Goal: Task Accomplishment & Management: Manage account settings

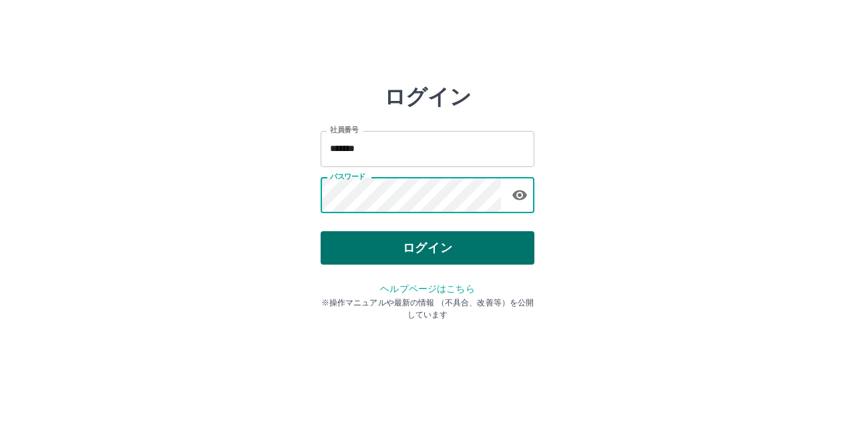
click at [461, 252] on button "ログイン" at bounding box center [428, 247] width 214 height 33
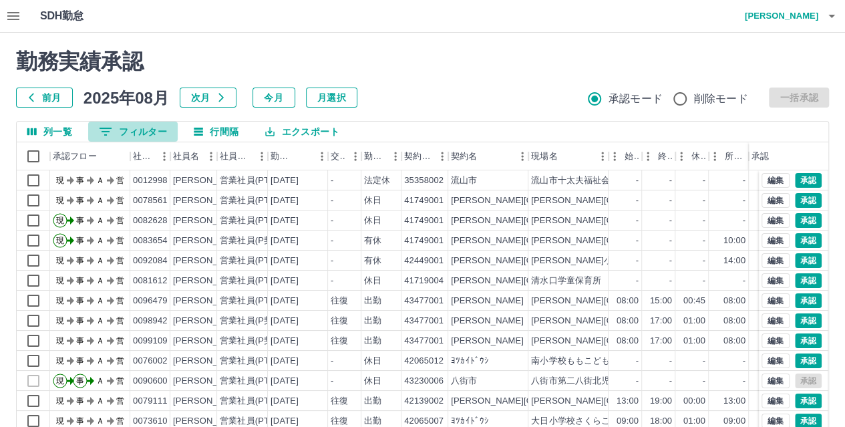
click at [120, 127] on button "0 フィルター" at bounding box center [133, 132] width 90 height 20
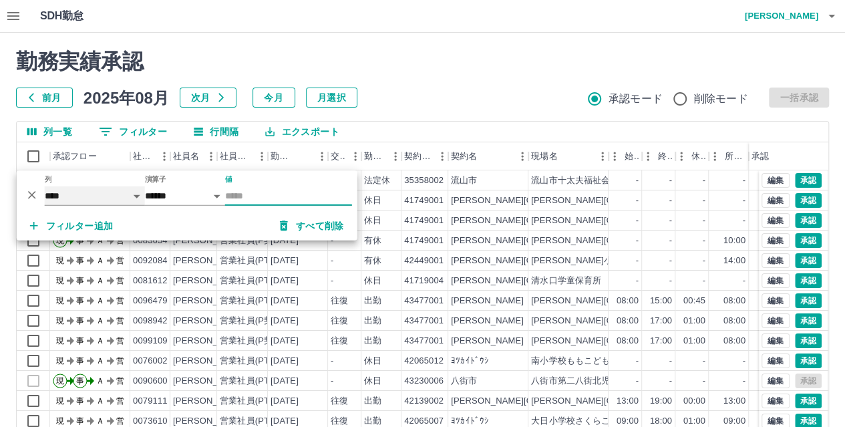
drag, startPoint x: 61, startPoint y: 189, endPoint x: 70, endPoint y: 186, distance: 9.1
click at [61, 189] on select "**** *** **** *** *** **** ***** *** *** ** ** ** **** **** **** ** ** *** ****…" at bounding box center [95, 195] width 100 height 19
click at [45, 186] on select "**** *** **** *** *** **** ***** *** *** ** ** ** **** **** **** ** ** *** ****…" at bounding box center [95, 195] width 100 height 19
select select "**********"
click at [261, 191] on input "値" at bounding box center [288, 195] width 127 height 19
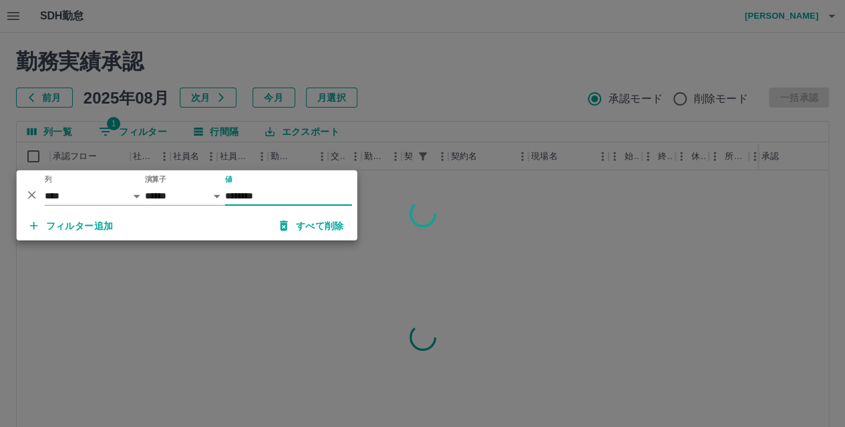
type input "********"
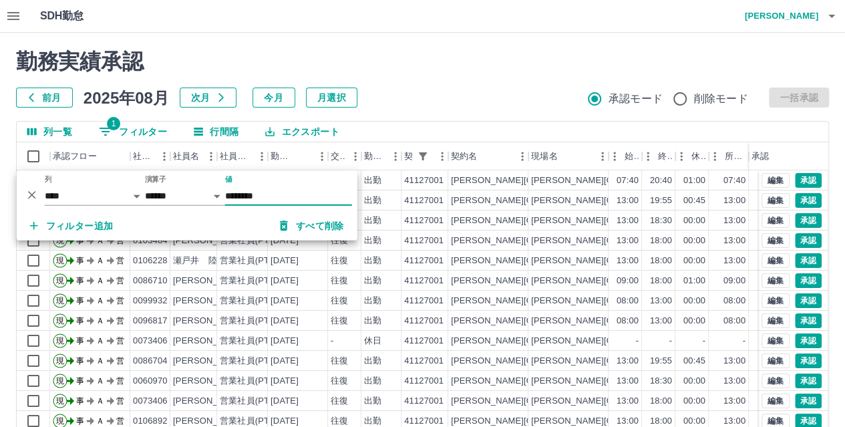
click at [409, 88] on div "前月 2025年08月 次月 今月 月選択 承認モード 削除モード 一括承認" at bounding box center [422, 98] width 813 height 20
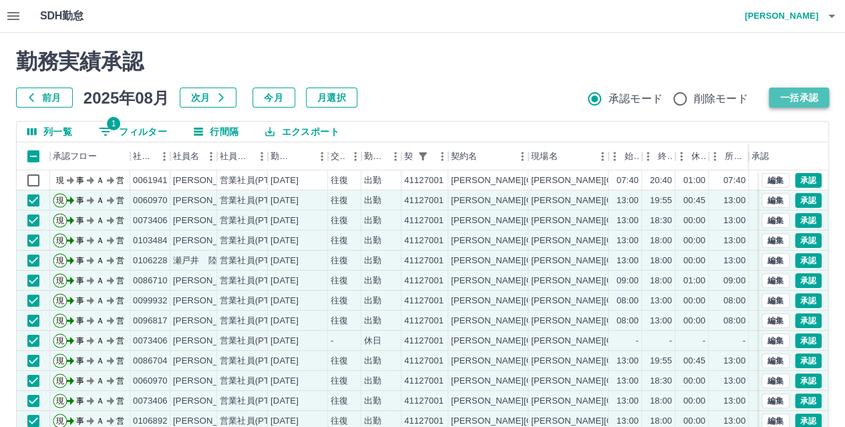
click at [773, 96] on button "一括承認" at bounding box center [799, 98] width 60 height 20
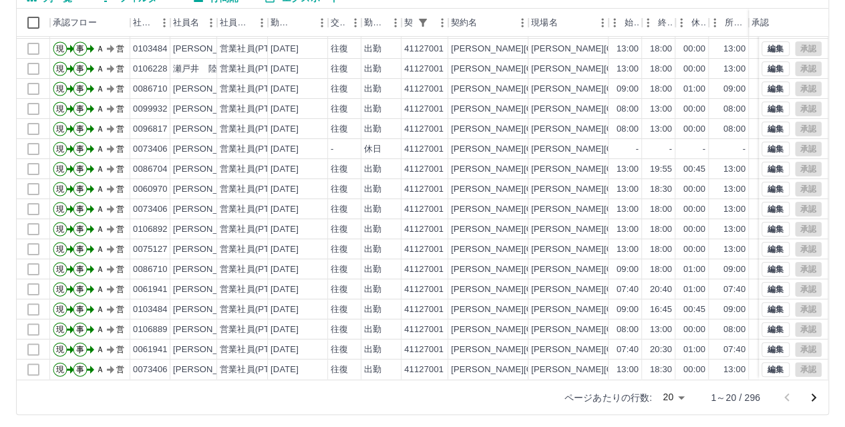
scroll to position [138, 0]
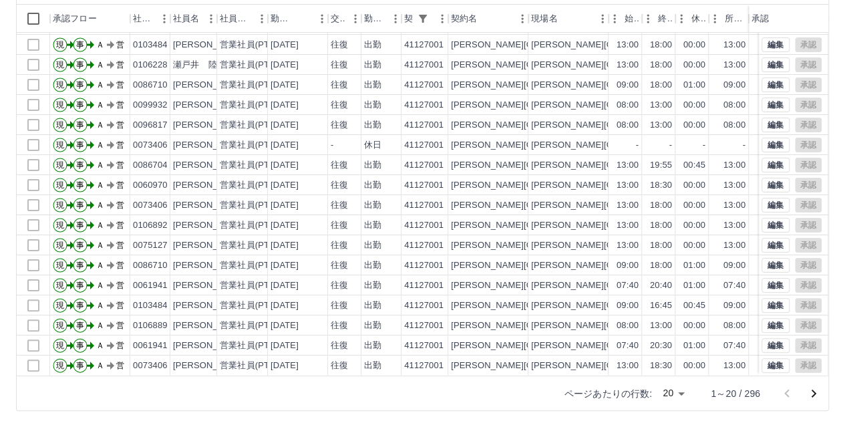
click at [810, 389] on icon "次のページへ" at bounding box center [814, 393] width 16 height 16
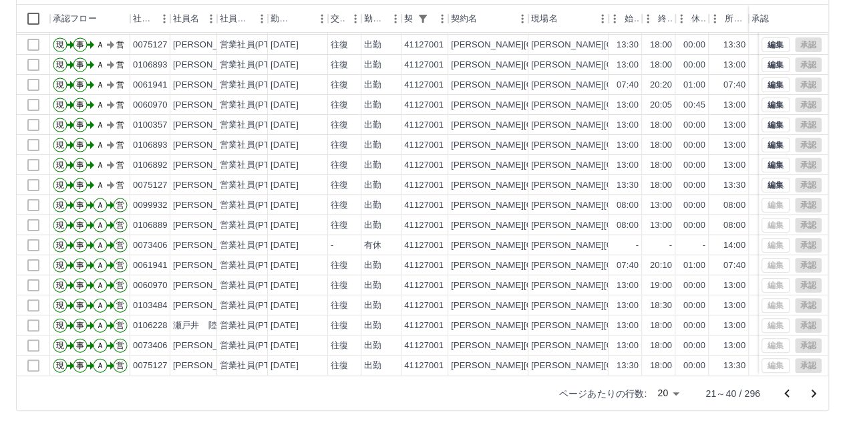
scroll to position [67, 0]
click at [814, 392] on icon "次のページへ" at bounding box center [814, 393] width 16 height 16
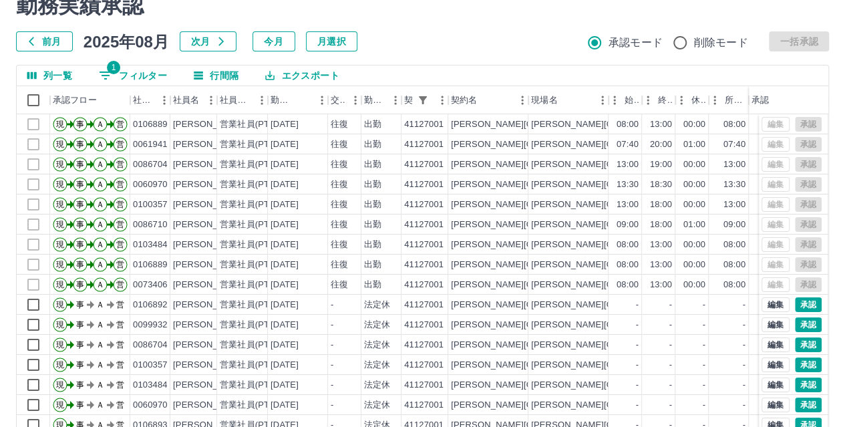
scroll to position [4, 0]
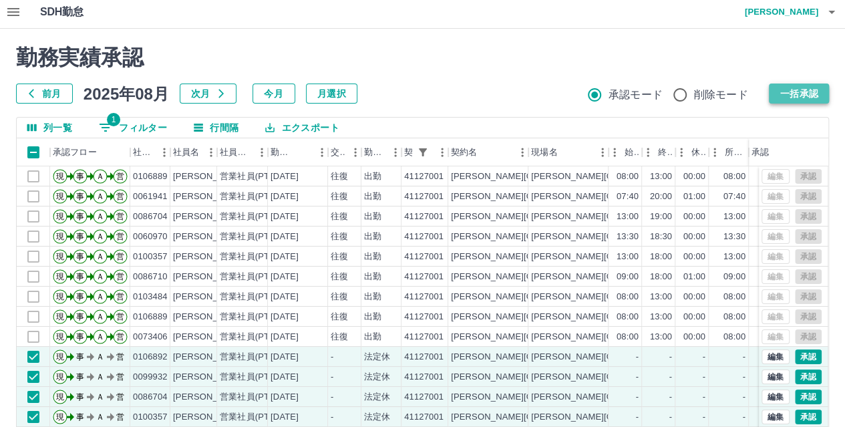
click at [816, 91] on button "一括承認" at bounding box center [799, 94] width 60 height 20
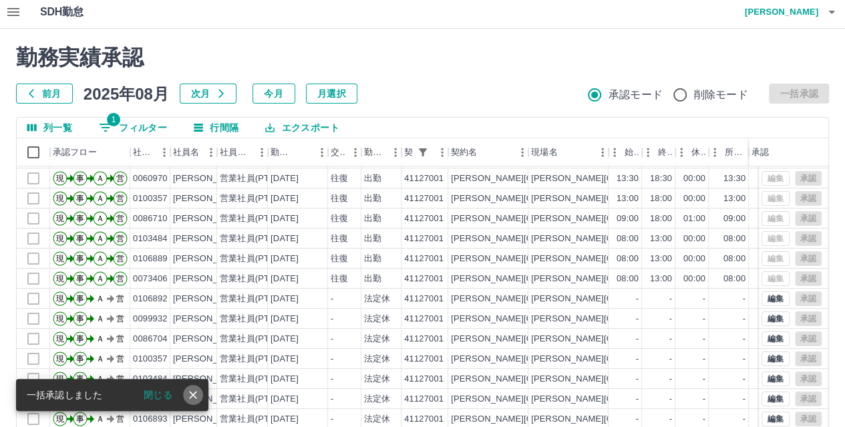
click at [194, 388] on icon "close" at bounding box center [192, 394] width 13 height 13
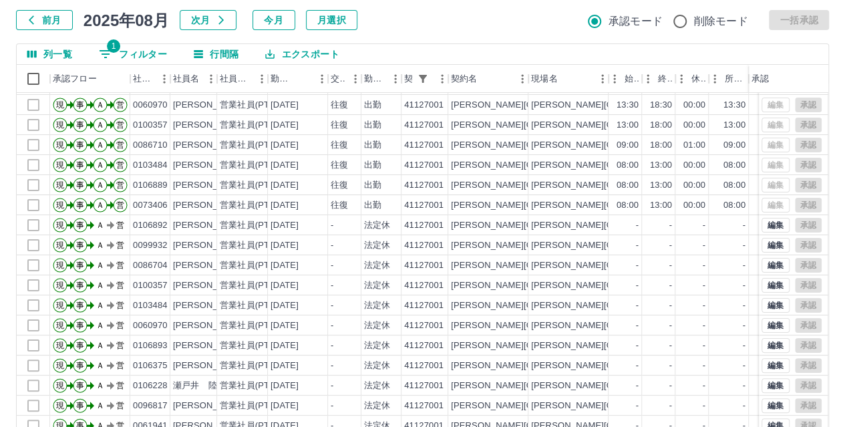
scroll to position [138, 0]
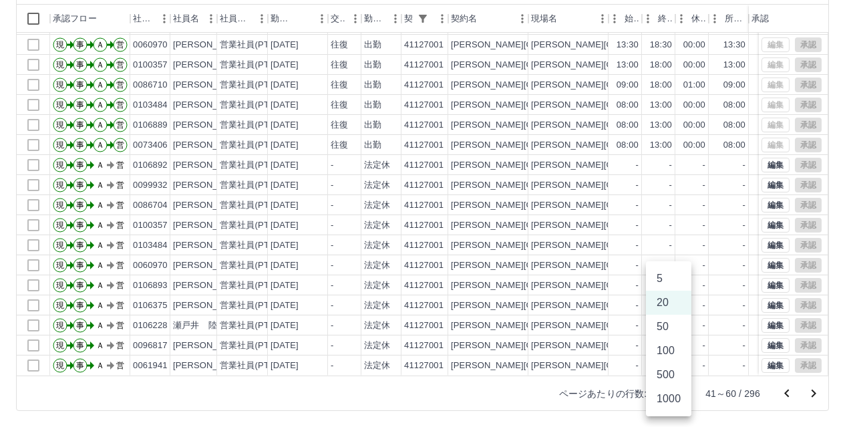
click at [677, 392] on body "SDH勤怠 川口　照子 勤務実績承認 前月 2025年08月 次月 今月 月選択 承認モード 削除モード 一括承認 列一覧 1 フィルター 行間隔 エクスポー…" at bounding box center [427, 144] width 855 height 564
click at [669, 327] on li "50" at bounding box center [668, 327] width 45 height 24
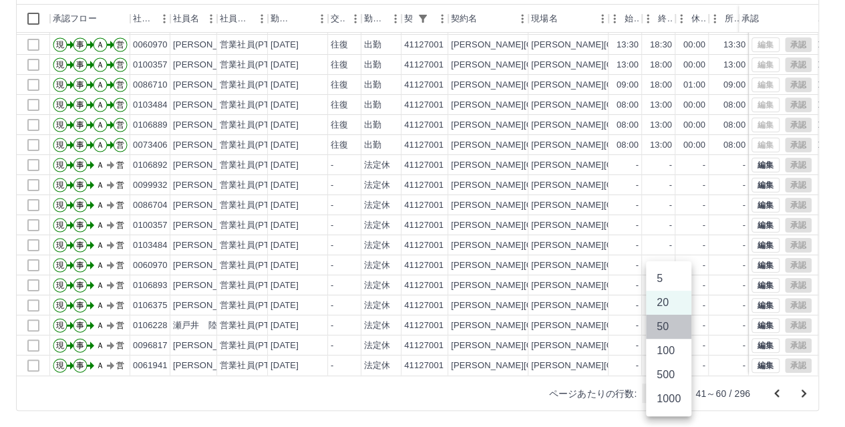
type input "**"
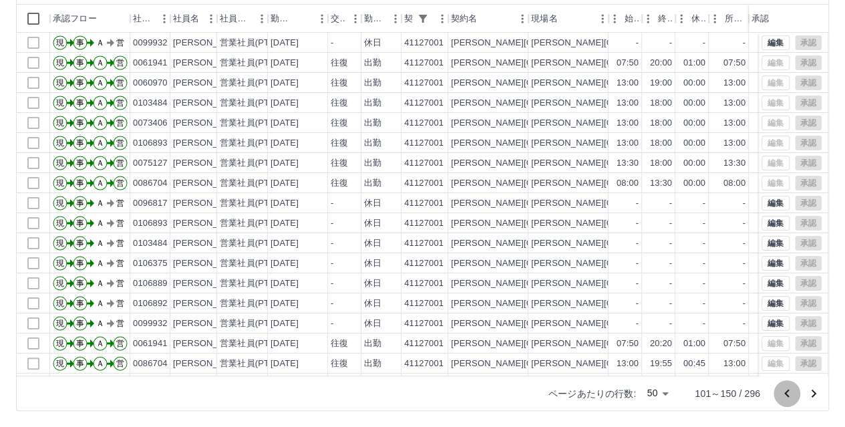
click at [787, 391] on icon "前のページへ" at bounding box center [786, 393] width 5 height 8
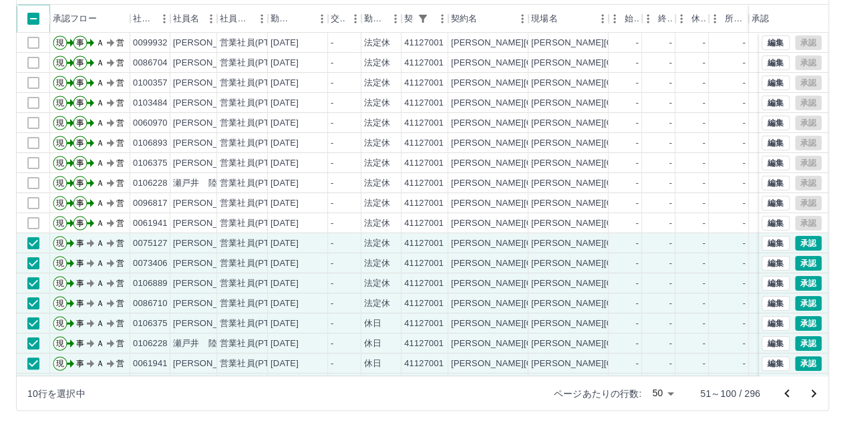
scroll to position [35, 0]
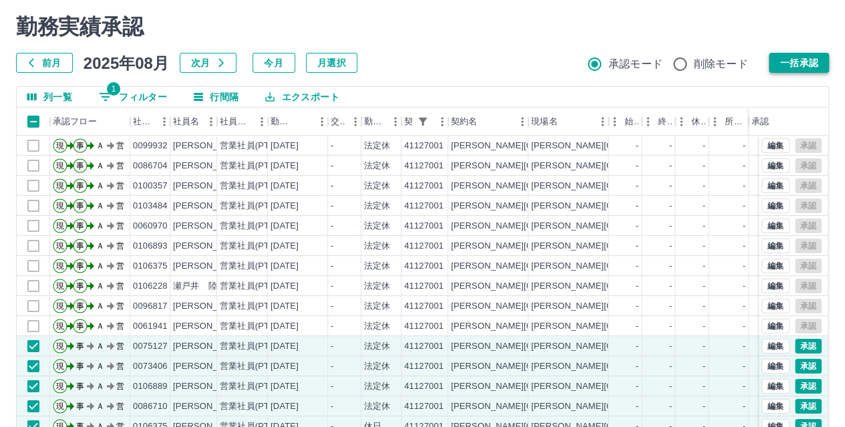
click at [806, 66] on button "一括承認" at bounding box center [799, 63] width 60 height 20
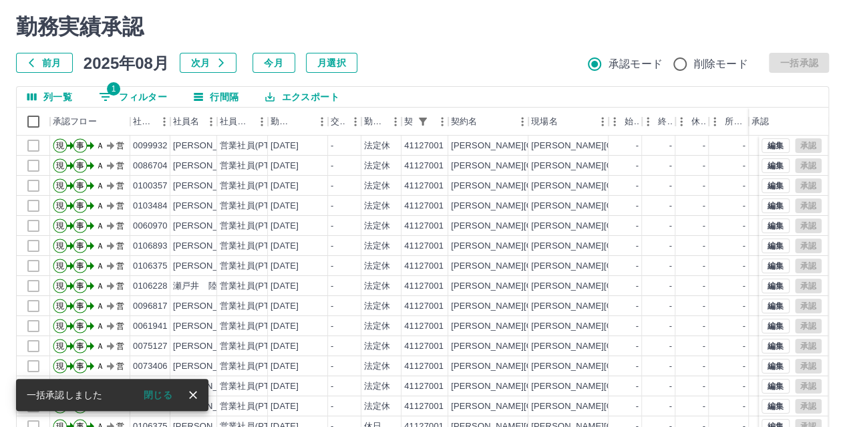
scroll to position [67, 0]
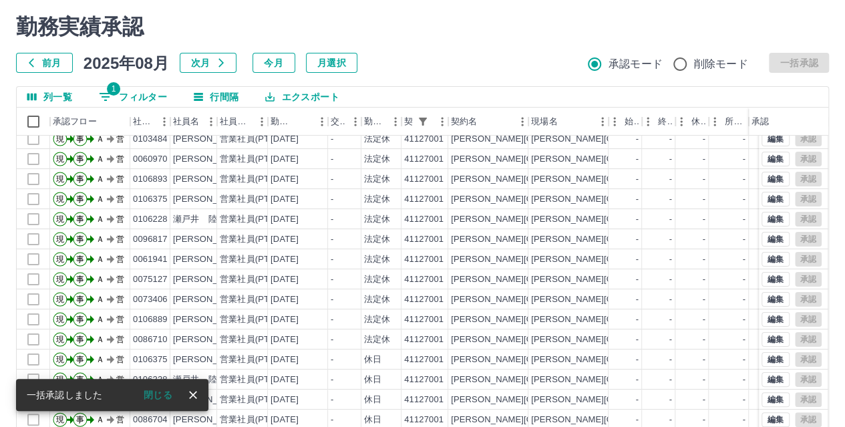
drag, startPoint x: 190, startPoint y: 392, endPoint x: 372, endPoint y: 313, distance: 198.7
click at [192, 392] on icon "close" at bounding box center [192, 394] width 13 height 13
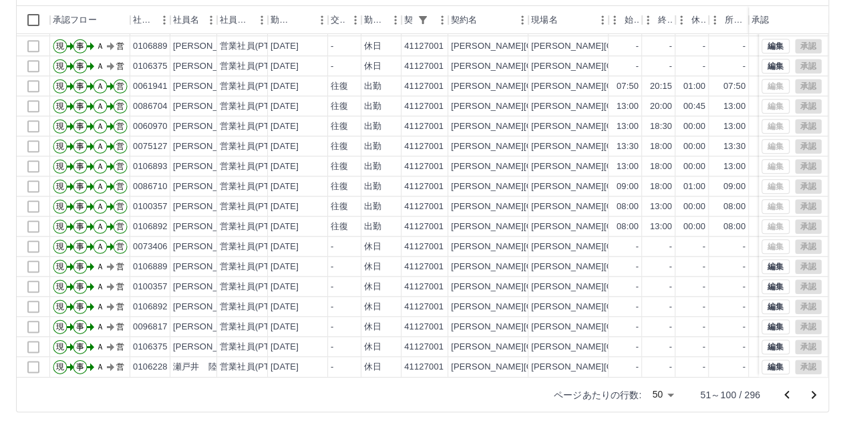
scroll to position [138, 0]
click at [816, 393] on icon "次のページへ" at bounding box center [814, 393] width 5 height 8
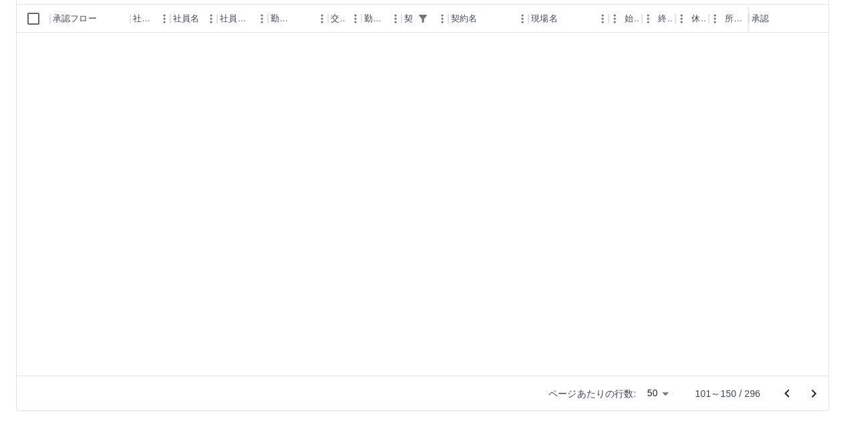
scroll to position [0, 0]
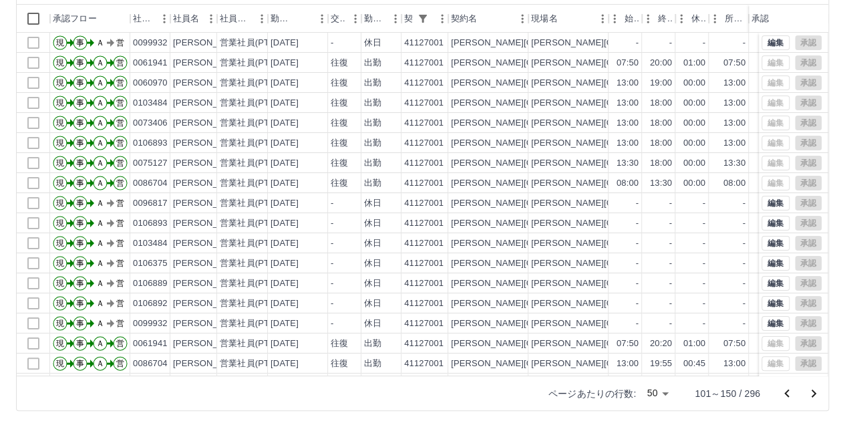
click at [816, 393] on icon "次のページへ" at bounding box center [814, 393] width 5 height 8
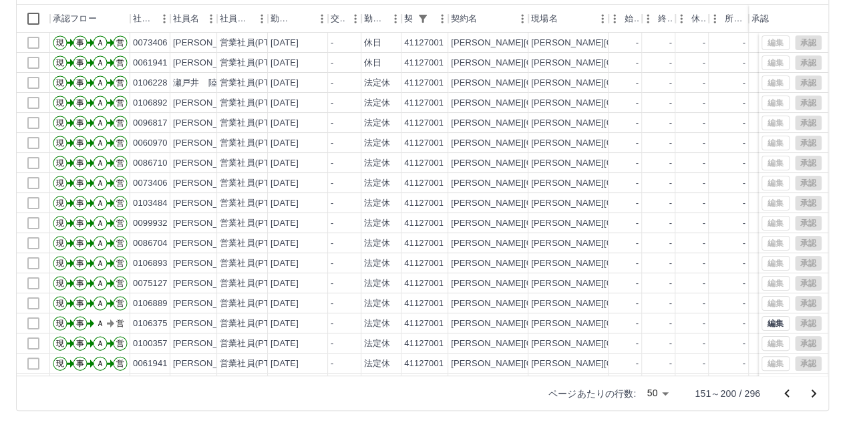
scroll to position [104, 0]
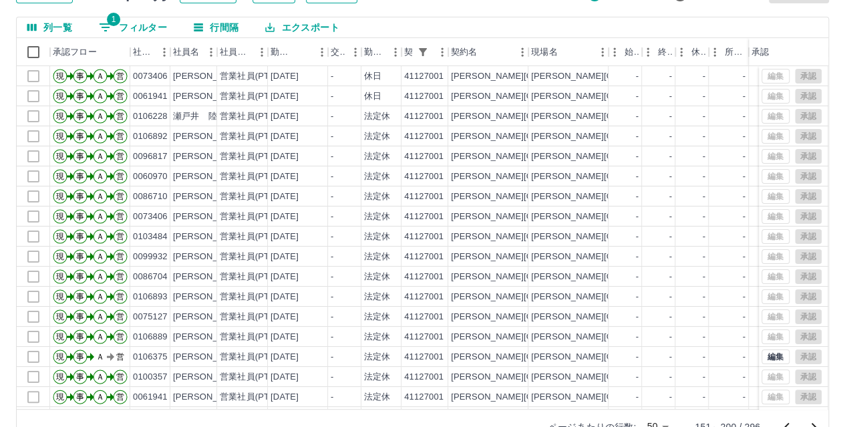
click at [102, 20] on icon "フィルター表示" at bounding box center [106, 27] width 16 height 16
select select "**********"
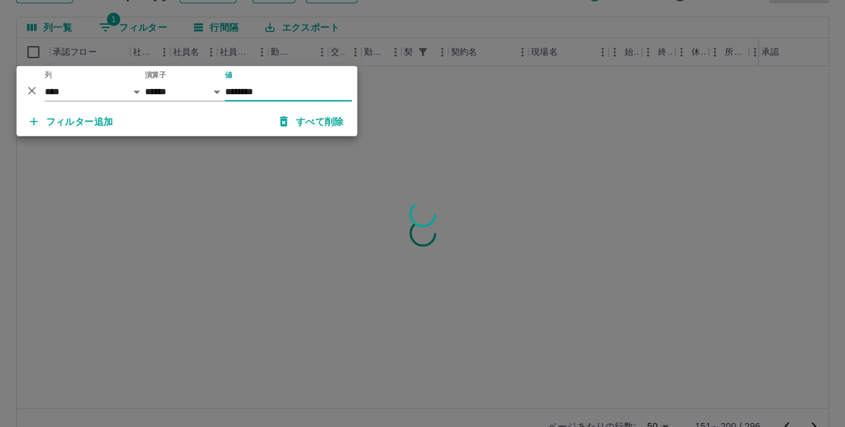
type input "********"
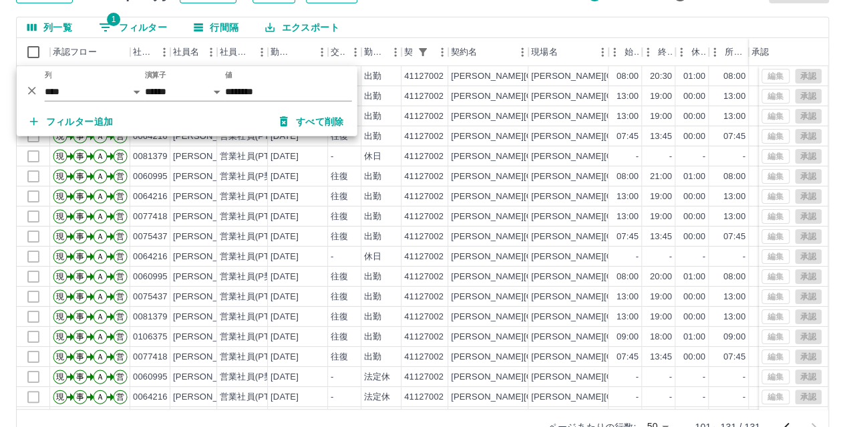
click at [385, 33] on div "列一覧 1 フィルター 行間隔 エクスポート" at bounding box center [423, 27] width 812 height 21
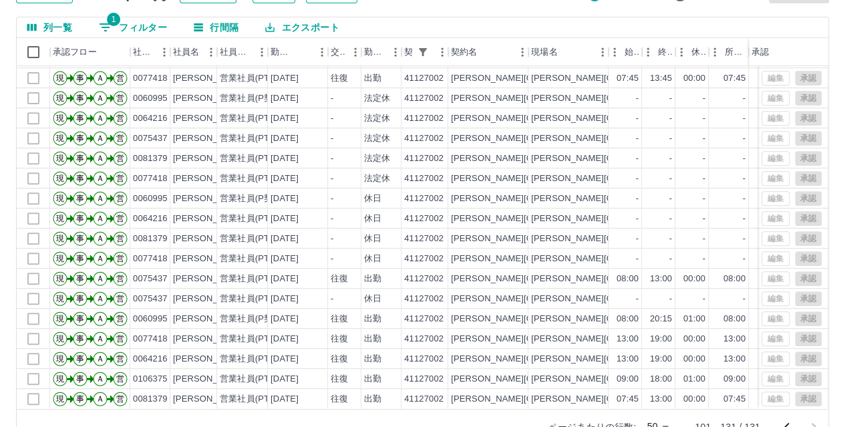
scroll to position [136, 0]
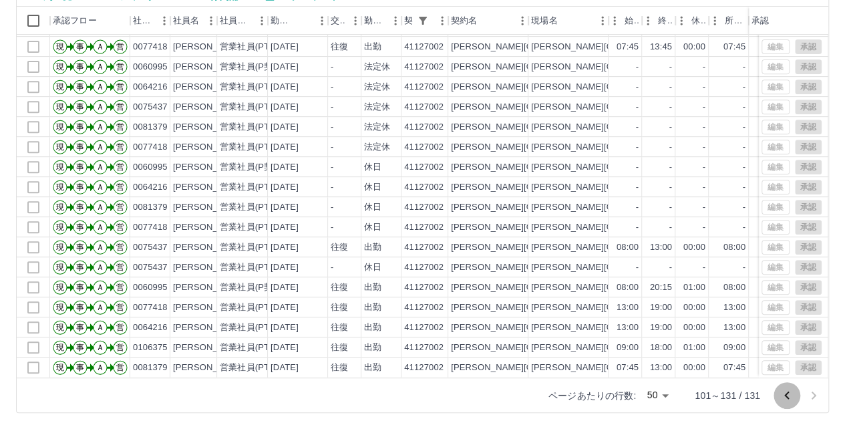
click at [786, 392] on icon "前のページへ" at bounding box center [787, 395] width 16 height 16
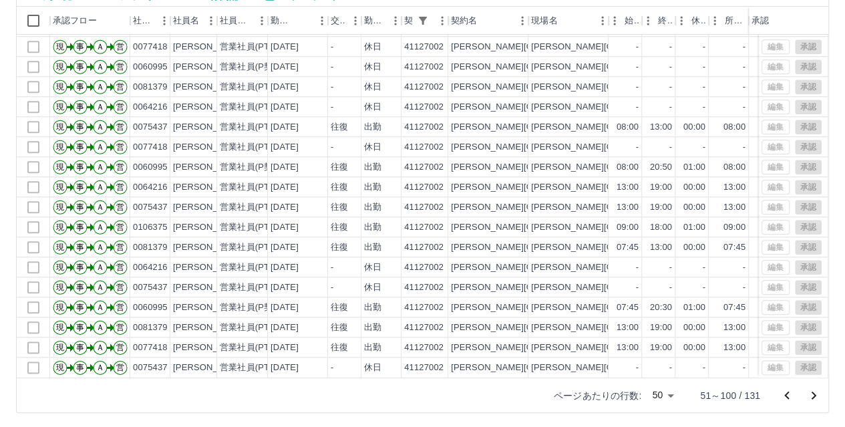
scroll to position [669, 0]
click at [787, 395] on icon "前のページへ" at bounding box center [787, 395] width 16 height 16
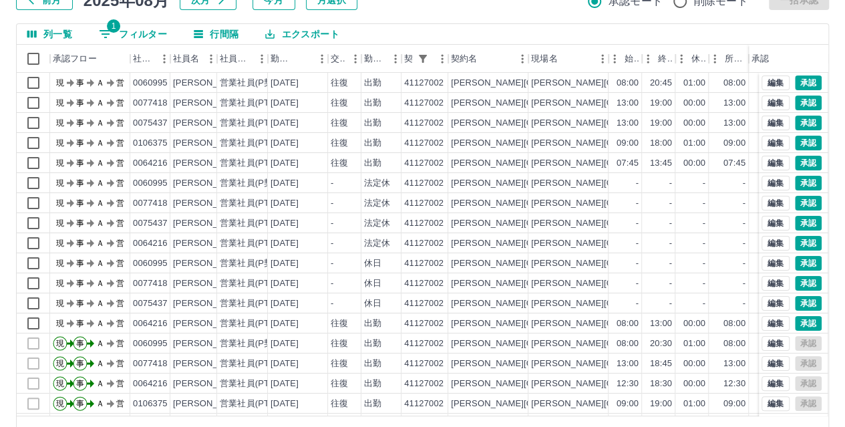
scroll to position [73, 0]
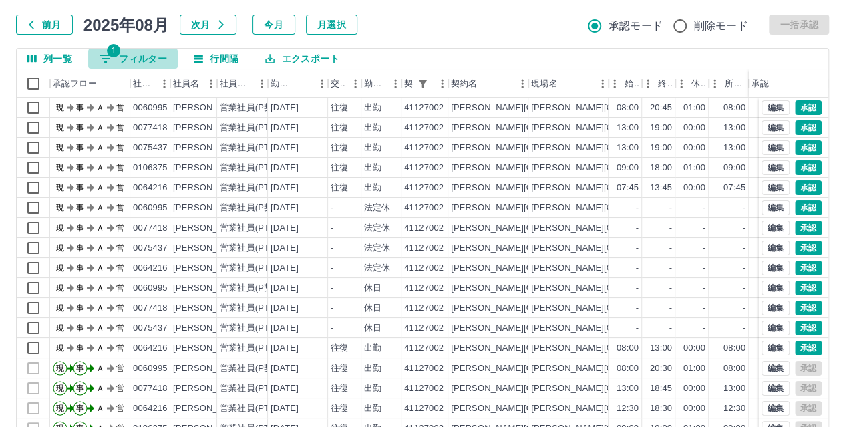
click at [124, 55] on button "1 フィルター" at bounding box center [133, 59] width 90 height 20
select select "**********"
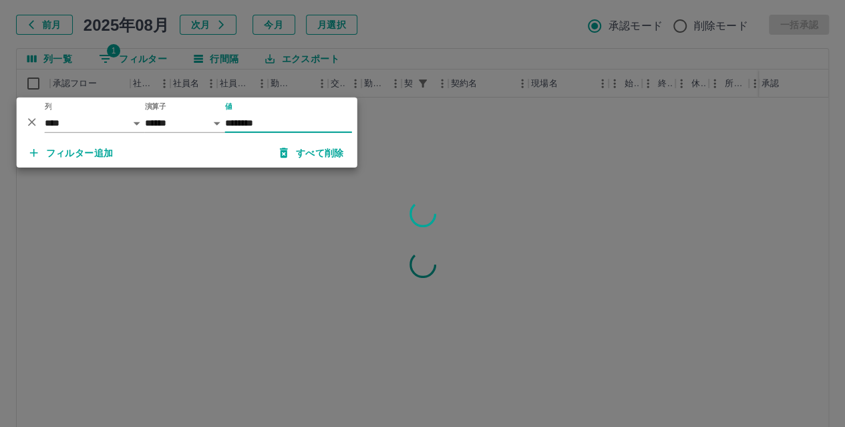
type input "********"
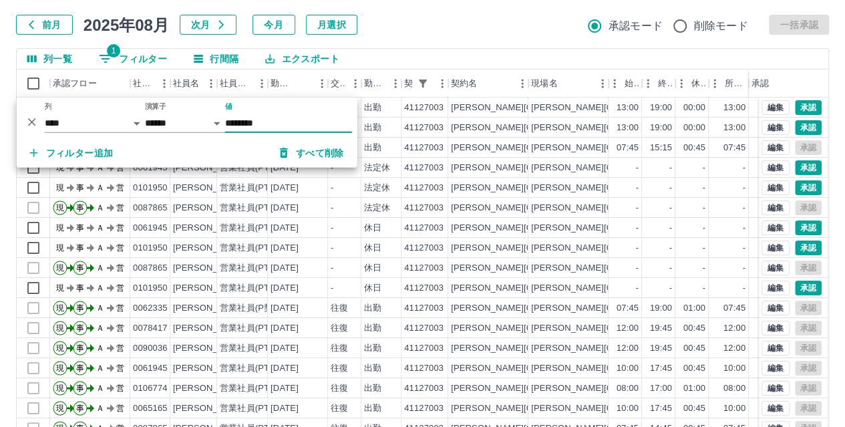
click at [433, 26] on div "前月 2025年08月 次月 今月 月選択 承認モード 削除モード 一括承認" at bounding box center [422, 25] width 813 height 20
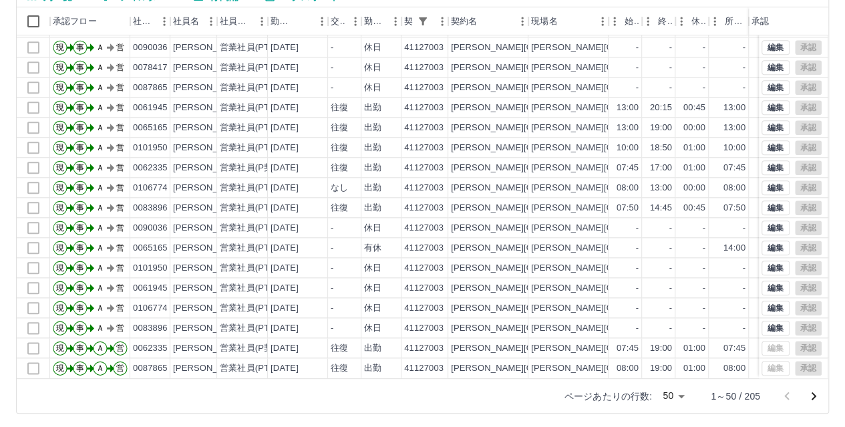
scroll to position [669, 0]
click at [816, 393] on icon "次のページへ" at bounding box center [814, 396] width 16 height 16
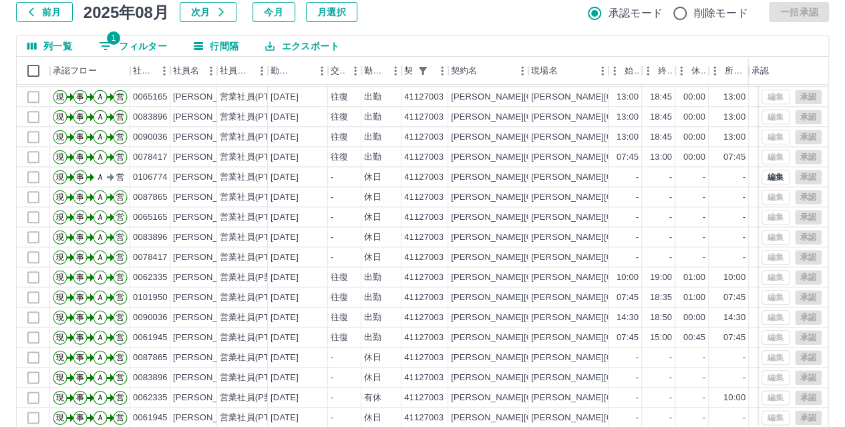
scroll to position [66, 0]
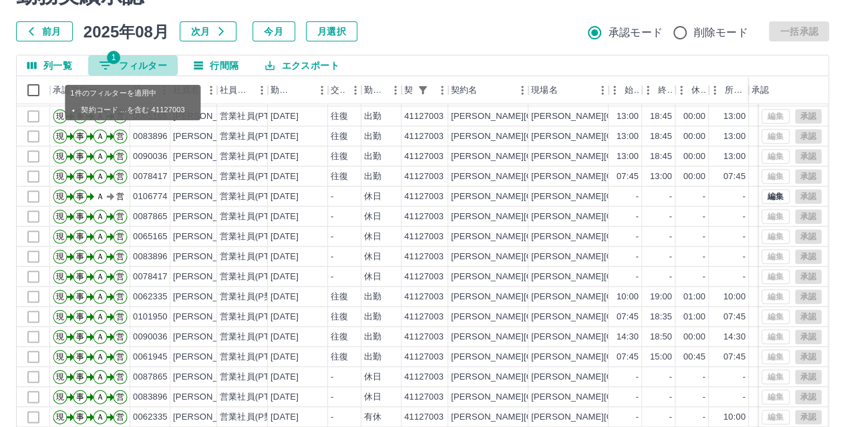
click at [128, 67] on button "1 フィルター" at bounding box center [133, 65] width 90 height 20
select select "**********"
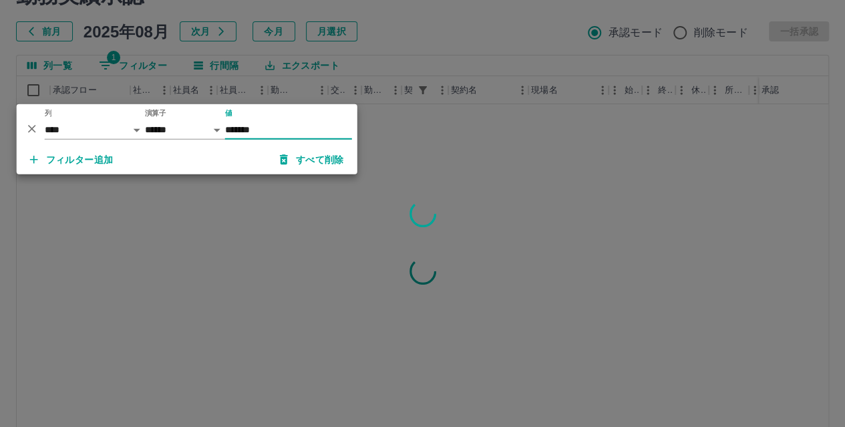
scroll to position [0, 0]
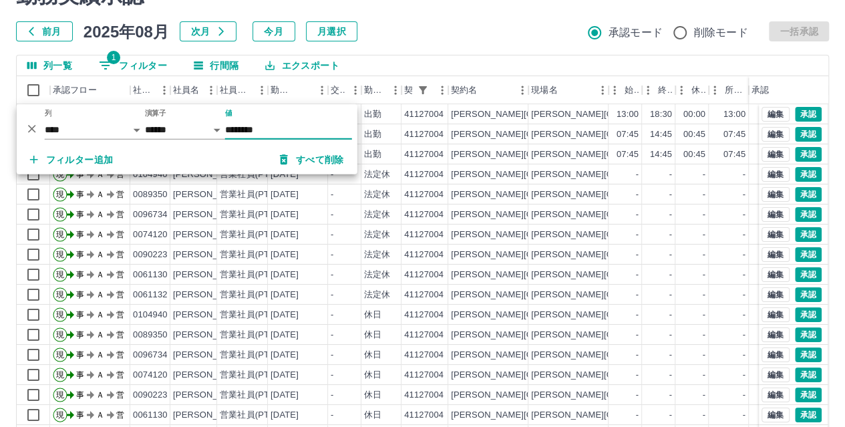
type input "********"
click at [430, 25] on div "前月 2025年08月 次月 今月 月選択 承認モード 削除モード 一括承認" at bounding box center [422, 31] width 813 height 20
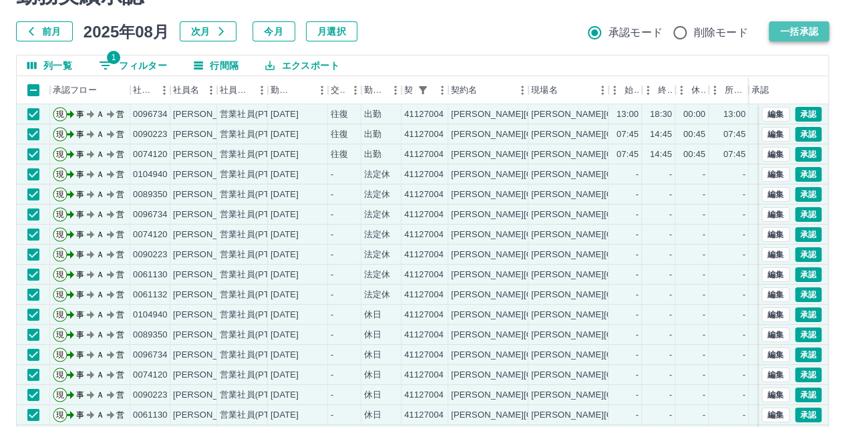
click at [812, 36] on button "一括承認" at bounding box center [799, 31] width 60 height 20
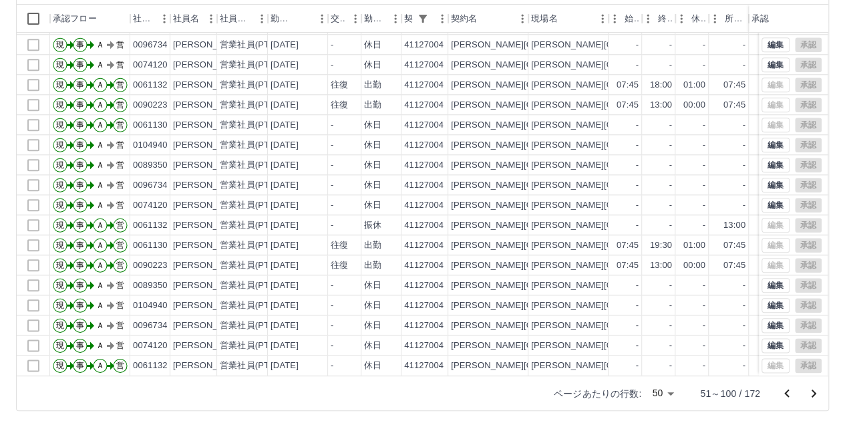
scroll to position [669, 0]
click at [814, 389] on icon "次のページへ" at bounding box center [814, 393] width 16 height 16
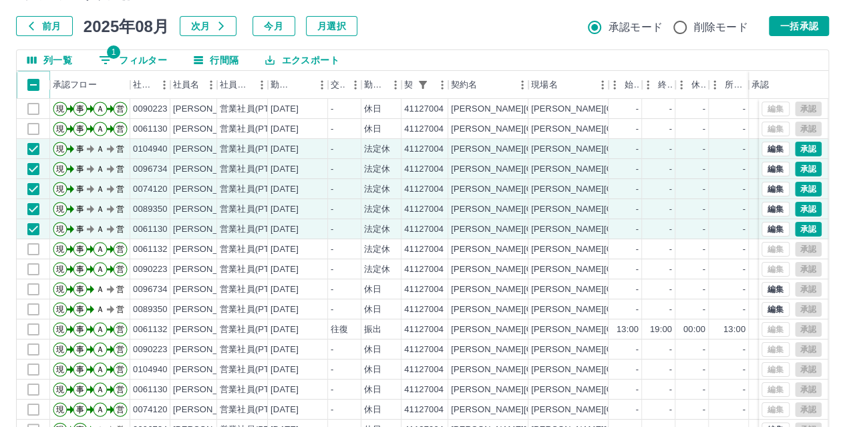
scroll to position [71, 0]
click at [822, 25] on button "一括承認" at bounding box center [799, 27] width 60 height 20
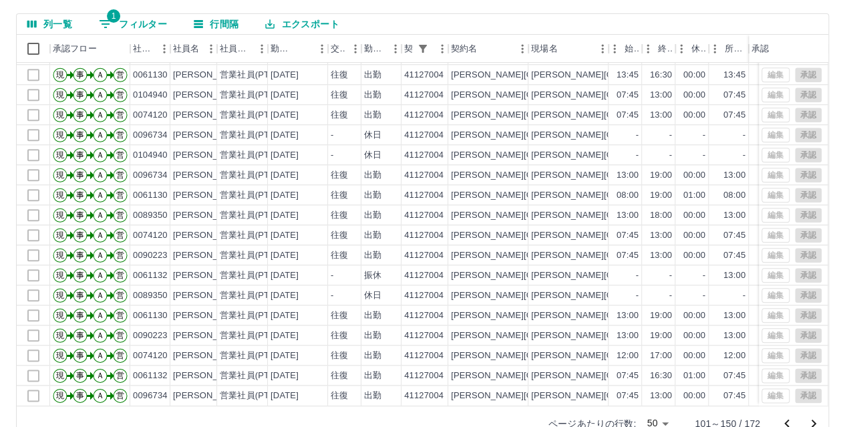
scroll to position [138, 0]
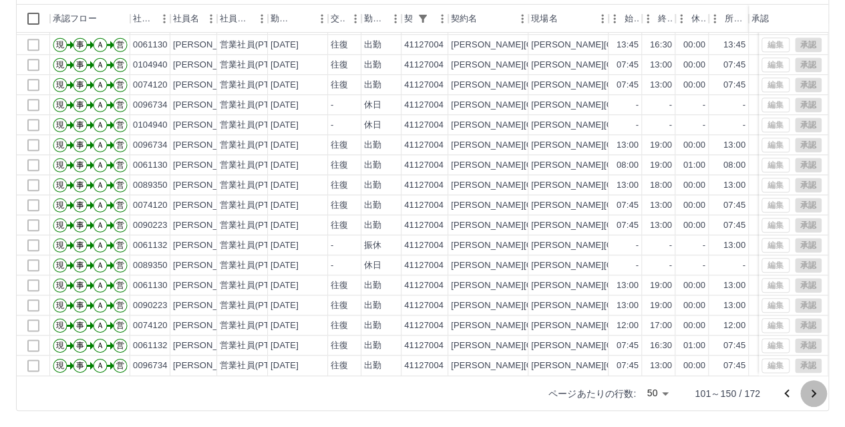
click at [814, 389] on icon "次のページへ" at bounding box center [814, 393] width 16 height 16
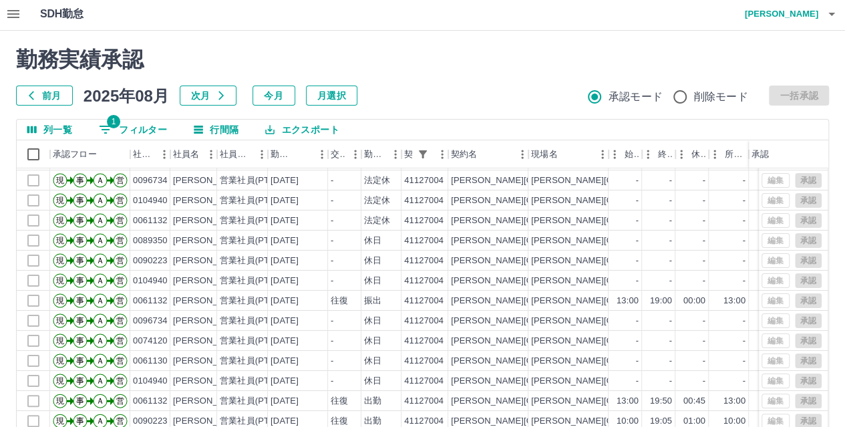
scroll to position [37, 0]
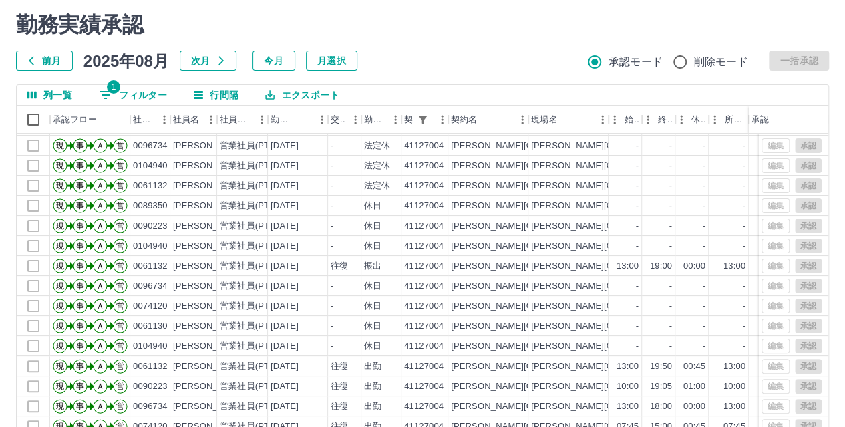
click at [123, 91] on button "1 フィルター" at bounding box center [133, 95] width 90 height 20
select select "**********"
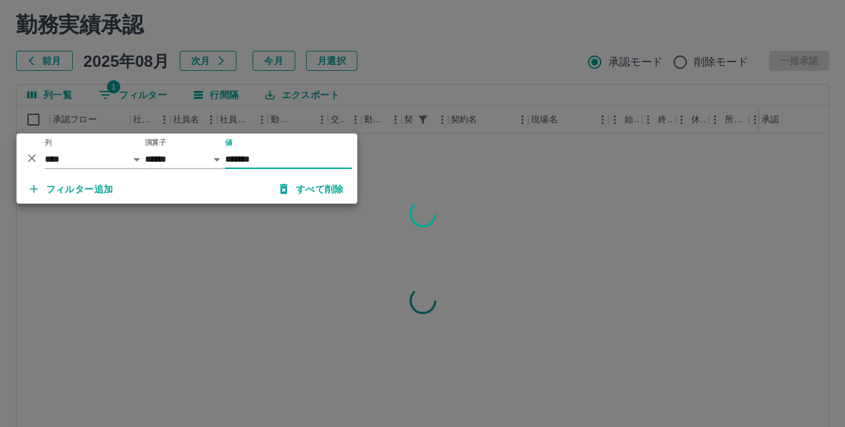
scroll to position [0, 0]
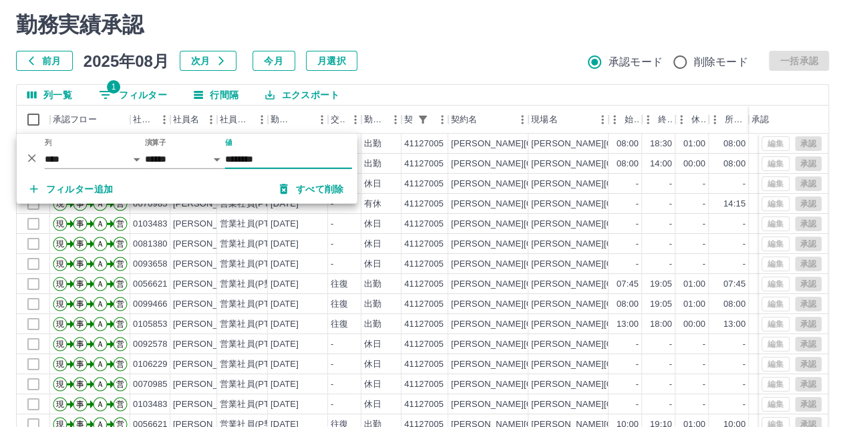
type input "********"
click at [384, 59] on div "前月 2025年08月 次月 今月 月選択 承認モード 削除モード 一括承認" at bounding box center [422, 61] width 813 height 20
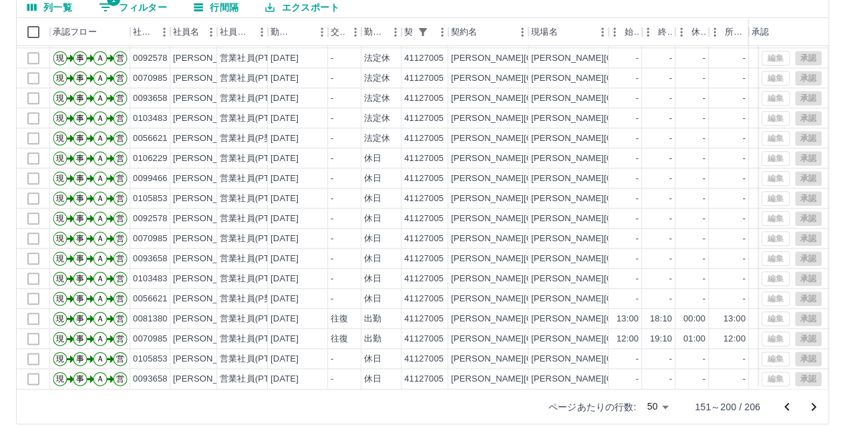
scroll to position [138, 0]
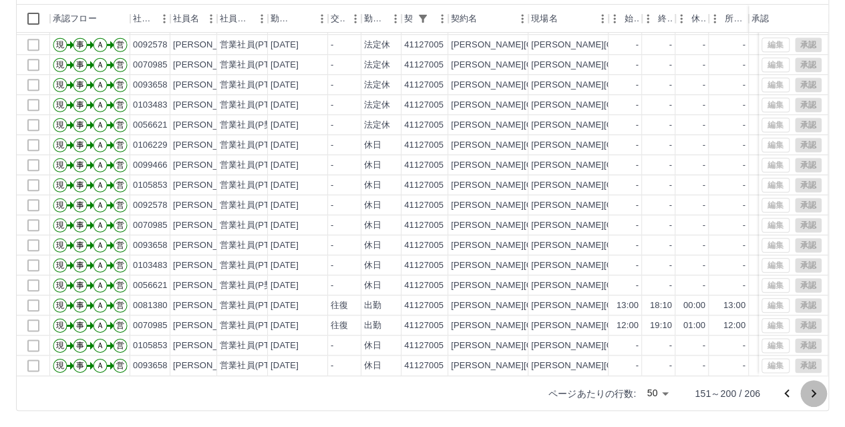
click at [812, 387] on icon "次のページへ" at bounding box center [814, 393] width 16 height 16
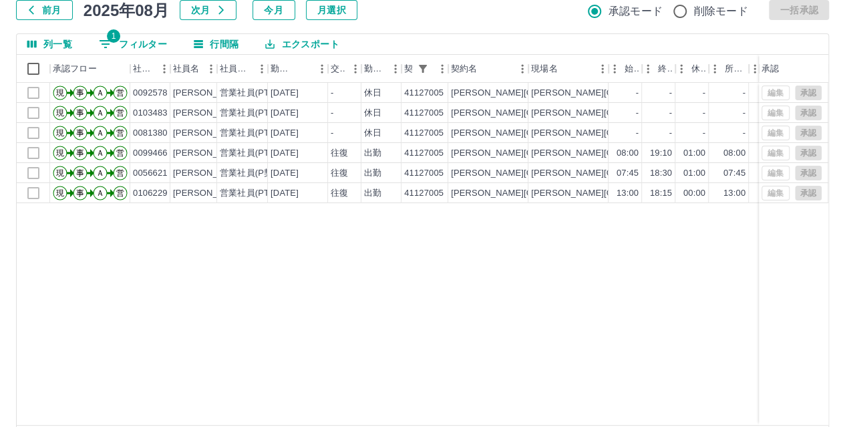
scroll to position [71, 0]
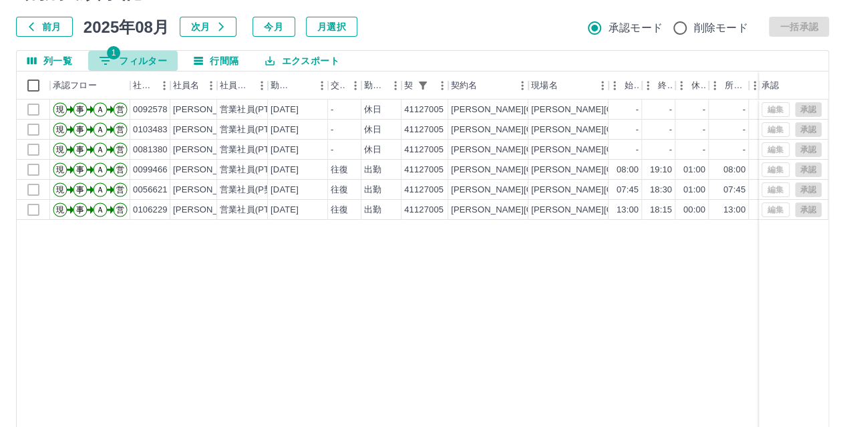
click at [113, 61] on icon "フィルター表示" at bounding box center [106, 61] width 16 height 16
select select "**********"
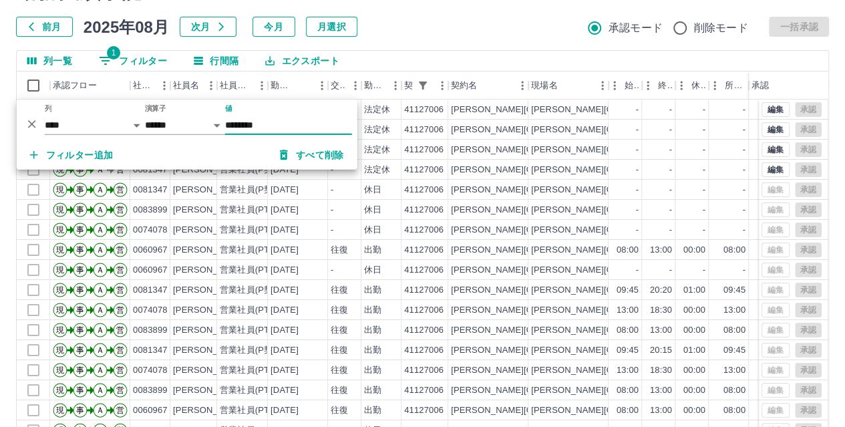
type input "********"
click at [431, 27] on div "前月 2025年08月 次月 今月 月選択 承認モード 削除モード 一括承認" at bounding box center [422, 27] width 813 height 20
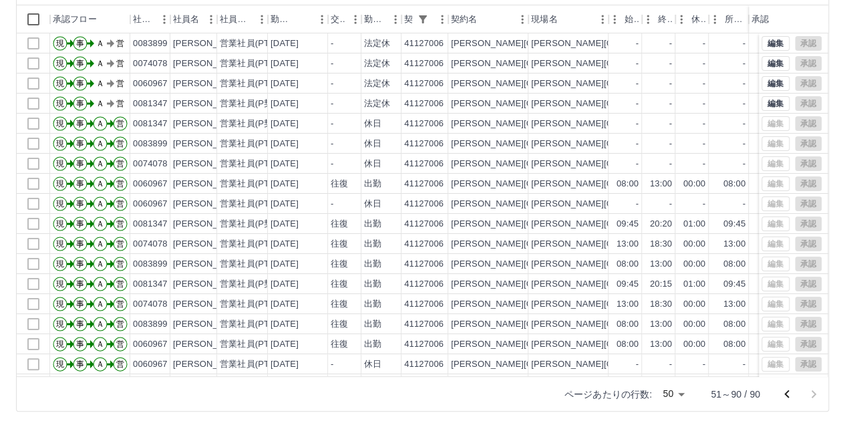
scroll to position [138, 0]
click at [786, 392] on icon "前のページへ" at bounding box center [786, 393] width 5 height 8
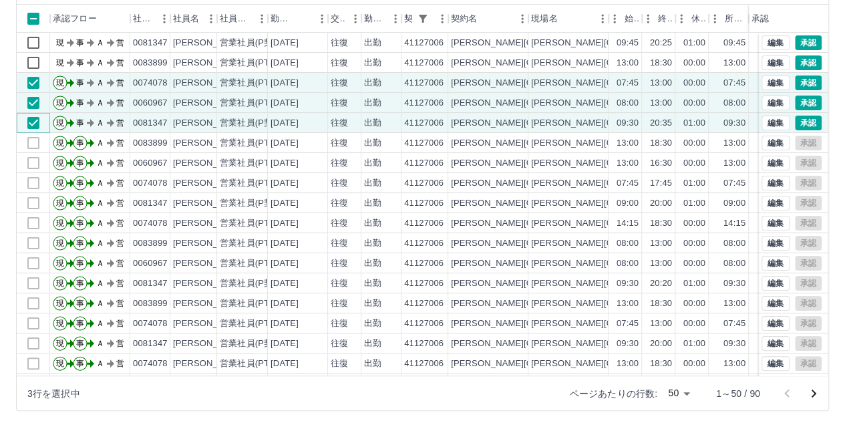
scroll to position [52, 0]
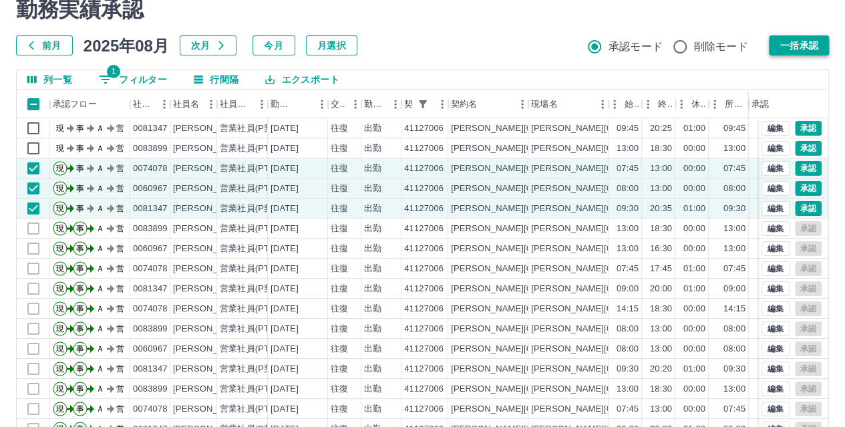
click at [801, 45] on button "一括承認" at bounding box center [799, 45] width 60 height 20
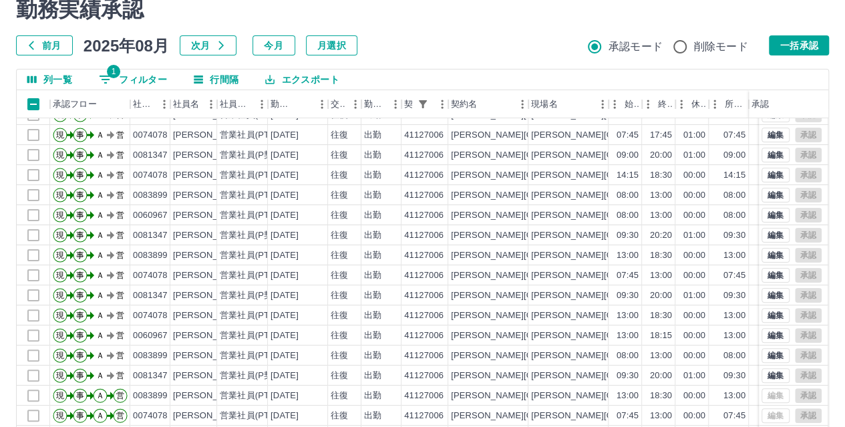
scroll to position [0, 0]
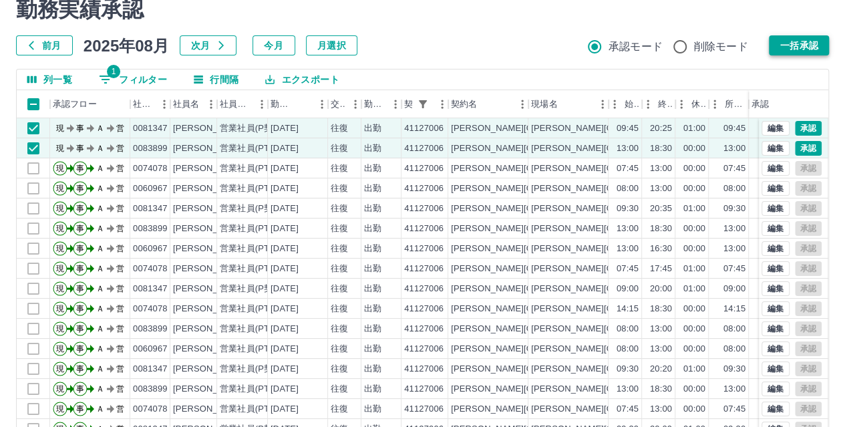
click at [802, 47] on button "一括承認" at bounding box center [799, 45] width 60 height 20
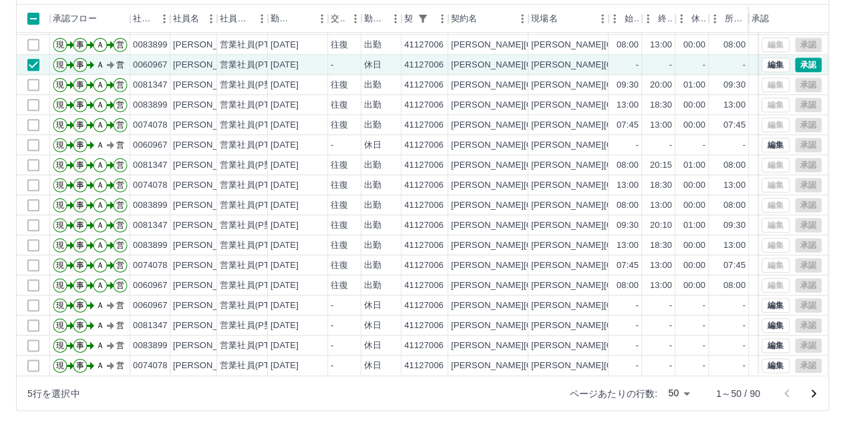
scroll to position [669, 0]
click at [812, 389] on icon "次のページへ" at bounding box center [814, 393] width 5 height 8
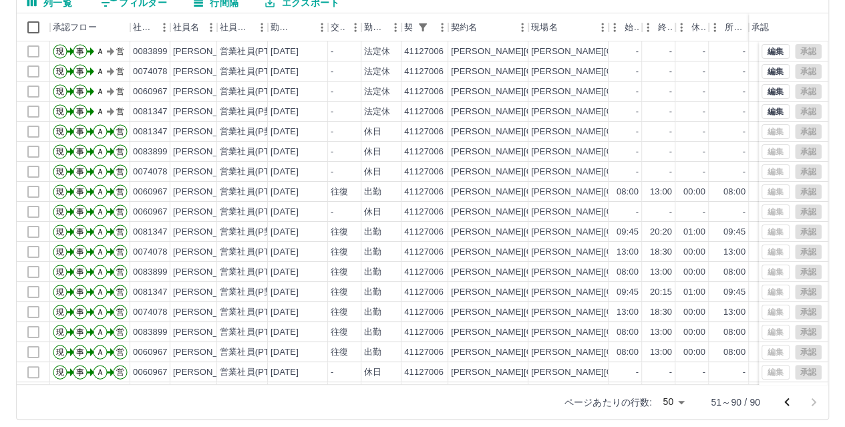
scroll to position [135, 0]
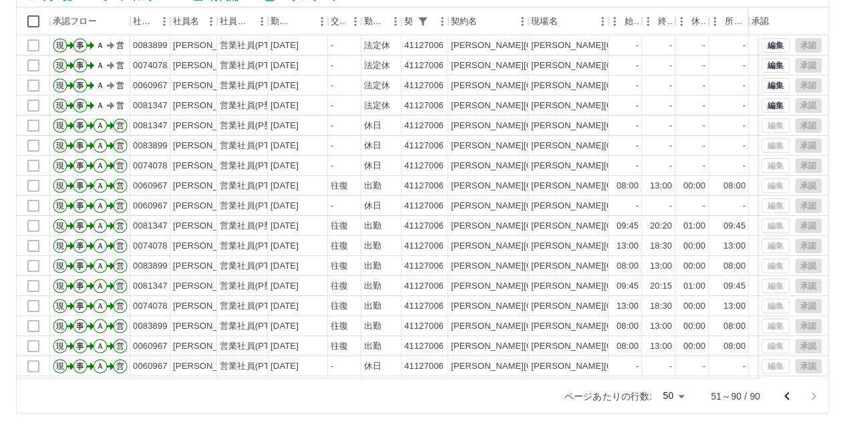
click at [788, 398] on icon "前のページへ" at bounding box center [786, 395] width 5 height 8
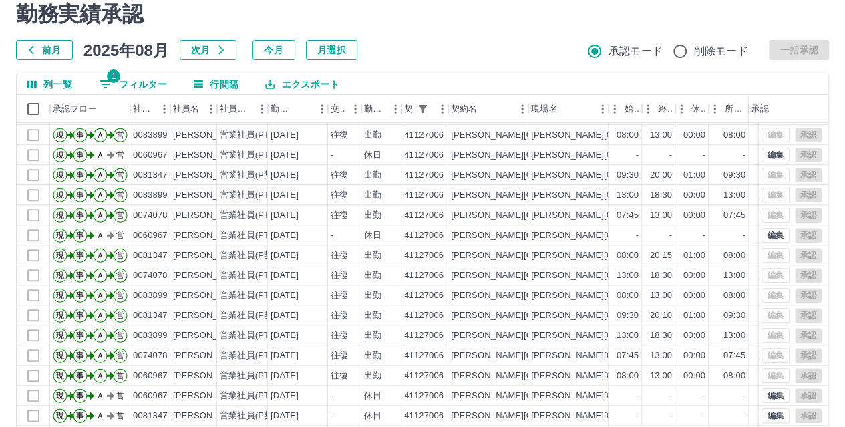
scroll to position [0, 0]
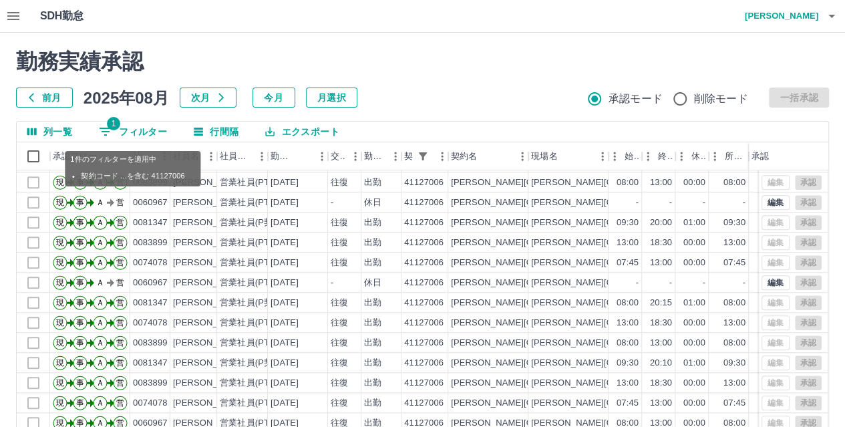
click at [111, 134] on icon "フィルター表示" at bounding box center [106, 132] width 16 height 16
select select "**********"
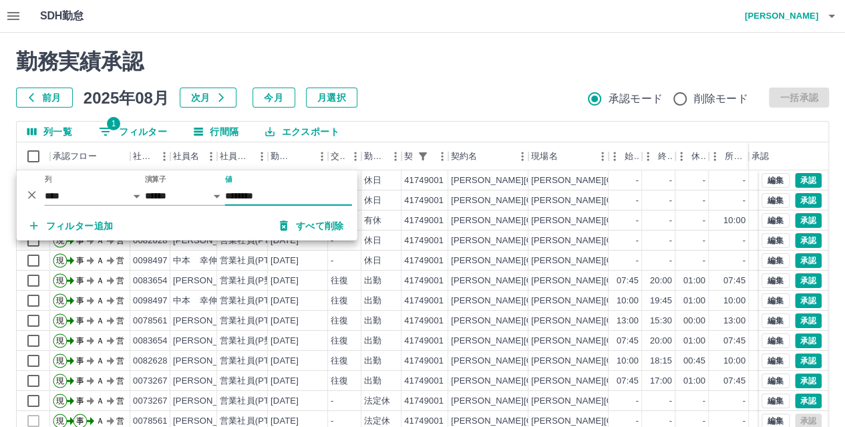
type input "********"
click at [415, 66] on h2 "勤務実績承認" at bounding box center [422, 61] width 813 height 25
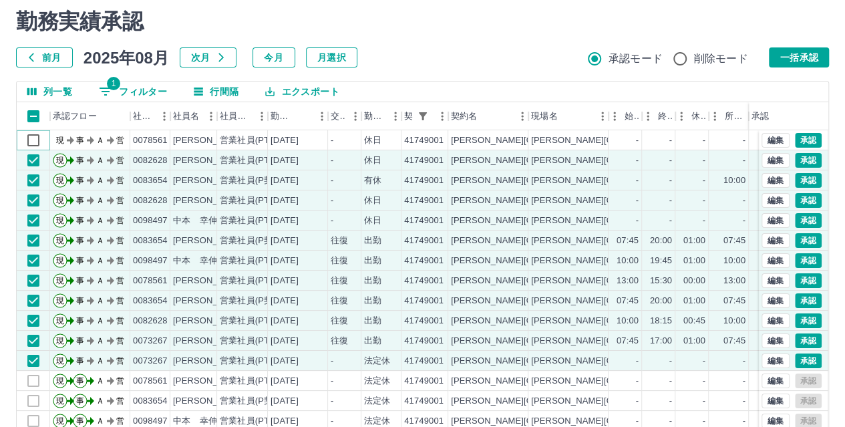
scroll to position [67, 0]
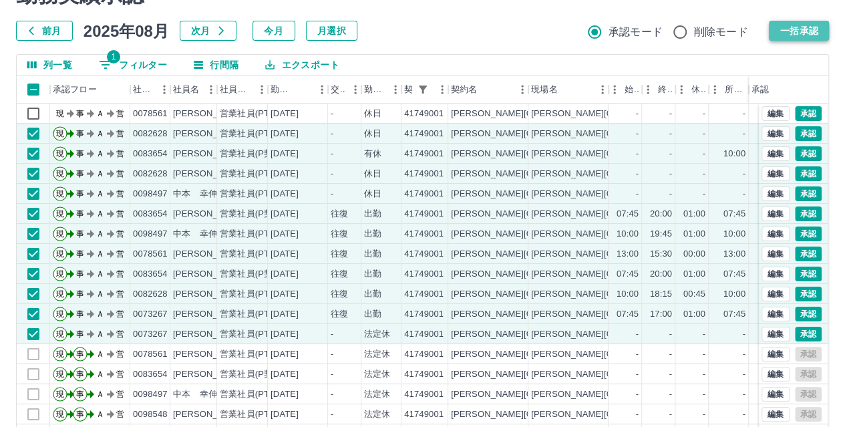
click at [812, 28] on button "一括承認" at bounding box center [799, 31] width 60 height 20
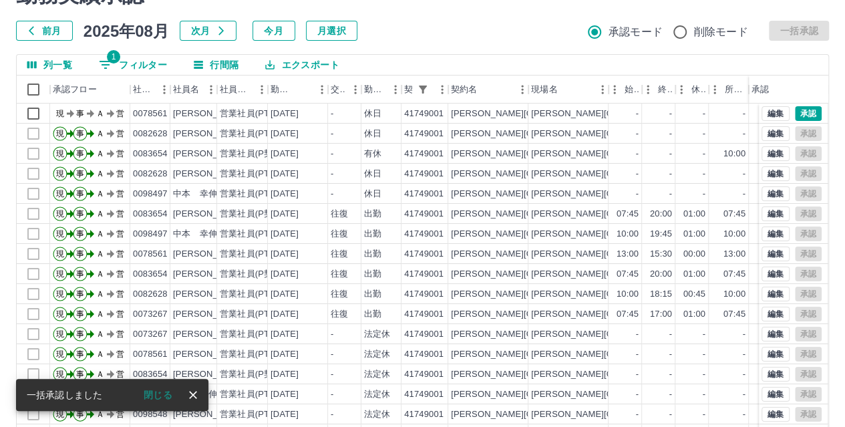
click at [191, 396] on icon "close" at bounding box center [193, 395] width 8 height 8
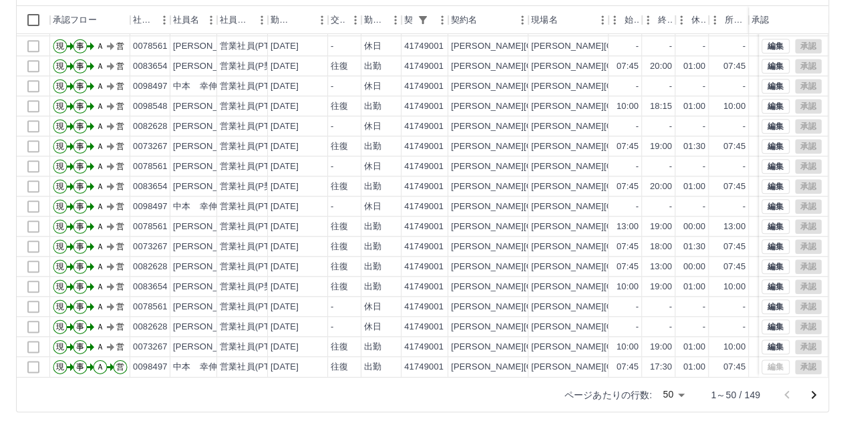
scroll to position [138, 0]
click at [814, 393] on icon "次のページへ" at bounding box center [814, 393] width 5 height 8
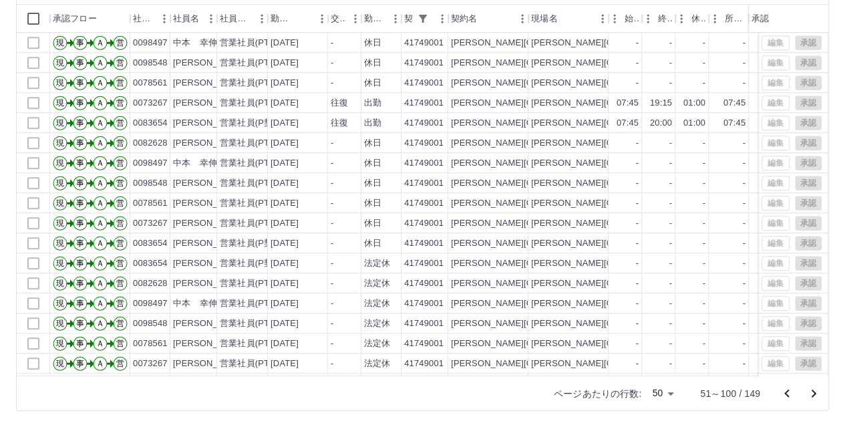
scroll to position [669, 0]
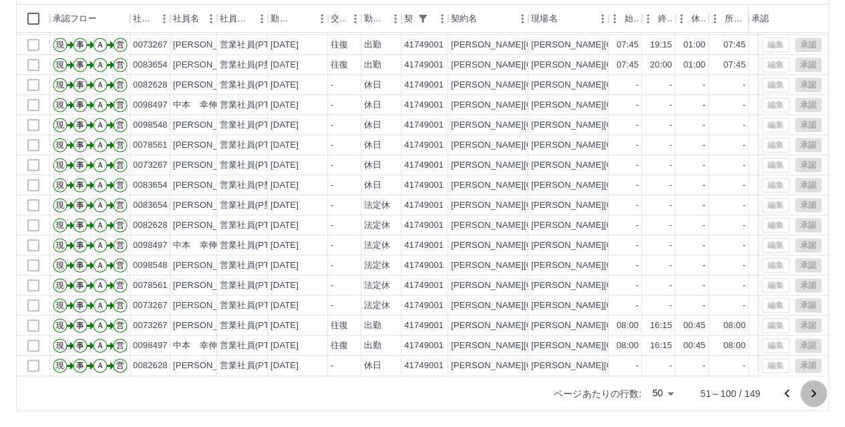
click at [815, 393] on icon "次のページへ" at bounding box center [814, 393] width 5 height 8
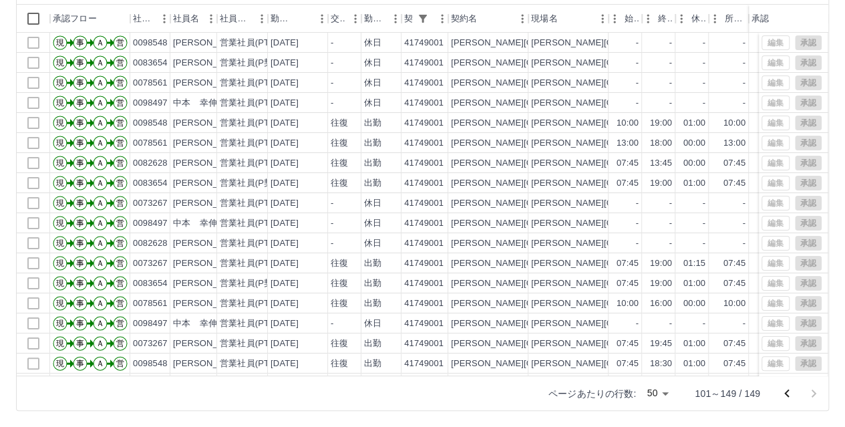
scroll to position [0, 0]
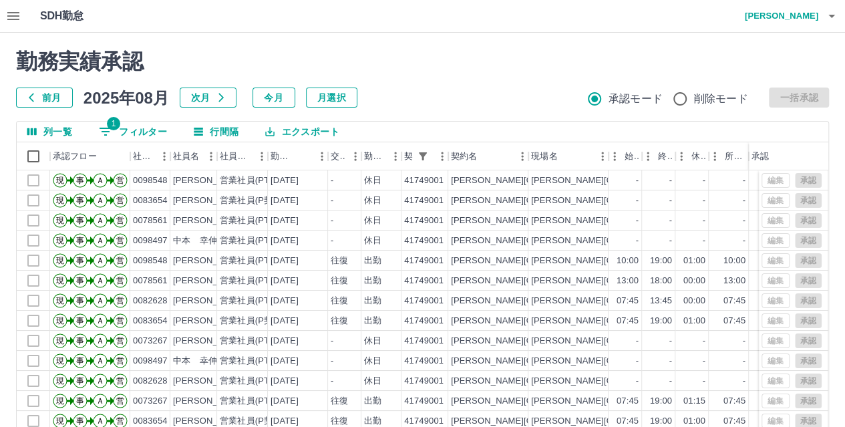
click at [107, 128] on icon "フィルター表示" at bounding box center [106, 132] width 12 height 8
select select "**********"
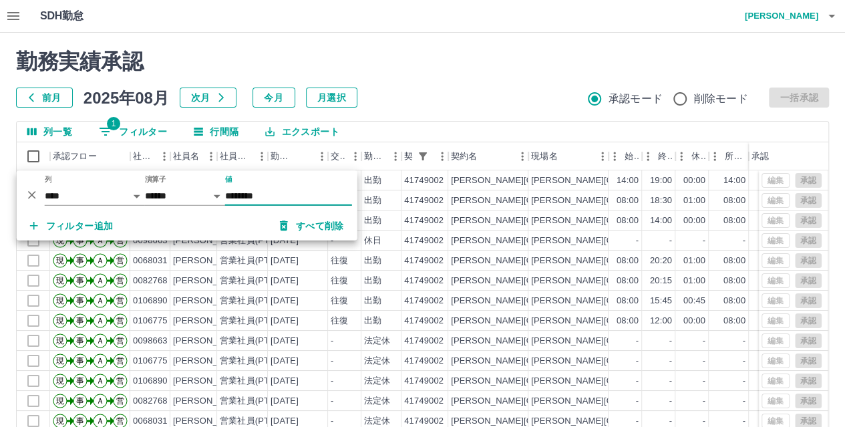
type input "********"
click at [439, 40] on div "勤務実績承認 前月 2025年08月 次月 今月 月選択 承認モード 削除モード 一括承認 列一覧 1 フィルター 行間隔 エクスポート 承認フロー 社員番号…" at bounding box center [422, 299] width 845 height 532
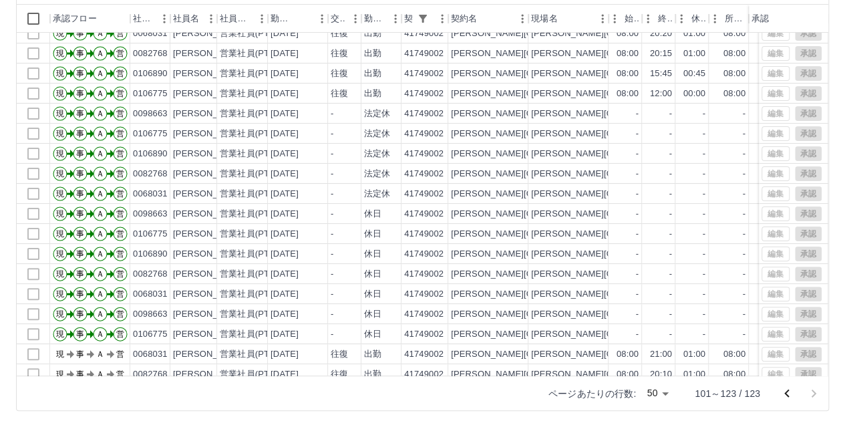
scroll to position [128, 0]
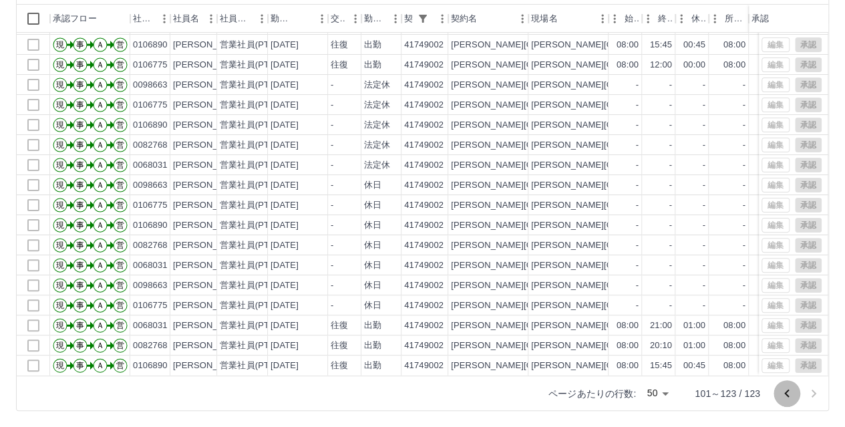
click at [788, 391] on icon "前のページへ" at bounding box center [787, 393] width 16 height 16
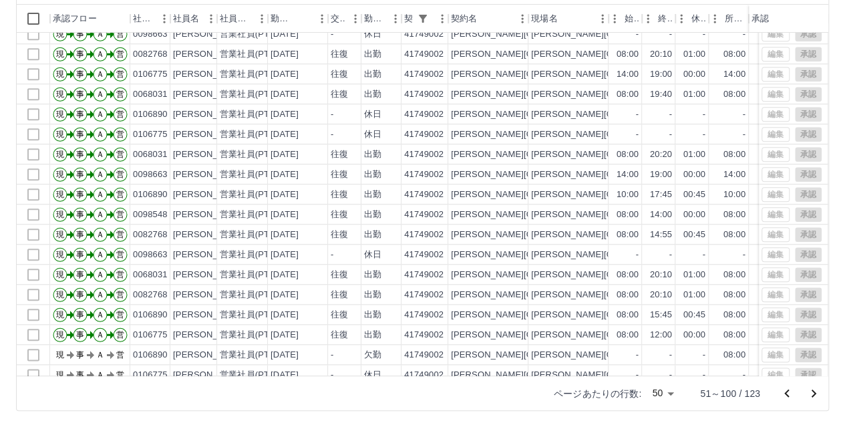
scroll to position [669, 0]
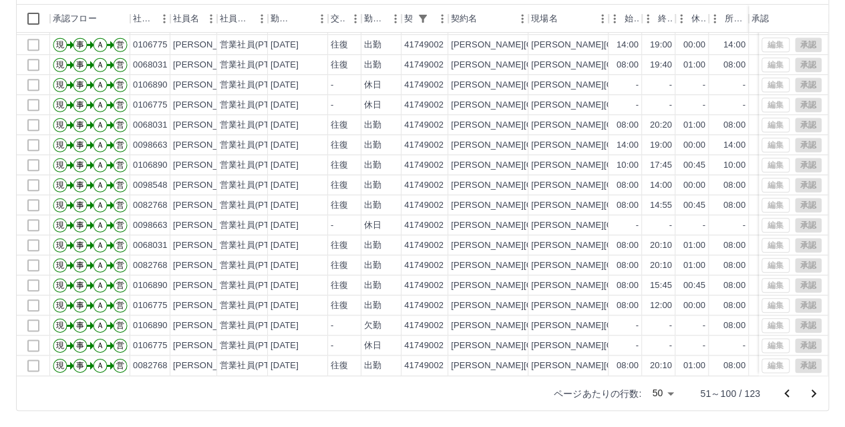
click at [788, 395] on icon "前のページへ" at bounding box center [786, 393] width 5 height 8
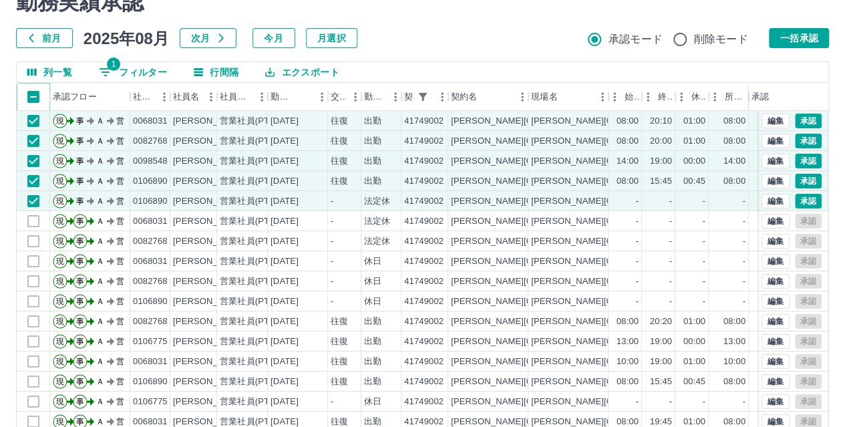
scroll to position [41, 0]
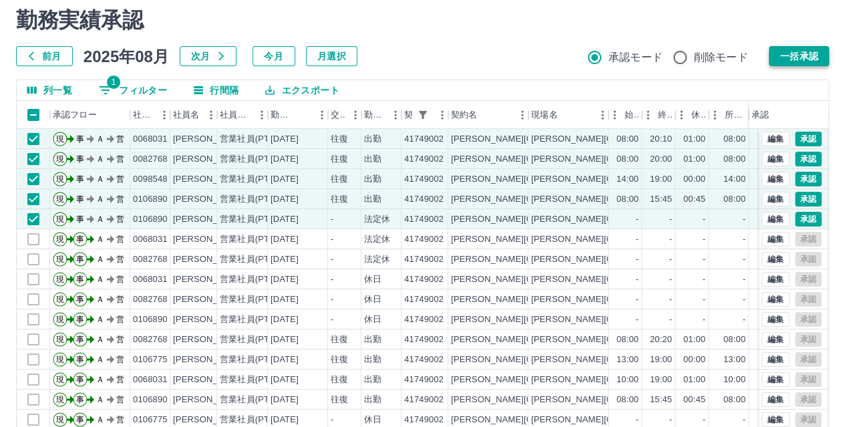
click at [803, 61] on button "一括承認" at bounding box center [799, 56] width 60 height 20
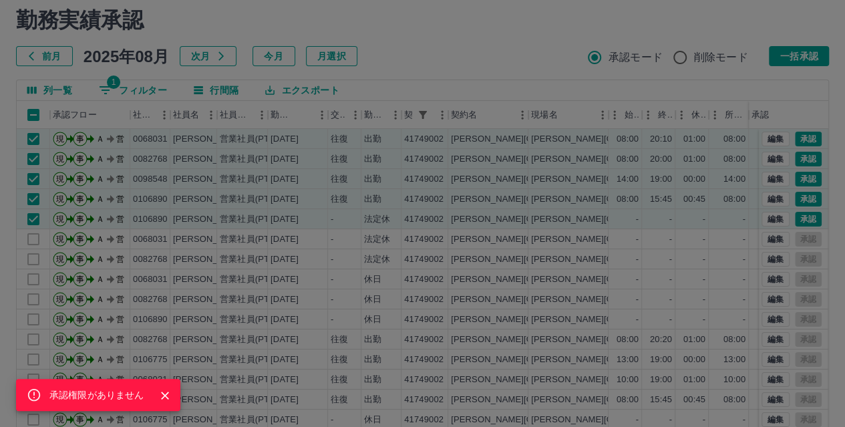
click at [160, 393] on icon "Close" at bounding box center [164, 395] width 13 height 13
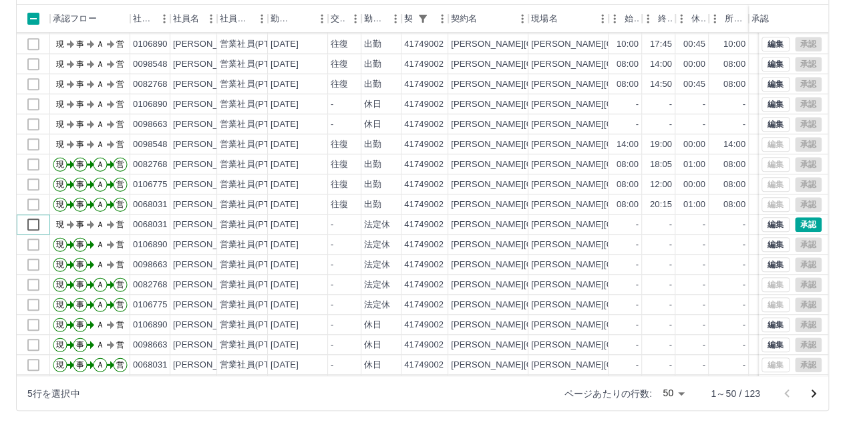
scroll to position [468, 0]
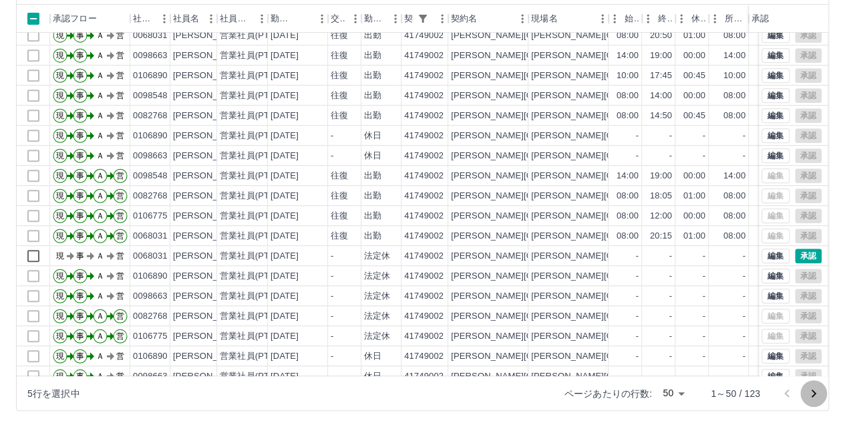
click at [811, 387] on icon "次のページへ" at bounding box center [814, 393] width 16 height 16
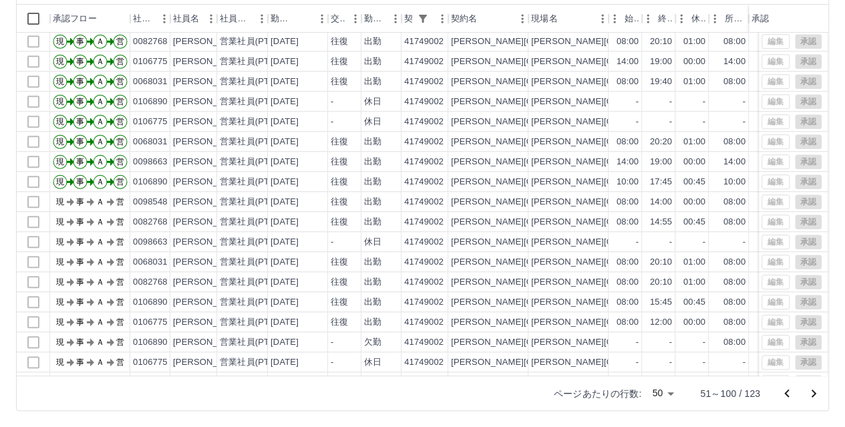
scroll to position [669, 0]
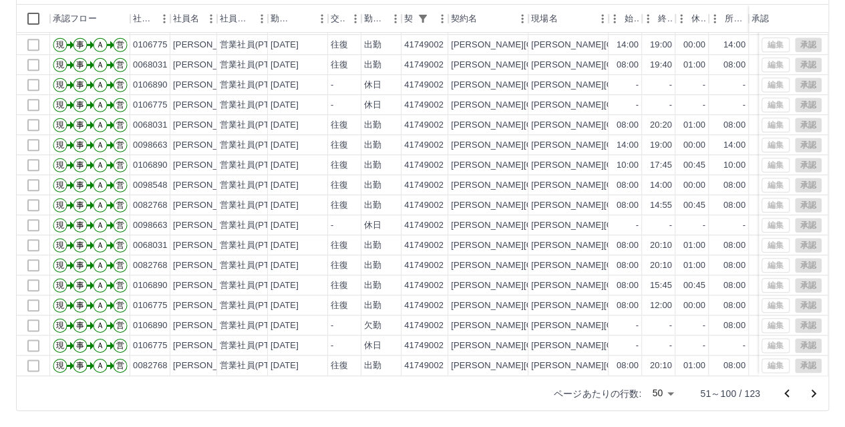
click at [814, 389] on icon "次のページへ" at bounding box center [814, 393] width 16 height 16
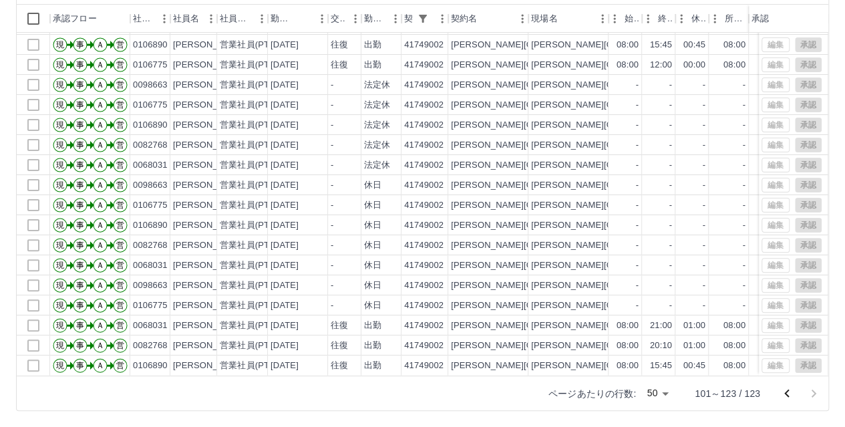
scroll to position [53, 0]
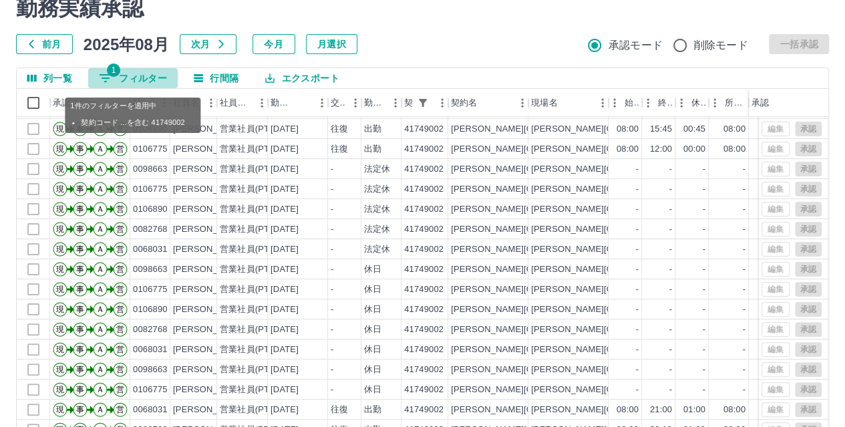
click at [126, 68] on button "1 フィルター" at bounding box center [133, 78] width 90 height 20
select select "**********"
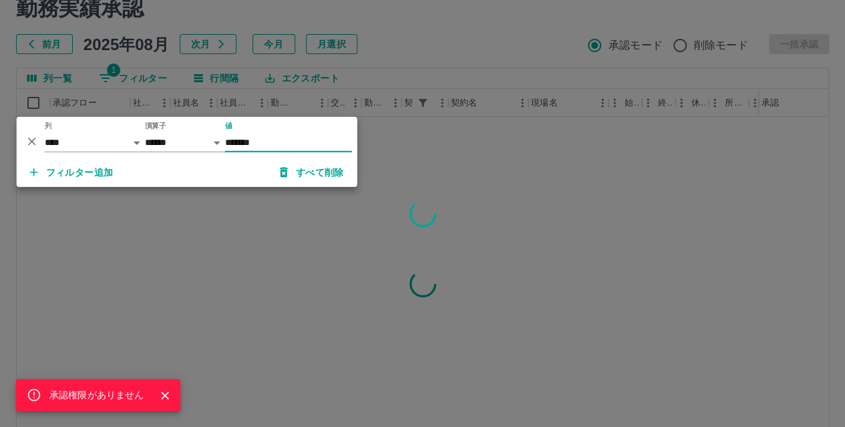
scroll to position [0, 0]
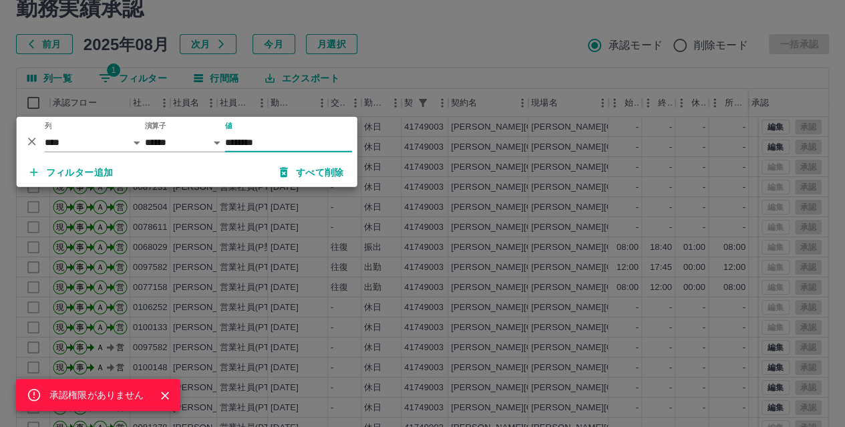
type input "********"
drag, startPoint x: 160, startPoint y: 395, endPoint x: 248, endPoint y: 382, distance: 89.7
click at [160, 395] on icon "Close" at bounding box center [164, 395] width 13 height 13
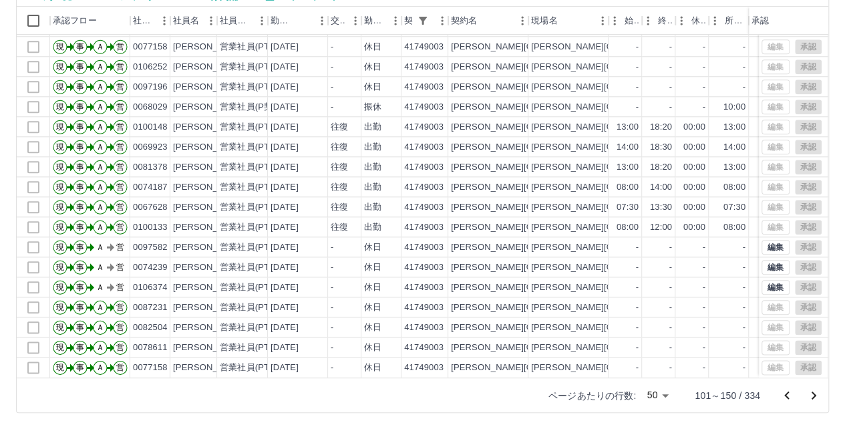
scroll to position [138, 0]
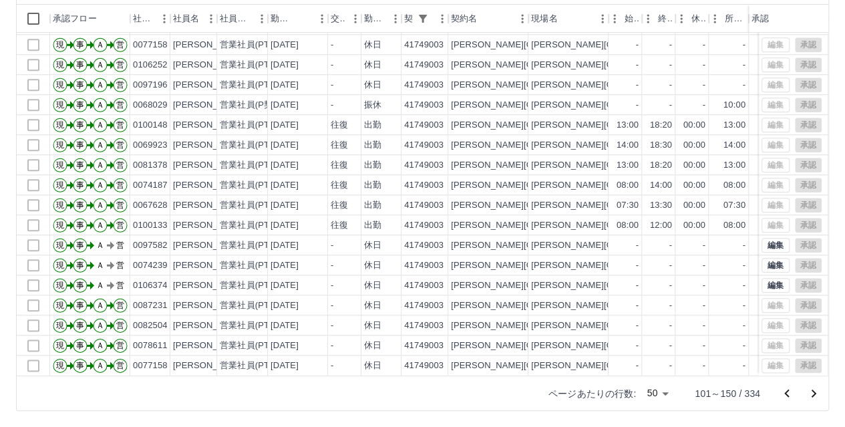
click at [786, 391] on icon "前のページへ" at bounding box center [786, 393] width 5 height 8
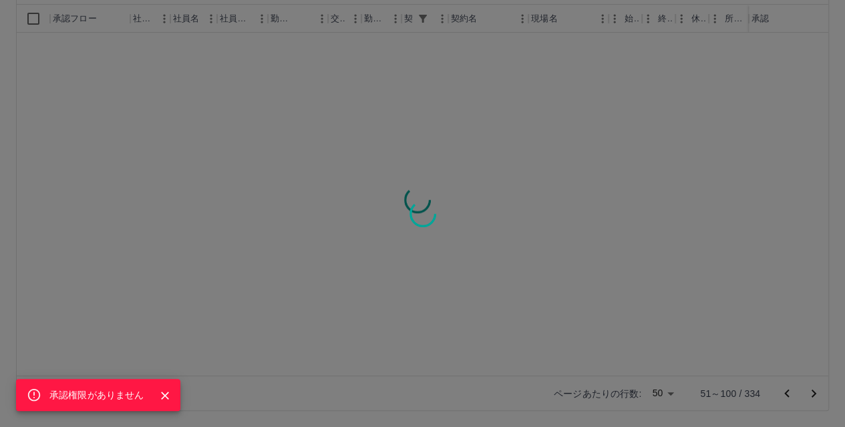
scroll to position [0, 0]
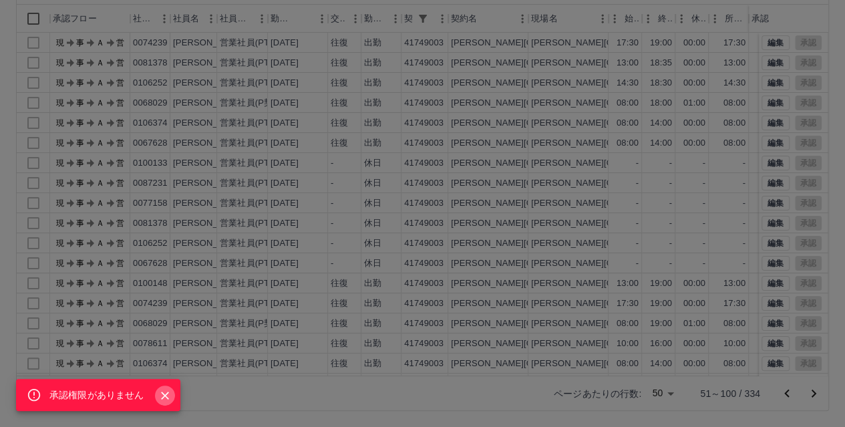
click at [163, 394] on icon "Close" at bounding box center [165, 395] width 8 height 8
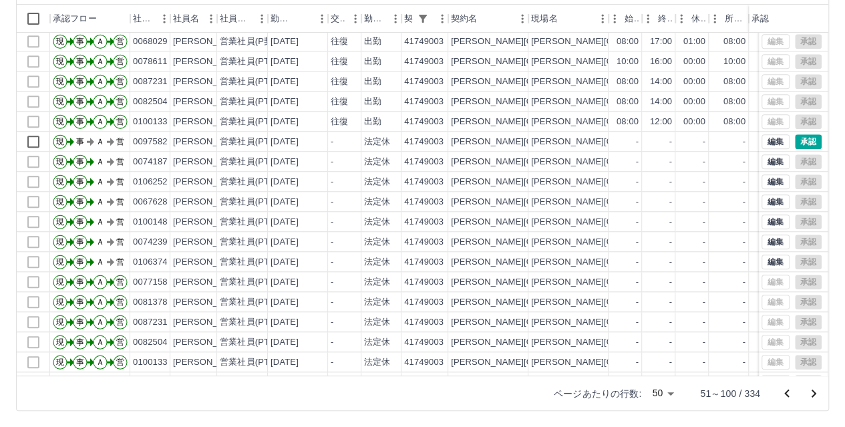
scroll to position [601, 0]
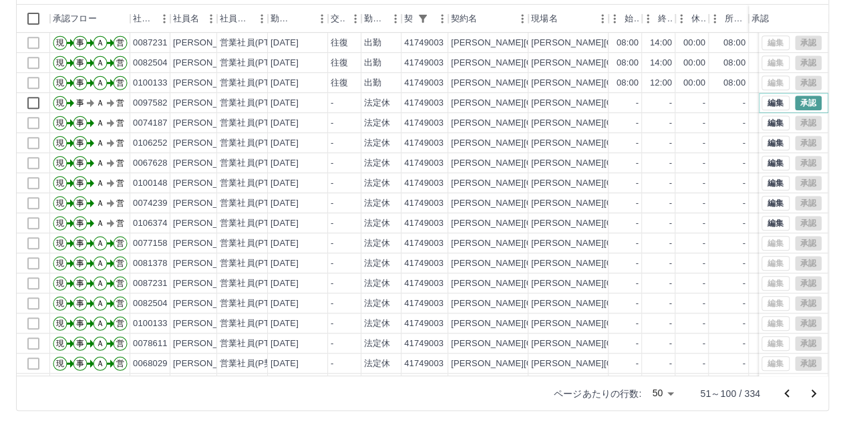
click at [795, 101] on button "承認" at bounding box center [808, 103] width 27 height 15
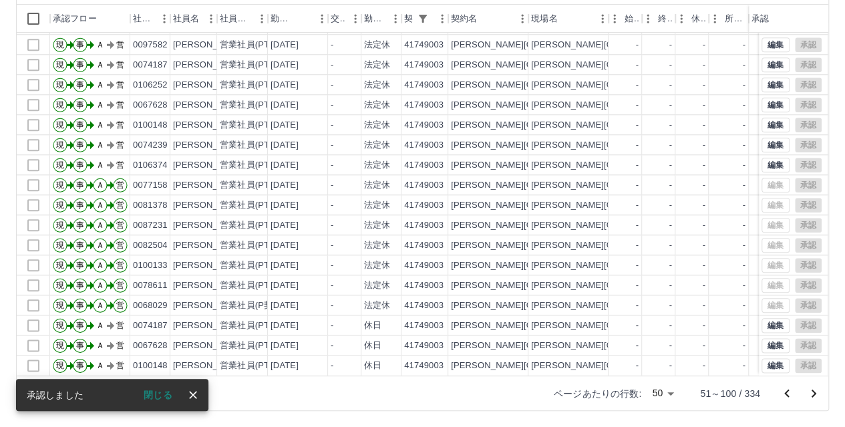
scroll to position [669, 0]
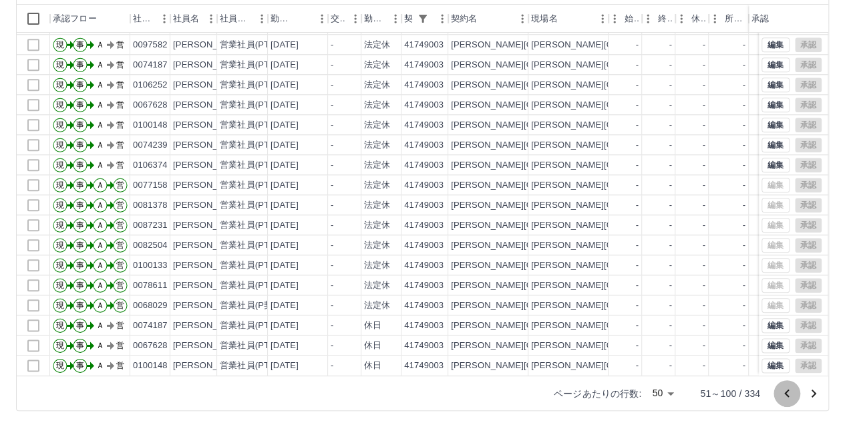
click at [788, 393] on icon "前のページへ" at bounding box center [787, 393] width 16 height 16
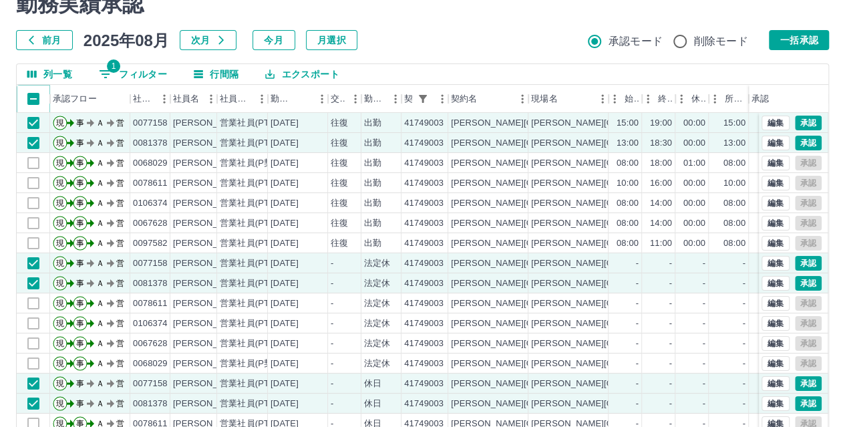
scroll to position [0, 0]
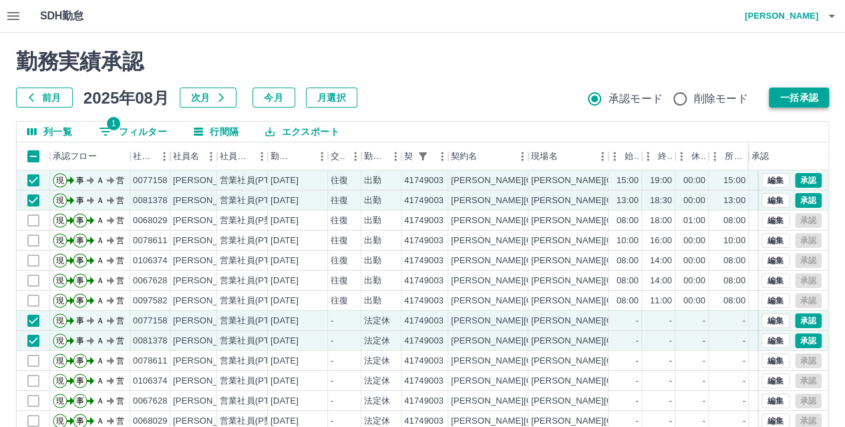
click at [807, 102] on button "一括承認" at bounding box center [799, 98] width 60 height 20
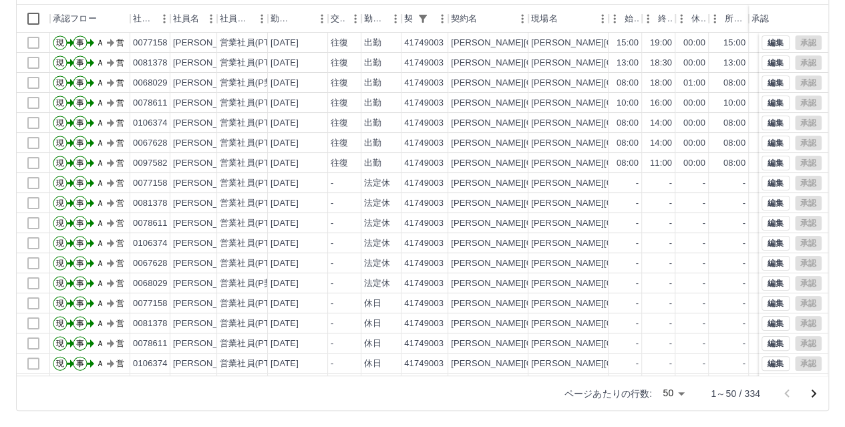
scroll to position [94, 0]
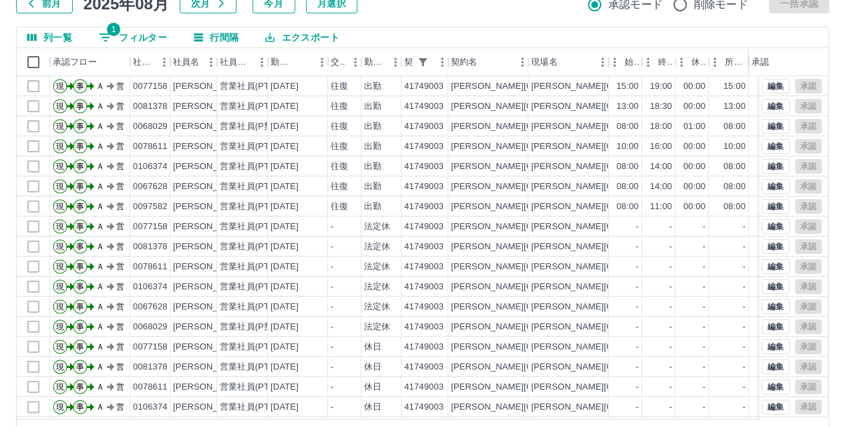
click at [123, 39] on button "1 フィルター" at bounding box center [133, 37] width 90 height 20
select select "**********"
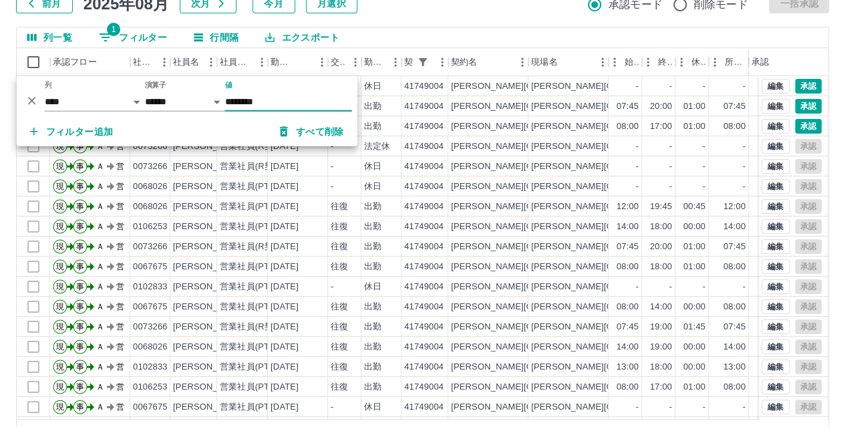
type input "********"
click at [489, 9] on div "前月 2025年08月 次月 今月 月選択 承認モード 削除モード 一括承認" at bounding box center [422, 3] width 813 height 20
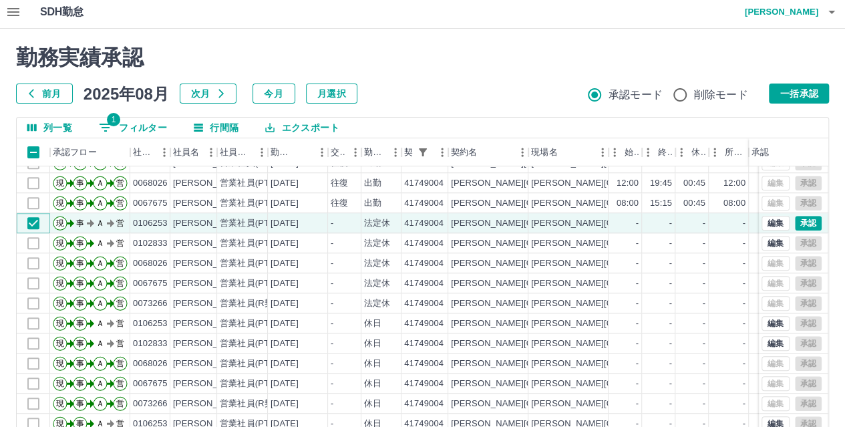
scroll to position [4, 0]
click at [802, 98] on button "一括承認" at bounding box center [799, 94] width 60 height 20
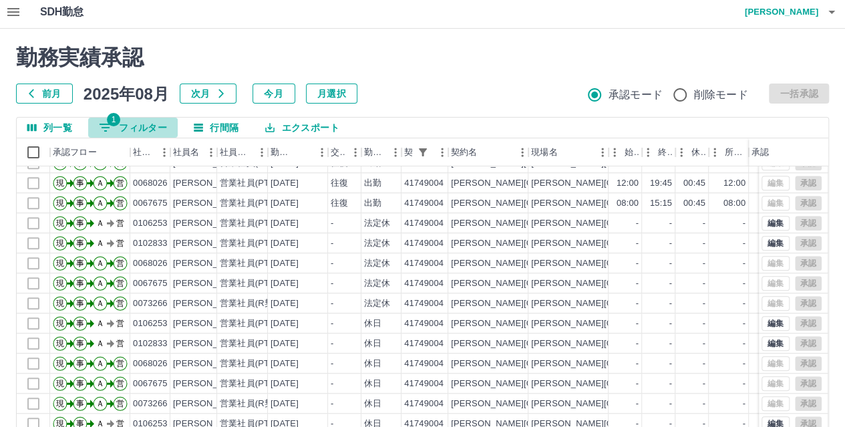
click at [111, 126] on icon "フィルター表示" at bounding box center [106, 128] width 16 height 16
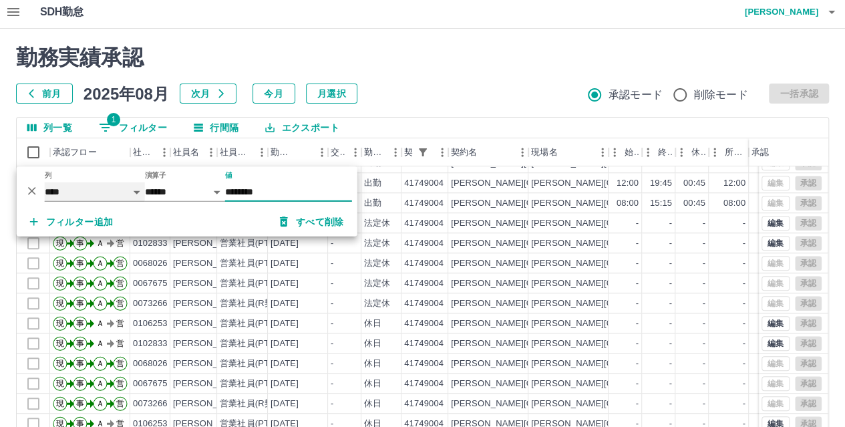
drag, startPoint x: 57, startPoint y: 191, endPoint x: 55, endPoint y: 184, distance: 7.6
click at [57, 191] on select "**** *** **** *** *** **** ***** *** *** ** ** ** **** **** **** ** ** *** ****…" at bounding box center [95, 191] width 100 height 19
click at [45, 182] on select "**** *** **** *** *** **** ***** *** *** ** ** ** **** **** **** ** ** *** ****…" at bounding box center [95, 191] width 100 height 19
select select "**********"
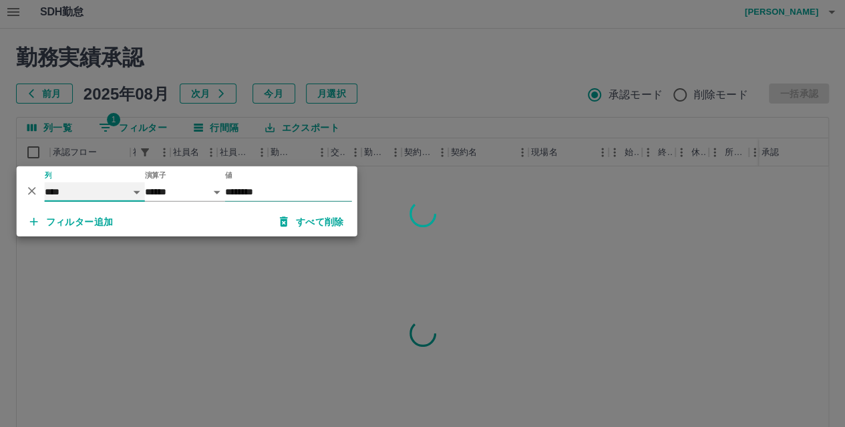
scroll to position [0, 0]
click at [287, 193] on input "********" at bounding box center [288, 191] width 127 height 19
type input "*"
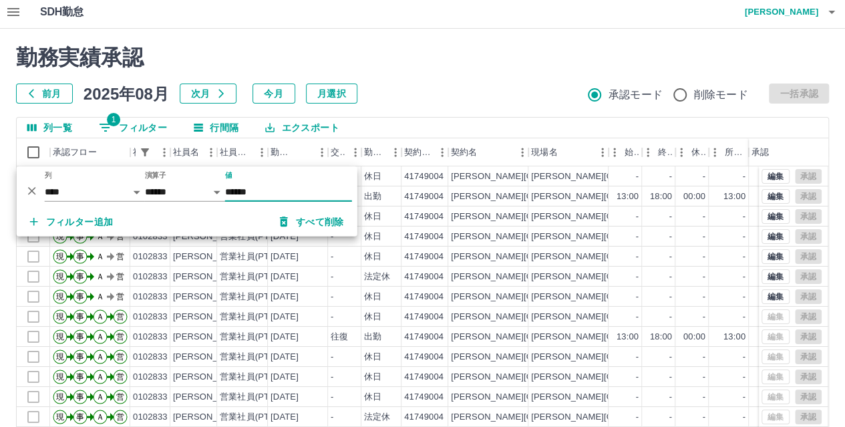
type input "******"
click at [377, 69] on h2 "勤務実績承認" at bounding box center [422, 57] width 813 height 25
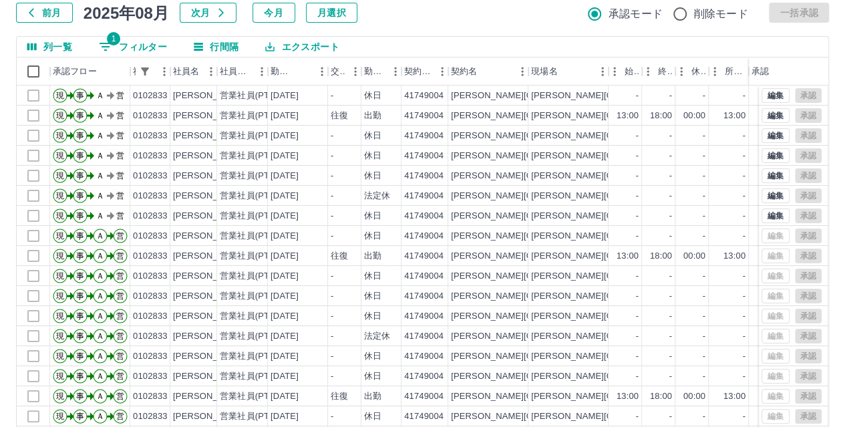
scroll to position [82, 0]
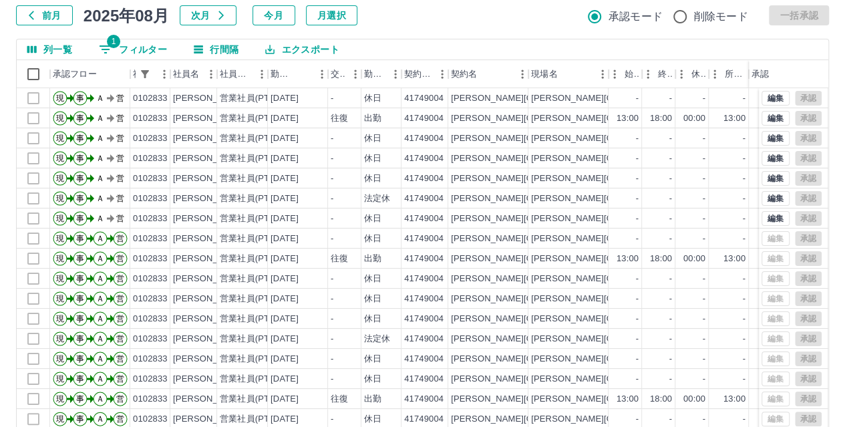
click at [150, 49] on button "1 フィルター" at bounding box center [133, 49] width 90 height 20
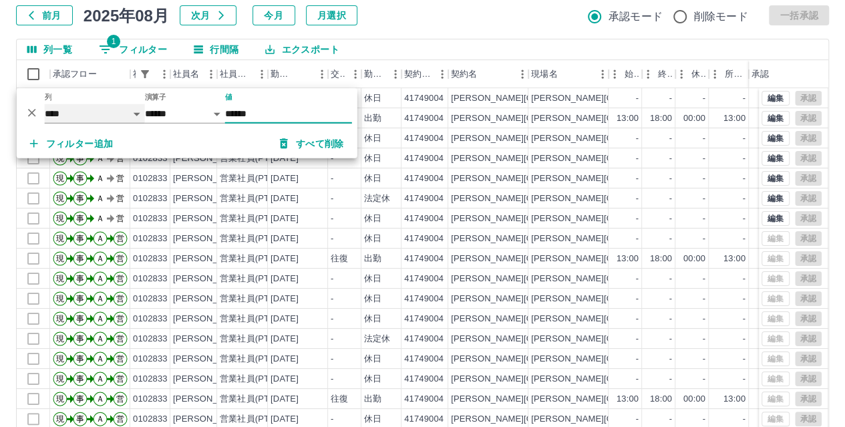
drag, startPoint x: 70, startPoint y: 111, endPoint x: 82, endPoint y: 96, distance: 19.5
click at [70, 111] on select "**** *** **** *** *** **** ***** *** *** ** ** ** **** **** **** ** ** *** ****…" at bounding box center [95, 113] width 100 height 19
click at [45, 104] on select "**** *** **** *** *** **** ***** *** *** ** ** ** **** **** **** ** ** *** ****…" at bounding box center [95, 113] width 100 height 19
select select "**********"
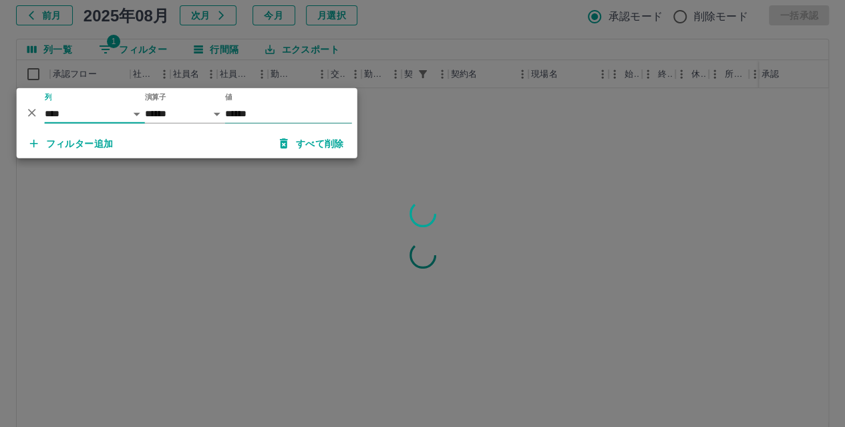
click at [270, 118] on input "******" at bounding box center [288, 113] width 127 height 19
type input "*"
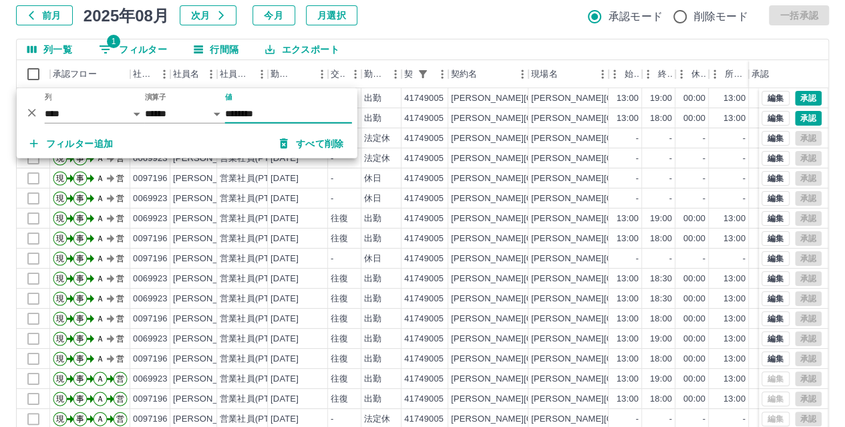
type input "********"
click at [487, 47] on div "列一覧 1 フィルター 行間隔 エクスポート" at bounding box center [423, 49] width 812 height 21
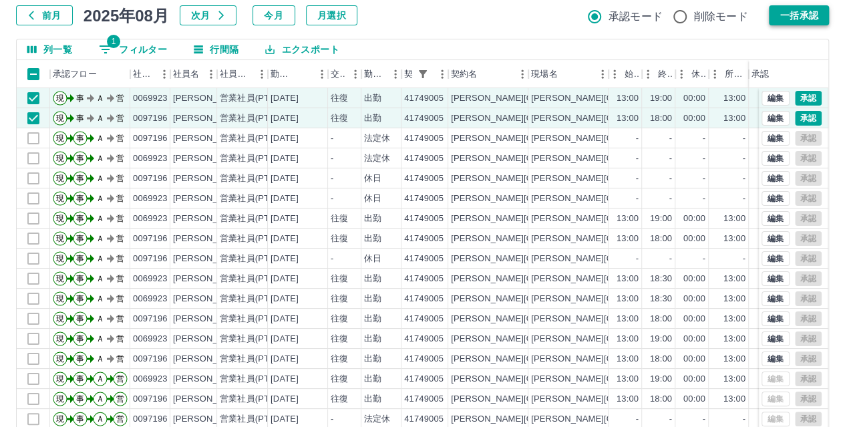
click at [813, 15] on button "一括承認" at bounding box center [799, 15] width 60 height 20
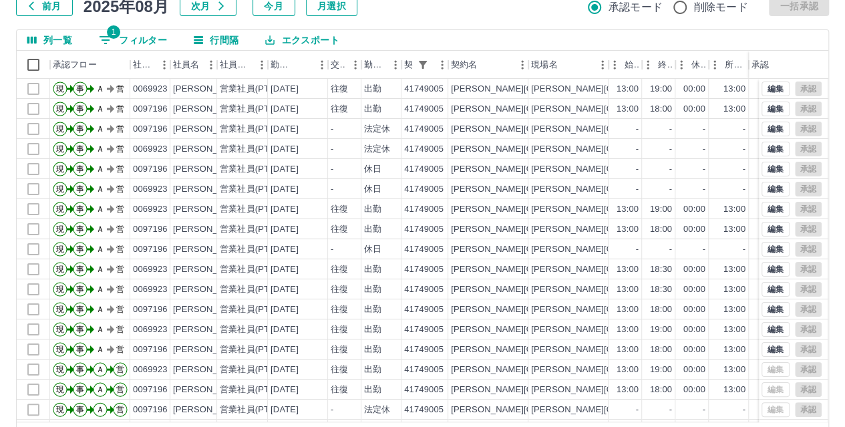
scroll to position [71, 0]
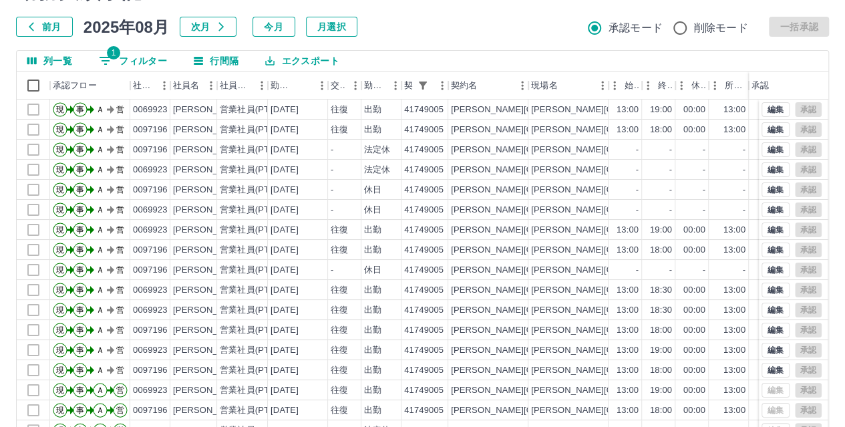
click at [137, 55] on button "1 フィルター" at bounding box center [133, 61] width 90 height 20
select select "**********"
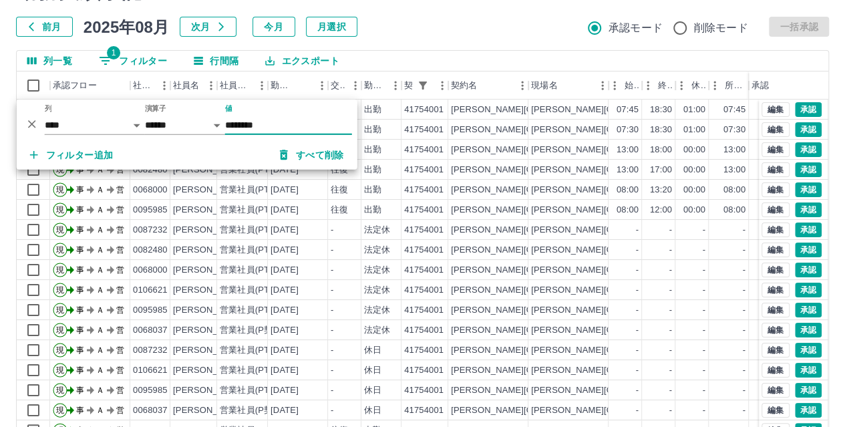
type input "********"
click at [560, 37] on div "勤務実績承認 前月 2025年08月 次月 今月 月選択 承認モード 削除モード 一括承認 列一覧 1 フィルター 行間隔 エクスポート 承認フロー 社員番号…" at bounding box center [422, 228] width 845 height 532
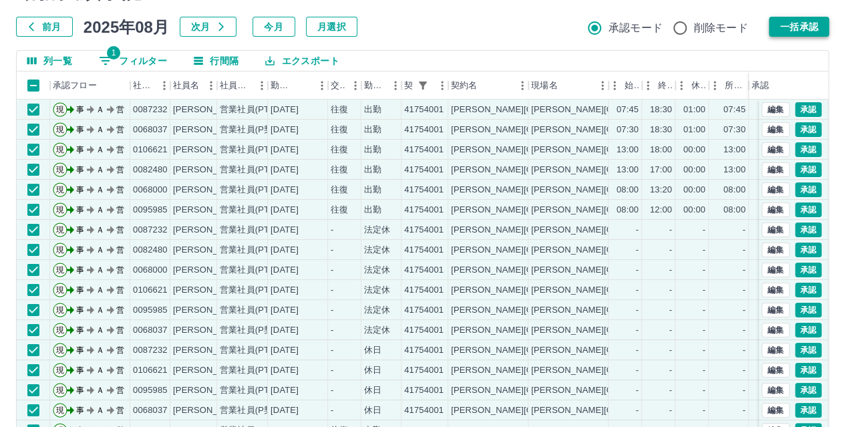
click at [787, 33] on button "一括承認" at bounding box center [799, 27] width 60 height 20
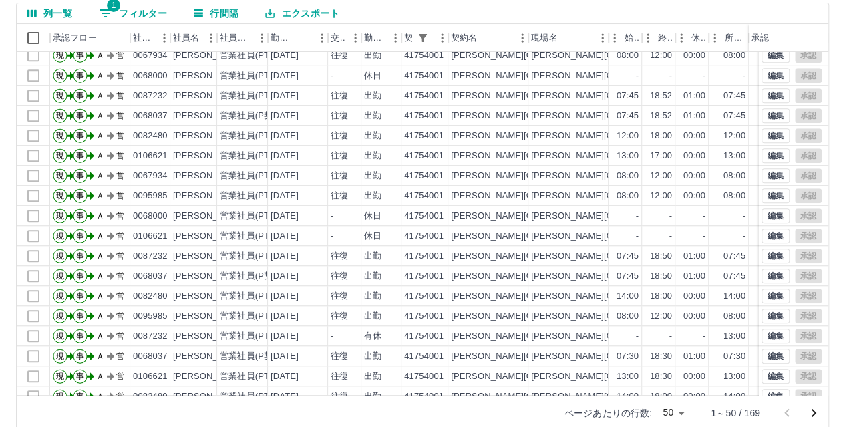
scroll to position [120, 0]
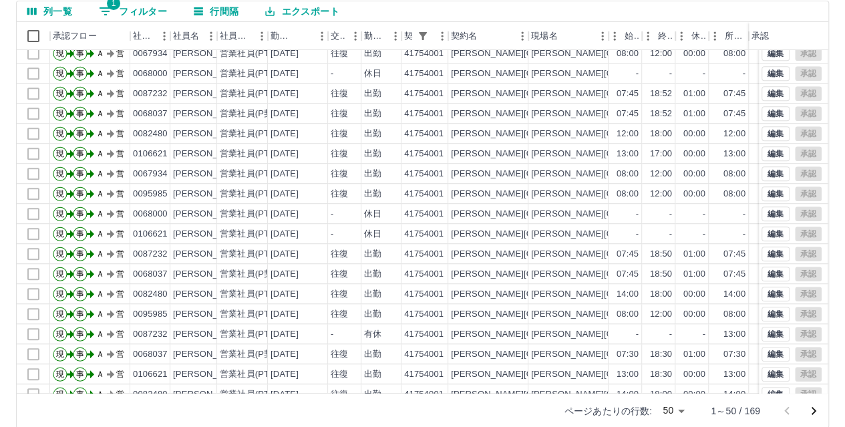
click at [816, 405] on icon "次のページへ" at bounding box center [814, 411] width 16 height 16
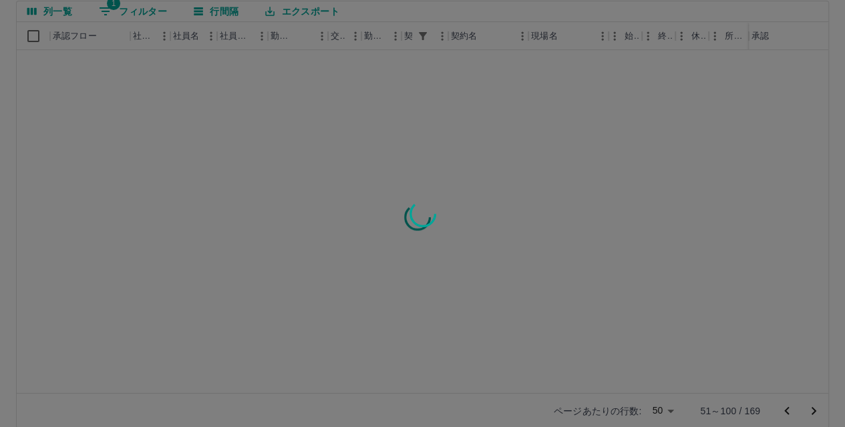
scroll to position [0, 0]
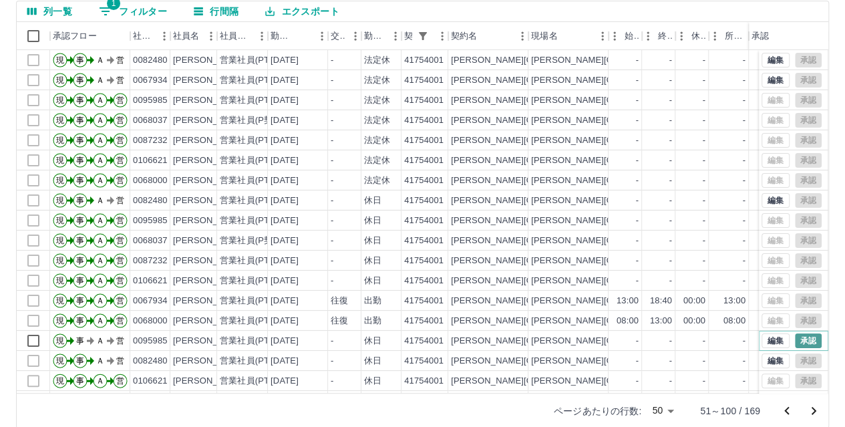
click at [797, 337] on button "承認" at bounding box center [808, 340] width 27 height 15
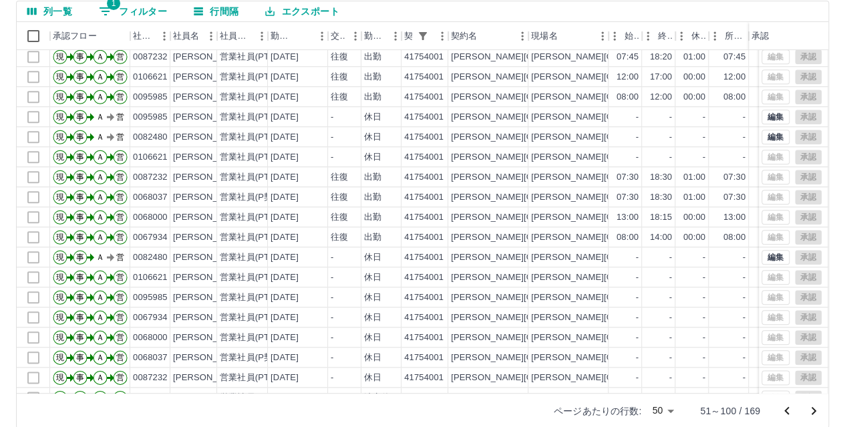
scroll to position [669, 0]
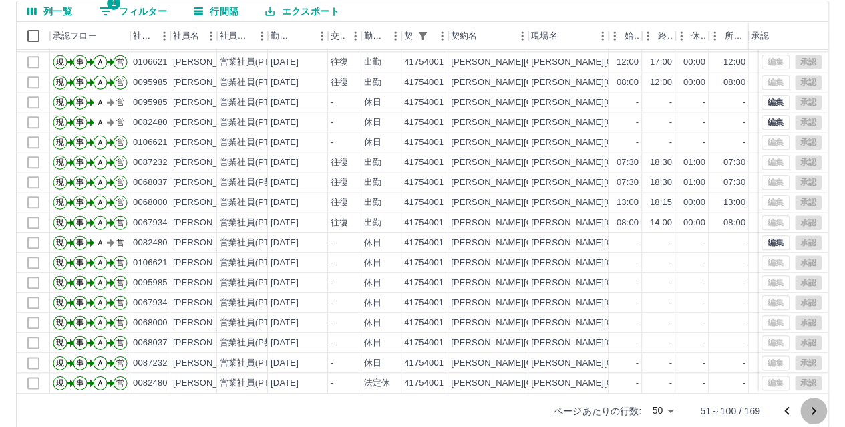
click at [816, 407] on icon "次のページへ" at bounding box center [814, 411] width 16 height 16
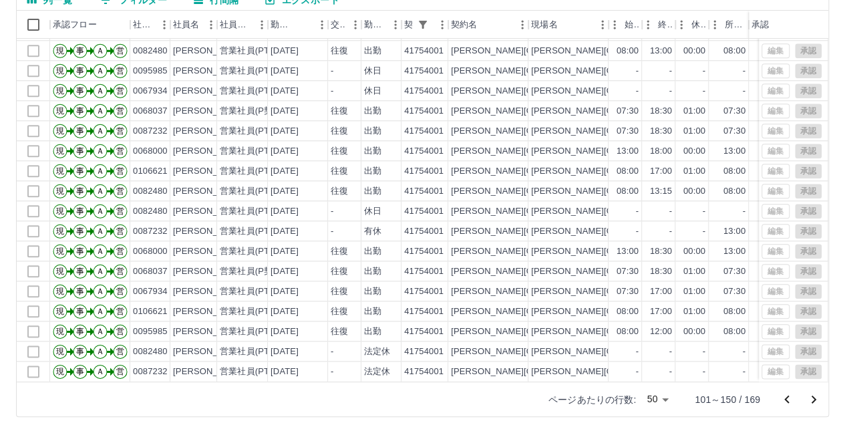
scroll to position [138, 0]
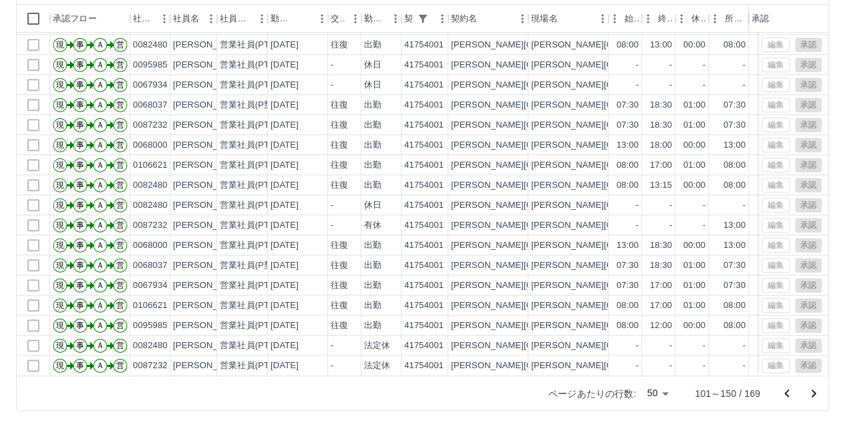
click at [816, 392] on icon "次のページへ" at bounding box center [814, 393] width 16 height 16
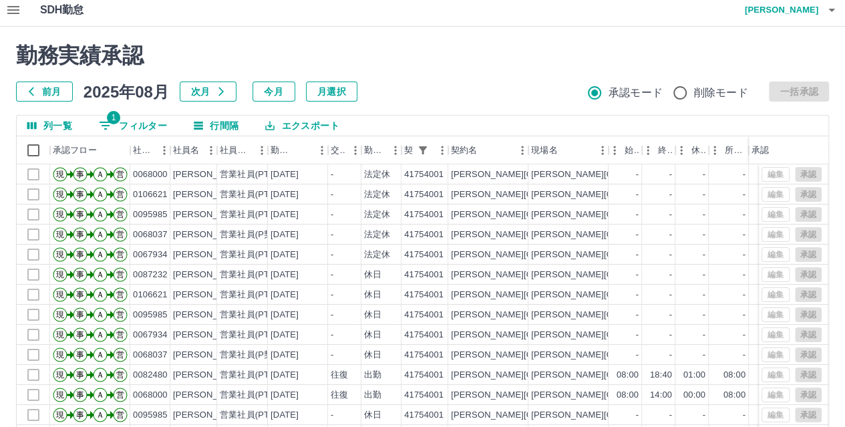
scroll to position [4, 0]
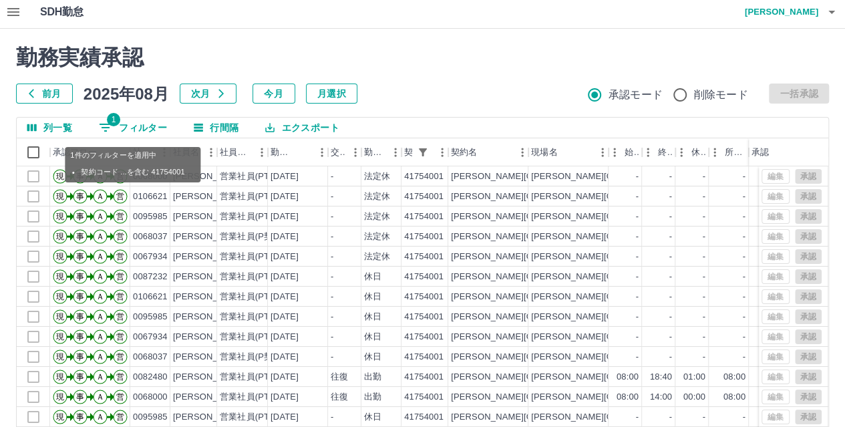
click at [128, 130] on button "1 フィルター" at bounding box center [133, 128] width 90 height 20
select select "**********"
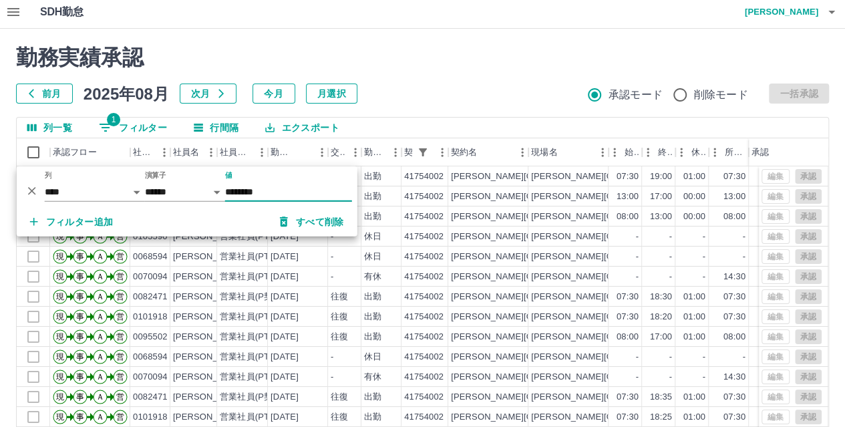
type input "********"
click at [456, 69] on h2 "勤務実績承認" at bounding box center [422, 57] width 813 height 25
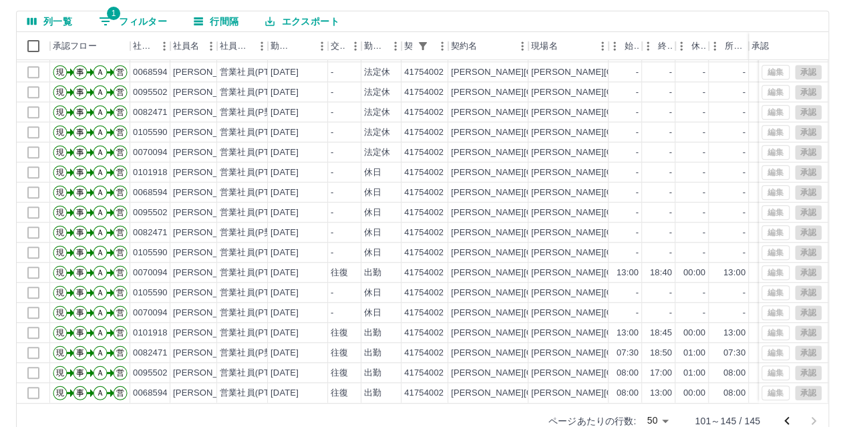
scroll to position [138, 0]
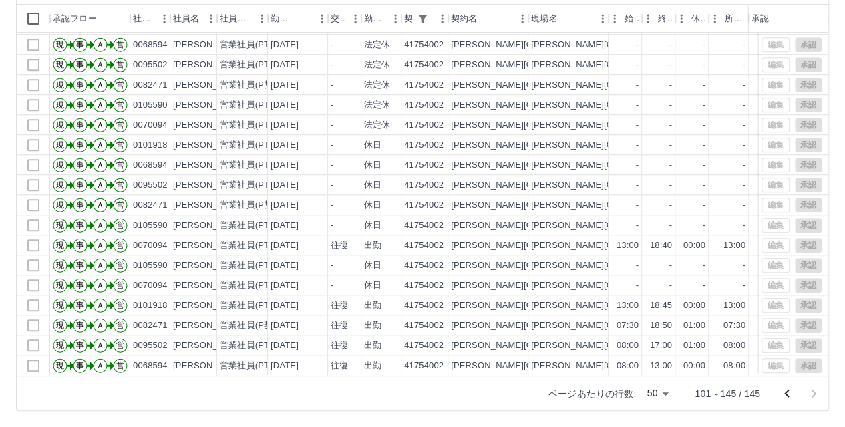
click at [788, 395] on icon "前のページへ" at bounding box center [786, 393] width 5 height 8
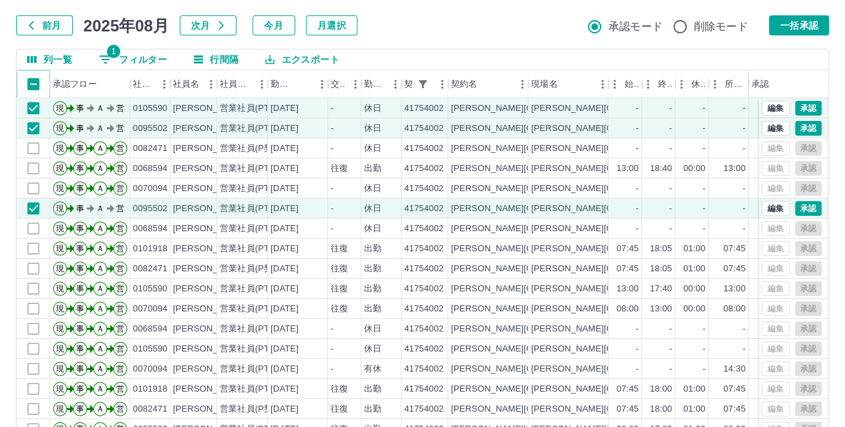
scroll to position [71, 0]
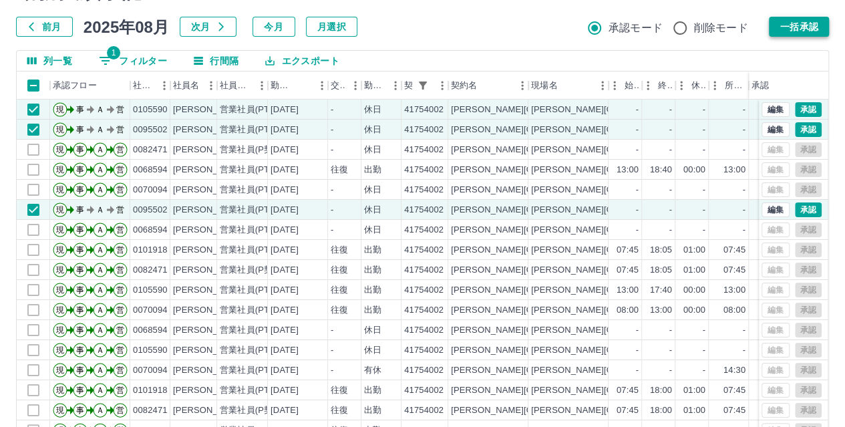
click at [816, 23] on button "一括承認" at bounding box center [799, 27] width 60 height 20
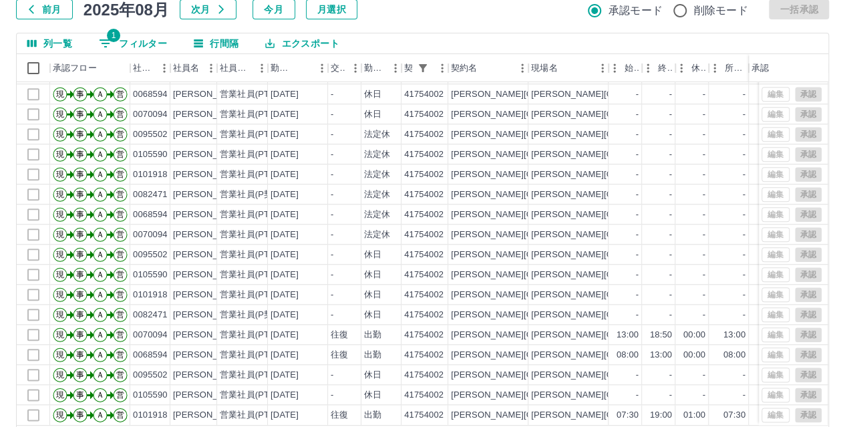
scroll to position [138, 0]
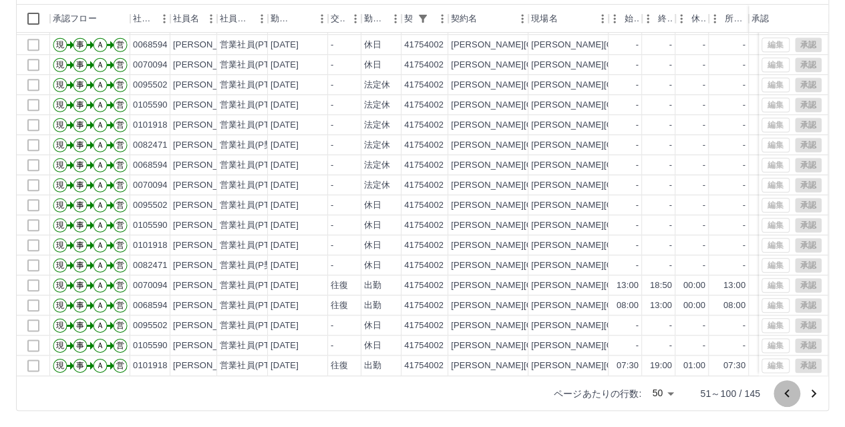
click at [779, 392] on icon "前のページへ" at bounding box center [787, 393] width 16 height 16
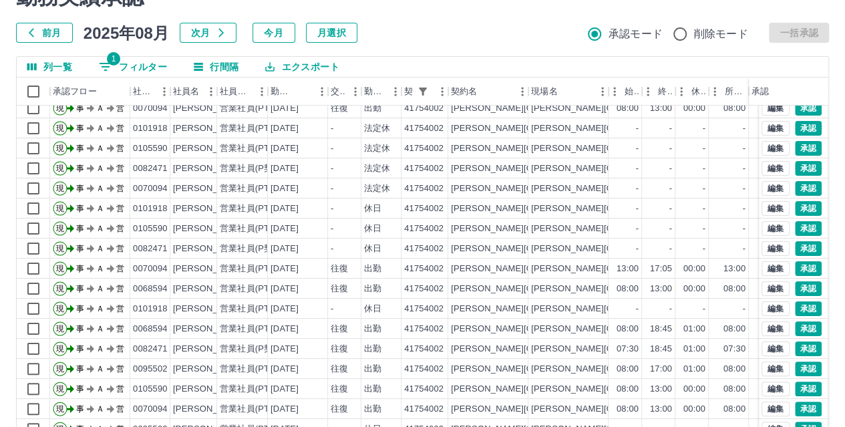
scroll to position [0, 0]
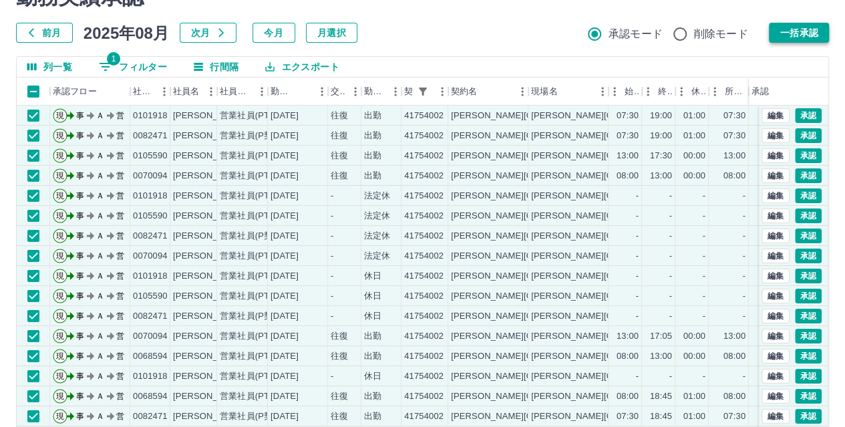
click at [784, 31] on button "一括承認" at bounding box center [799, 33] width 60 height 20
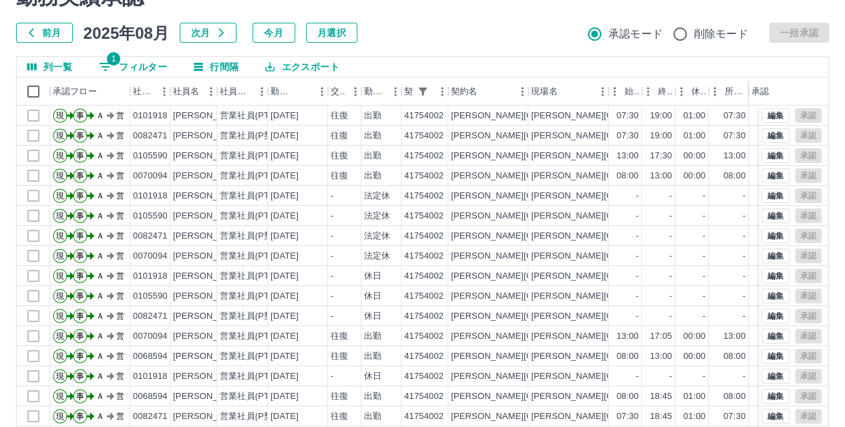
scroll to position [138, 0]
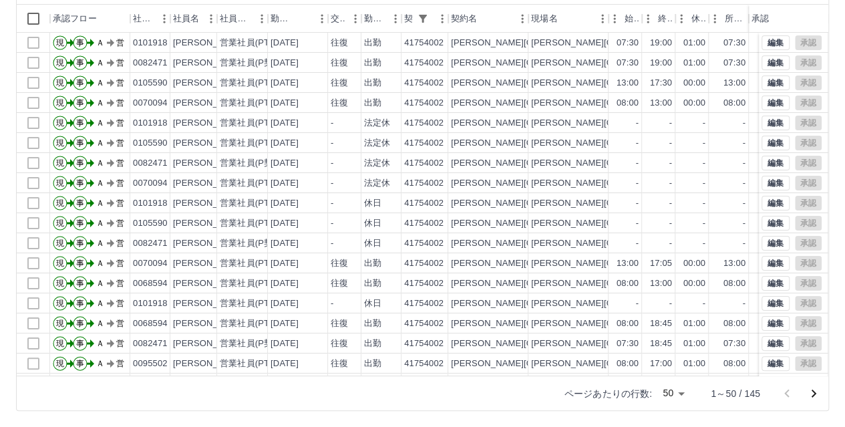
click at [812, 391] on icon "次のページへ" at bounding box center [814, 393] width 16 height 16
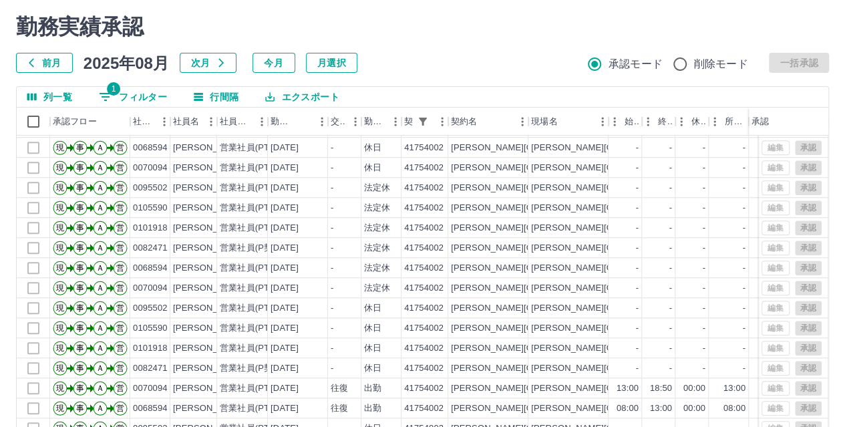
scroll to position [3, 0]
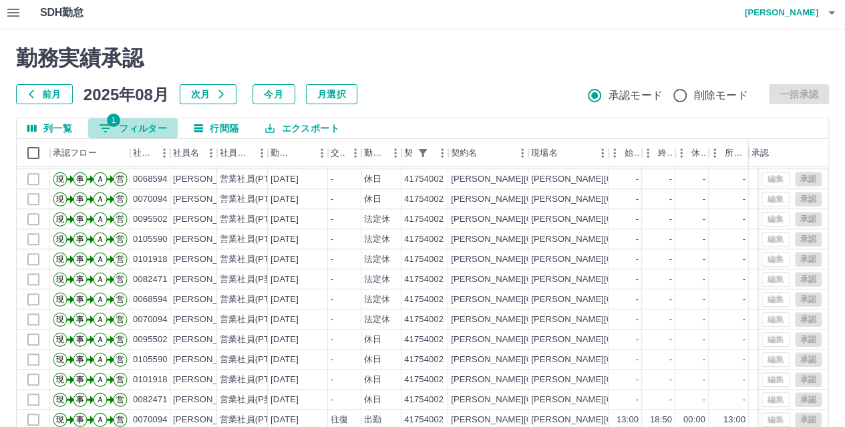
click at [115, 126] on button "1 フィルター" at bounding box center [133, 128] width 90 height 20
select select "**********"
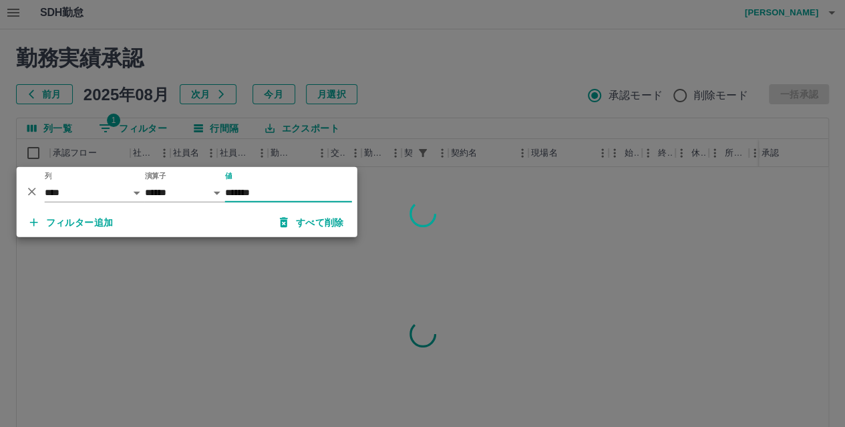
scroll to position [0, 0]
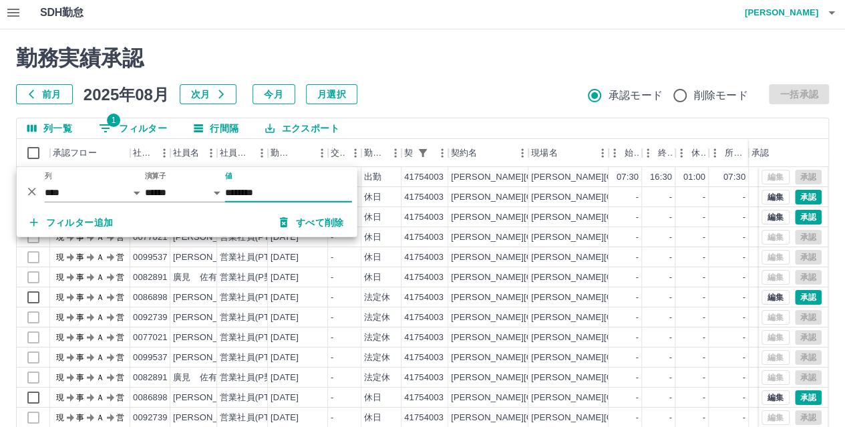
type input "********"
click at [485, 65] on div at bounding box center [422, 213] width 845 height 427
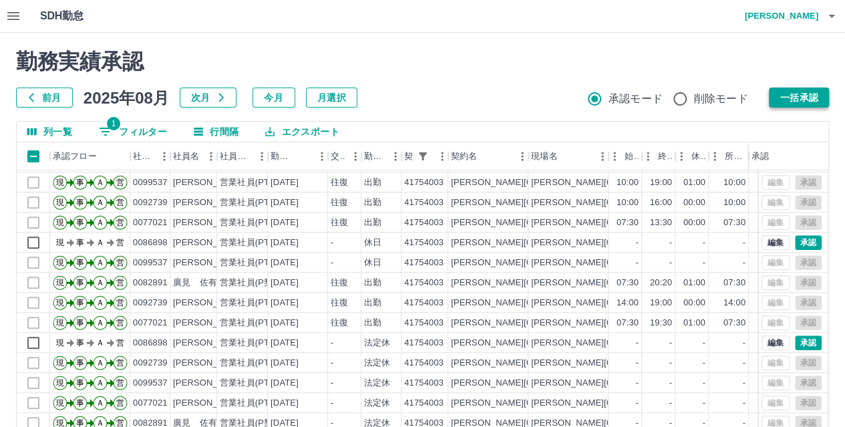
click at [817, 96] on button "一括承認" at bounding box center [799, 98] width 60 height 20
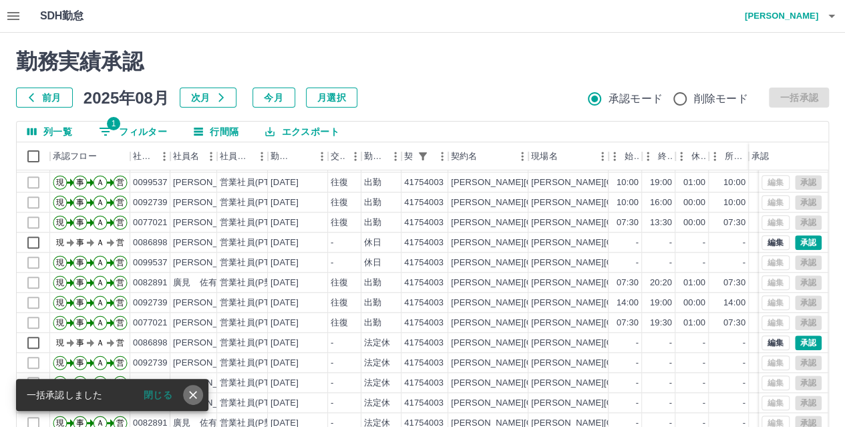
click at [195, 393] on icon "close" at bounding box center [192, 394] width 13 height 13
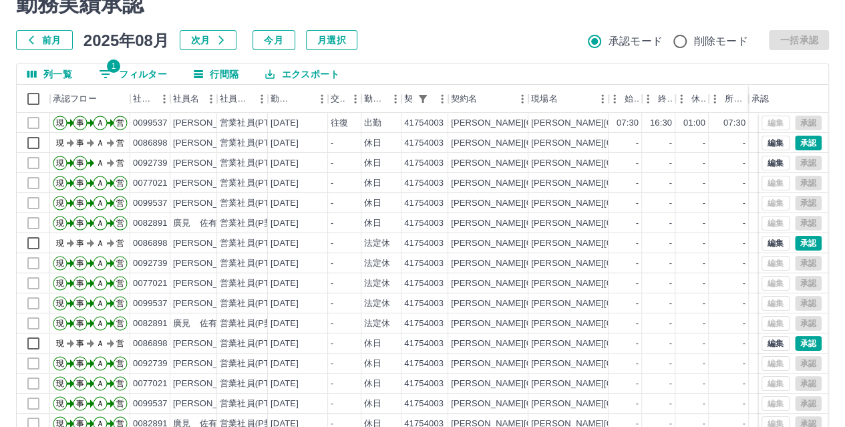
scroll to position [138, 0]
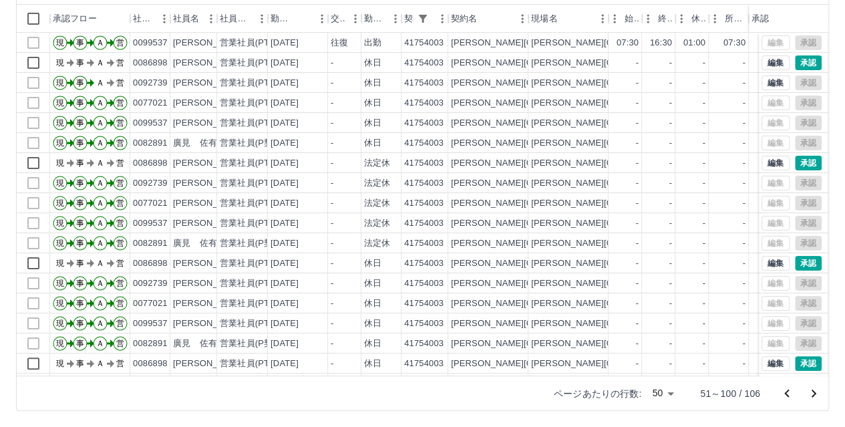
click at [812, 391] on icon "次のページへ" at bounding box center [814, 393] width 16 height 16
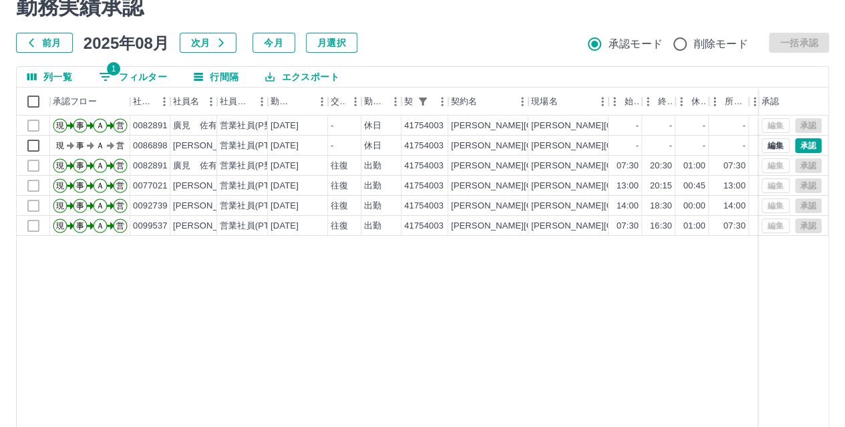
scroll to position [49, 0]
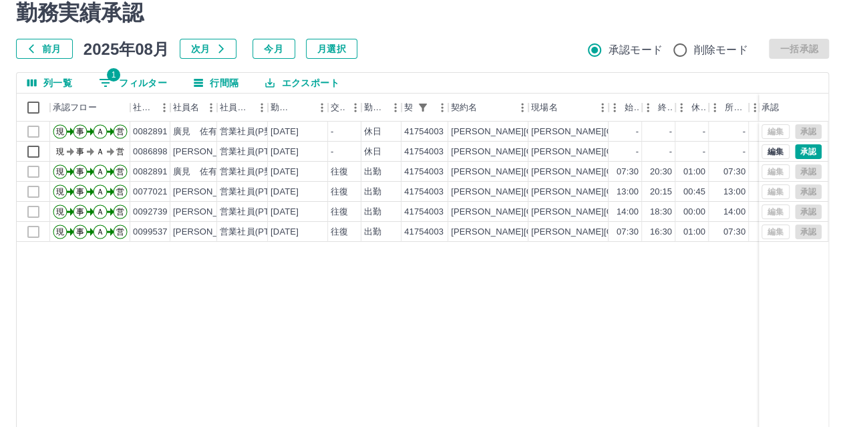
click at [124, 77] on button "1 フィルター" at bounding box center [133, 83] width 90 height 20
select select "**********"
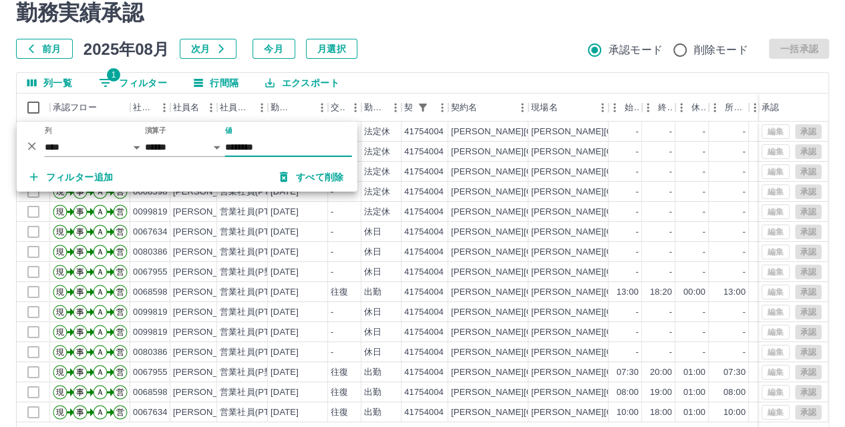
type input "********"
click at [420, 47] on div "前月 2025年08月 次月 今月 月選択 承認モード 削除モード 一括承認" at bounding box center [422, 49] width 813 height 20
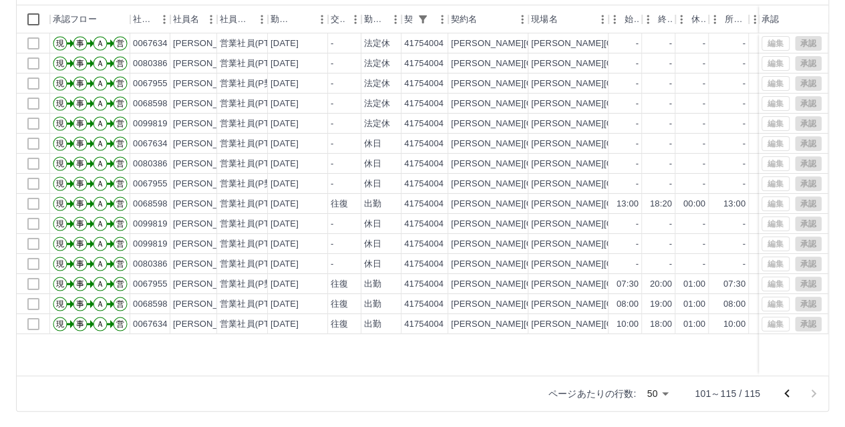
scroll to position [138, 0]
click at [786, 394] on icon "前のページへ" at bounding box center [786, 393] width 5 height 8
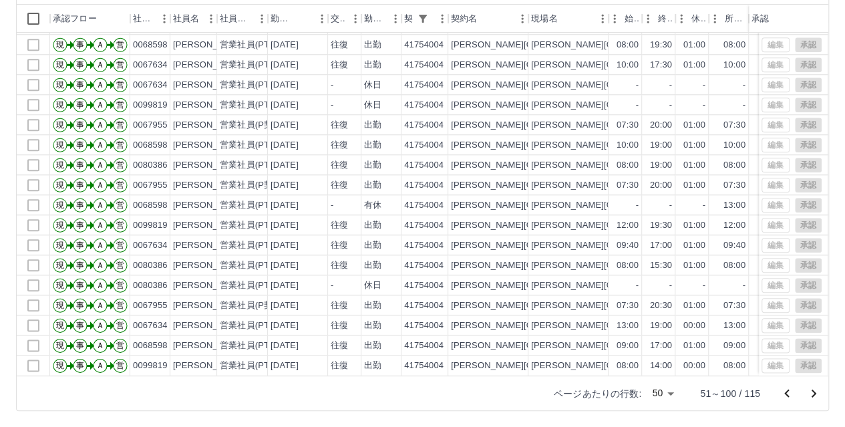
scroll to position [669, 0]
click at [788, 392] on icon "前のページへ" at bounding box center [787, 393] width 16 height 16
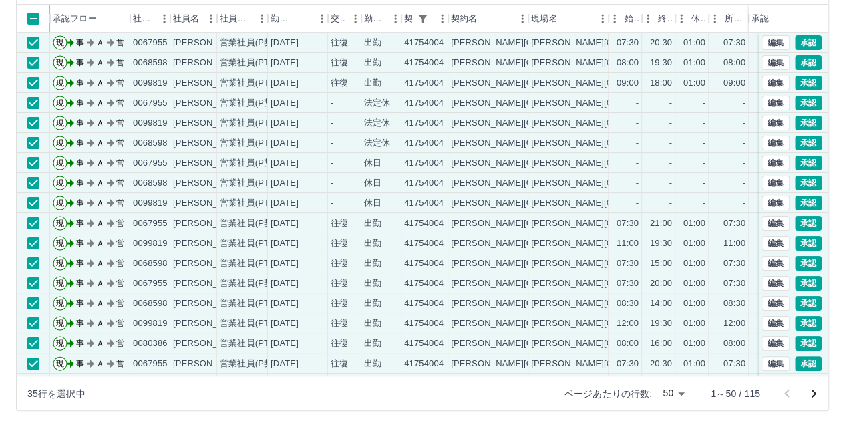
scroll to position [71, 0]
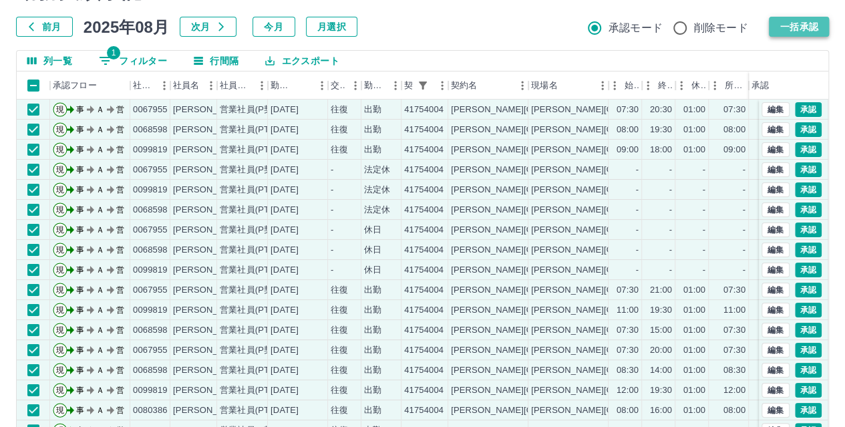
click at [820, 31] on button "一括承認" at bounding box center [799, 27] width 60 height 20
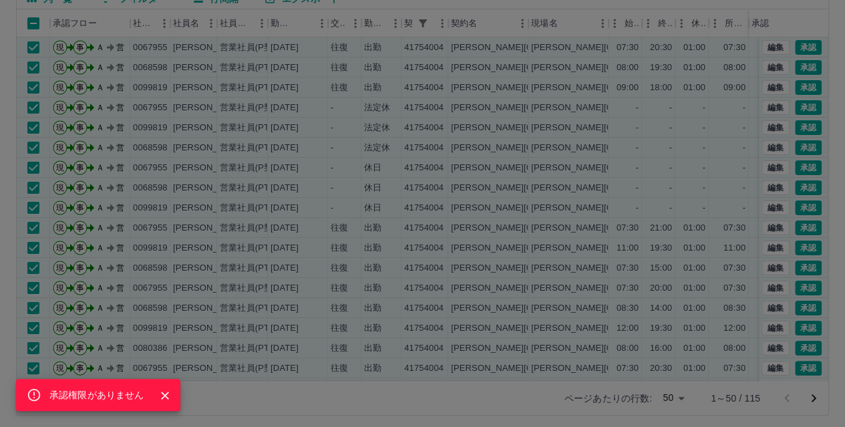
scroll to position [138, 0]
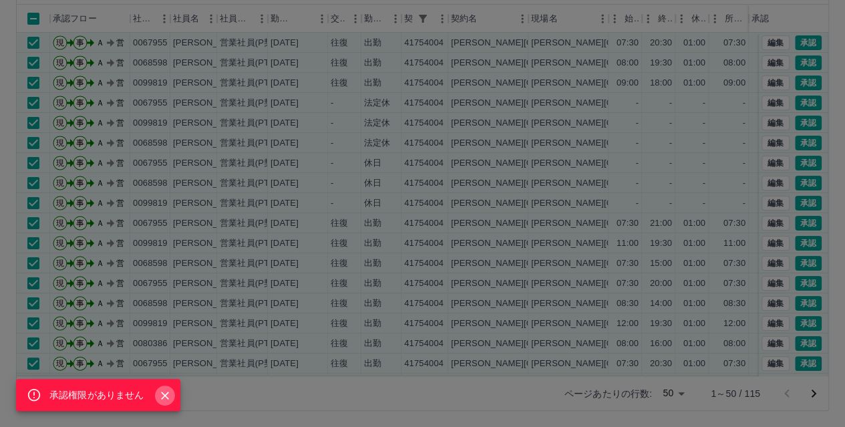
click at [158, 397] on icon "Close" at bounding box center [164, 395] width 13 height 13
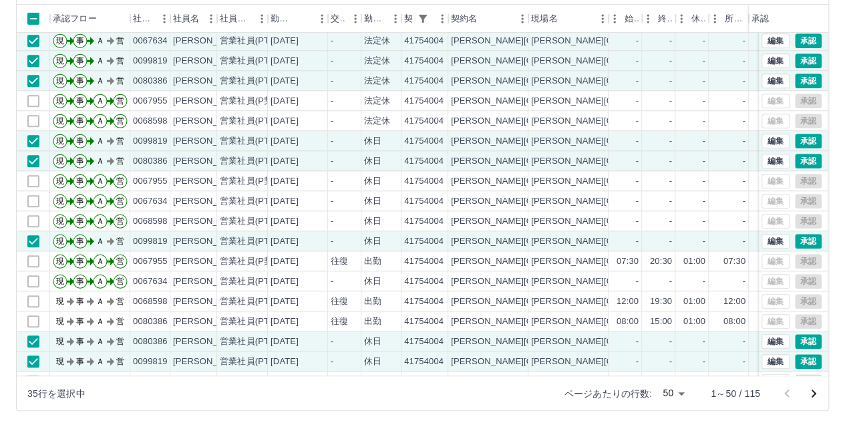
scroll to position [669, 0]
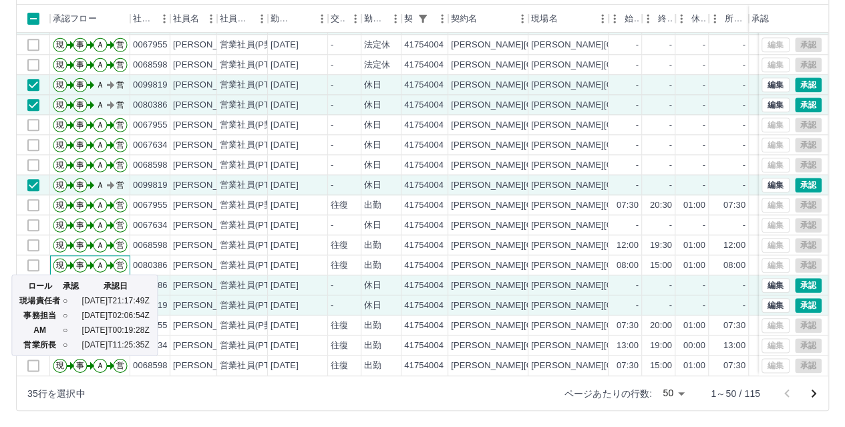
click at [39, 271] on div "ロール 承認 承認日 現場責任者 ○ 2025-08-18T21:17:49Z 事務担当 ○ 2025-08-19T02:06:54Z AM ○ 2025-0…" at bounding box center [84, 311] width 149 height 92
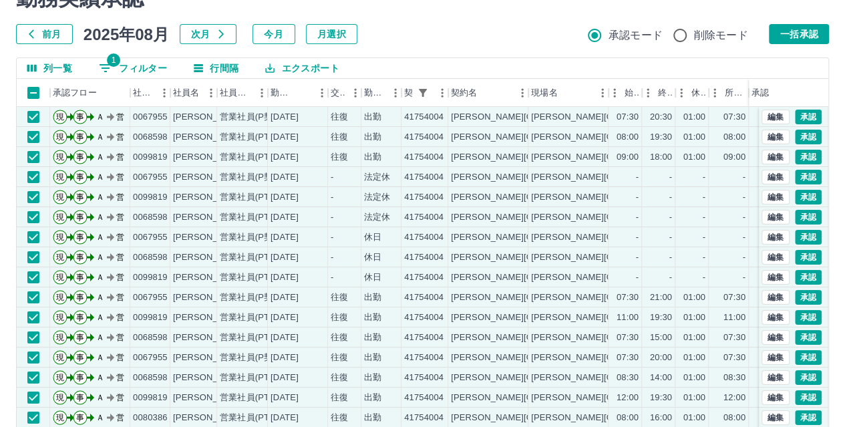
scroll to position [0, 0]
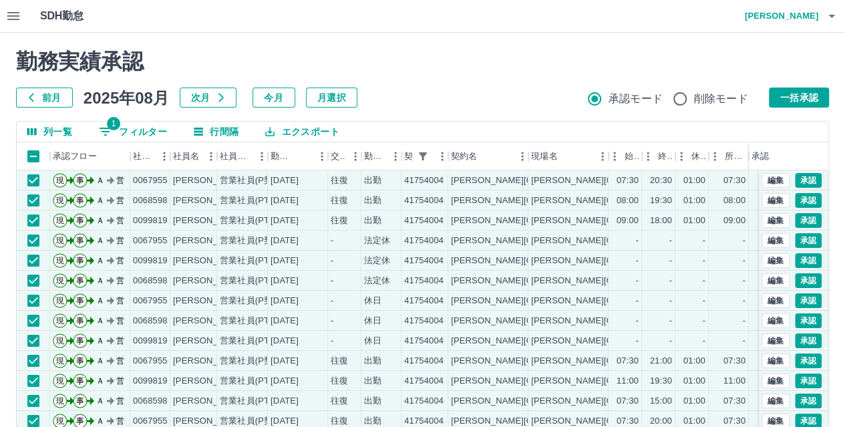
click at [544, 78] on div "承認権限がありません 勤務実績承認 前月 2025年08月 次月 今月 月選択 承認モード 削除モード 一括承認" at bounding box center [422, 78] width 813 height 59
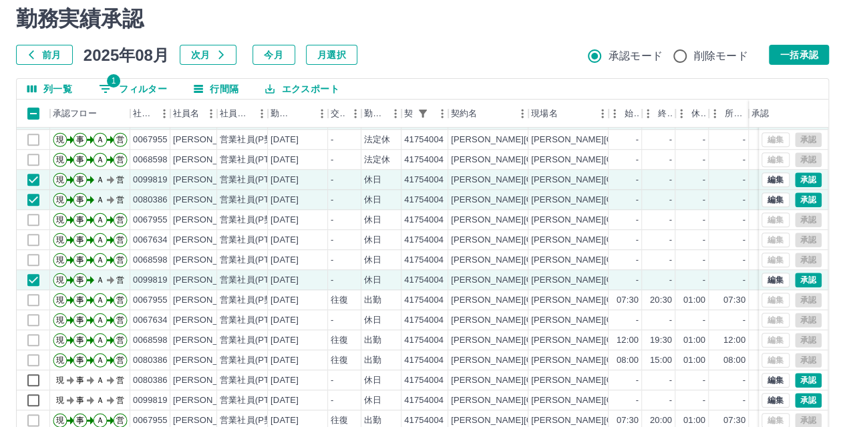
scroll to position [126, 0]
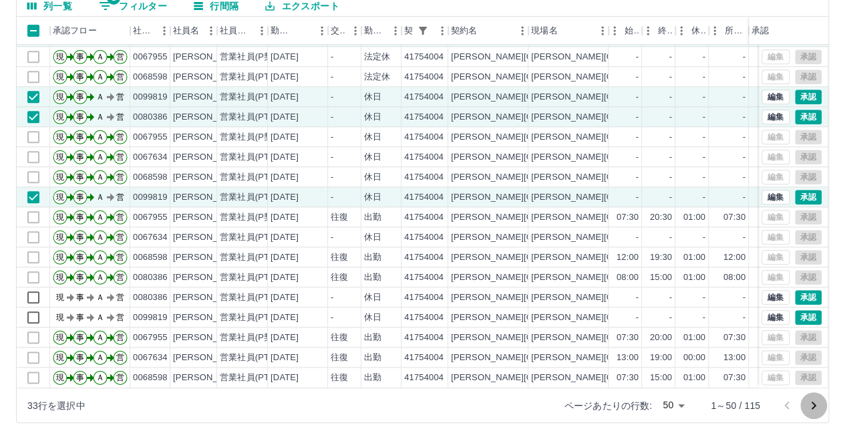
click at [810, 404] on icon "次のページへ" at bounding box center [814, 405] width 16 height 16
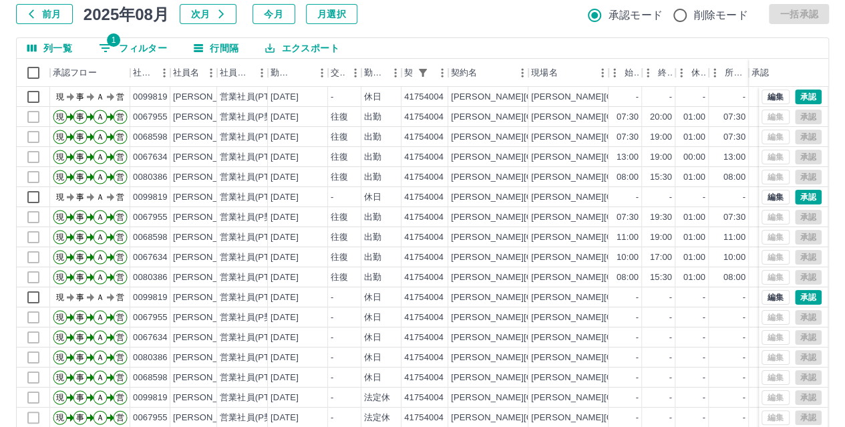
scroll to position [138, 0]
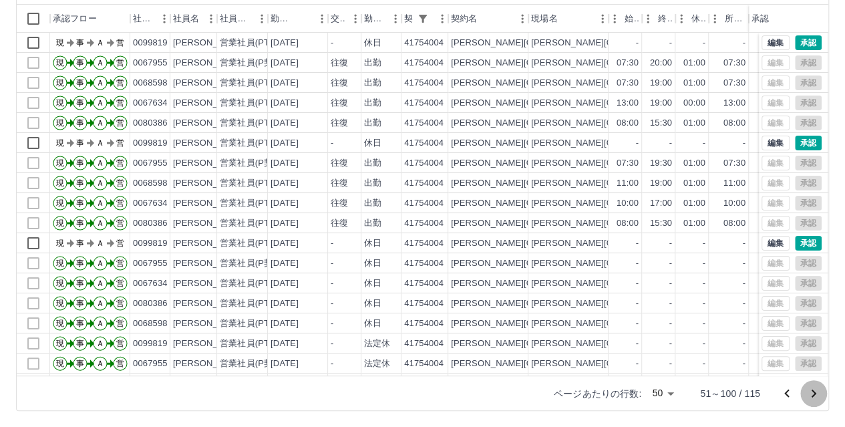
click at [814, 389] on icon "次のページへ" at bounding box center [814, 393] width 16 height 16
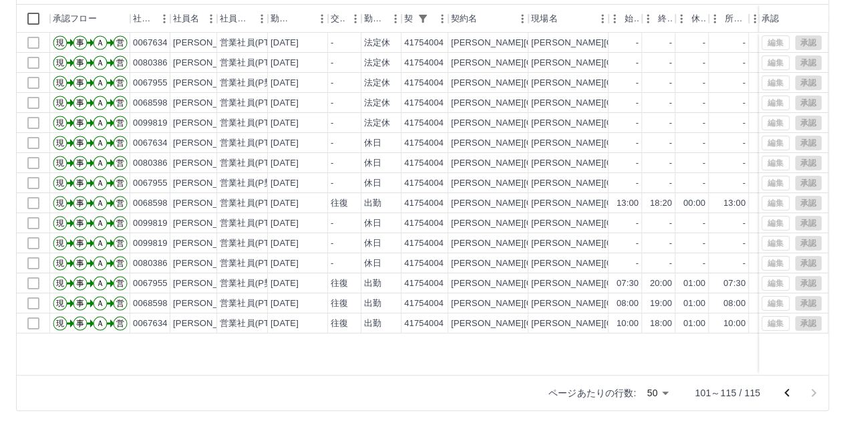
scroll to position [0, 0]
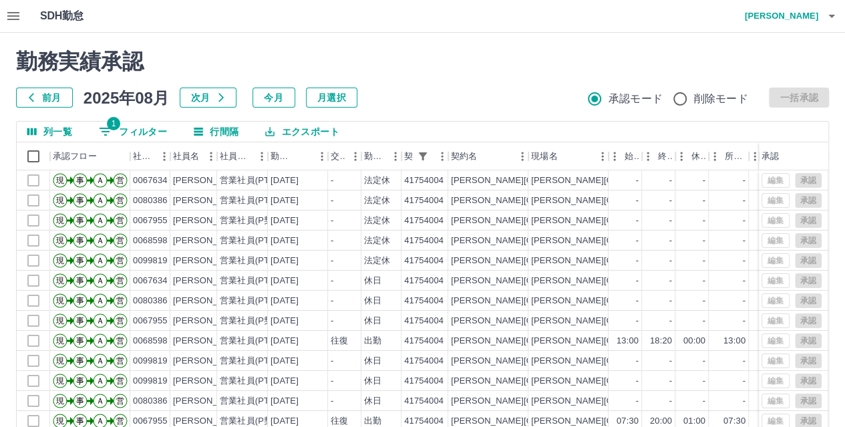
click at [112, 128] on span "1" at bounding box center [113, 123] width 13 height 13
select select "**********"
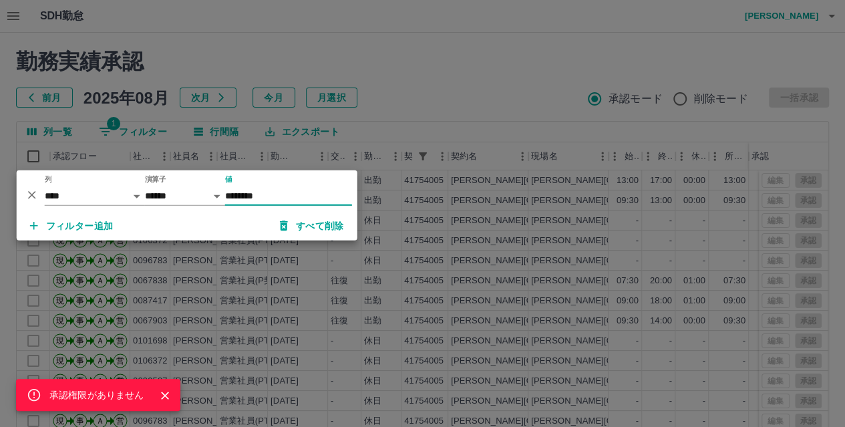
type input "********"
click at [391, 124] on div "承認権限がありません" at bounding box center [422, 213] width 845 height 427
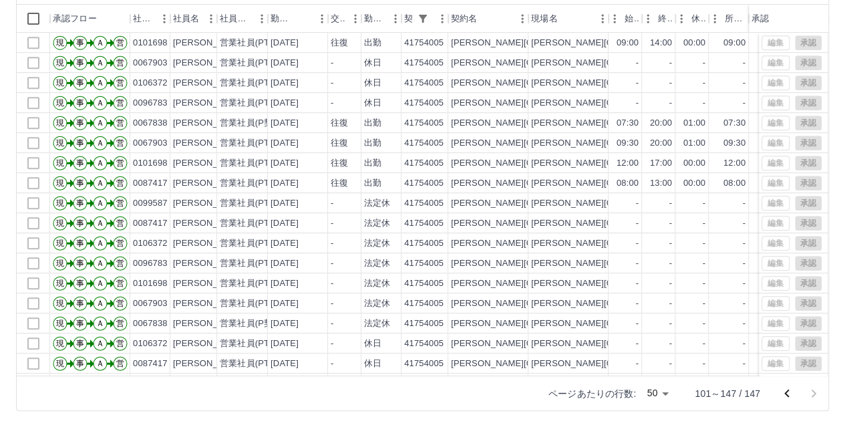
scroll to position [609, 0]
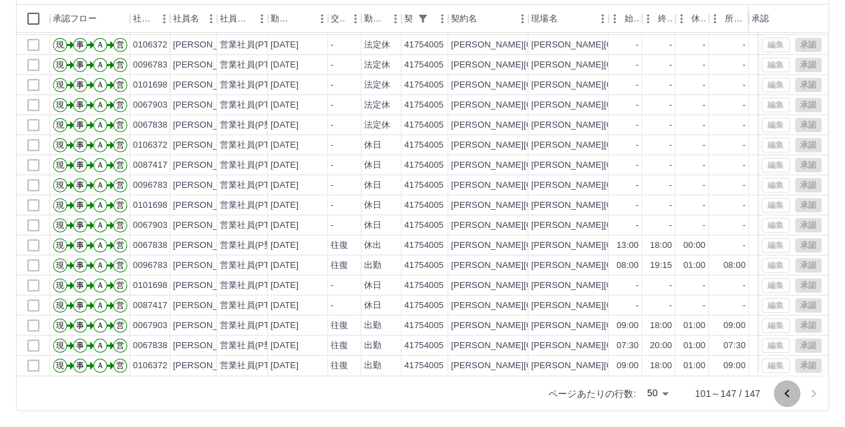
click at [784, 392] on icon "前のページへ" at bounding box center [787, 393] width 16 height 16
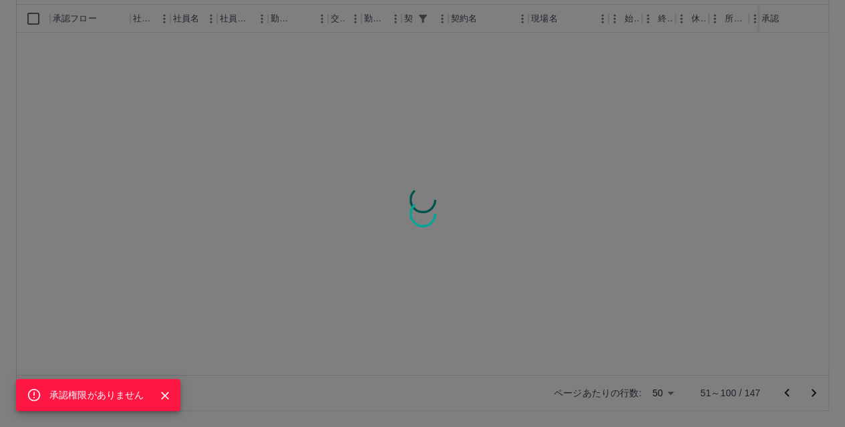
scroll to position [0, 0]
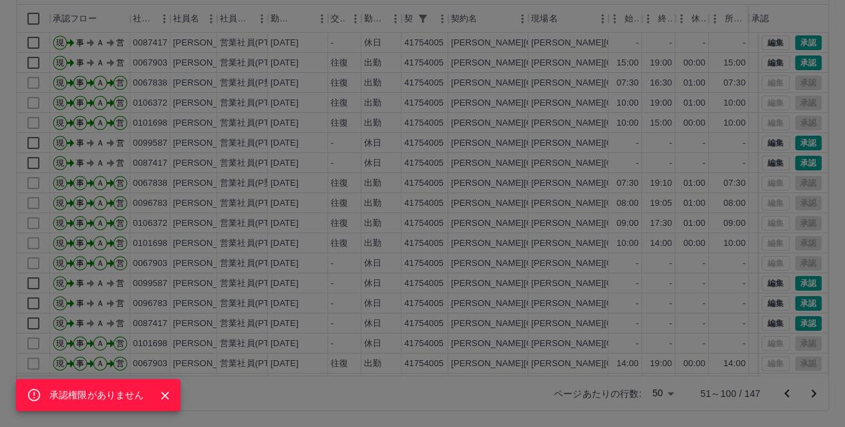
click at [166, 397] on icon "Close" at bounding box center [164, 395] width 13 height 13
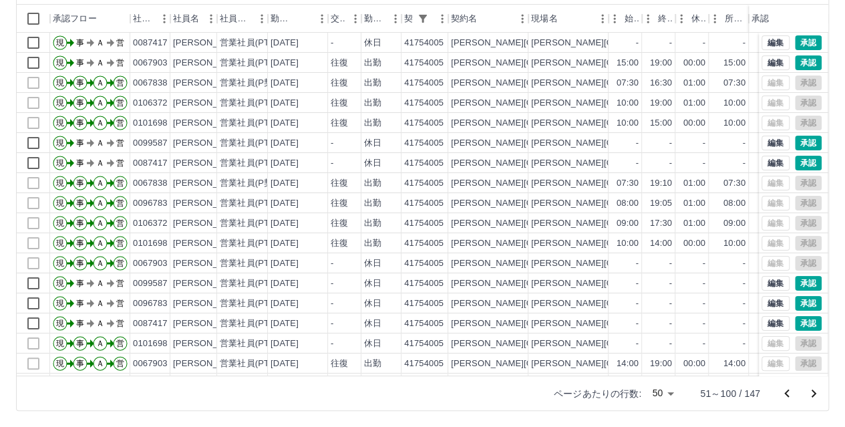
scroll to position [75, 0]
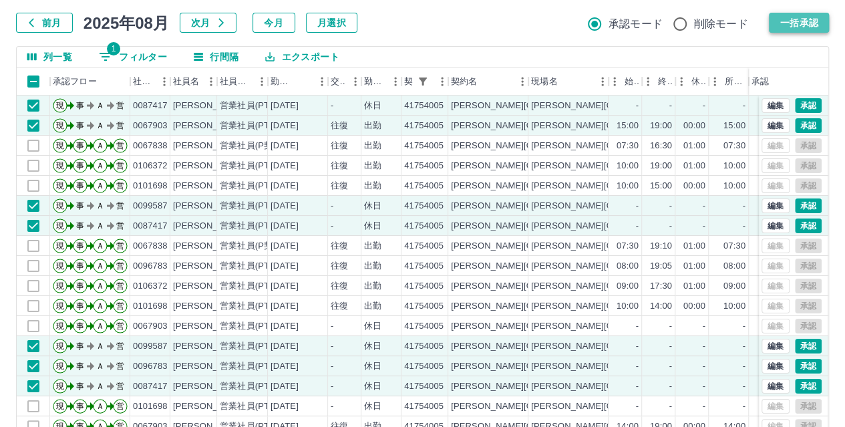
click at [797, 24] on button "一括承認" at bounding box center [799, 23] width 60 height 20
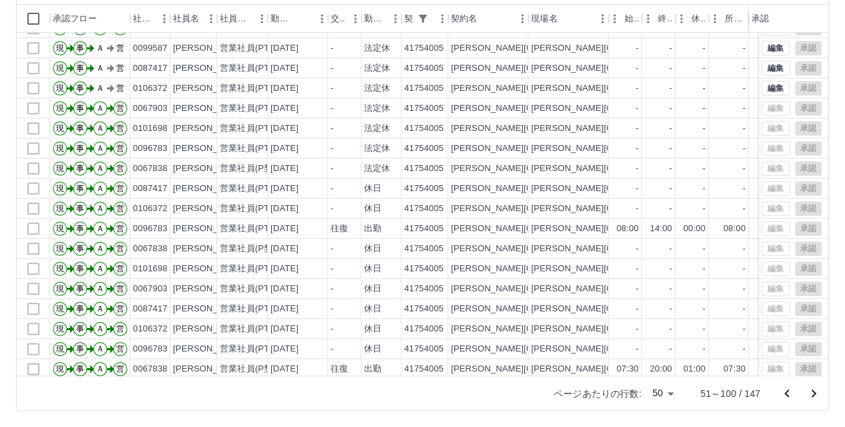
scroll to position [669, 0]
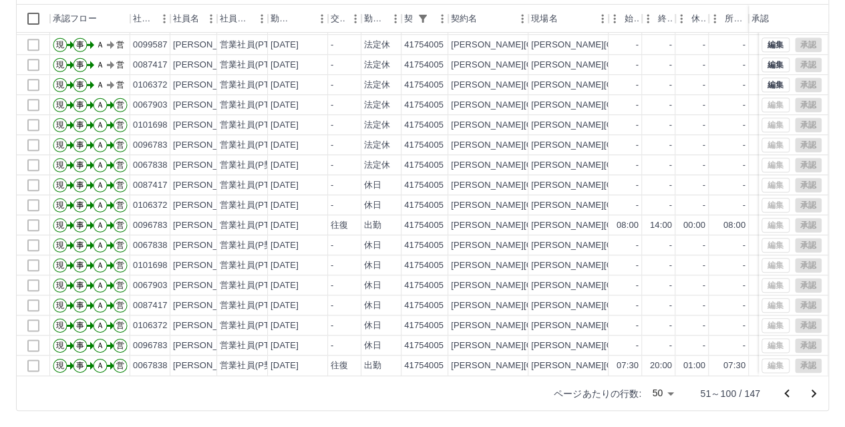
click at [788, 393] on icon "前のページへ" at bounding box center [787, 393] width 16 height 16
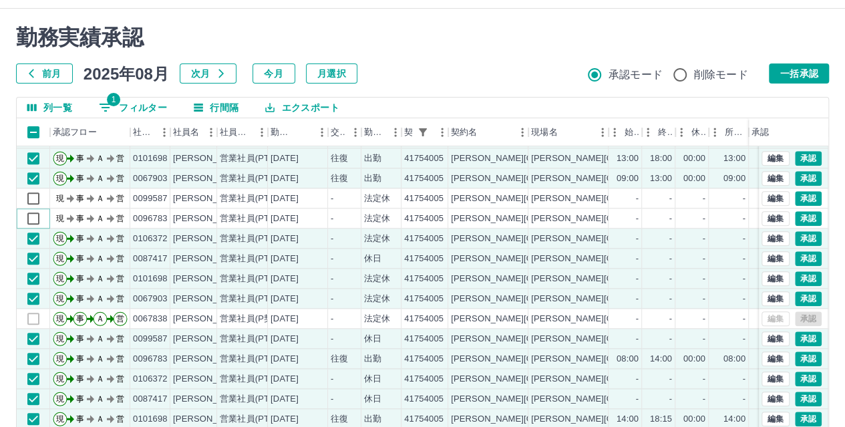
scroll to position [21, 0]
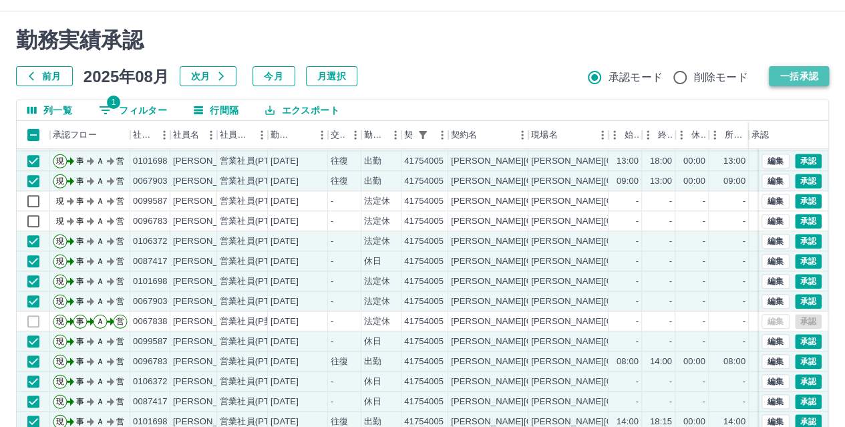
click at [778, 82] on button "一括承認" at bounding box center [799, 76] width 60 height 20
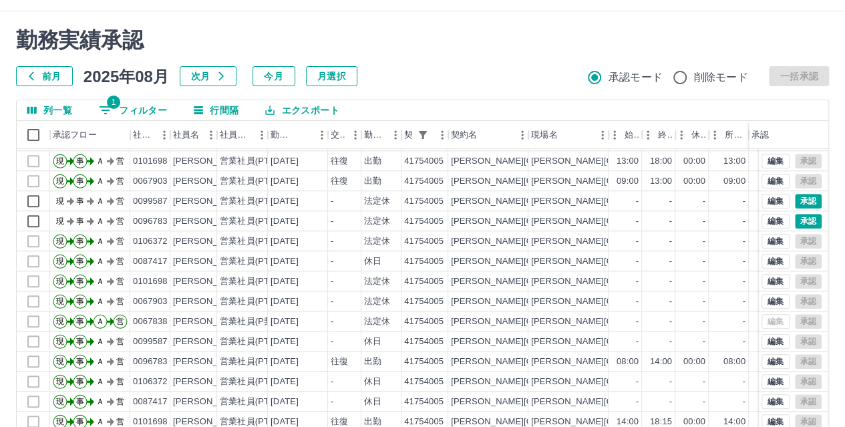
click at [472, 75] on div "前月 2025年08月 次月 今月 月選択 承認モード 削除モード 一括承認" at bounding box center [422, 76] width 813 height 20
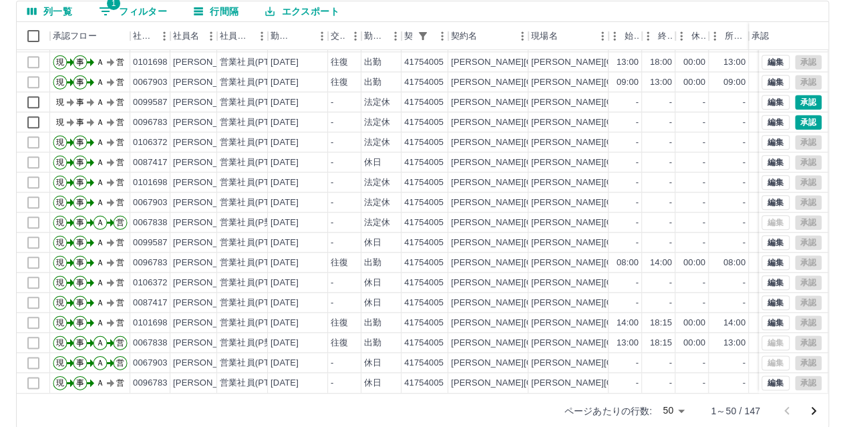
scroll to position [138, 0]
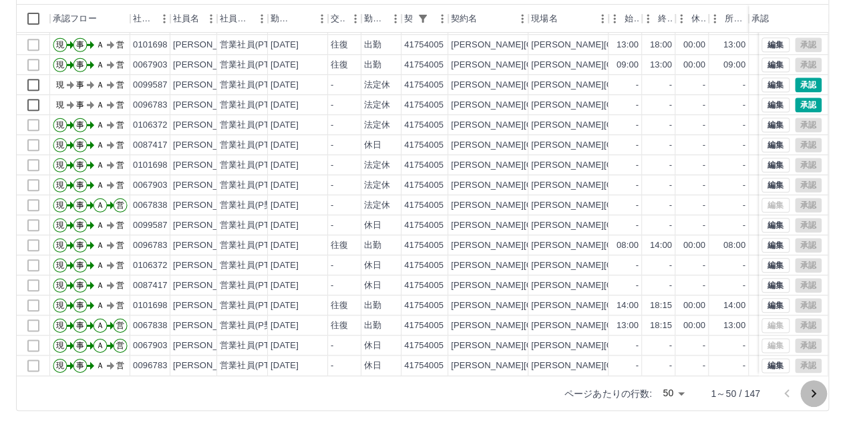
click at [815, 391] on icon "次のページへ" at bounding box center [814, 393] width 16 height 16
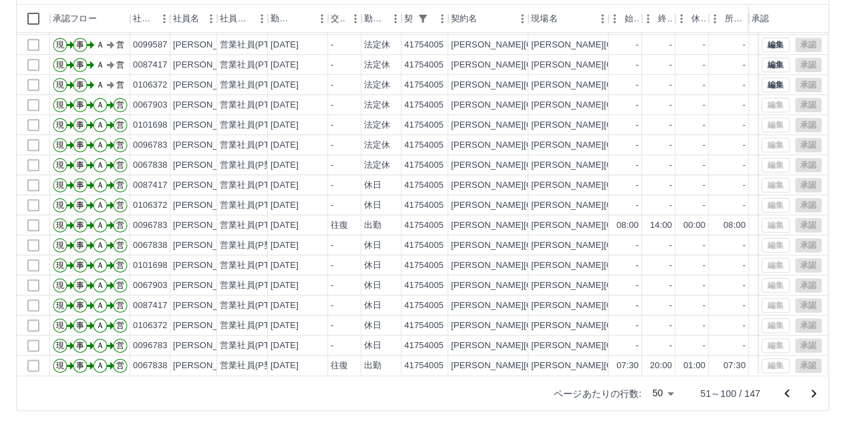
scroll to position [669, 0]
click at [817, 392] on icon "次のページへ" at bounding box center [814, 393] width 16 height 16
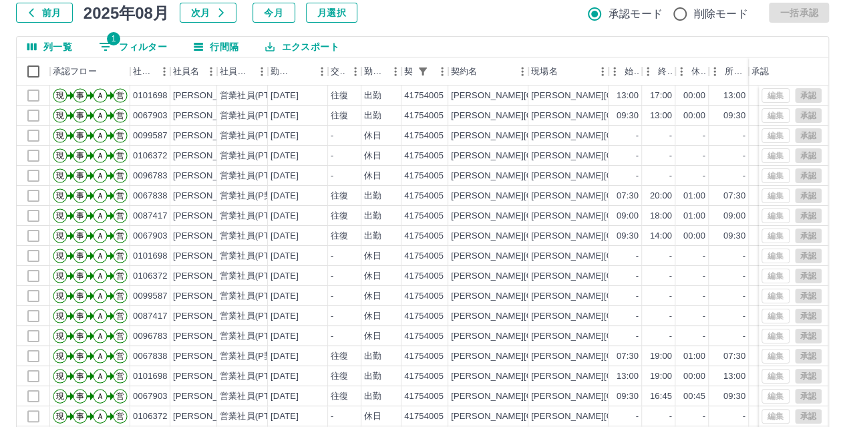
scroll to position [71, 0]
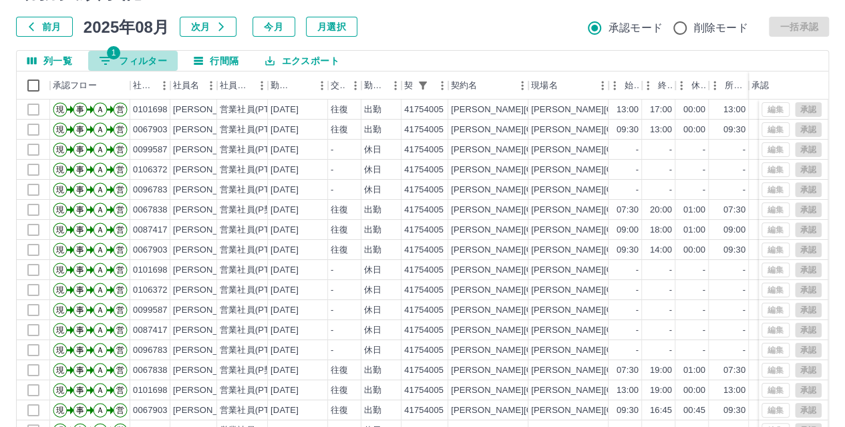
click at [112, 58] on span "1" at bounding box center [113, 52] width 13 height 13
select select "**********"
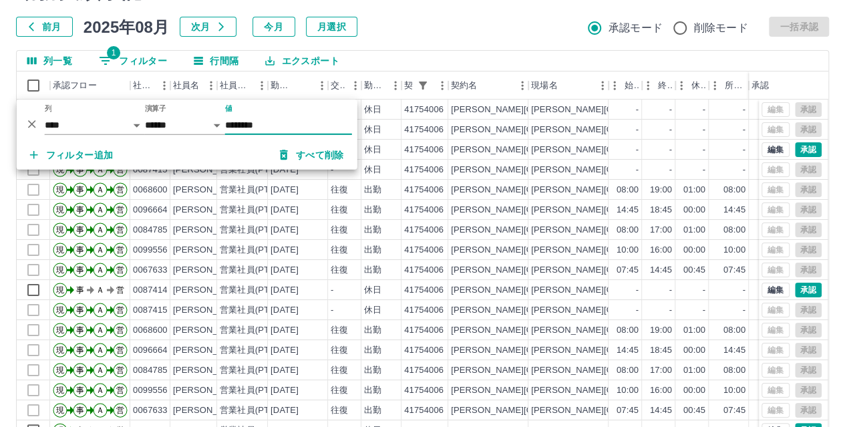
type input "********"
click at [389, 33] on div "前月 2025年08月 次月 今月 月選択 承認モード 削除モード 一括承認" at bounding box center [422, 27] width 813 height 20
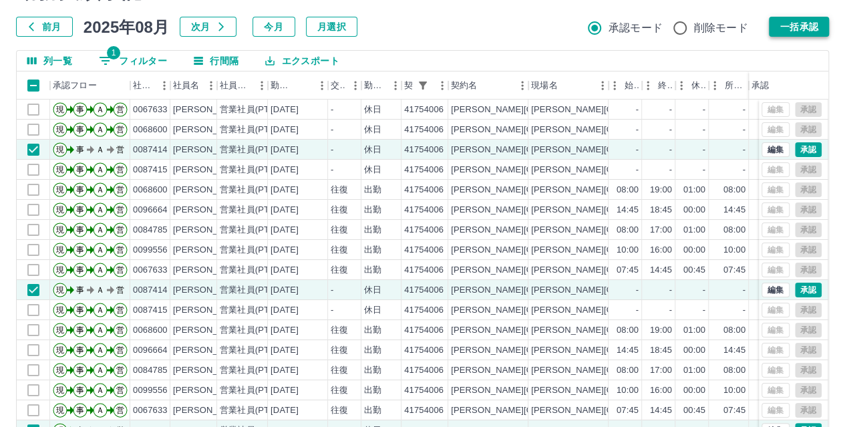
click at [806, 35] on button "一括承認" at bounding box center [799, 27] width 60 height 20
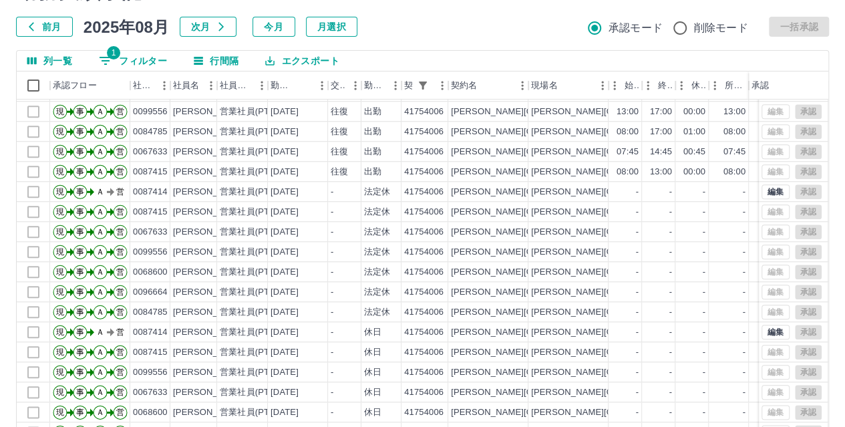
scroll to position [138, 0]
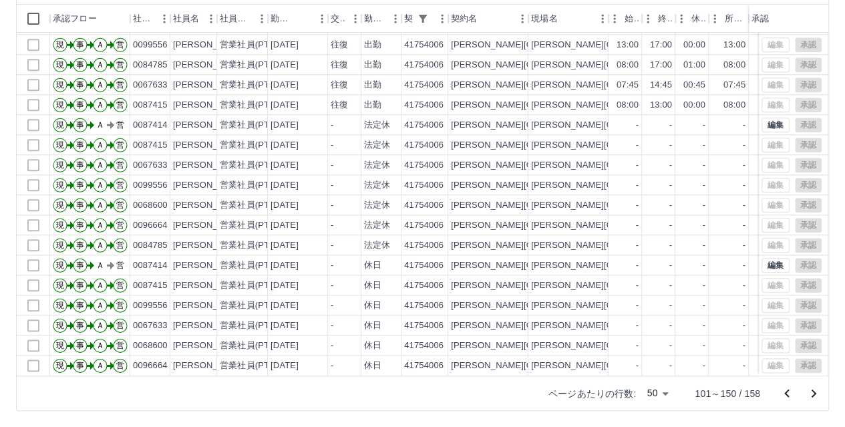
click at [815, 392] on icon "次のページへ" at bounding box center [814, 393] width 5 height 8
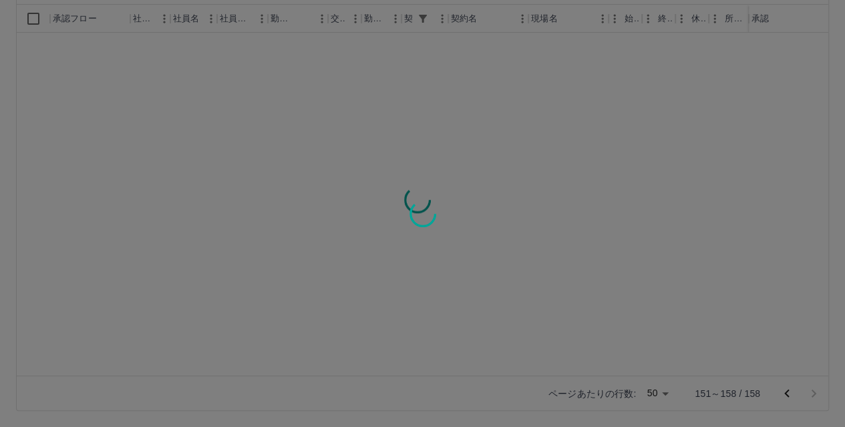
scroll to position [0, 0]
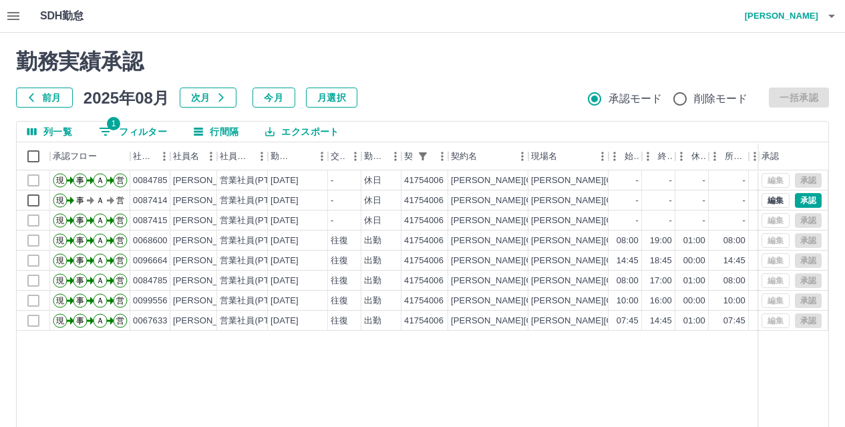
scroll to position [138, 0]
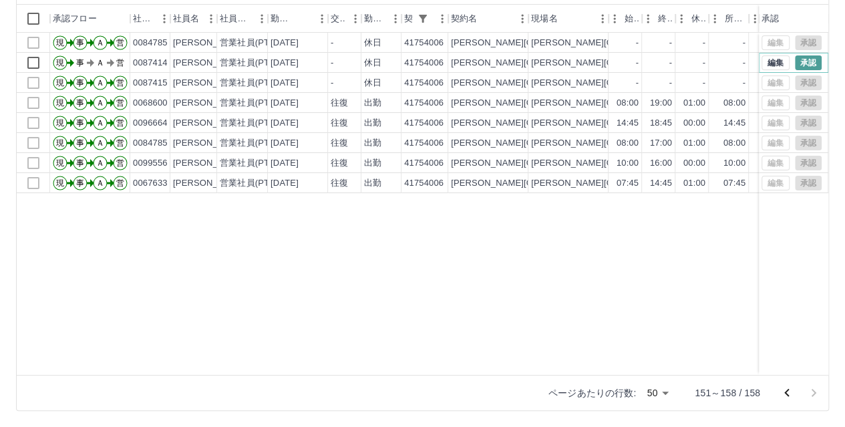
click at [819, 67] on button "承認" at bounding box center [808, 62] width 27 height 15
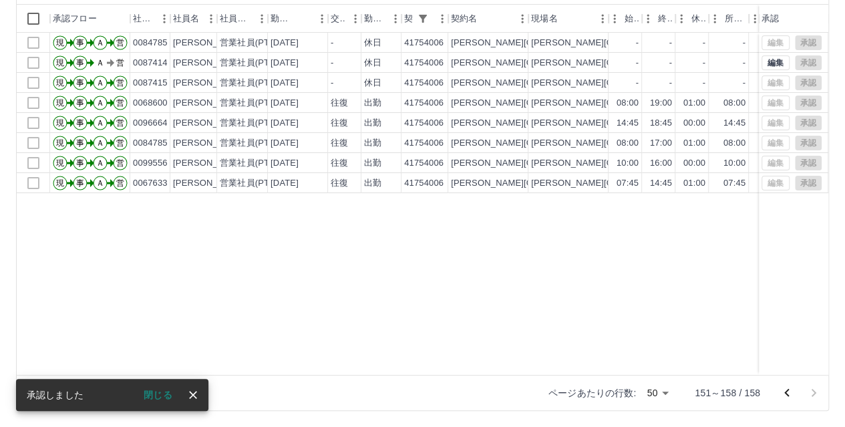
click at [786, 395] on icon "前のページへ" at bounding box center [787, 393] width 16 height 16
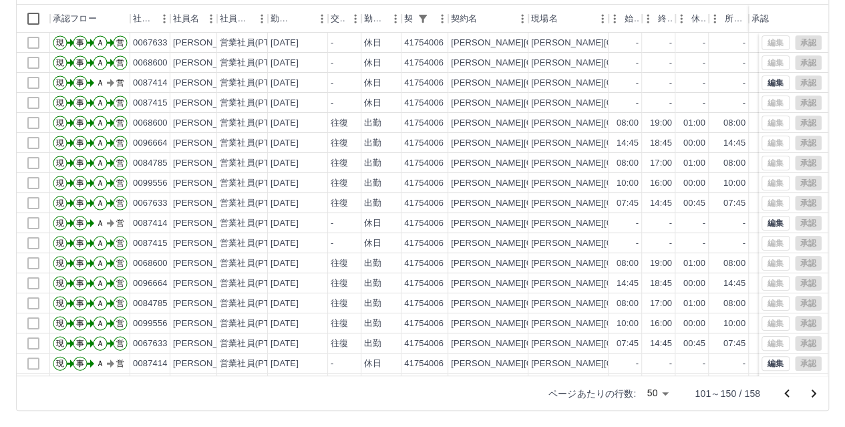
click at [786, 395] on icon "前のページへ" at bounding box center [787, 393] width 16 height 16
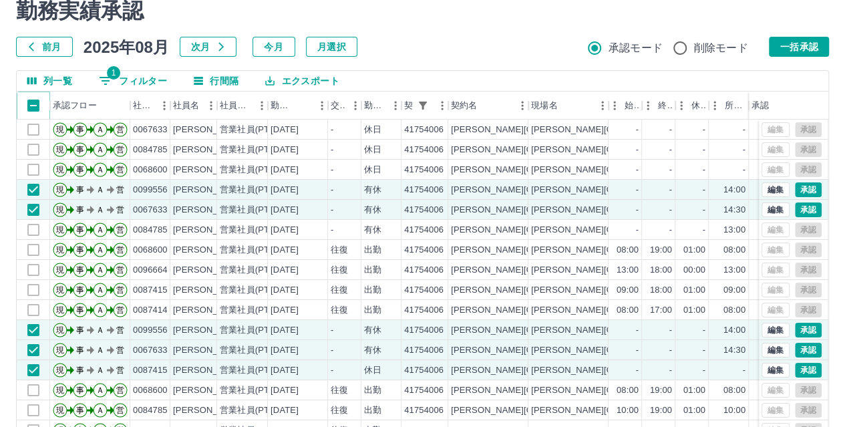
scroll to position [39, 0]
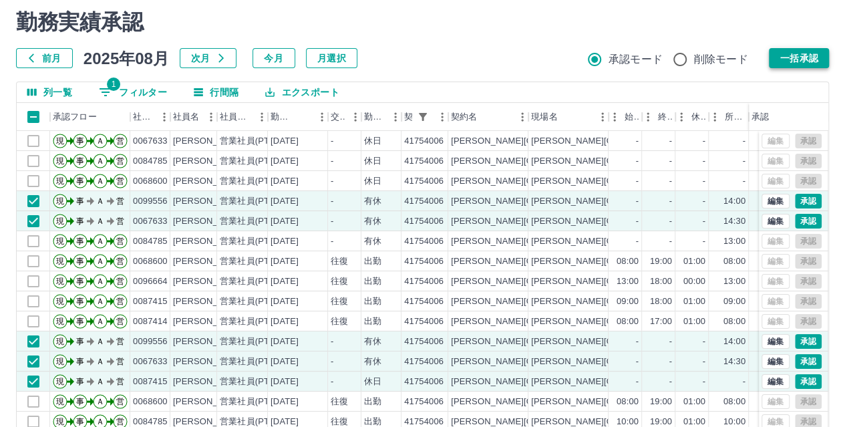
click at [790, 57] on button "一括承認" at bounding box center [799, 58] width 60 height 20
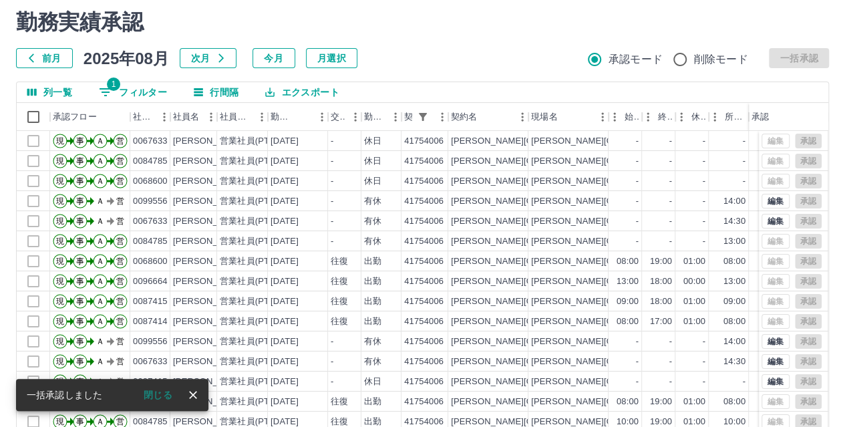
drag, startPoint x: 192, startPoint y: 395, endPoint x: 470, endPoint y: 270, distance: 304.7
click at [192, 394] on icon "close" at bounding box center [192, 394] width 13 height 13
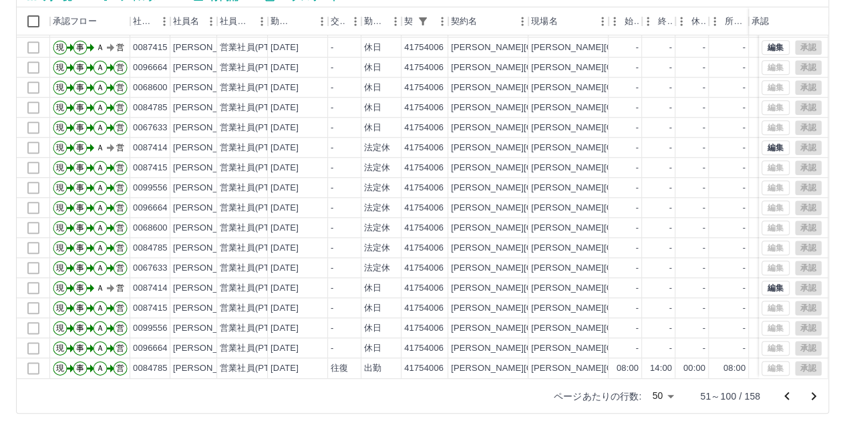
scroll to position [138, 0]
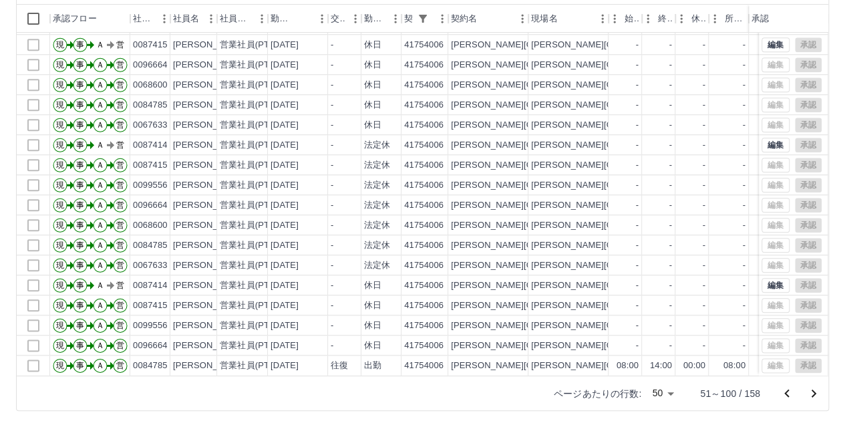
click at [783, 392] on icon "前のページへ" at bounding box center [787, 393] width 16 height 16
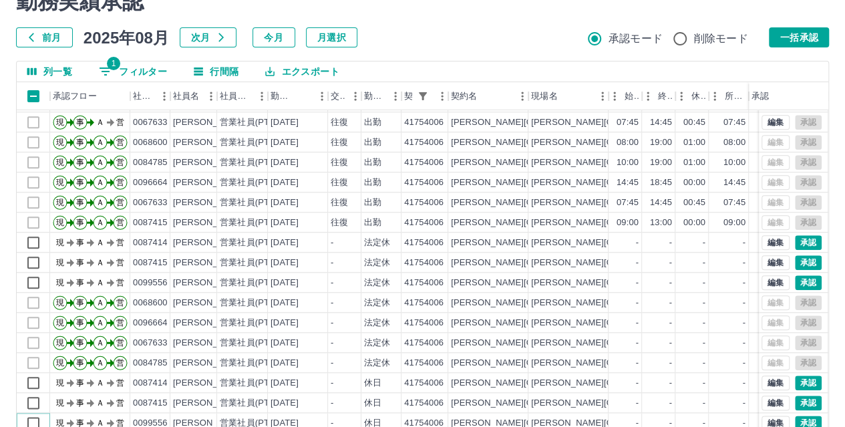
scroll to position [59, 0]
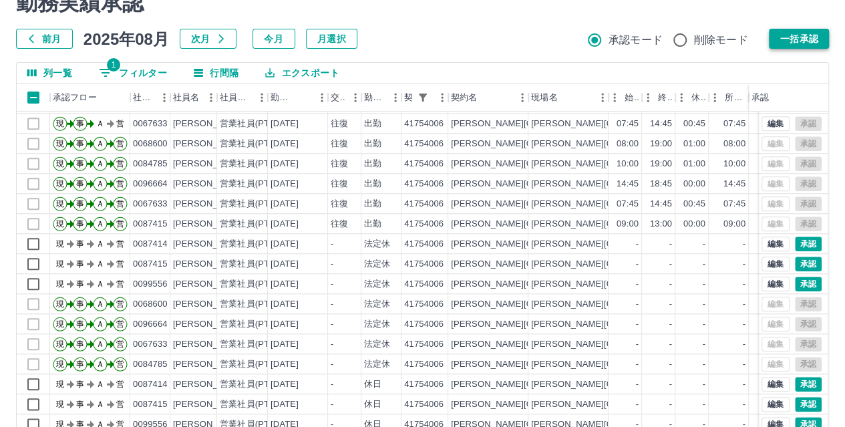
click at [828, 42] on button "一括承認" at bounding box center [799, 39] width 60 height 20
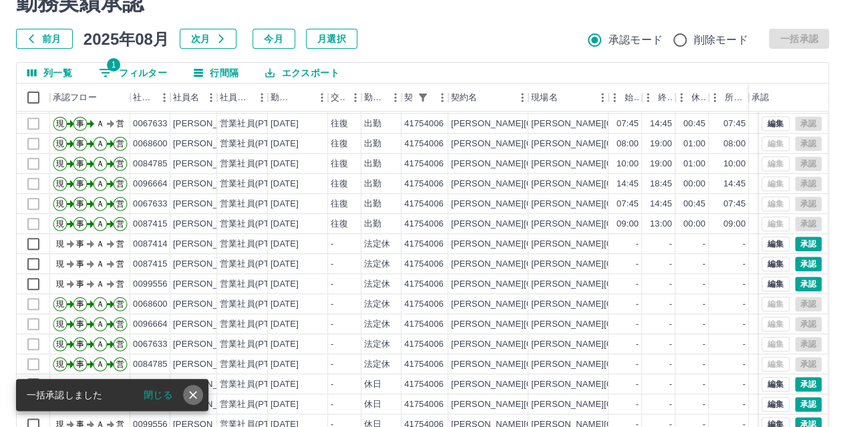
click at [193, 395] on icon "close" at bounding box center [193, 395] width 8 height 8
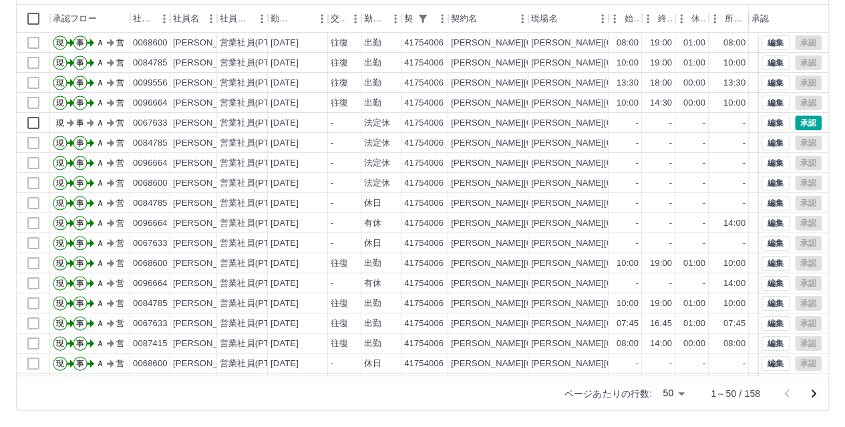
scroll to position [4, 0]
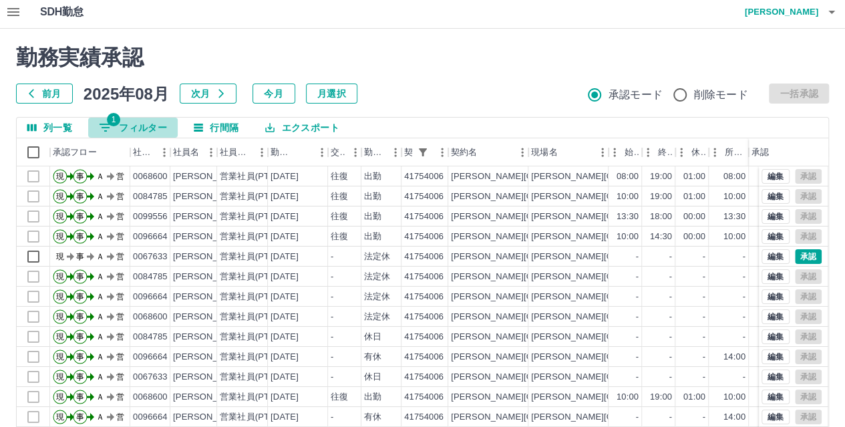
click at [120, 121] on button "1 フィルター" at bounding box center [133, 128] width 90 height 20
select select "**********"
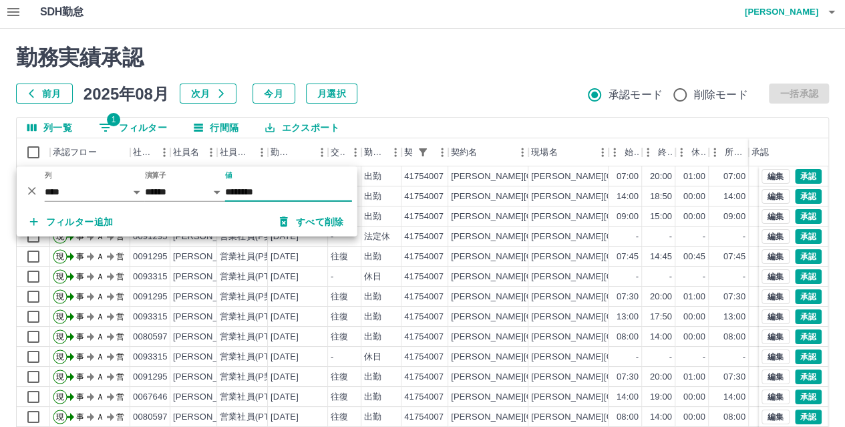
type input "********"
click at [417, 77] on div "勤務実績承認 前月 2025年08月 次月 今月 月選択 承認モード 削除モード 一括承認" at bounding box center [422, 74] width 813 height 59
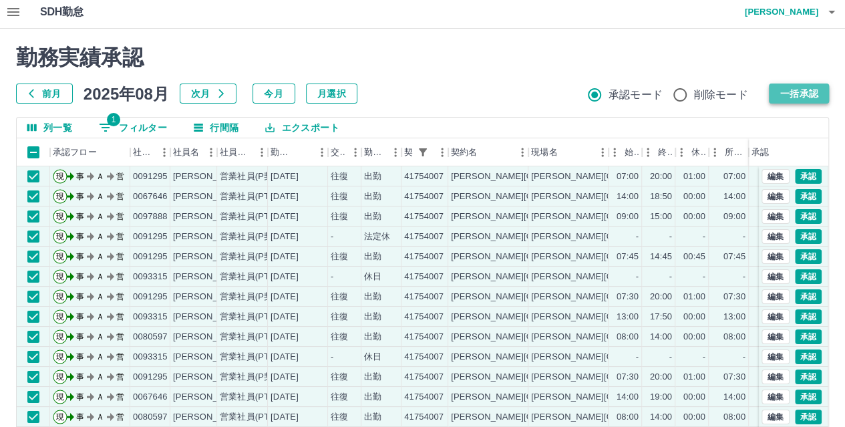
click at [811, 96] on button "一括承認" at bounding box center [799, 94] width 60 height 20
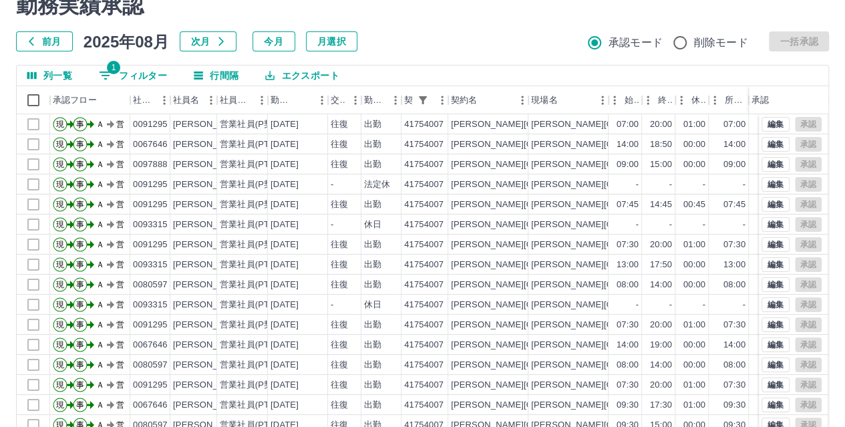
scroll to position [0, 0]
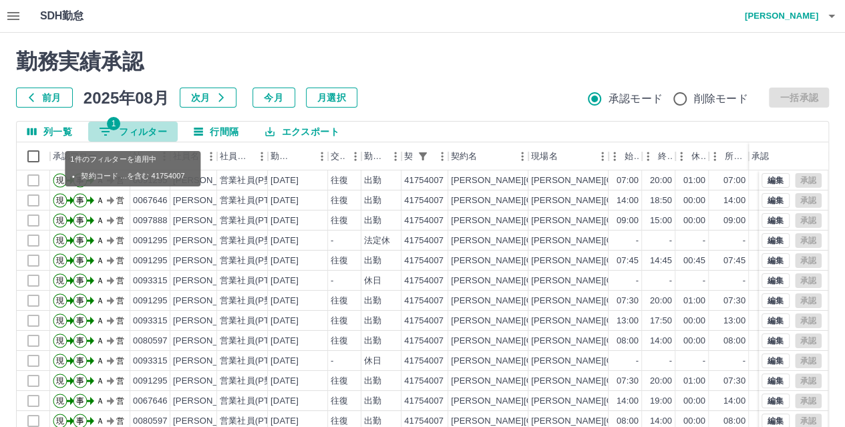
click at [127, 130] on button "1 フィルター" at bounding box center [133, 132] width 90 height 20
select select "**********"
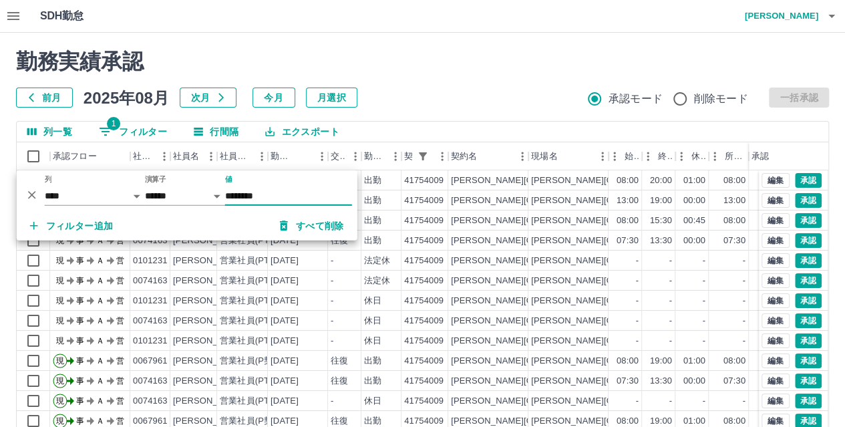
type input "********"
click at [411, 77] on div "勤務実績承認 前月 2025年08月 次月 今月 月選択 承認モード 削除モード 一括承認" at bounding box center [422, 78] width 813 height 59
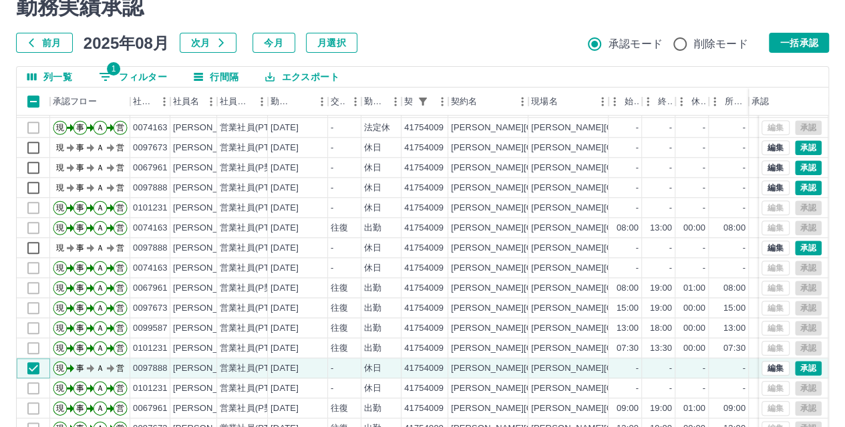
scroll to position [52, 0]
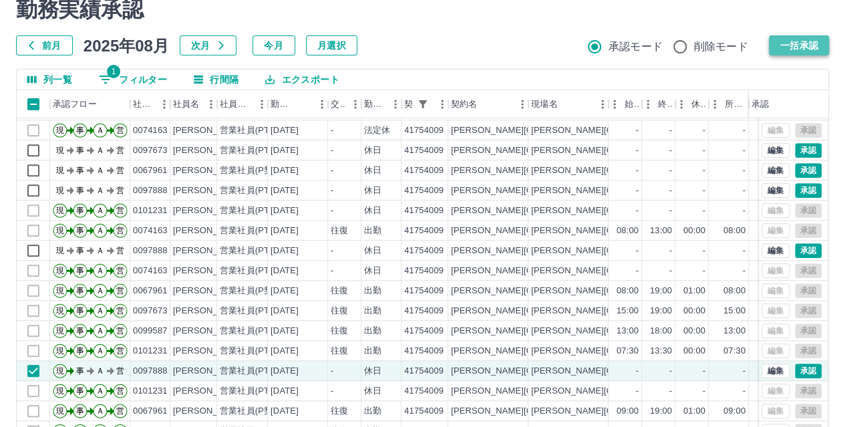
click at [805, 49] on button "一括承認" at bounding box center [799, 45] width 60 height 20
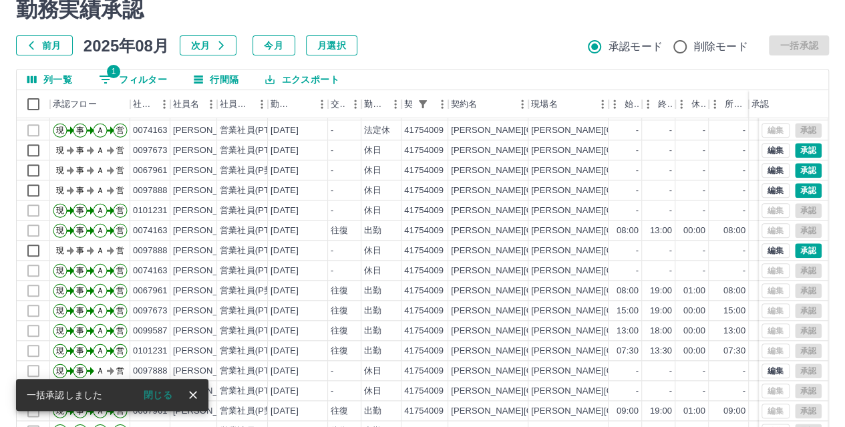
click at [196, 393] on icon "close" at bounding box center [192, 394] width 13 height 13
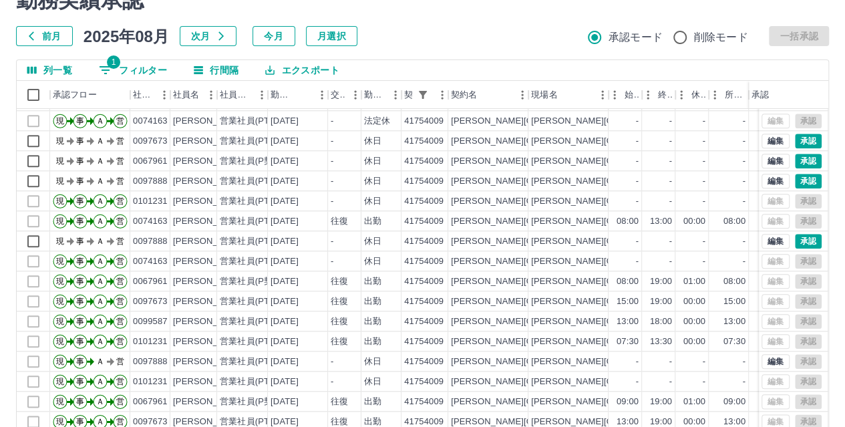
scroll to position [138, 0]
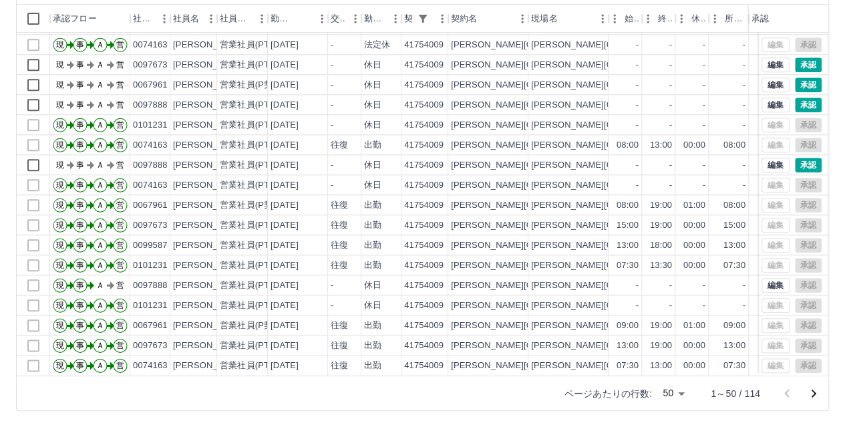
click at [810, 389] on icon "次のページへ" at bounding box center [814, 393] width 16 height 16
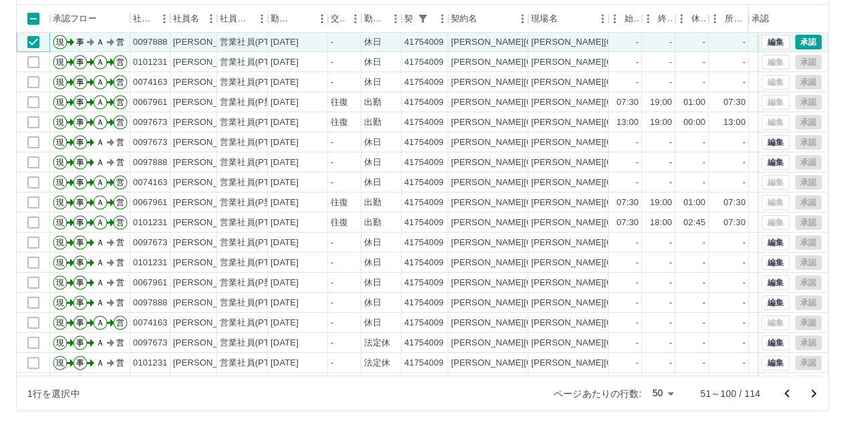
scroll to position [0, 0]
click at [795, 43] on button "承認" at bounding box center [808, 42] width 27 height 15
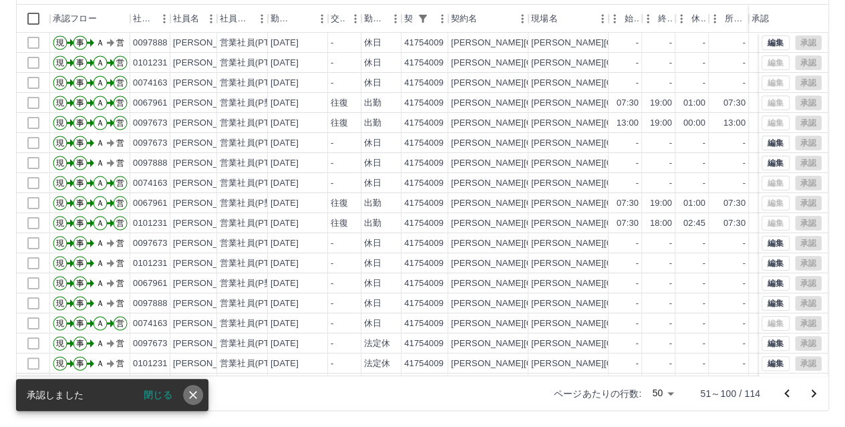
click at [187, 395] on icon "close" at bounding box center [192, 394] width 13 height 13
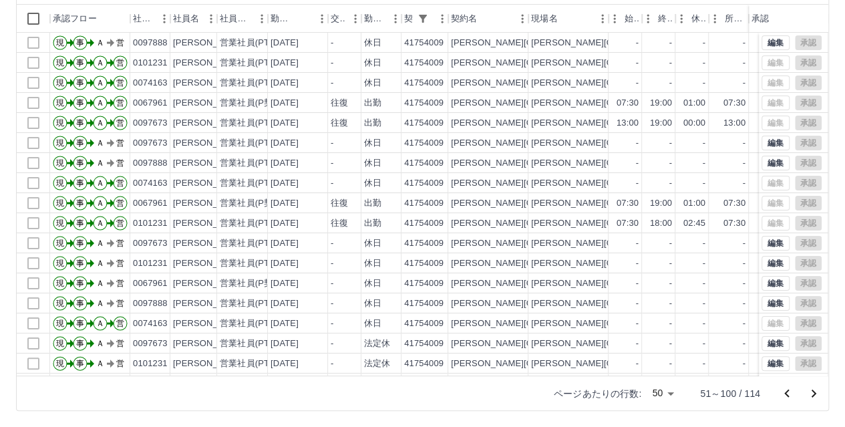
click at [812, 395] on icon "次のページへ" at bounding box center [814, 393] width 5 height 8
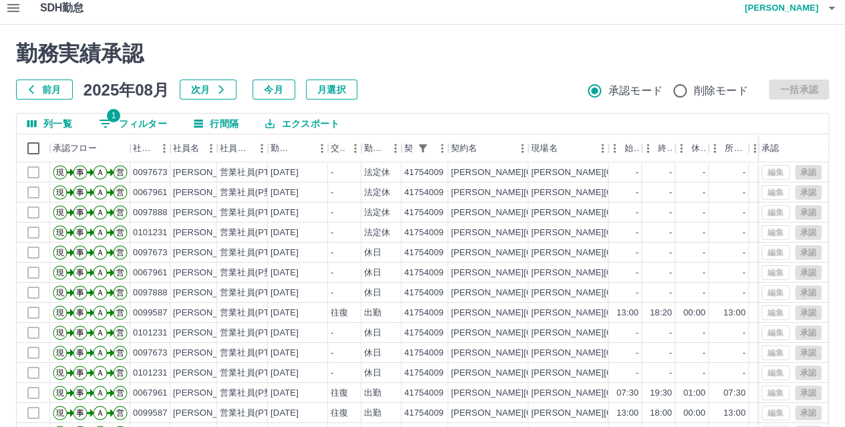
scroll to position [7, 0]
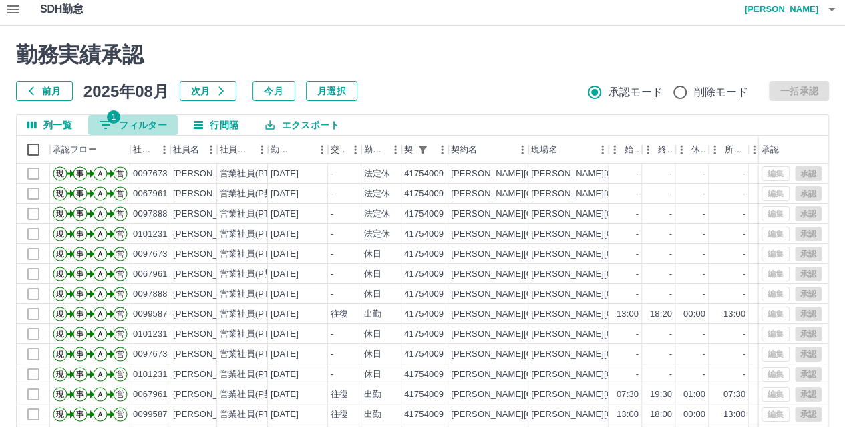
click at [122, 117] on button "1 フィルター" at bounding box center [133, 125] width 90 height 20
select select "**********"
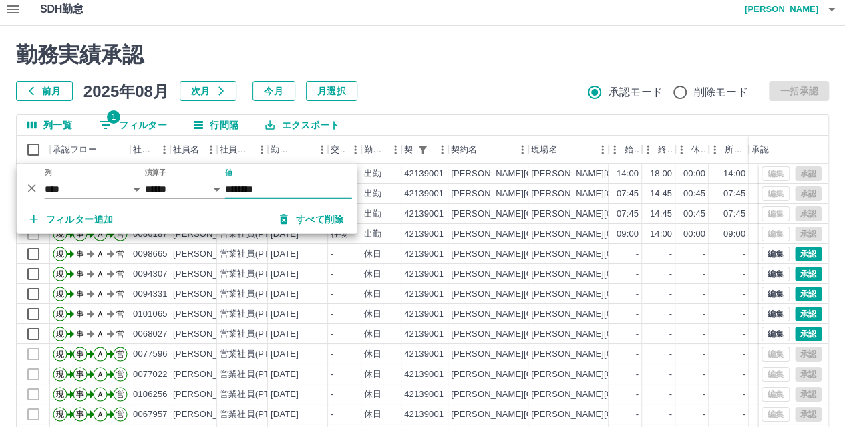
type input "********"
click at [465, 73] on div "勤務実績承認 前月 2025年08月 次月 今月 月選択 承認モード 削除モード 一括承認" at bounding box center [422, 71] width 813 height 59
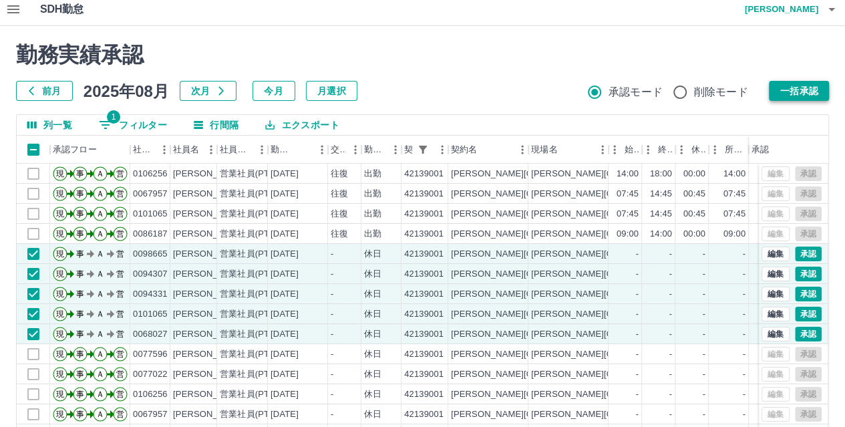
click at [808, 85] on button "一括承認" at bounding box center [799, 91] width 60 height 20
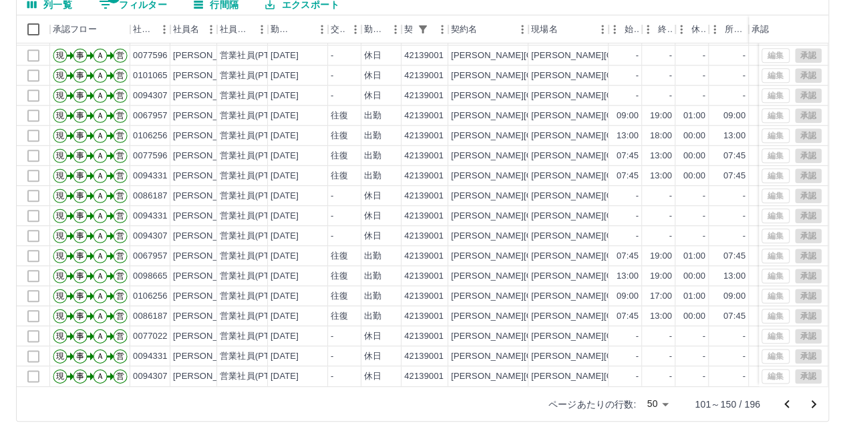
scroll to position [138, 0]
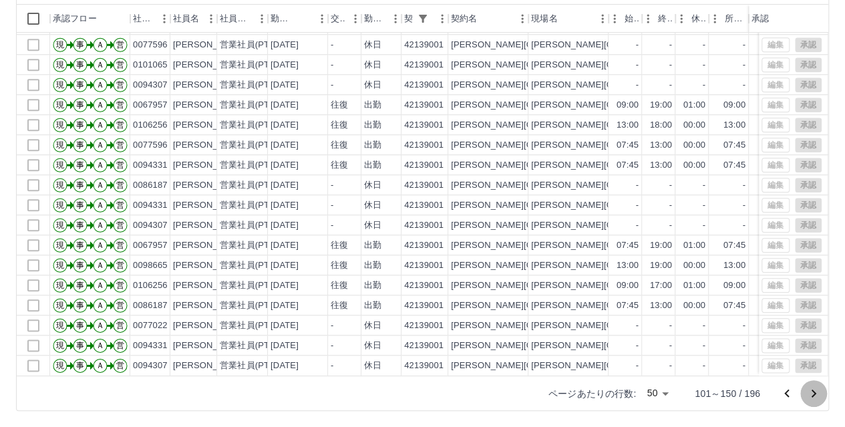
click at [812, 390] on icon "次のページへ" at bounding box center [814, 393] width 5 height 8
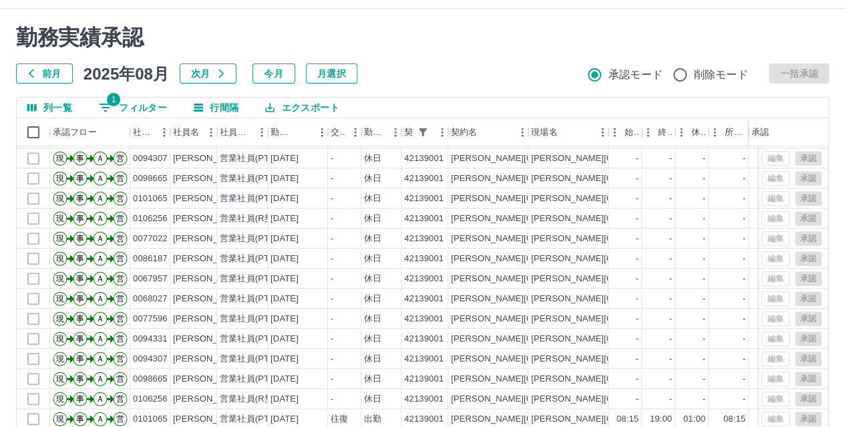
scroll to position [8, 0]
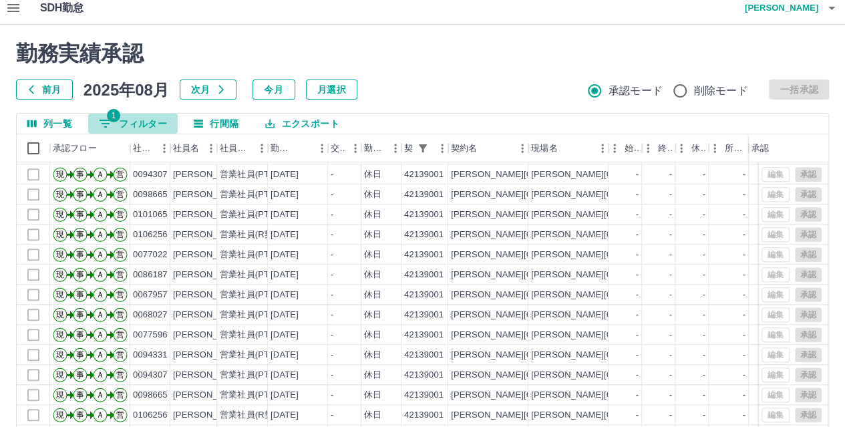
click at [125, 127] on button "1 フィルター" at bounding box center [133, 124] width 90 height 20
select select "**********"
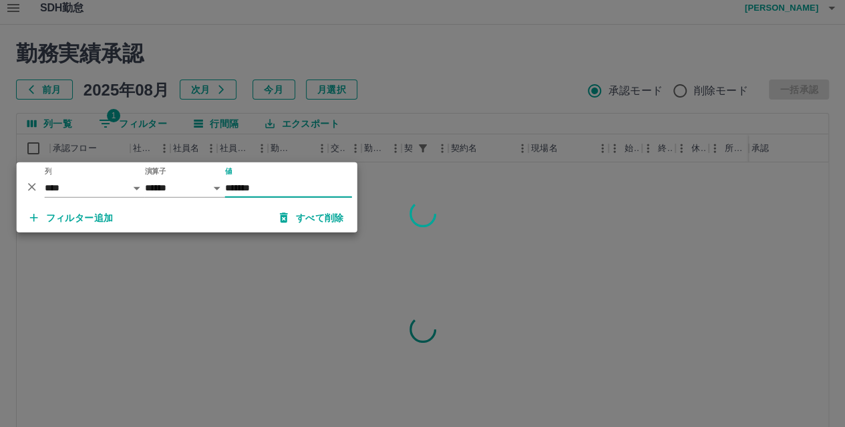
scroll to position [0, 0]
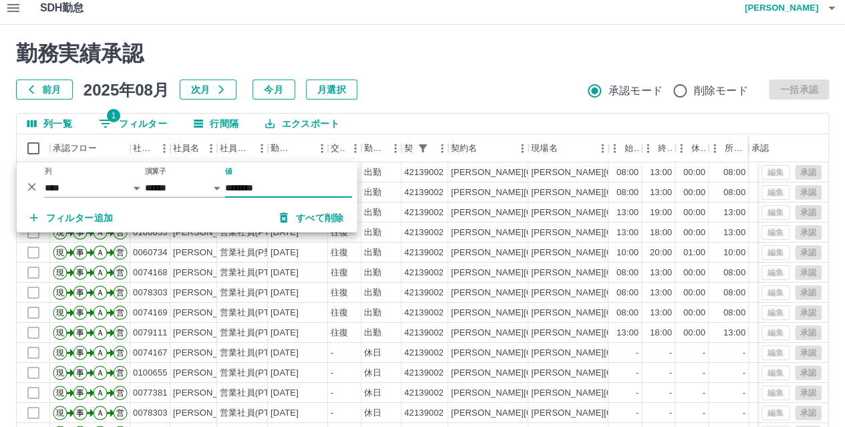
type input "********"
click at [474, 35] on div "勤務実績承認 前月 [DATE] 次月 今月 月選択 承認モード 削除モード 一括承認 列一覧 1 フィルター 行間隔 エクスポート 承認フロー 社員番号 社…" at bounding box center [422, 291] width 845 height 532
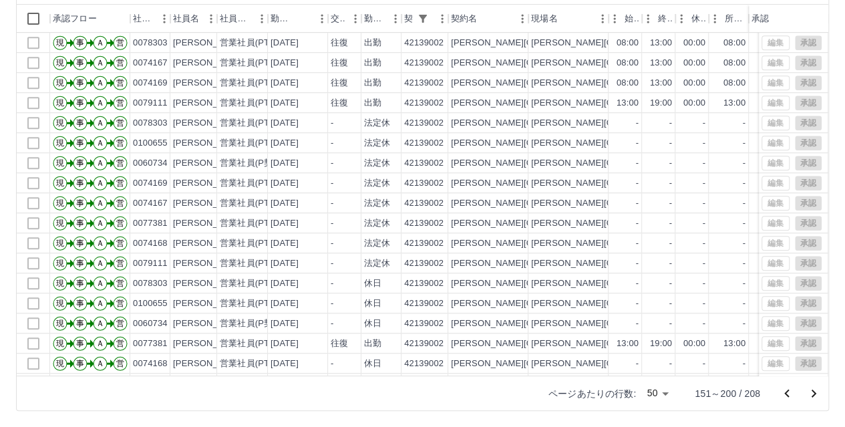
scroll to position [669, 0]
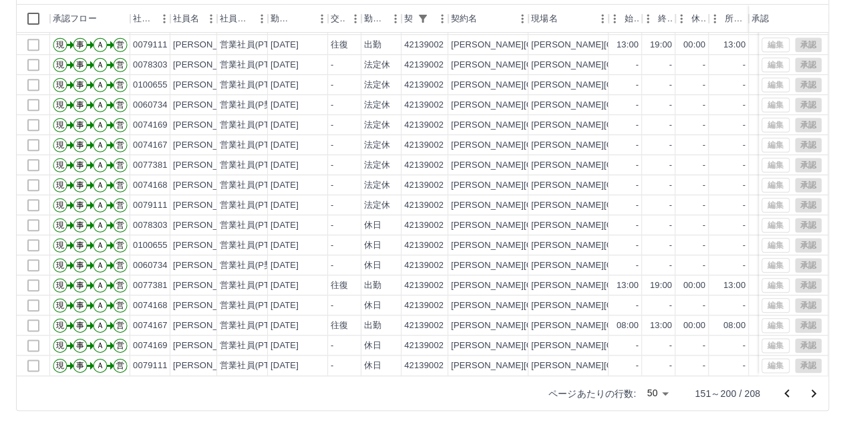
click at [811, 394] on icon "次のページへ" at bounding box center [814, 393] width 16 height 16
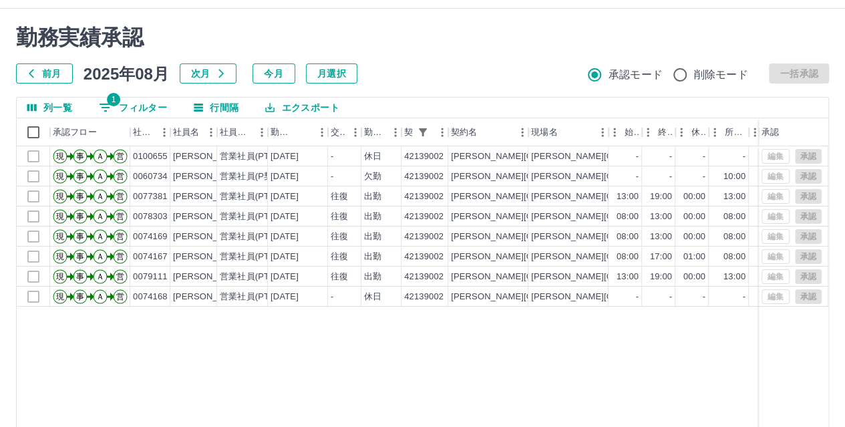
scroll to position [16, 0]
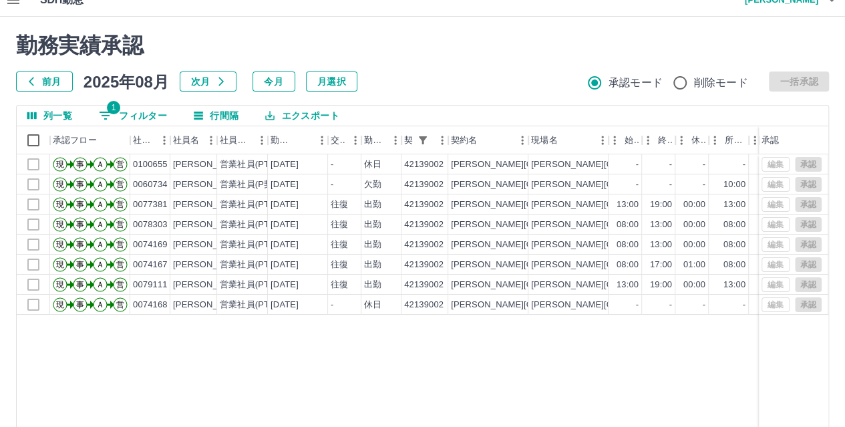
click at [110, 103] on span "1" at bounding box center [113, 107] width 13 height 13
select select "**********"
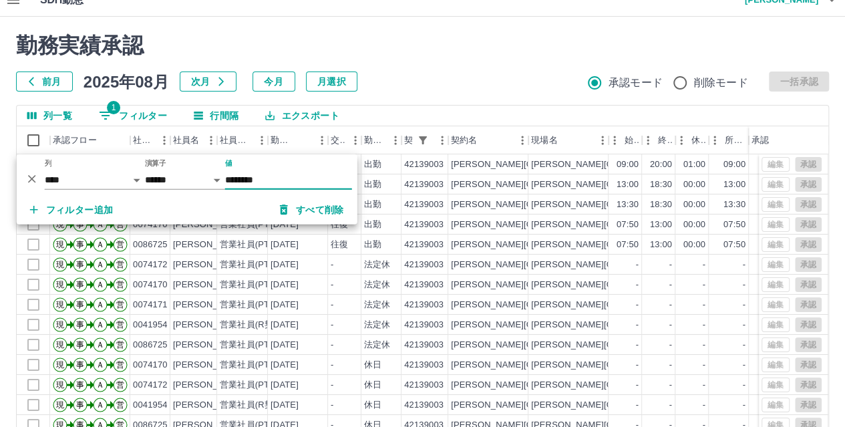
type input "********"
click at [448, 69] on div "勤務実績承認 前月 2025年08月 次月 今月 月選択 承認モード 削除モード 一括承認" at bounding box center [422, 62] width 813 height 59
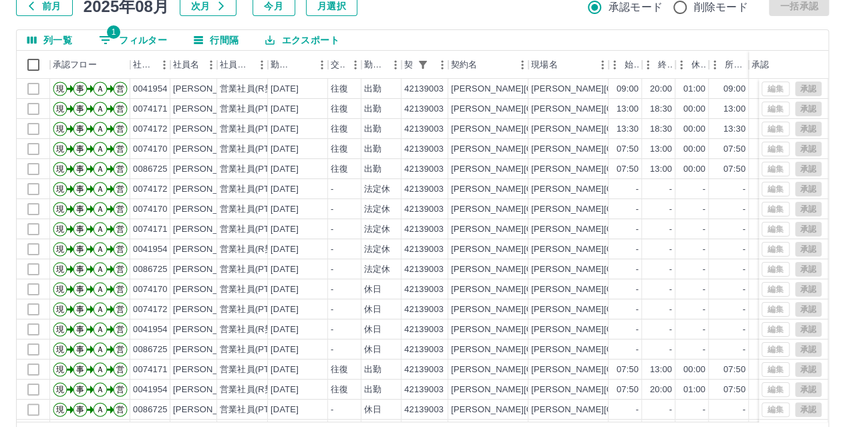
scroll to position [71, 0]
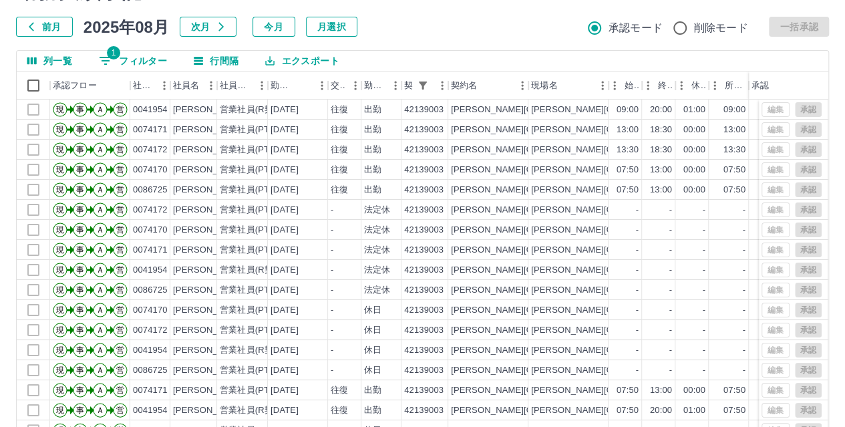
click at [127, 57] on button "1 フィルター" at bounding box center [133, 61] width 90 height 20
select select "**********"
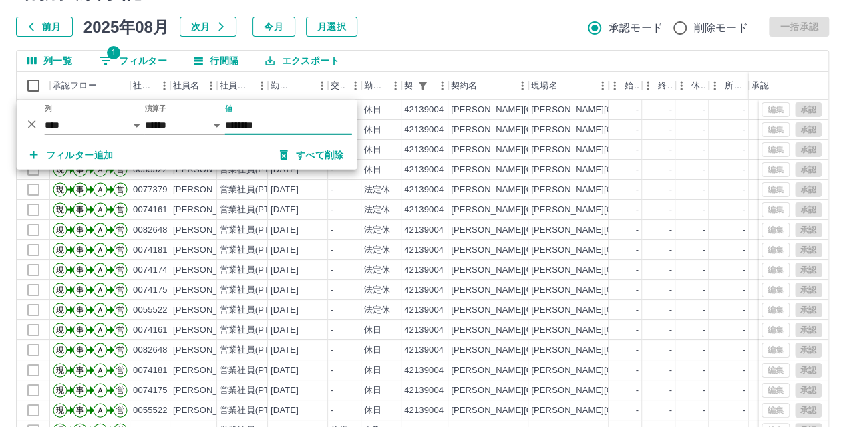
type input "********"
click at [404, 26] on div "前月 2025年08月 次月 今月 月選択 承認モード 削除モード 一括承認" at bounding box center [422, 27] width 813 height 20
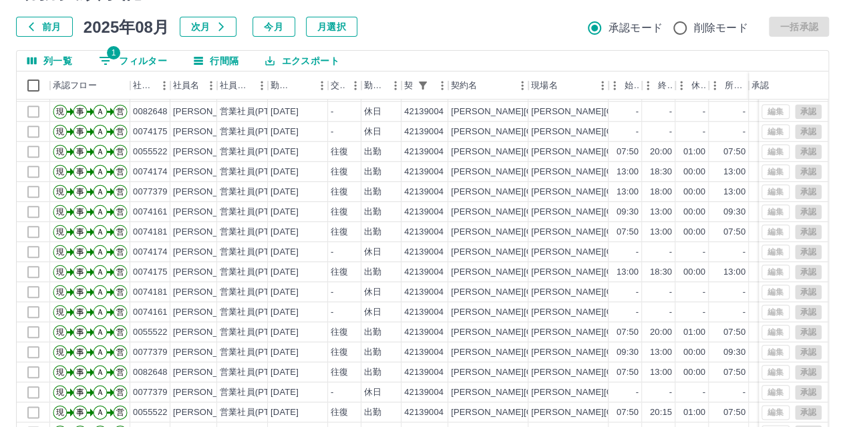
scroll to position [138, 0]
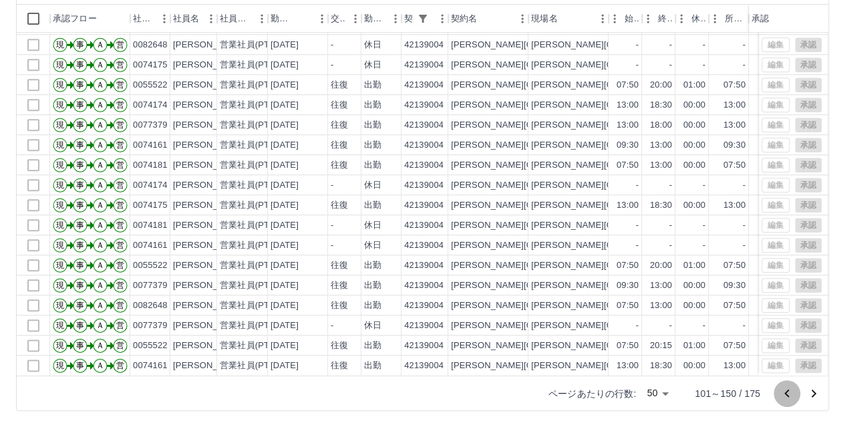
click at [788, 389] on icon "前のページへ" at bounding box center [786, 393] width 5 height 8
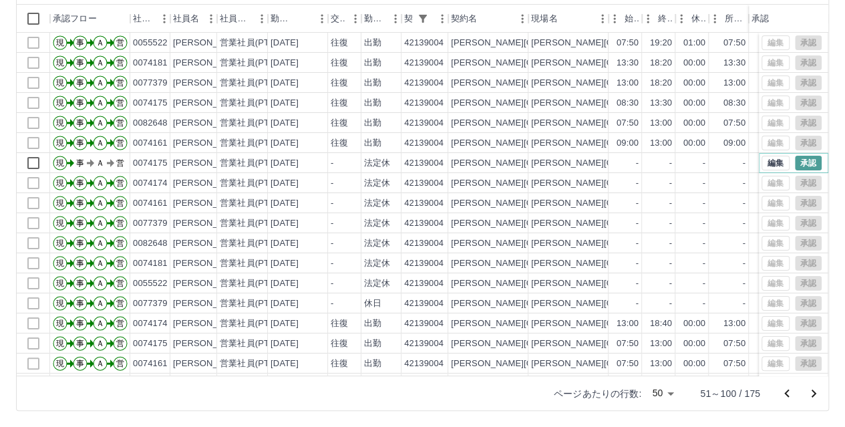
click at [802, 166] on button "承認" at bounding box center [808, 163] width 27 height 15
click at [822, 158] on div at bounding box center [422, 213] width 845 height 427
click at [790, 391] on icon "前のページへ" at bounding box center [787, 393] width 16 height 16
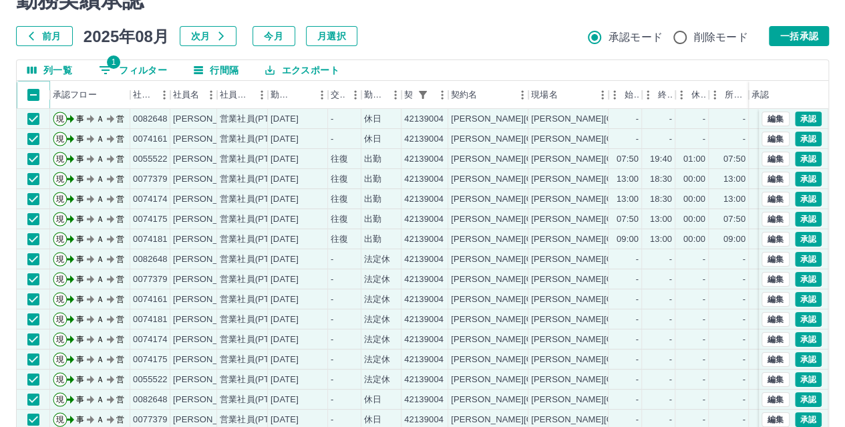
scroll to position [60, 0]
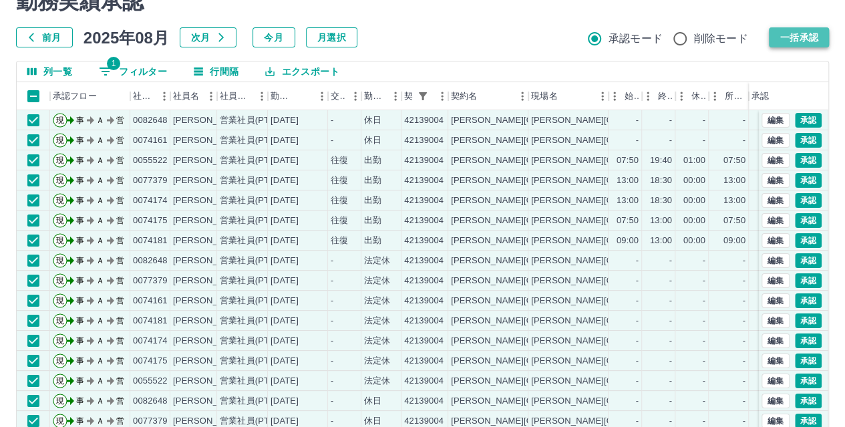
click at [800, 30] on button "一括承認" at bounding box center [799, 37] width 60 height 20
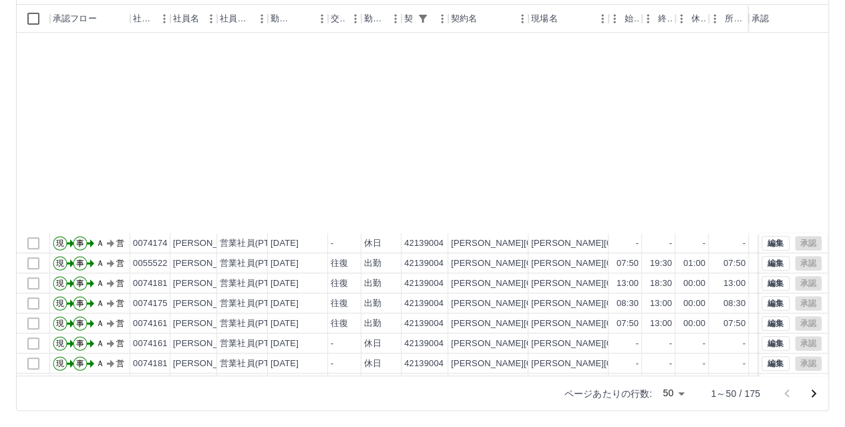
scroll to position [669, 0]
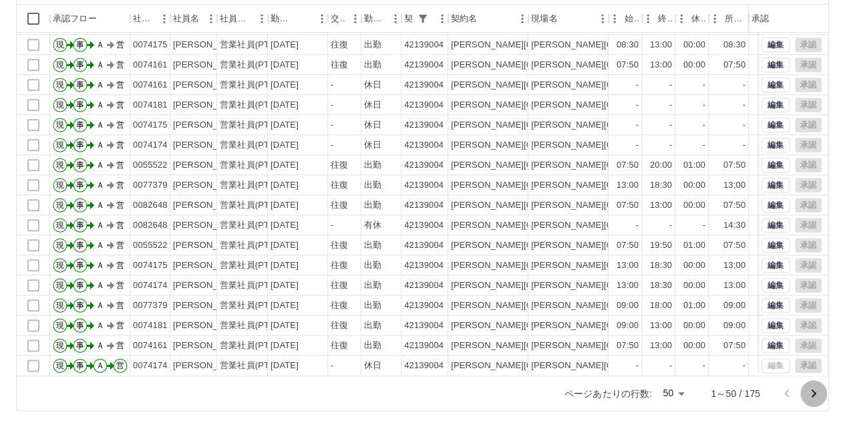
click at [809, 387] on icon "次のページへ" at bounding box center [814, 393] width 16 height 16
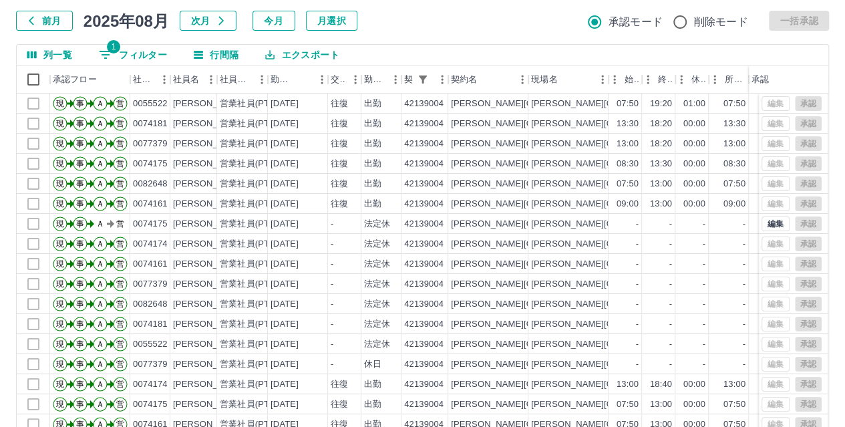
scroll to position [51, 0]
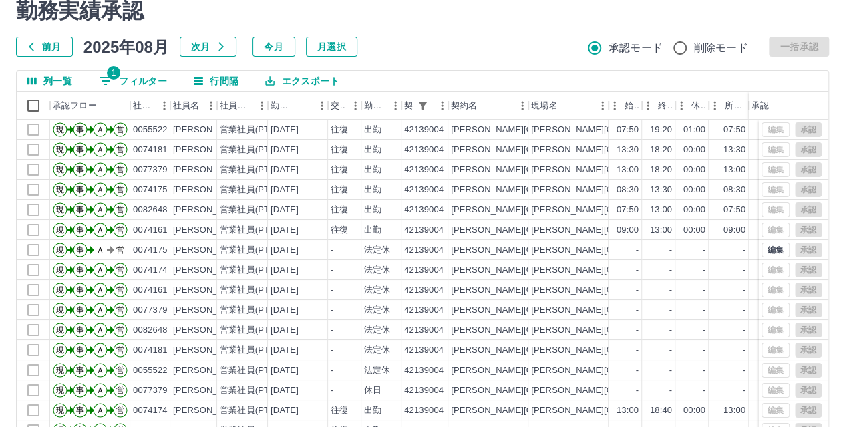
click at [126, 71] on button "1 フィルター" at bounding box center [133, 81] width 90 height 20
select select "**********"
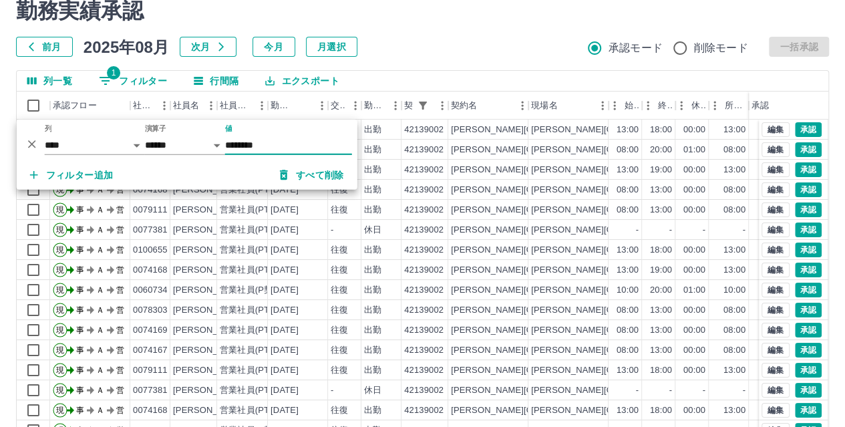
type input "********"
click at [490, 31] on div "勤務実績承認 前月 2025年08月 次月 今月 月選択 承認モード 削除モード 一括承認" at bounding box center [422, 27] width 813 height 59
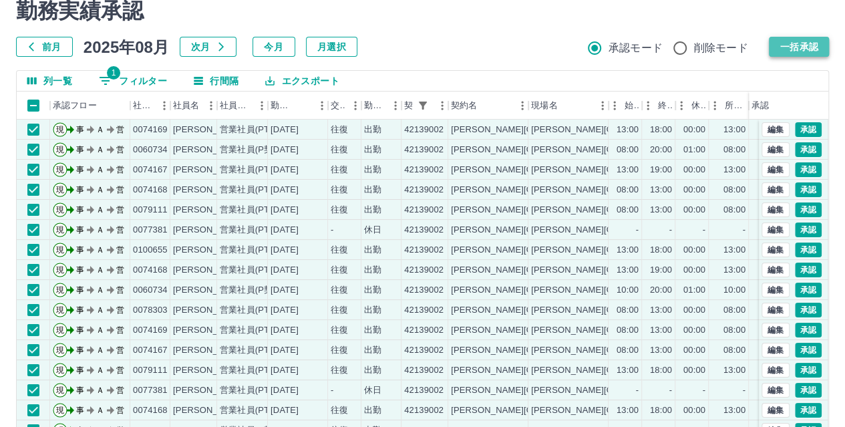
click at [815, 53] on button "一括承認" at bounding box center [799, 47] width 60 height 20
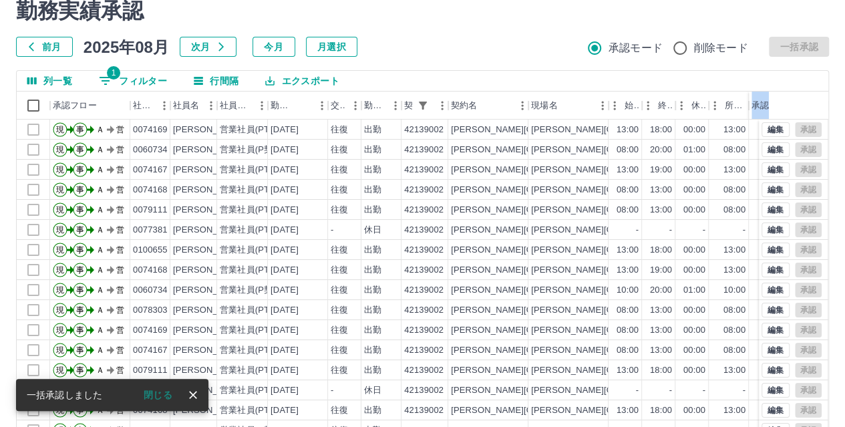
drag, startPoint x: 842, startPoint y: 97, endPoint x: 844, endPoint y: 194, distance: 97.6
click at [838, 212] on div "勤務実績承認 前月 [DATE] 次月 今月 月選択 承認モード 削除モード 一括承認 列一覧 1 フィルター 行間隔 エクスポート 承認フロー 社員番号 社…" at bounding box center [422, 248] width 845 height 532
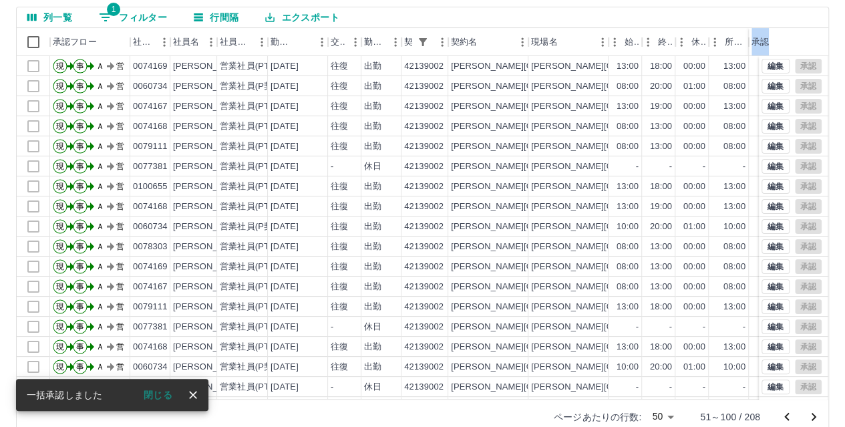
scroll to position [138, 0]
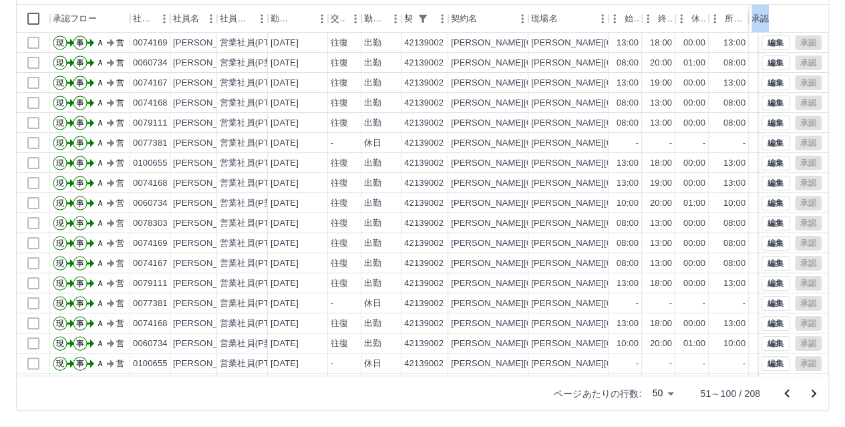
click at [522, 399] on div "ページあたりの行数: 50 ** 51～100 / 208" at bounding box center [423, 392] width 812 height 35
click at [786, 391] on icon "前のページへ" at bounding box center [786, 393] width 5 height 8
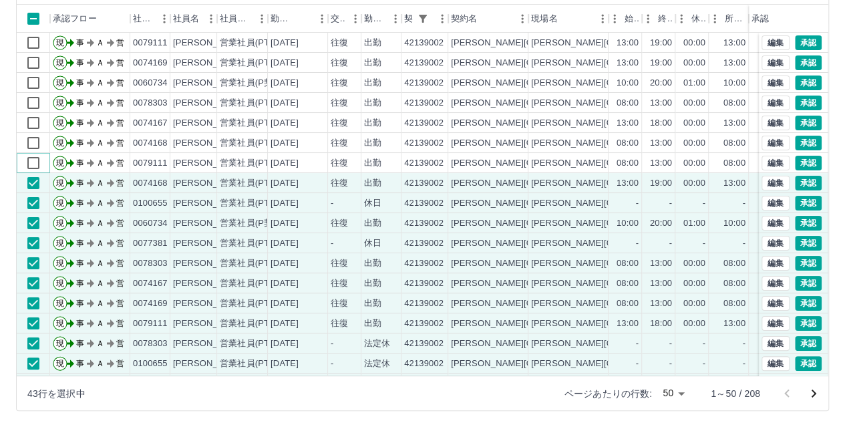
scroll to position [92, 0]
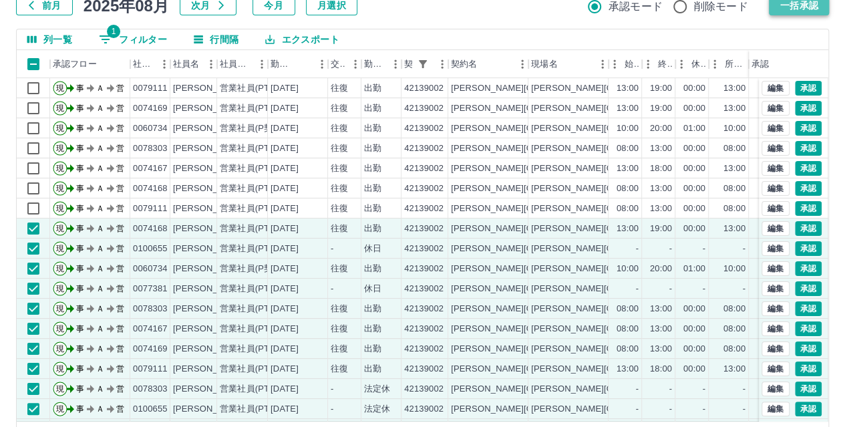
click at [814, 13] on button "一括承認" at bounding box center [799, 5] width 60 height 20
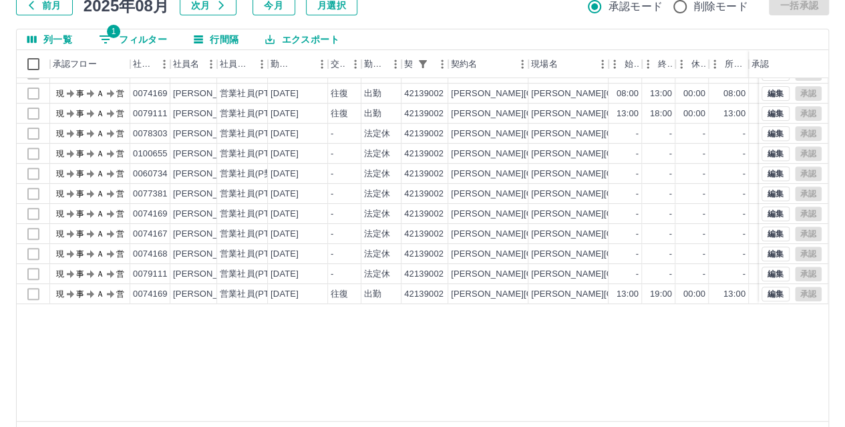
scroll to position [0, 0]
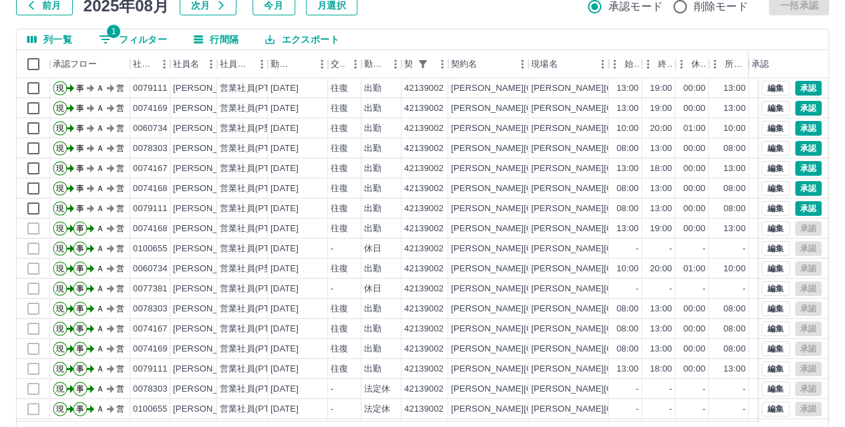
click at [114, 38] on button "1 フィルター" at bounding box center [133, 39] width 90 height 20
select select "**********"
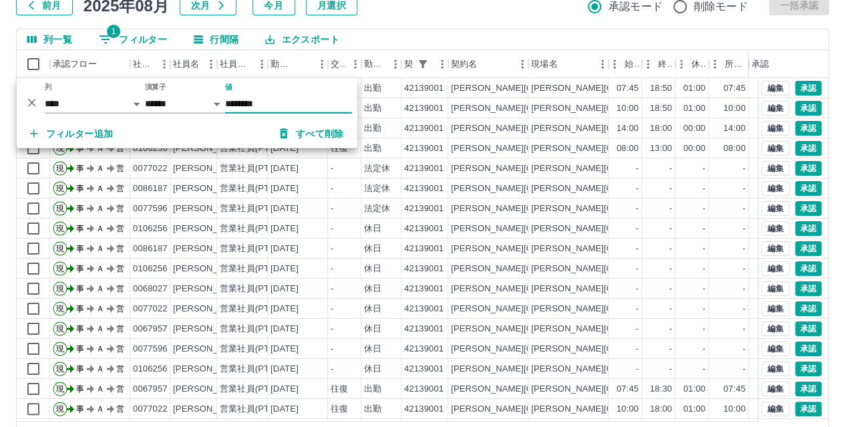
type input "********"
click at [468, 18] on div "勤務実績承認 前月 [DATE] 次月 今月 月選択 承認モード 削除モード 一括承認 列一覧 1 フィルター 行間隔 エクスポート 承認フロー 社員番号 社…" at bounding box center [422, 207] width 845 height 532
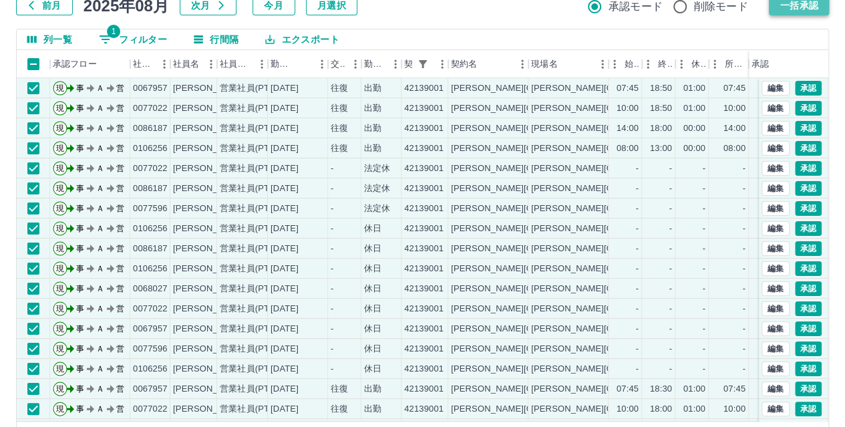
click at [813, 6] on button "一括承認" at bounding box center [799, 5] width 60 height 20
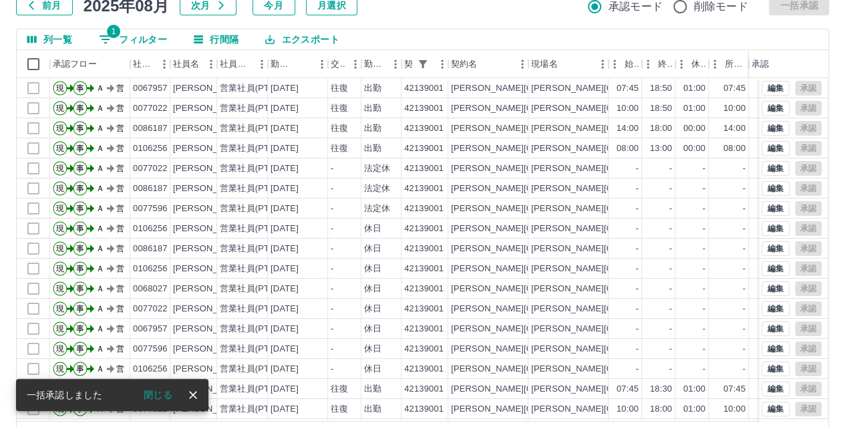
scroll to position [138, 0]
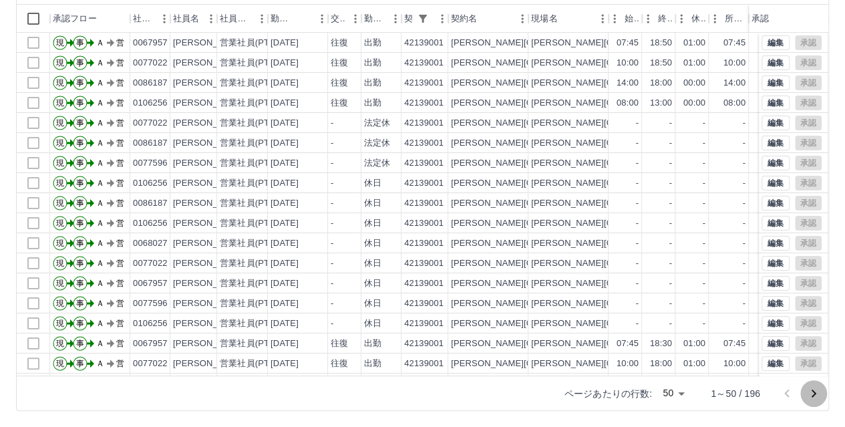
click at [815, 394] on icon "次のページへ" at bounding box center [814, 393] width 16 height 16
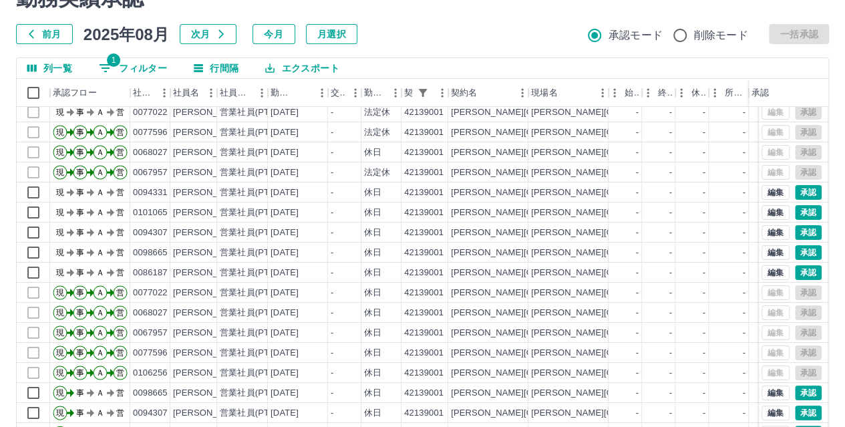
scroll to position [0, 0]
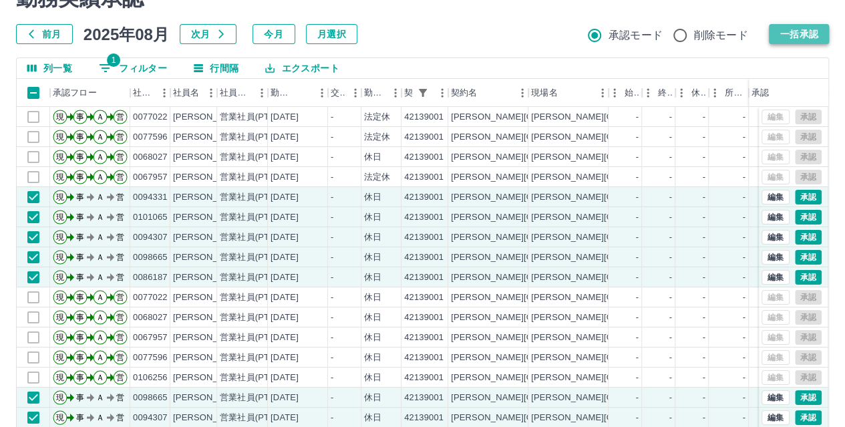
click at [798, 35] on button "一括承認" at bounding box center [799, 34] width 60 height 20
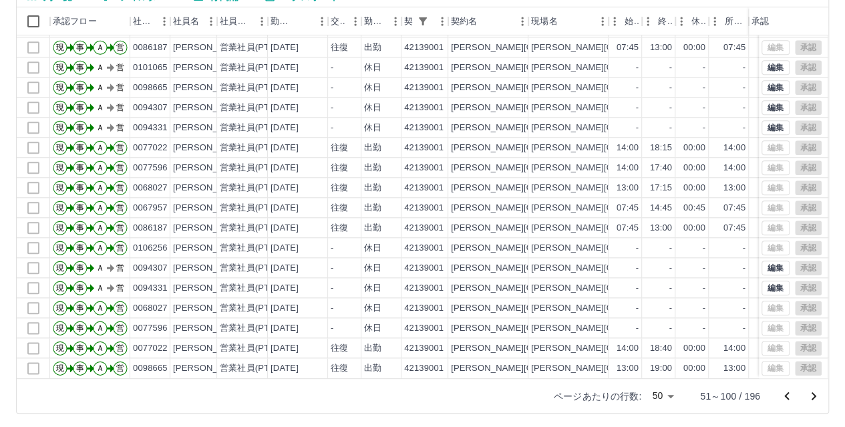
scroll to position [138, 0]
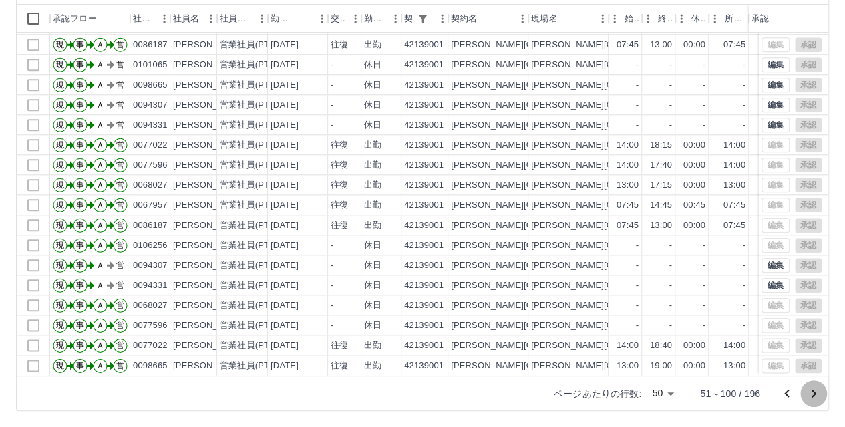
click at [814, 391] on icon "次のページへ" at bounding box center [814, 393] width 5 height 8
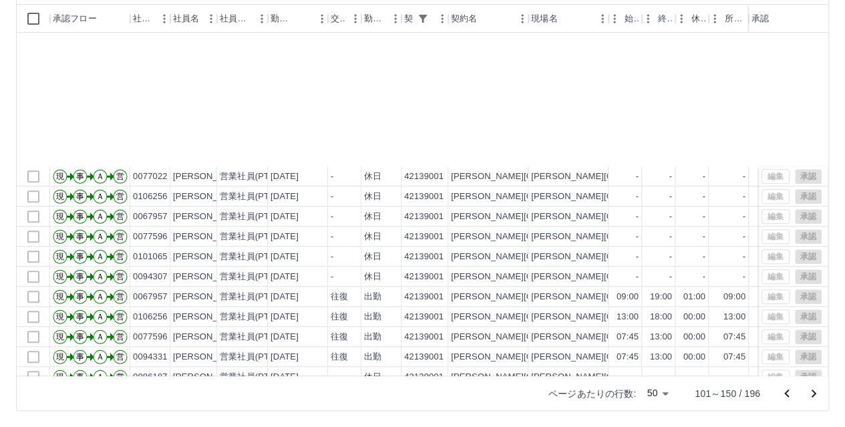
scroll to position [669, 0]
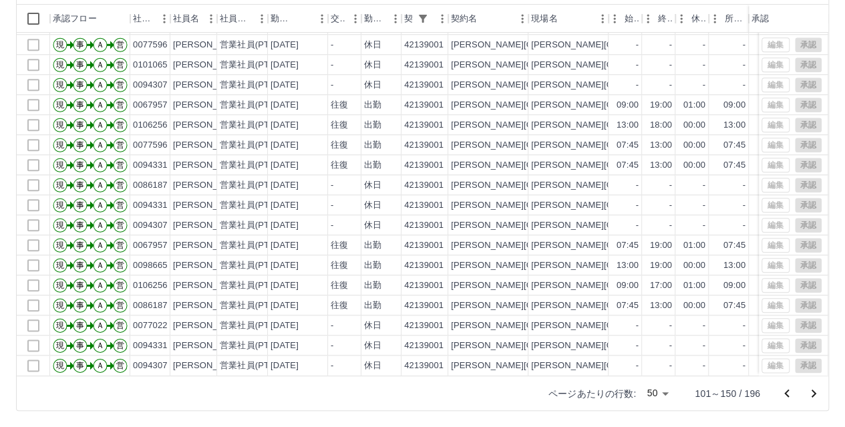
click at [816, 389] on icon "次のページへ" at bounding box center [814, 393] width 16 height 16
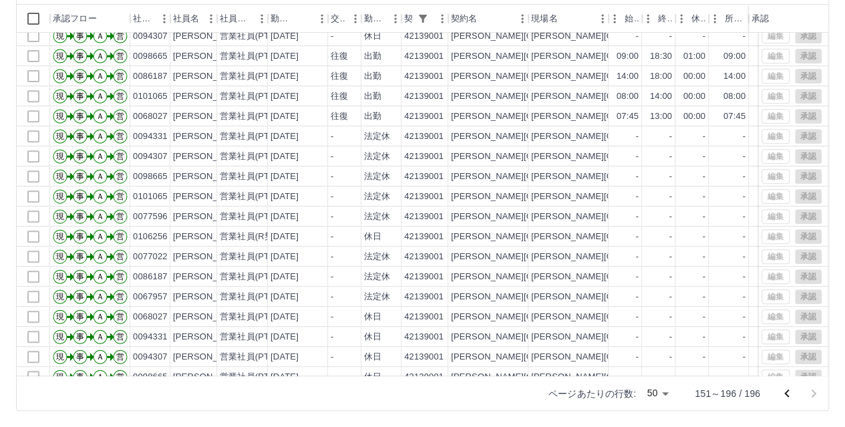
scroll to position [589, 0]
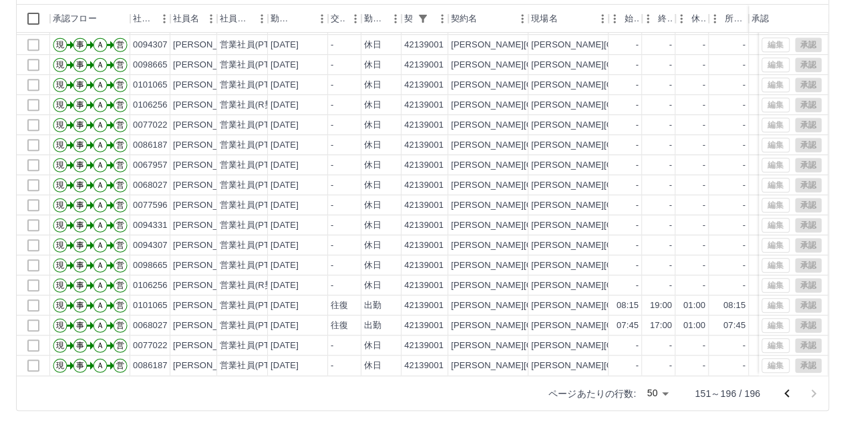
click at [782, 389] on icon "前のページへ" at bounding box center [787, 393] width 16 height 16
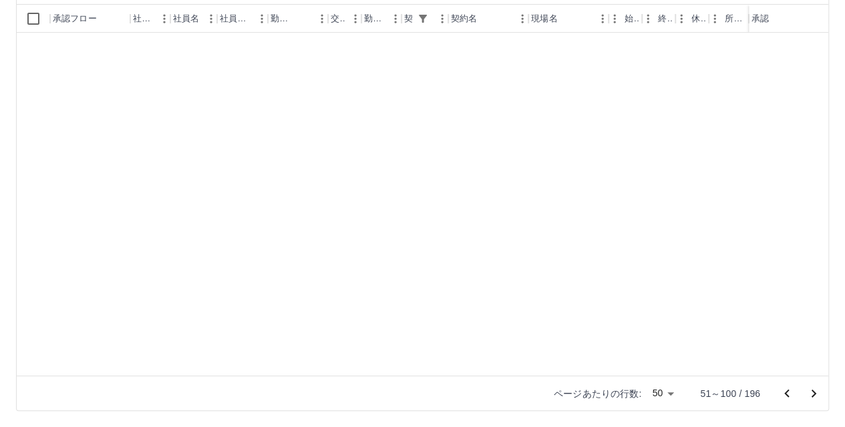
scroll to position [0, 0]
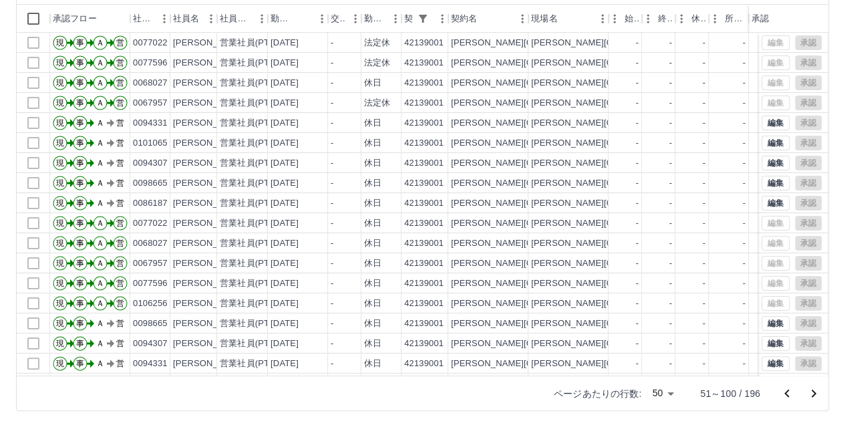
click at [784, 396] on icon "前のページへ" at bounding box center [787, 393] width 16 height 16
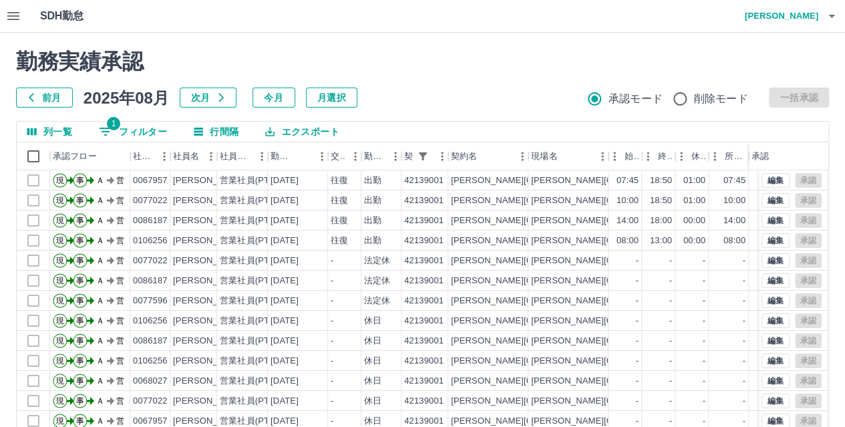
click at [166, 132] on button "1 フィルター" at bounding box center [133, 132] width 90 height 20
select select "**********"
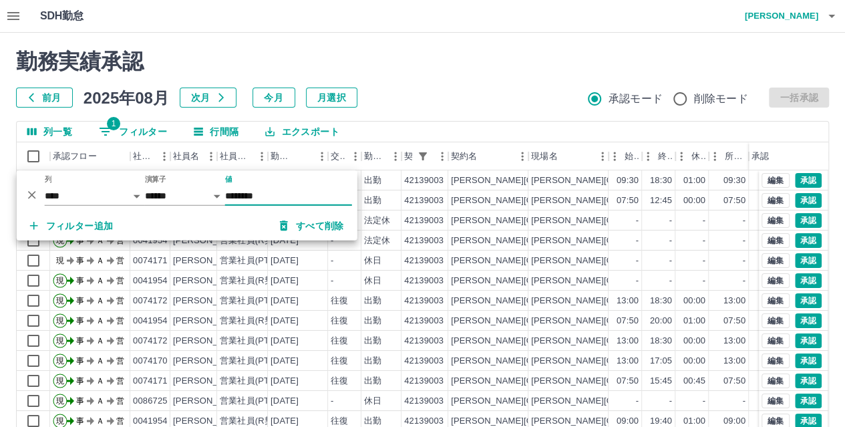
type input "********"
click at [411, 95] on div "前月 2025年08月 次月 今月 月選択 承認モード 削除モード 一括承認" at bounding box center [422, 98] width 813 height 20
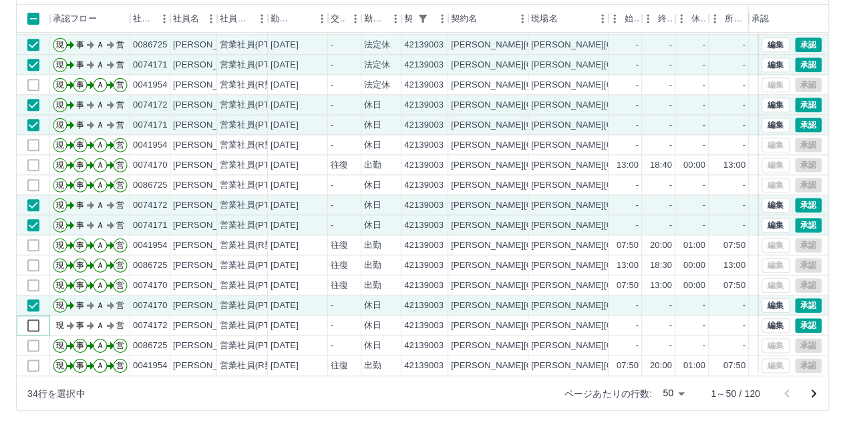
scroll to position [22, 0]
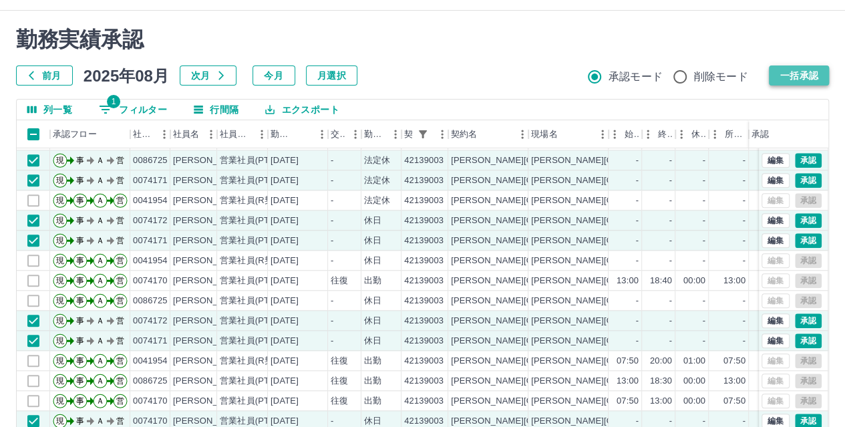
click at [800, 78] on button "一括承認" at bounding box center [799, 75] width 60 height 20
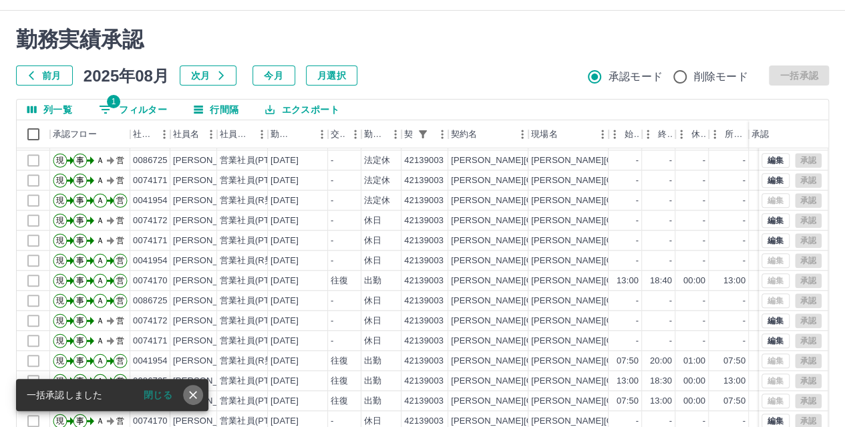
click at [198, 399] on icon "close" at bounding box center [192, 394] width 13 height 13
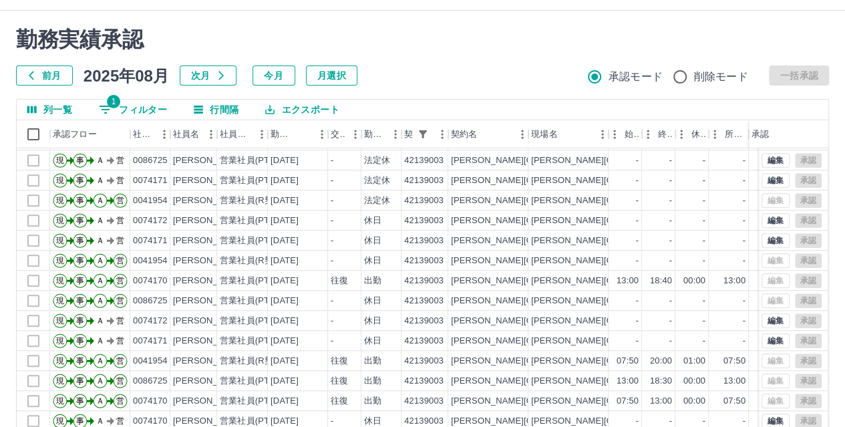
click at [442, 41] on h2 "勤務実績承認" at bounding box center [422, 39] width 813 height 25
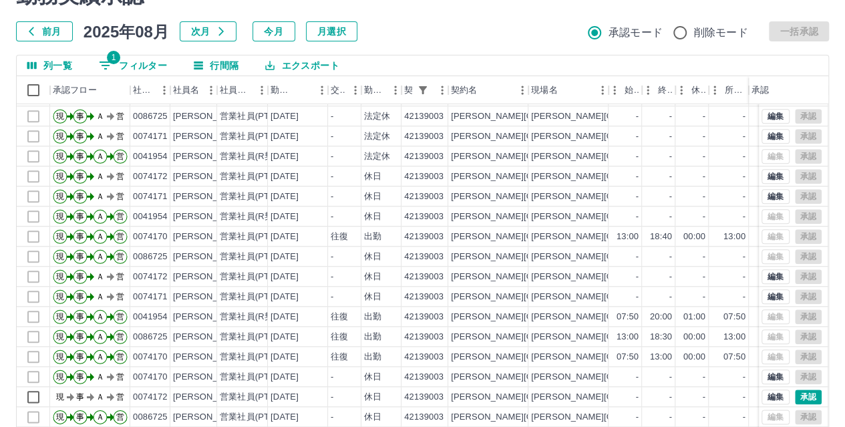
scroll to position [138, 0]
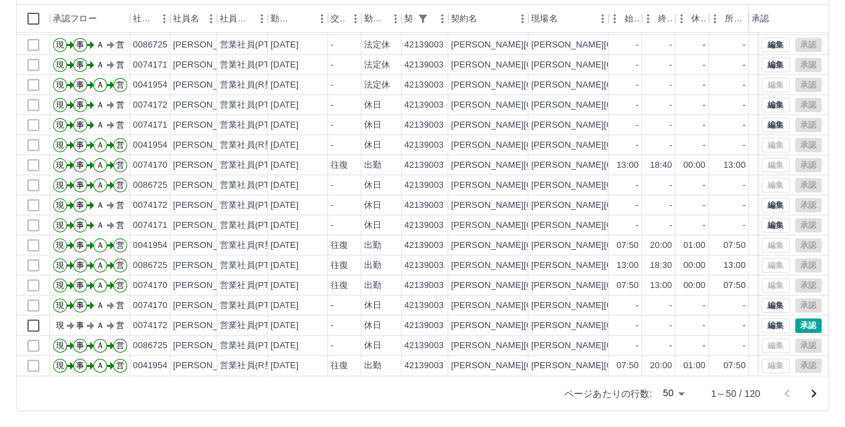
click at [814, 389] on icon "次のページへ" at bounding box center [814, 393] width 16 height 16
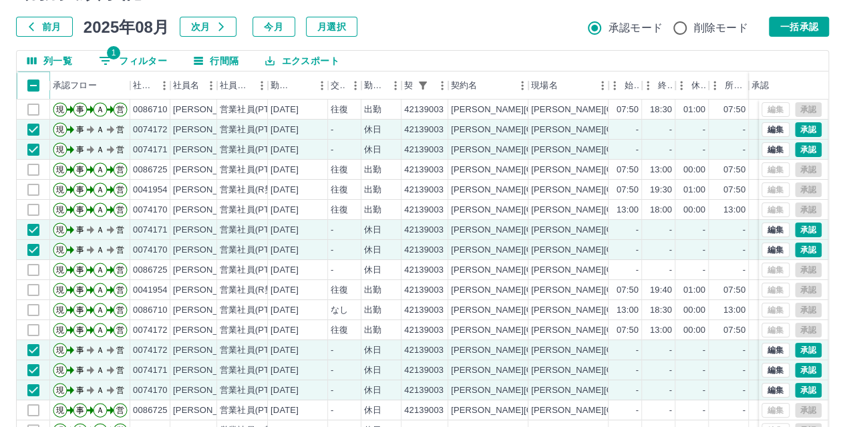
scroll to position [69, 0]
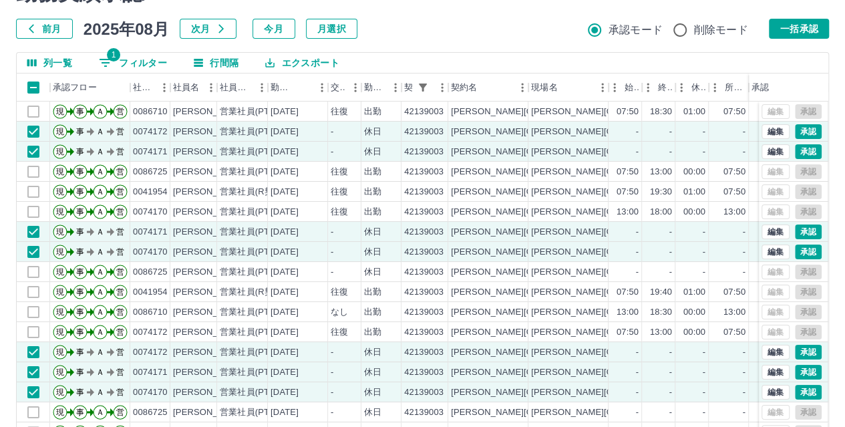
click at [814, 39] on div "勤務実績承認 前月 [DATE] 次月 今月 月選択 承認モード 削除モード 一括承認 列一覧 1 フィルター 行間隔 エクスポート 承認フロー 社員番号 社…" at bounding box center [422, 230] width 845 height 532
click at [816, 33] on button "一括承認" at bounding box center [799, 29] width 60 height 20
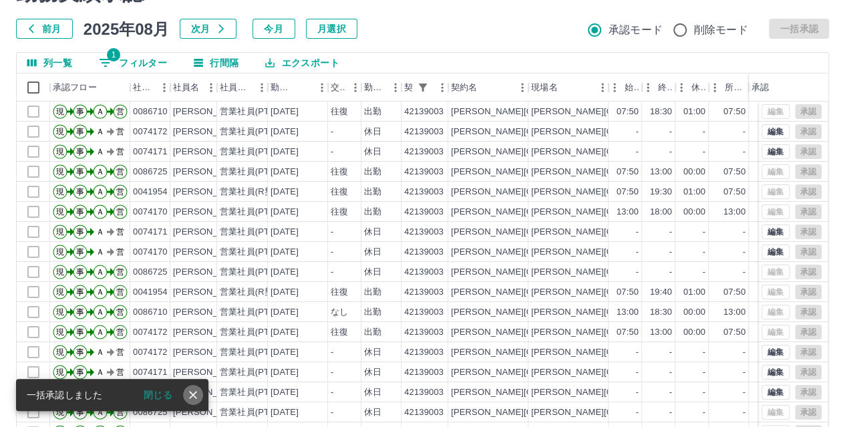
click at [198, 390] on icon "close" at bounding box center [192, 394] width 13 height 13
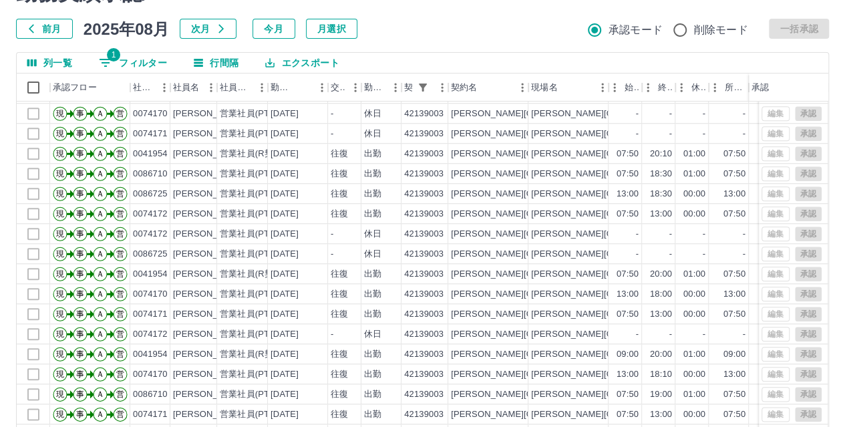
scroll to position [138, 0]
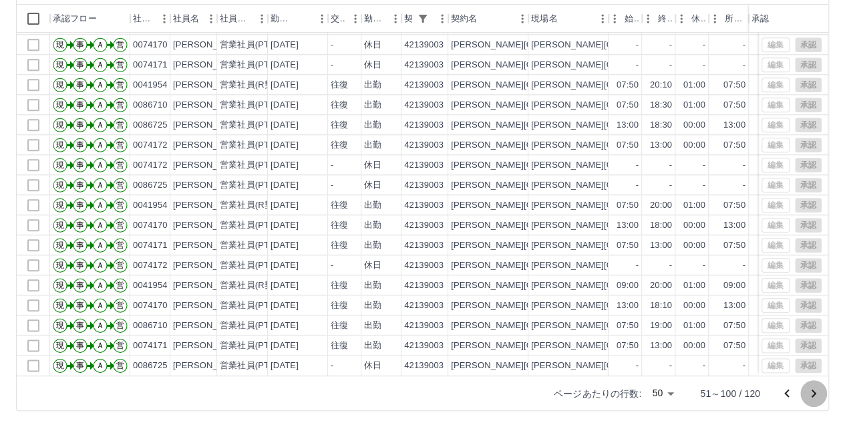
click at [815, 391] on icon "次のページへ" at bounding box center [814, 393] width 16 height 16
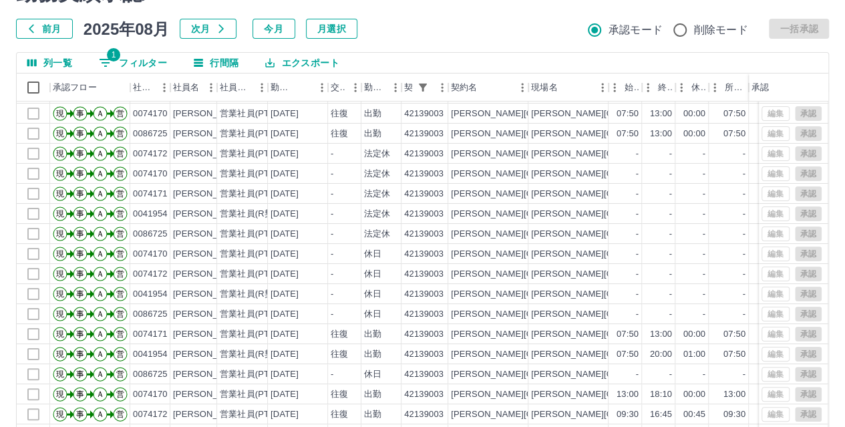
scroll to position [57, 0]
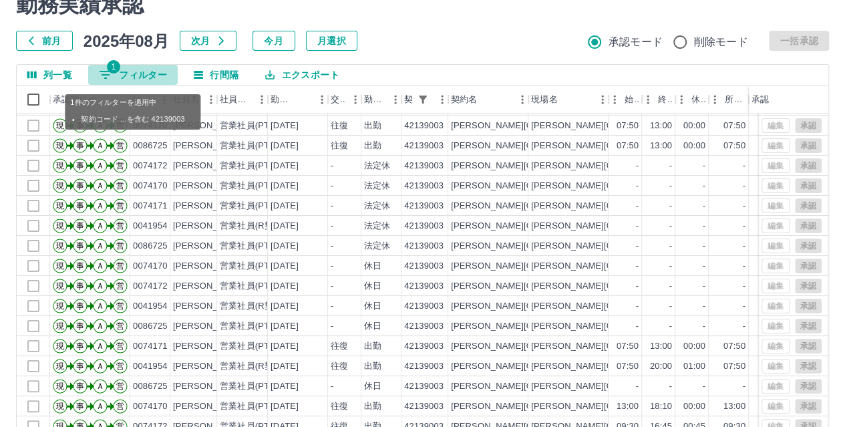
click at [124, 71] on button "1 フィルター" at bounding box center [133, 75] width 90 height 20
select select "**********"
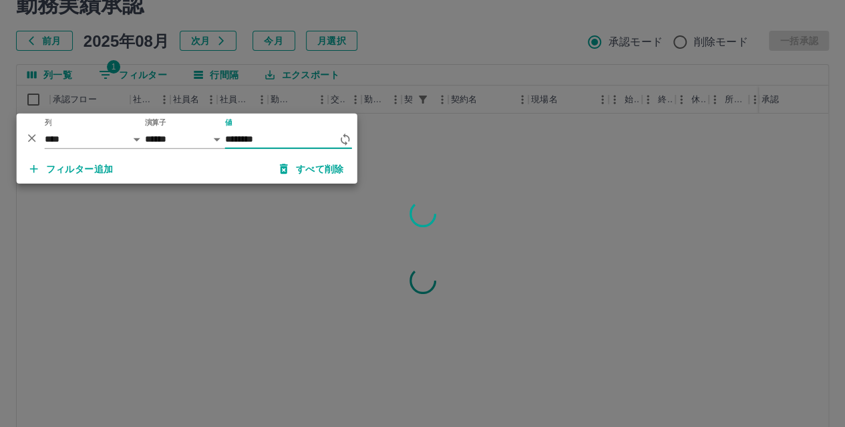
scroll to position [0, 0]
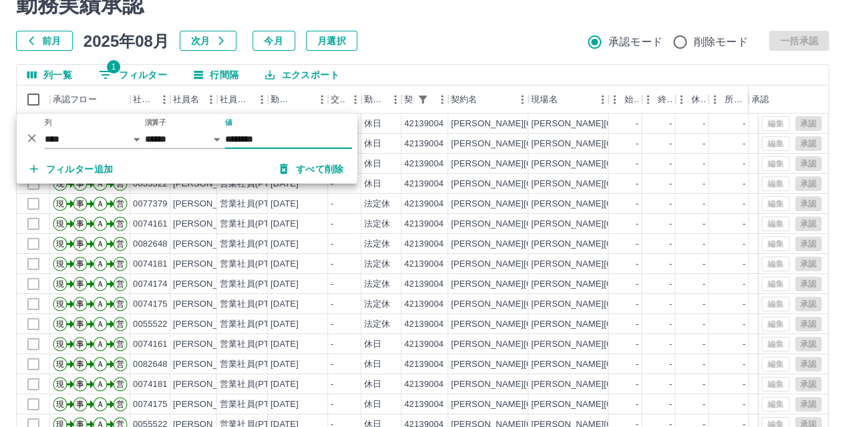
type input "********"
click at [446, 54] on div "勤務実績承認 前月 [DATE] 次月 今月 月選択 承認モード 削除モード 一括承認 列一覧 1 フィルター 行間隔 エクスポート 承認フロー 社員番号 社…" at bounding box center [422, 242] width 845 height 532
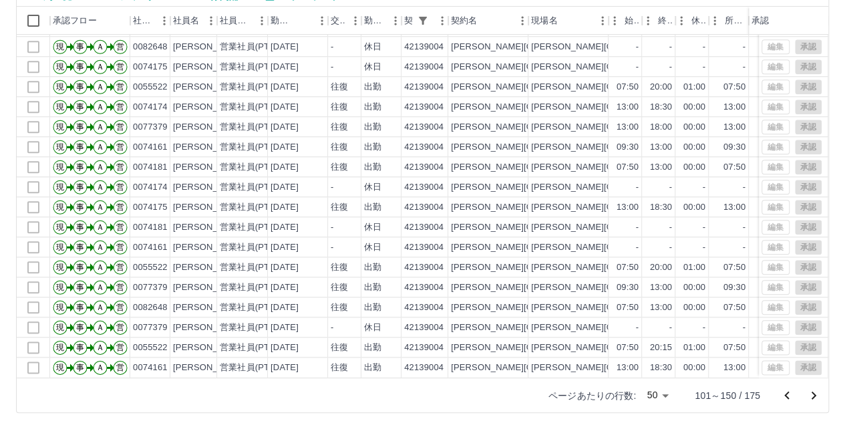
scroll to position [138, 0]
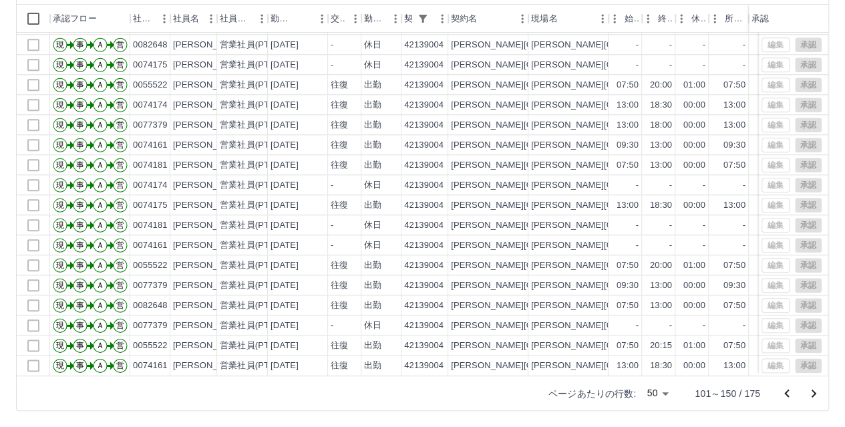
click at [811, 388] on icon "次のページへ" at bounding box center [814, 393] width 16 height 16
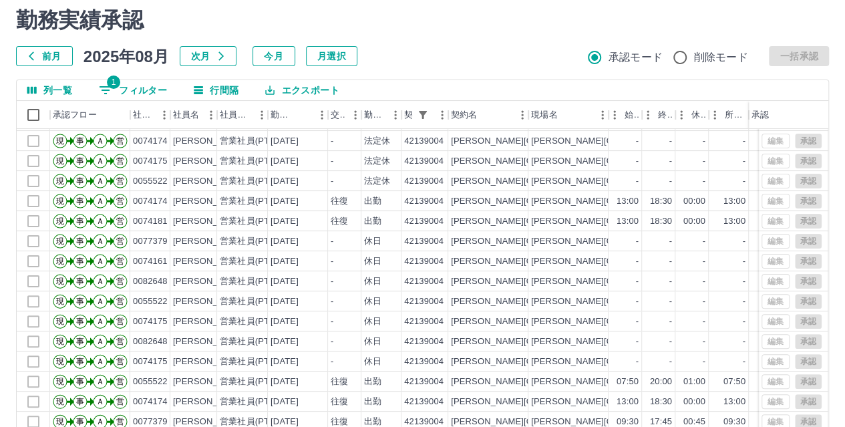
scroll to position [41, 0]
click at [117, 85] on span "1" at bounding box center [113, 82] width 13 height 13
select select "**********"
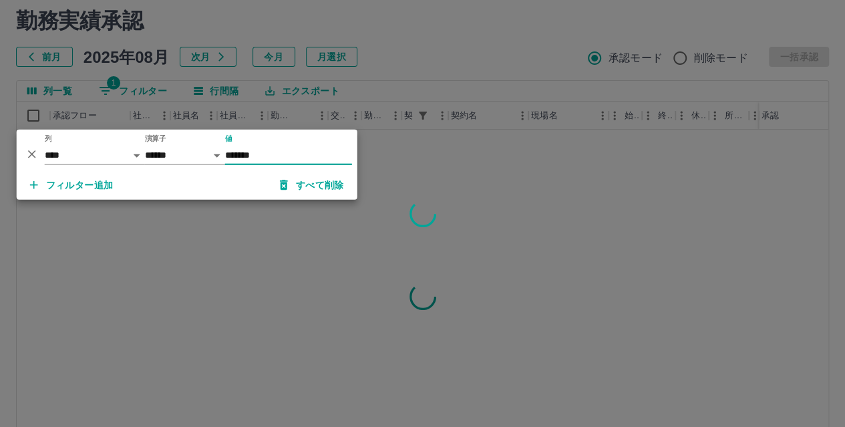
scroll to position [0, 0]
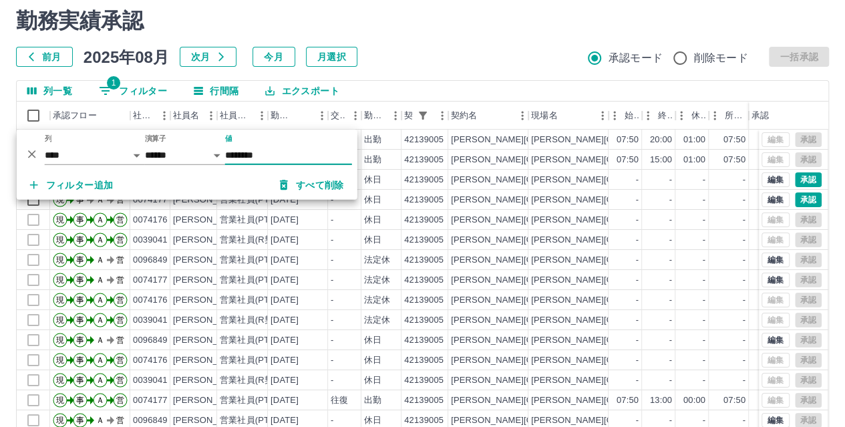
type input "********"
click at [397, 58] on div "前月 2025年08月 次月 今月 月選択 承認モード 削除モード 一括承認" at bounding box center [422, 57] width 813 height 20
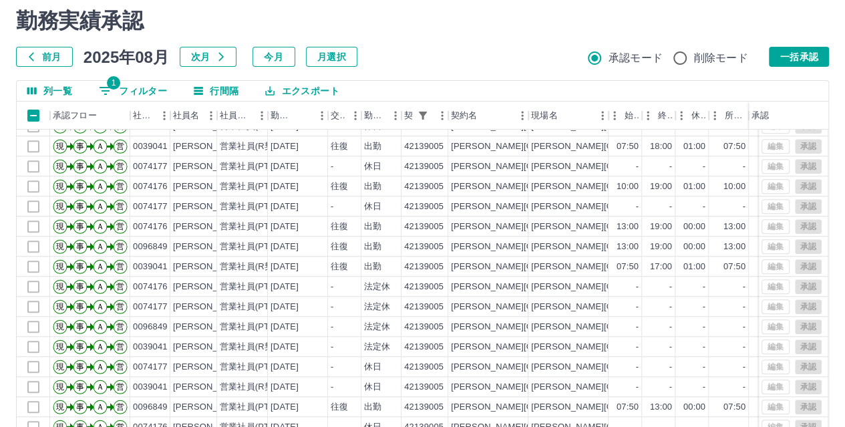
scroll to position [589, 0]
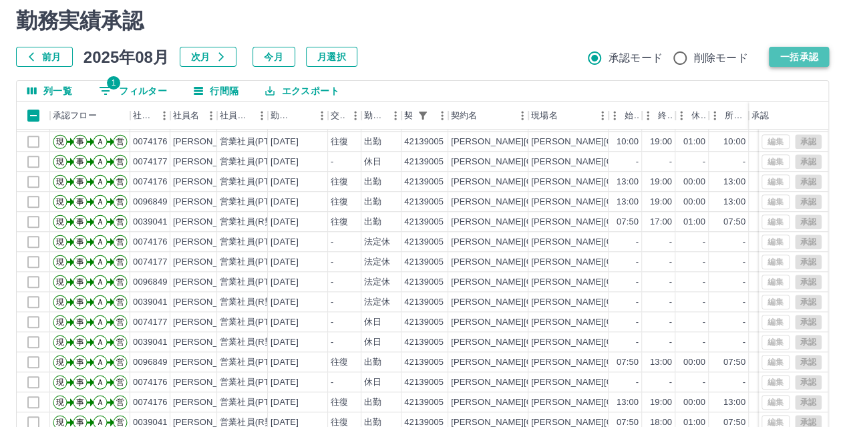
click at [782, 61] on button "一括承認" at bounding box center [799, 57] width 60 height 20
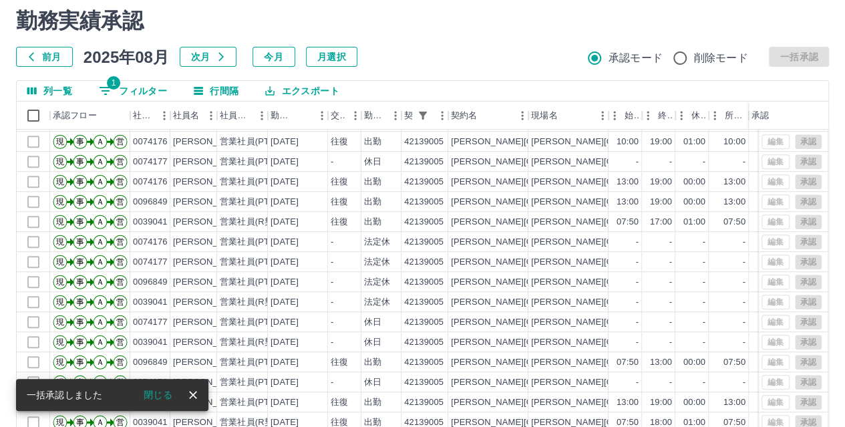
click at [195, 395] on icon "close" at bounding box center [192, 394] width 13 height 13
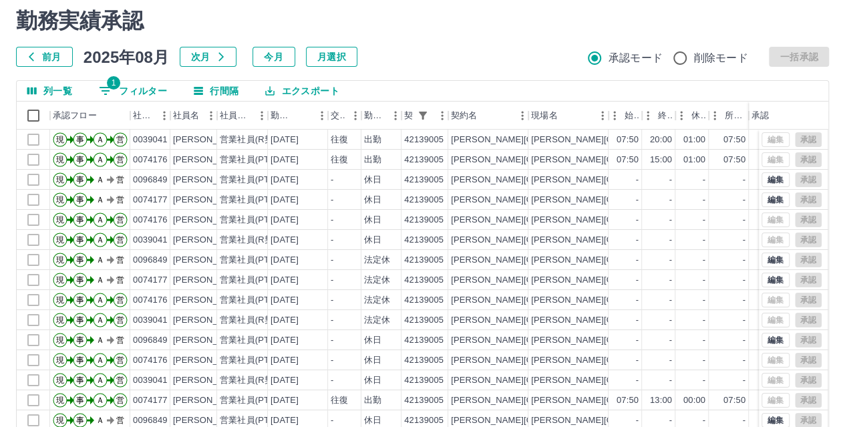
scroll to position [138, 0]
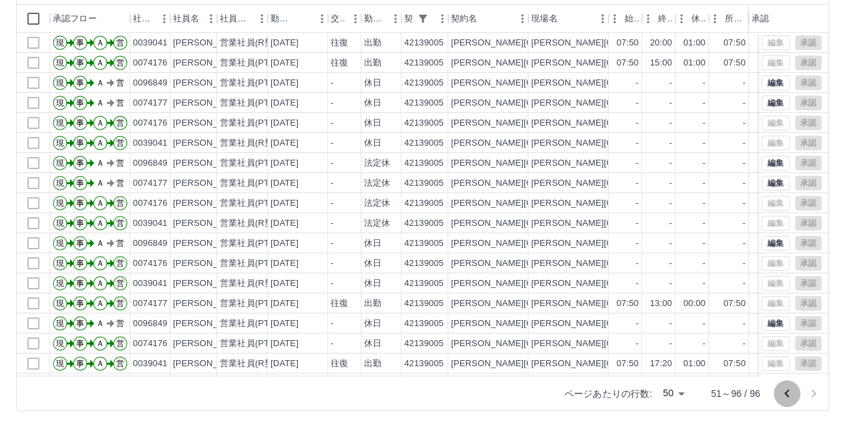
click at [788, 391] on icon "前のページへ" at bounding box center [786, 393] width 5 height 8
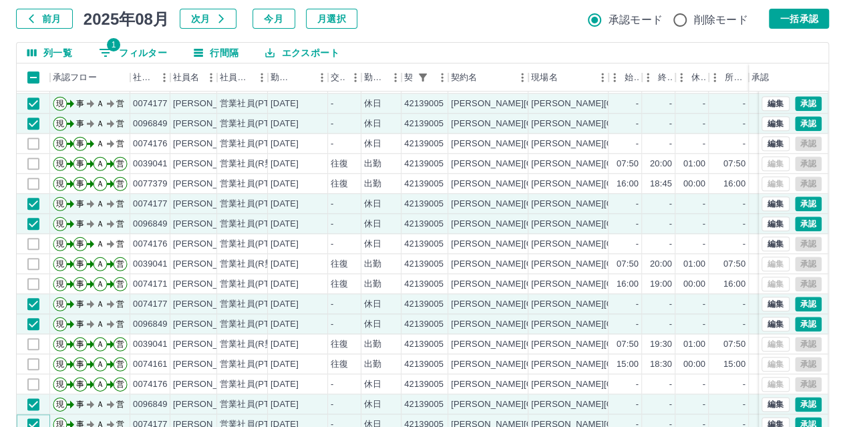
scroll to position [39, 0]
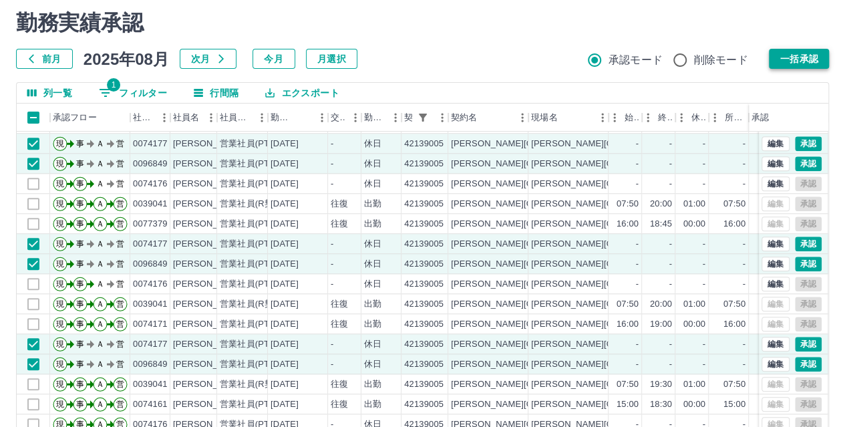
click at [780, 59] on button "一括承認" at bounding box center [799, 59] width 60 height 20
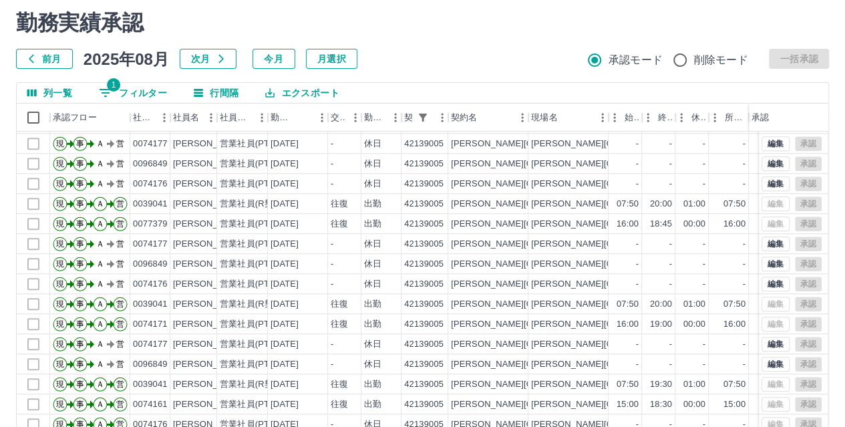
scroll to position [138, 0]
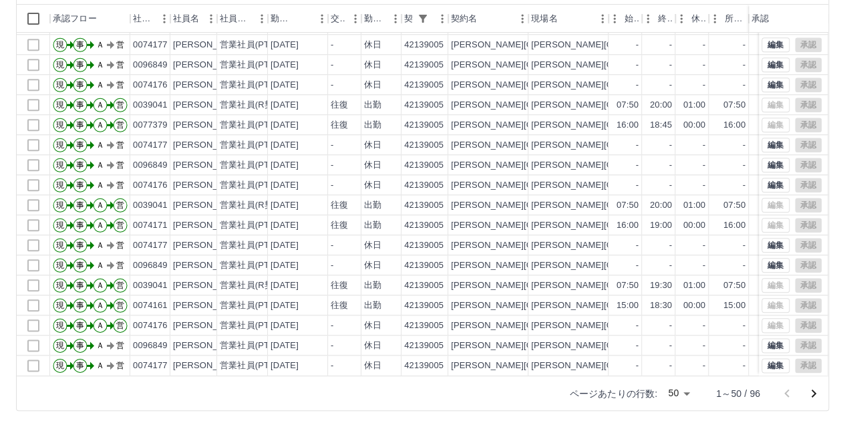
click at [816, 390] on icon "次のページへ" at bounding box center [814, 393] width 16 height 16
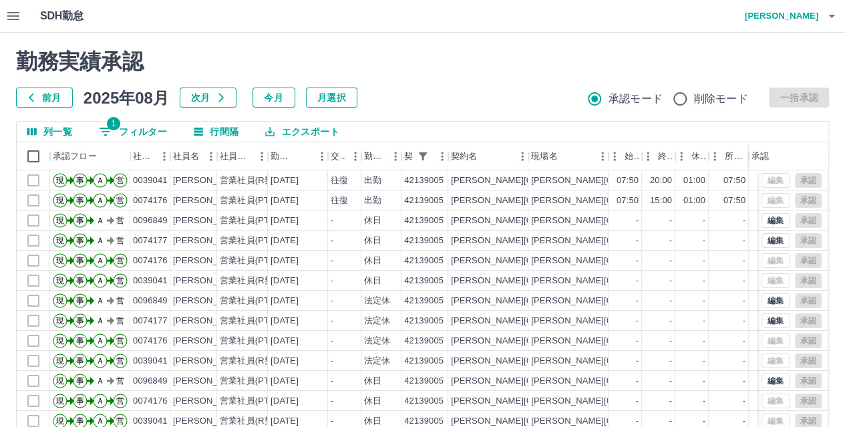
scroll to position [0, 0]
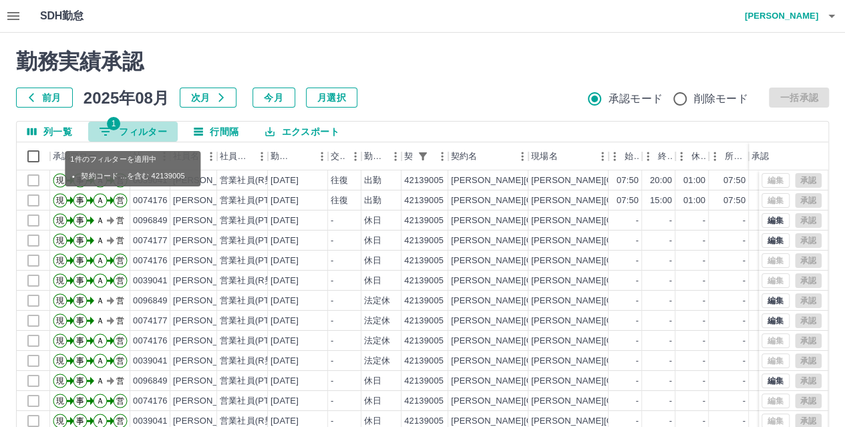
click at [102, 127] on icon "フィルター表示" at bounding box center [106, 132] width 16 height 16
select select "**********"
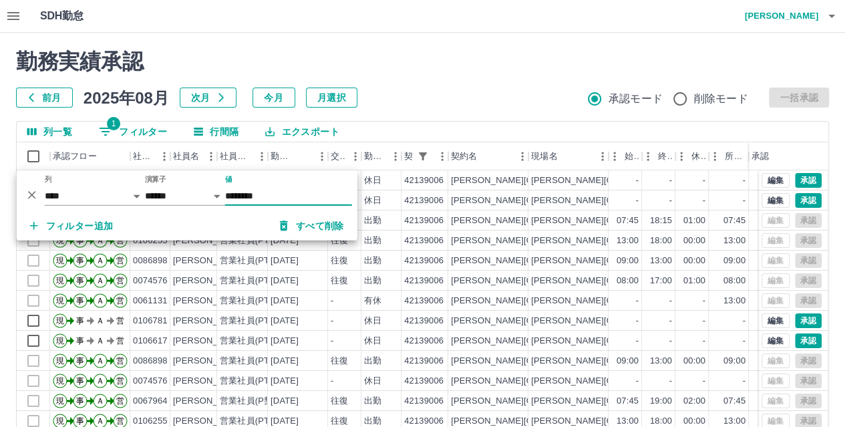
type input "********"
click at [432, 83] on div "勤務実績承認 前月 2025年08月 次月 今月 月選択 承認モード 削除モード 一括承認" at bounding box center [422, 78] width 813 height 59
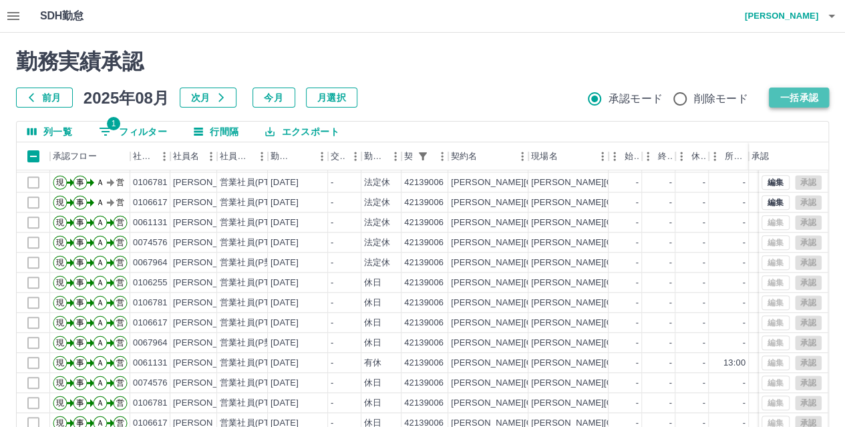
click at [812, 102] on button "一括承認" at bounding box center [799, 98] width 60 height 20
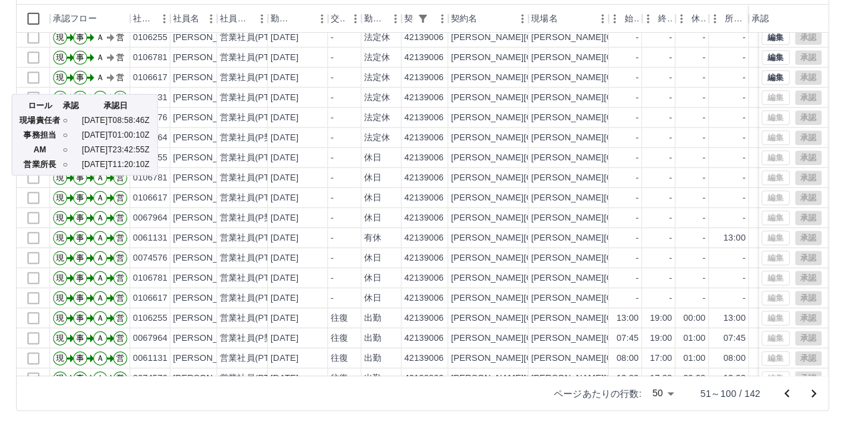
scroll to position [669, 0]
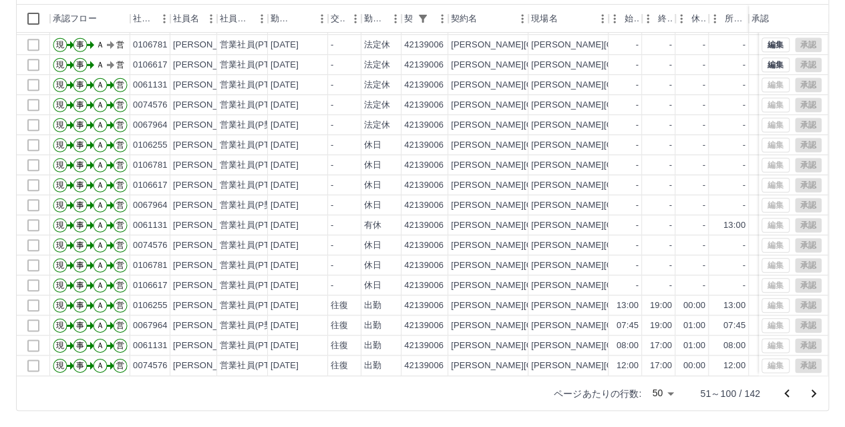
click at [319, 381] on div "ページあたりの行数: 50 ** 51～100 / 142" at bounding box center [423, 392] width 812 height 35
click at [818, 392] on icon "次のページへ" at bounding box center [814, 393] width 16 height 16
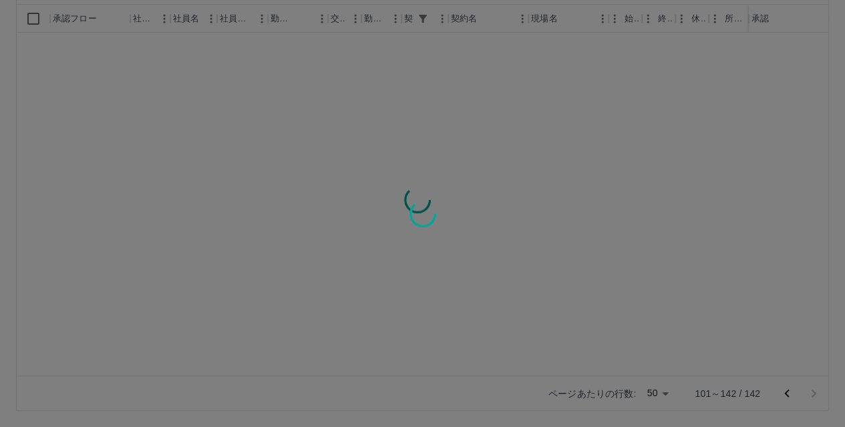
scroll to position [0, 0]
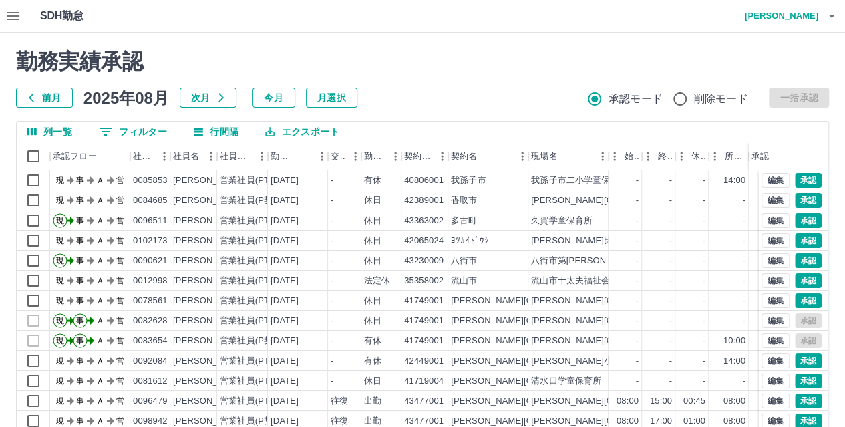
click at [122, 132] on button "0 フィルター" at bounding box center [133, 132] width 90 height 20
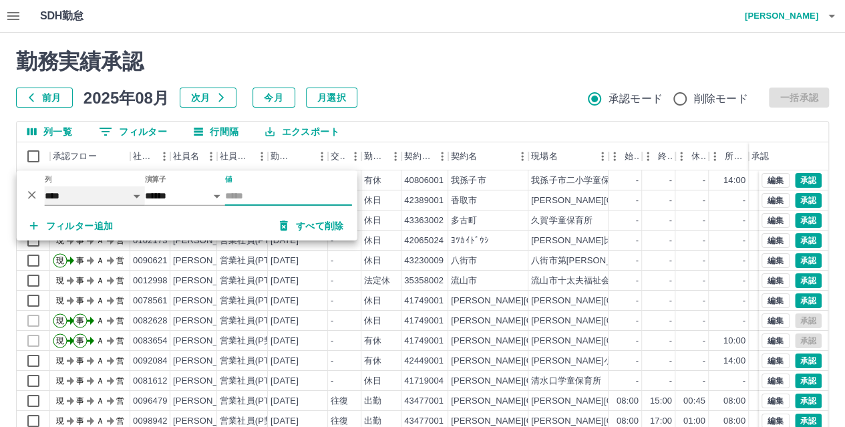
click at [63, 198] on select "**** *** **** *** *** **** ***** *** *** ** ** ** **** **** **** ** ** *** ****…" at bounding box center [95, 195] width 100 height 19
click at [45, 186] on select "**** *** **** *** *** **** ***** *** *** ** ** ** **** **** **** ** ** *** ****…" at bounding box center [95, 195] width 100 height 19
select select "**********"
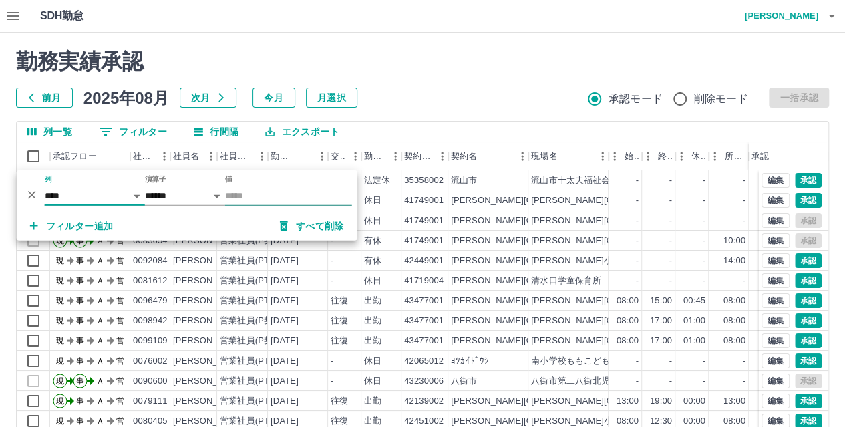
click at [246, 200] on input "値" at bounding box center [288, 195] width 127 height 19
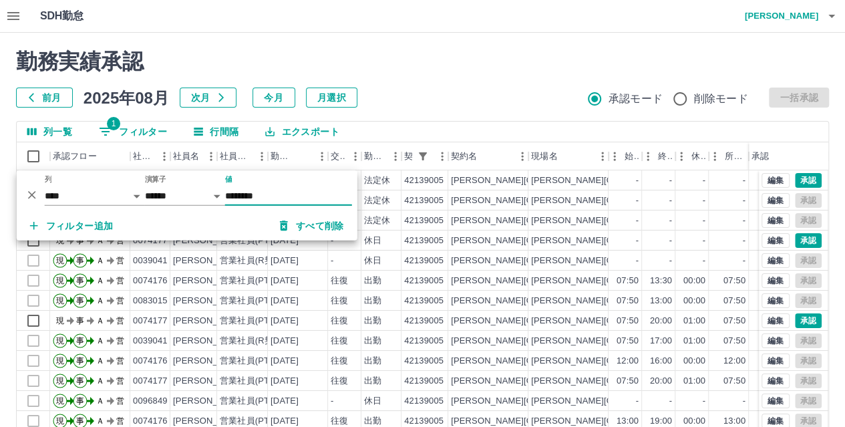
type input "********"
click at [485, 98] on div "前月 2025年08月 次月 今月 月選択 承認モード 削除モード 一括承認" at bounding box center [422, 98] width 813 height 20
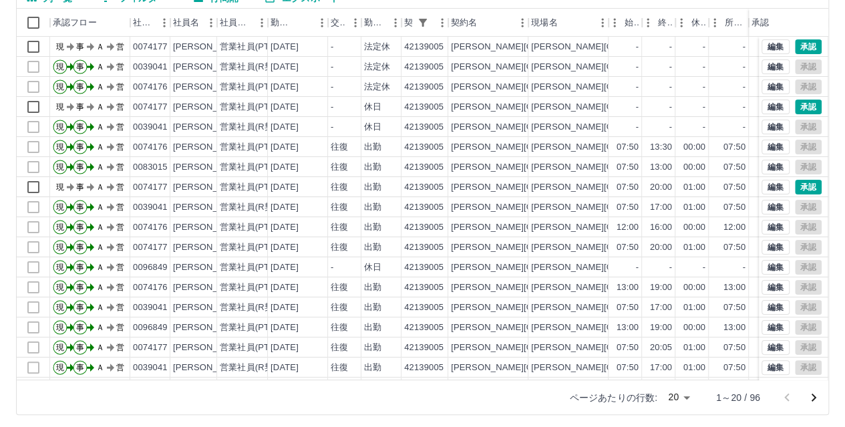
scroll to position [138, 0]
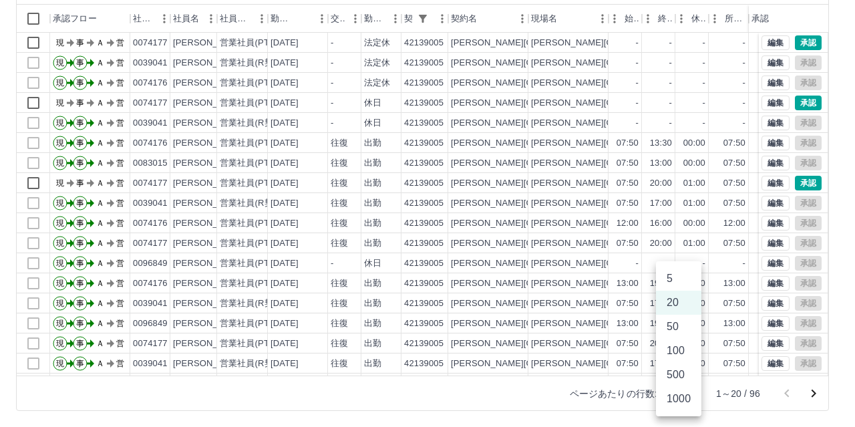
click at [687, 393] on body "SDH勤怠 [PERSON_NAME] 勤務実績承認 前月 [DATE] 次月 今月 月選択 承認モード 削除モード 一括承認 列一覧 1 フィルター 行間隔…" at bounding box center [427, 144] width 855 height 564
click at [691, 325] on li "50" at bounding box center [678, 327] width 45 height 24
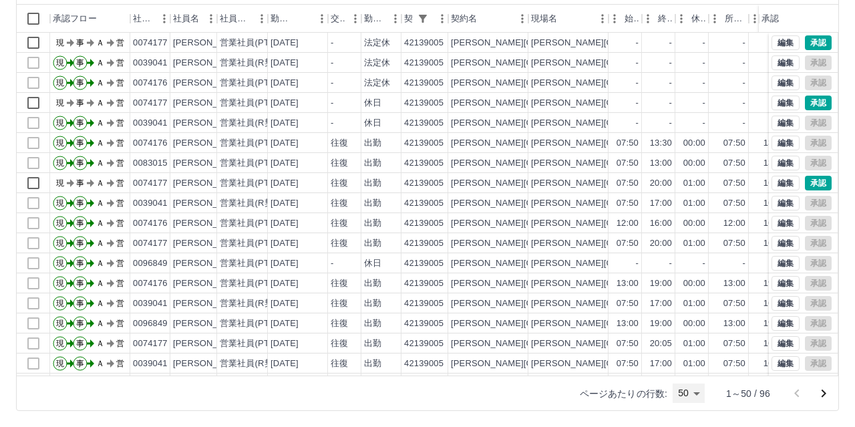
type input "**"
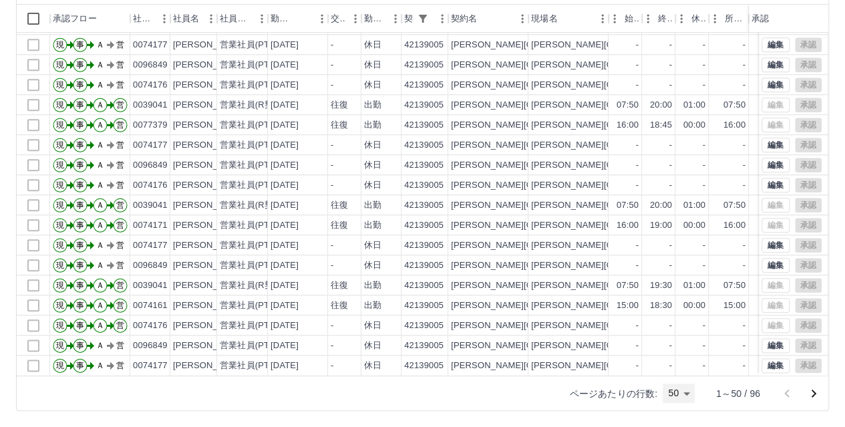
scroll to position [669, 0]
click at [814, 391] on icon "次のページへ" at bounding box center [814, 393] width 16 height 16
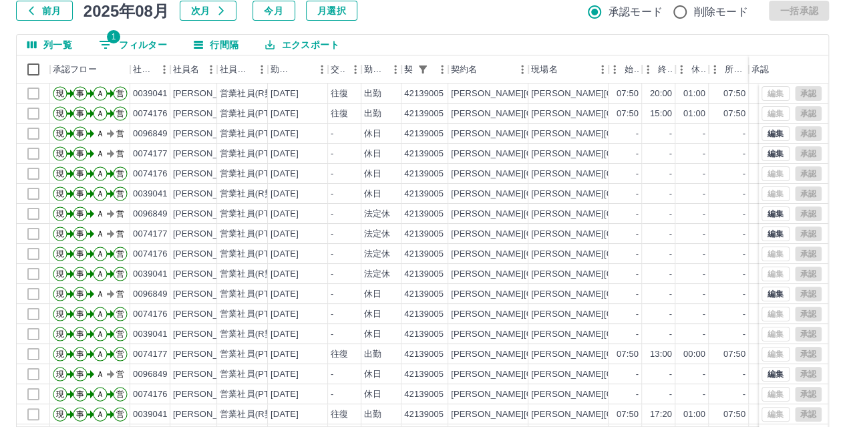
scroll to position [71, 0]
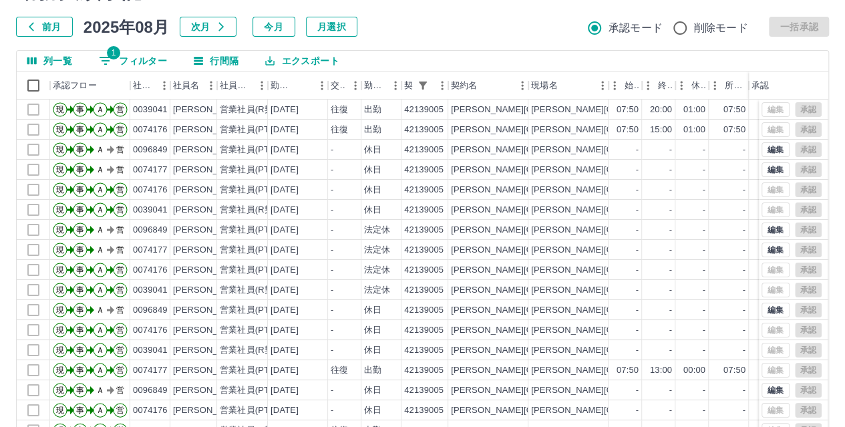
click at [129, 51] on button "1 フィルター" at bounding box center [133, 61] width 90 height 20
select select "**********"
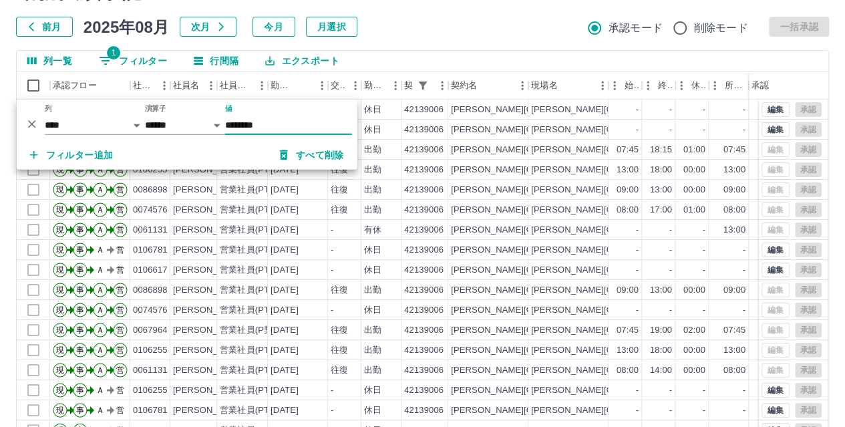
type input "********"
click at [442, 29] on div "前月 2025年08月 次月 今月 月選択 承認モード 削除モード 一括承認" at bounding box center [422, 27] width 813 height 20
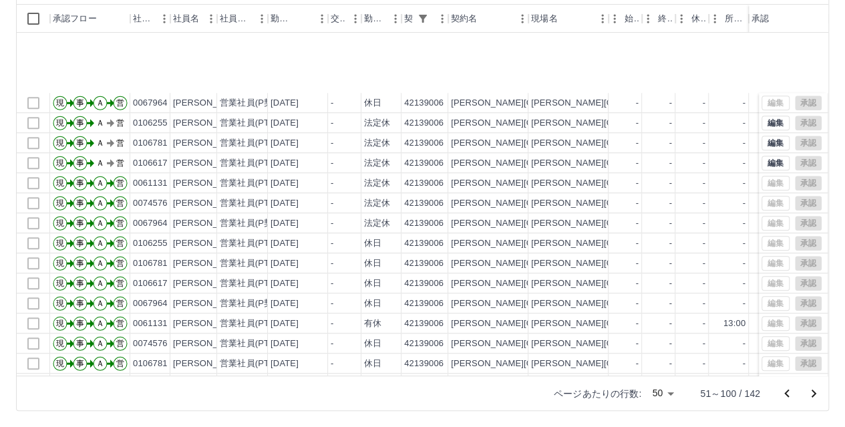
scroll to position [669, 0]
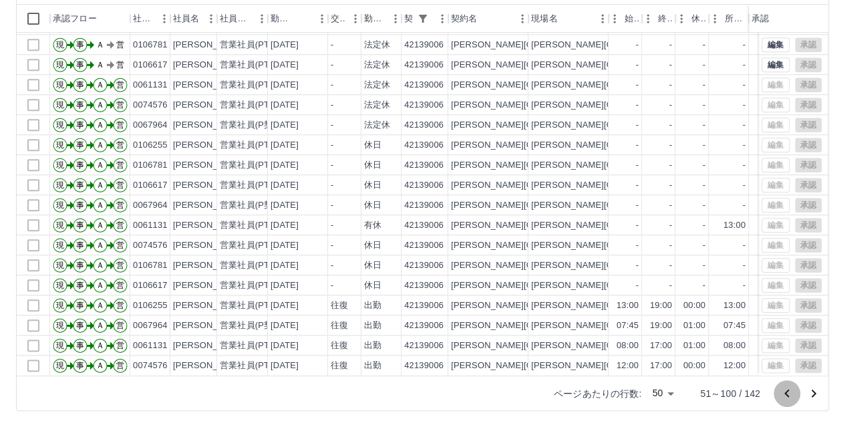
click at [782, 393] on icon "前のページへ" at bounding box center [787, 393] width 16 height 16
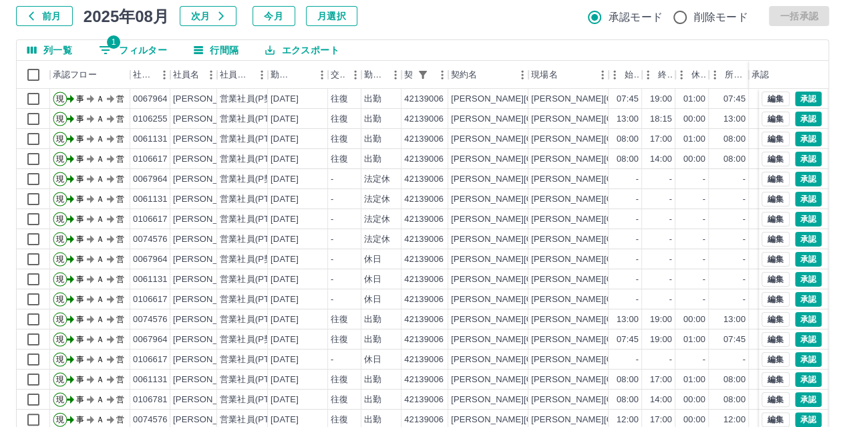
scroll to position [4, 0]
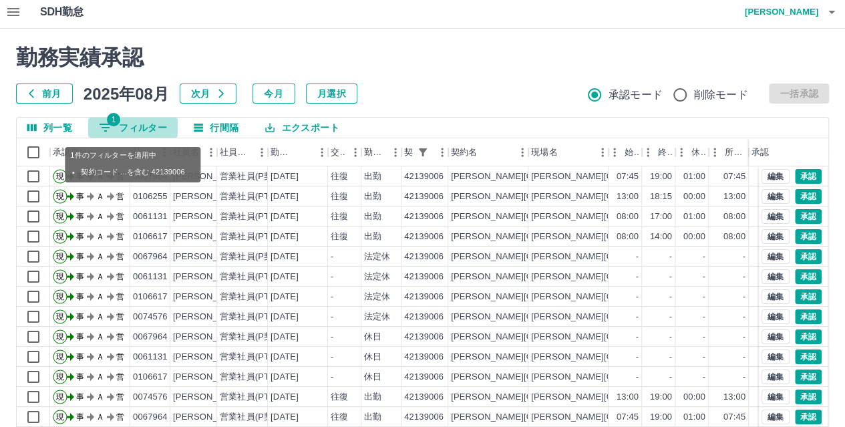
click at [122, 128] on button "1 フィルター" at bounding box center [133, 128] width 90 height 20
select select "**********"
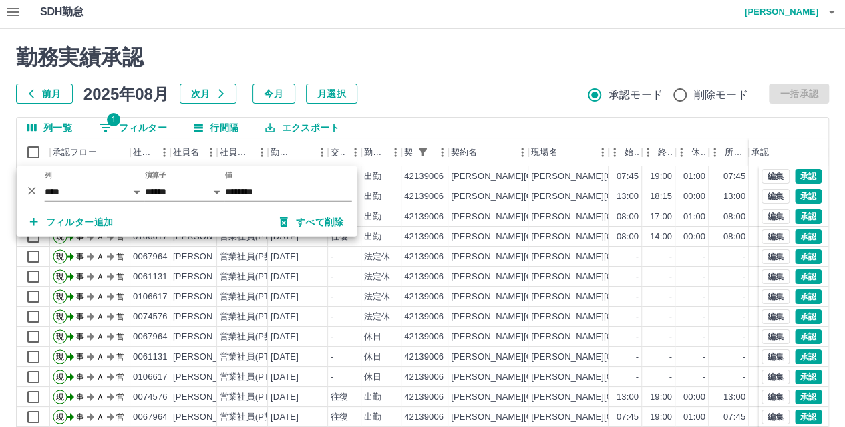
click at [422, 68] on h2 "勤務実績承認" at bounding box center [422, 57] width 813 height 25
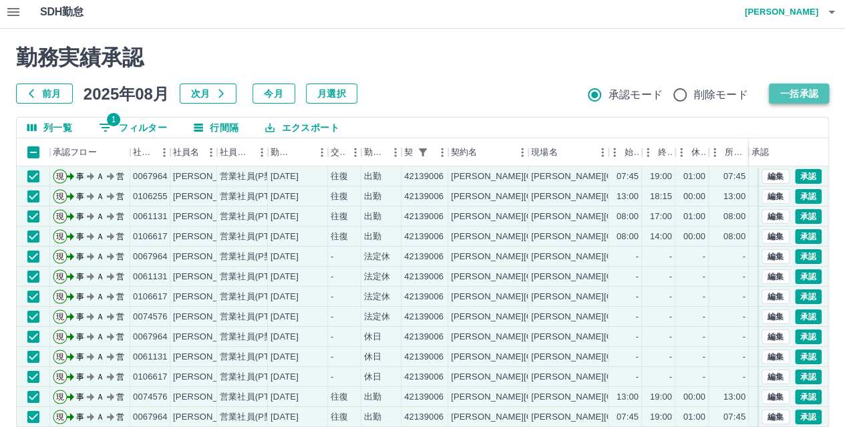
click at [816, 100] on button "一括承認" at bounding box center [799, 94] width 60 height 20
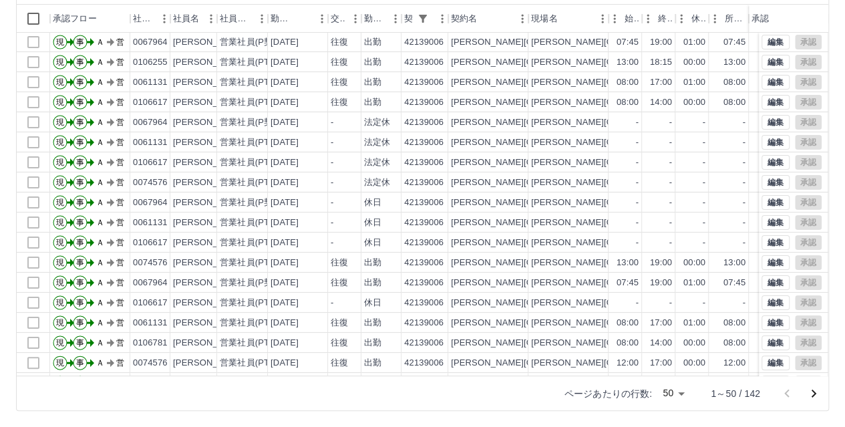
scroll to position [0, 0]
click at [814, 394] on icon "次のページへ" at bounding box center [814, 393] width 5 height 8
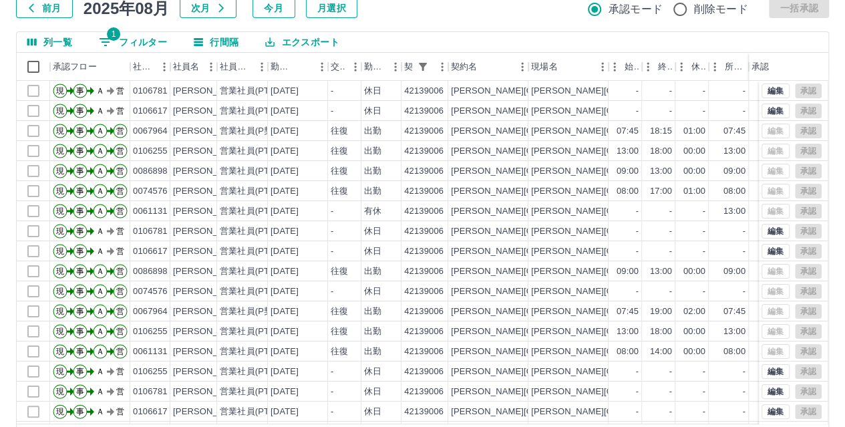
scroll to position [138, 0]
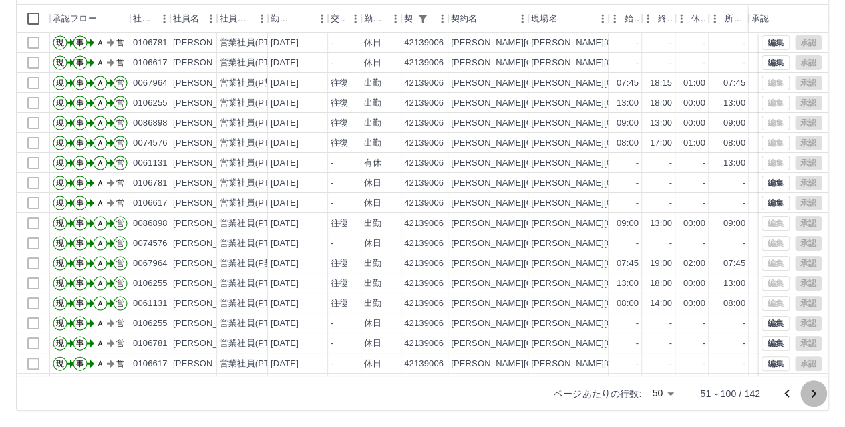
click at [816, 389] on icon "次のページへ" at bounding box center [814, 393] width 16 height 16
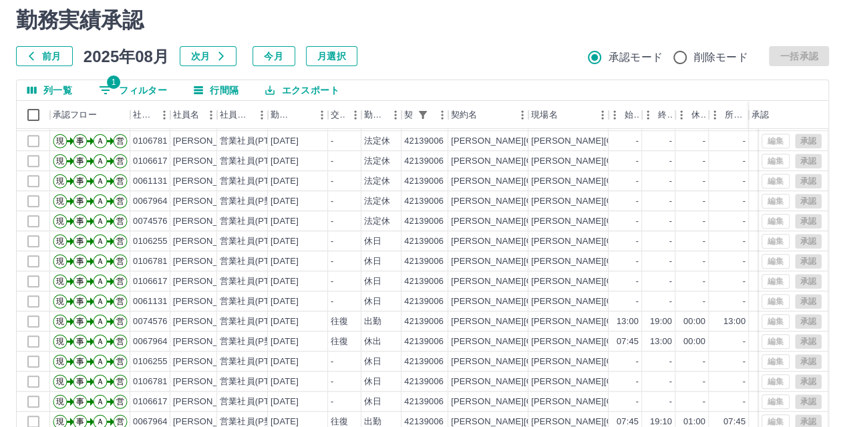
scroll to position [17, 0]
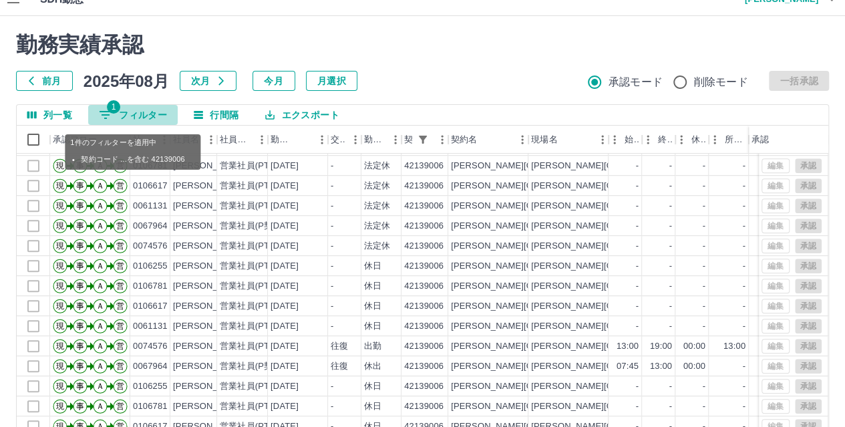
click at [147, 112] on button "1 フィルター" at bounding box center [133, 115] width 90 height 20
select select "**********"
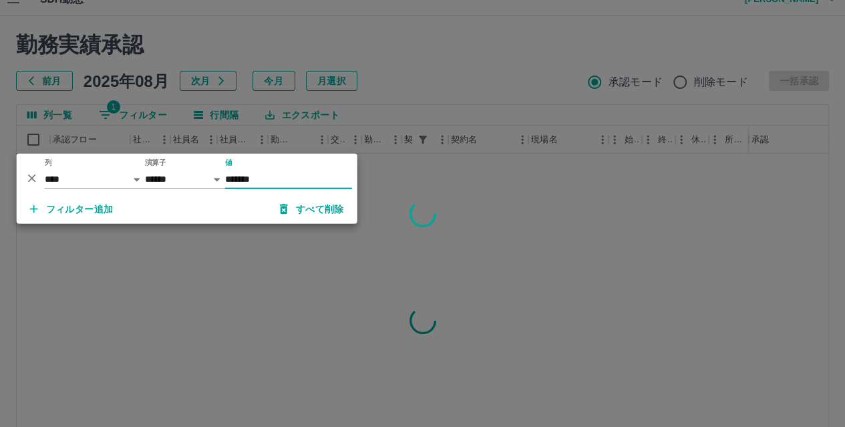
scroll to position [0, 0]
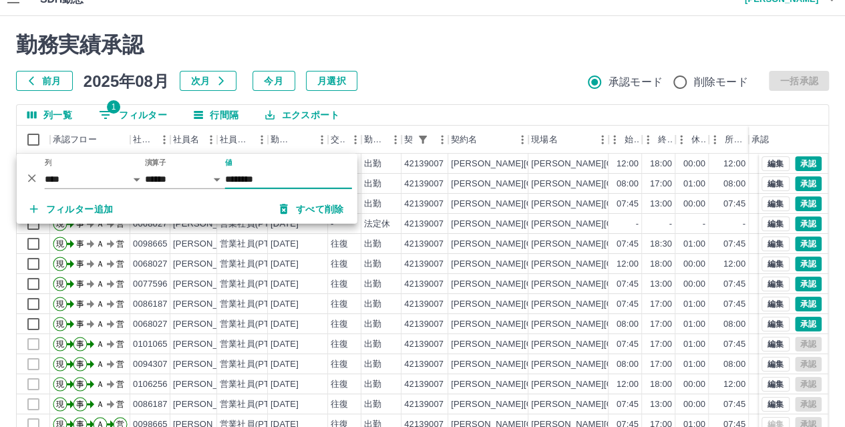
type input "********"
click at [412, 66] on div "勤務実績承認 前月 2025年08月 次月 今月 月選択 承認モード 削除モード 一括承認" at bounding box center [422, 61] width 813 height 59
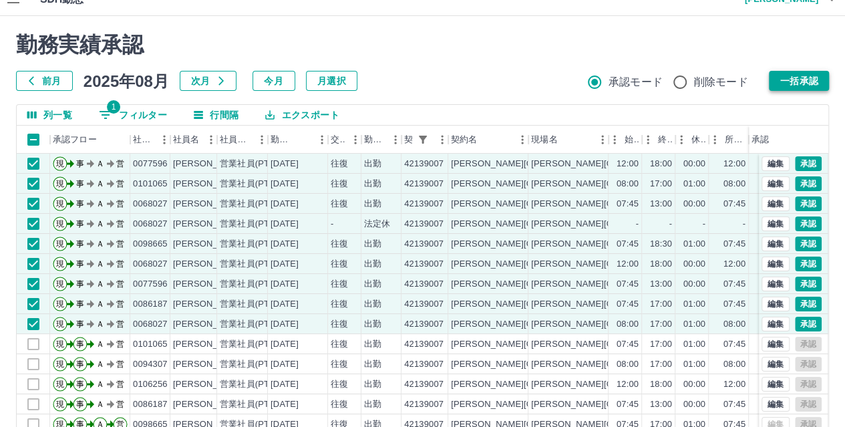
click at [784, 86] on button "一括承認" at bounding box center [799, 81] width 60 height 20
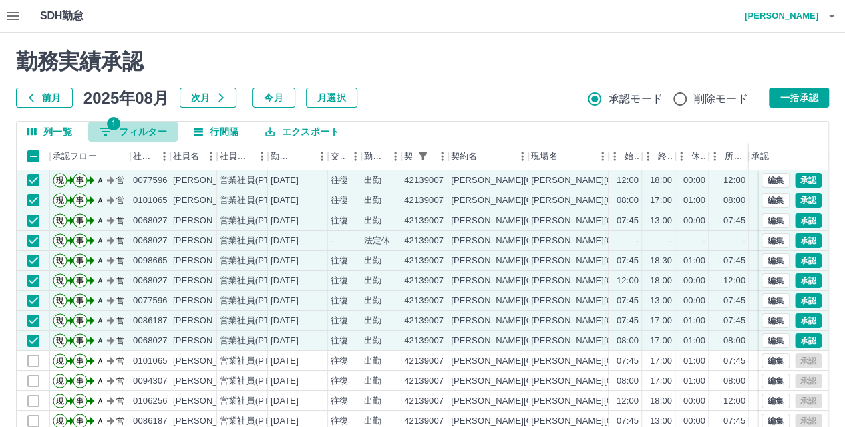
click at [133, 126] on button "1 フィルター" at bounding box center [133, 132] width 90 height 20
select select "**********"
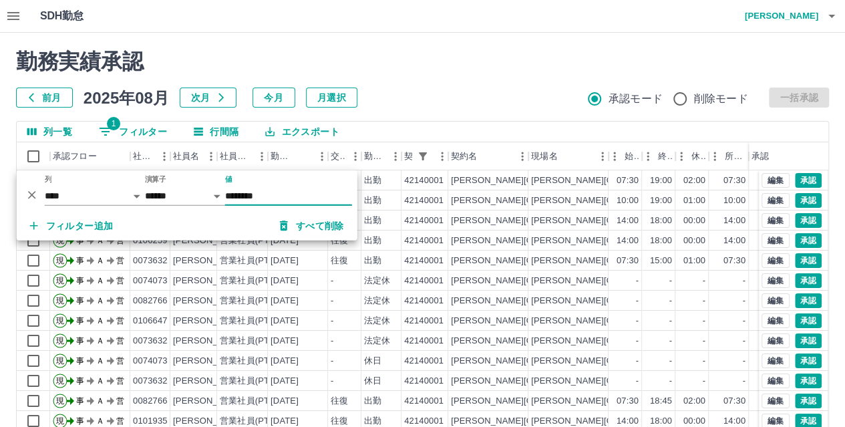
type input "********"
click at [444, 94] on div "前月 2025年08月 次月 今月 月選択 承認モード 削除モード 一括承認" at bounding box center [422, 98] width 813 height 20
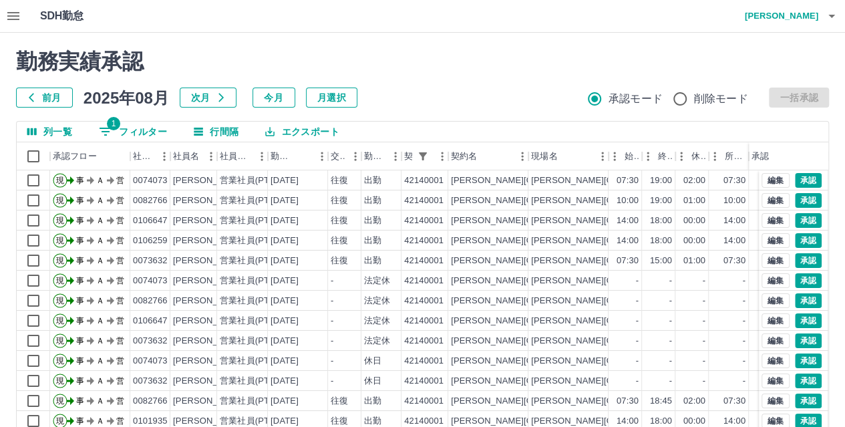
click at [470, 69] on h2 "勤務実績承認" at bounding box center [422, 61] width 813 height 25
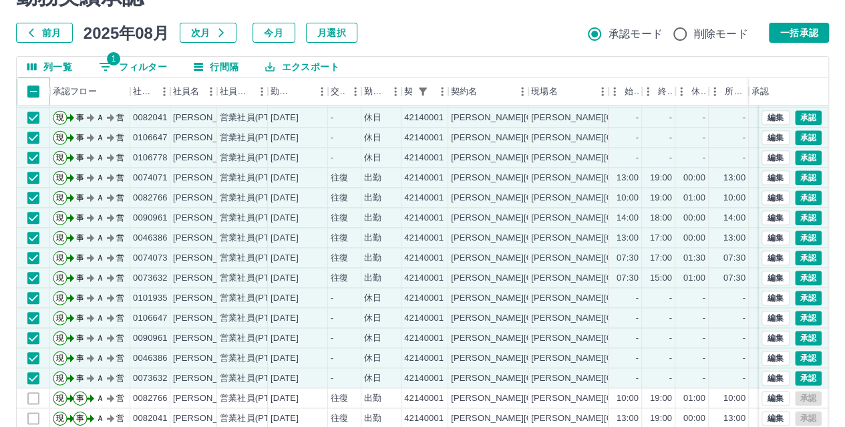
scroll to position [47, 0]
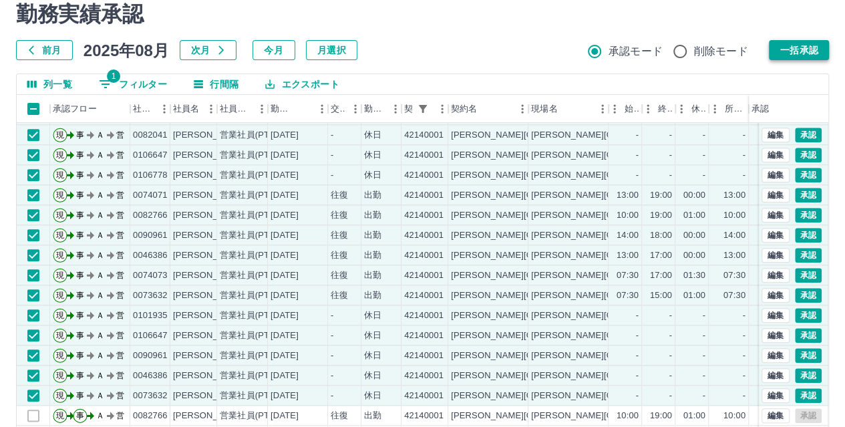
click at [826, 57] on button "一括承認" at bounding box center [799, 50] width 60 height 20
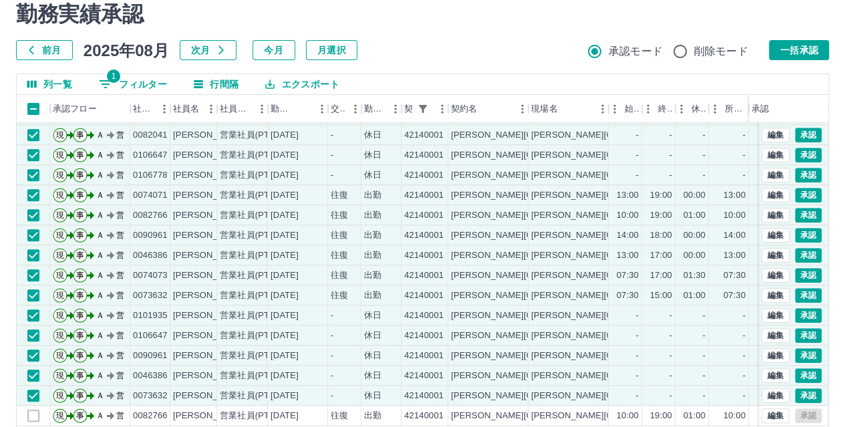
click at [434, 29] on div "勤務実績承認 前月 2025年08月 次月 今月 月選択 承認モード 削除モード 一括承認" at bounding box center [422, 30] width 813 height 59
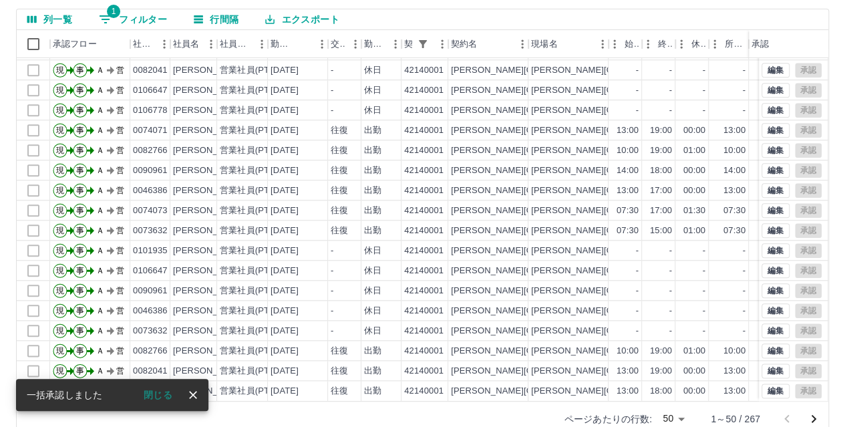
scroll to position [138, 0]
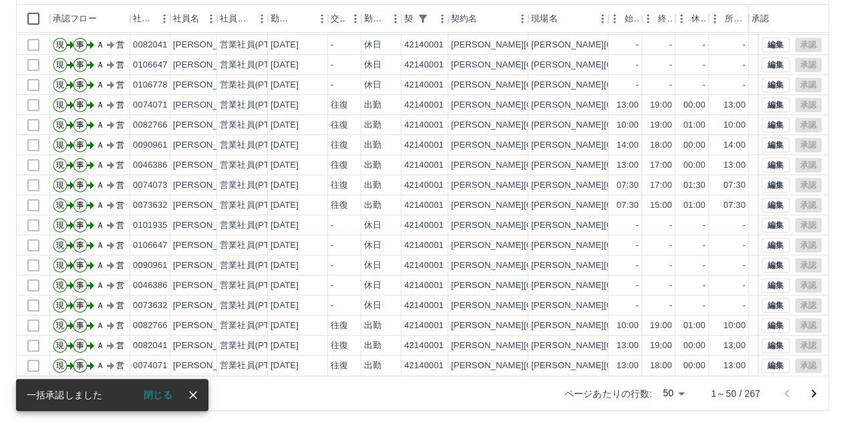
click at [814, 389] on icon "次のページへ" at bounding box center [814, 393] width 16 height 16
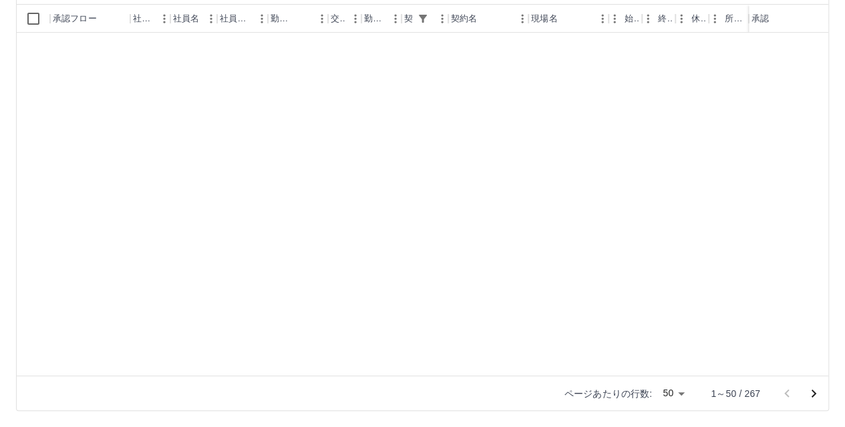
scroll to position [0, 0]
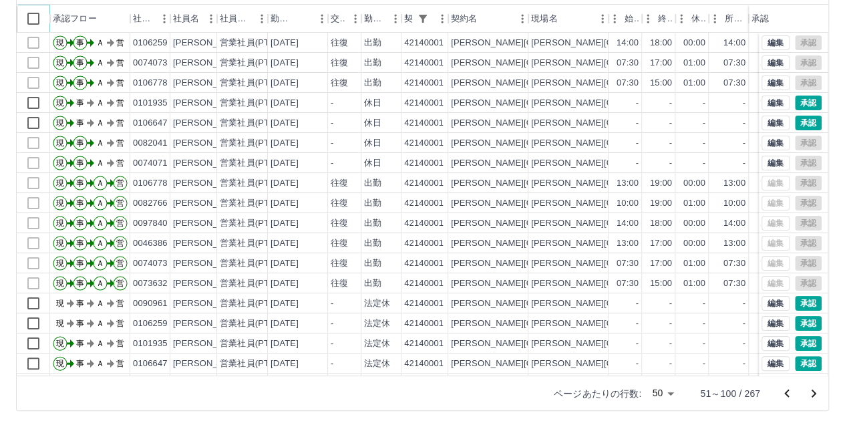
click at [45, 20] on icon at bounding box center [50, 19] width 16 height 16
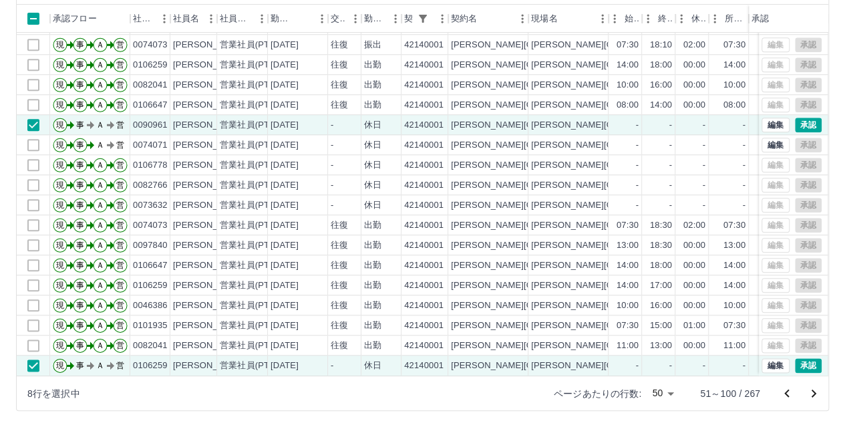
scroll to position [57, 0]
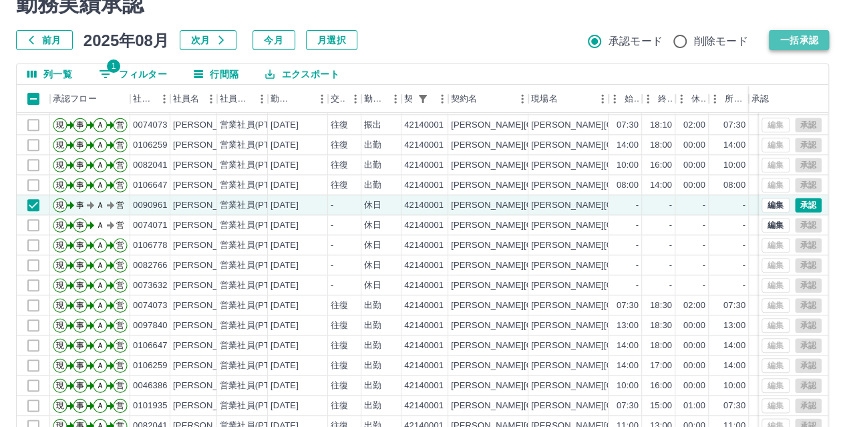
click at [817, 43] on button "一括承認" at bounding box center [799, 40] width 60 height 20
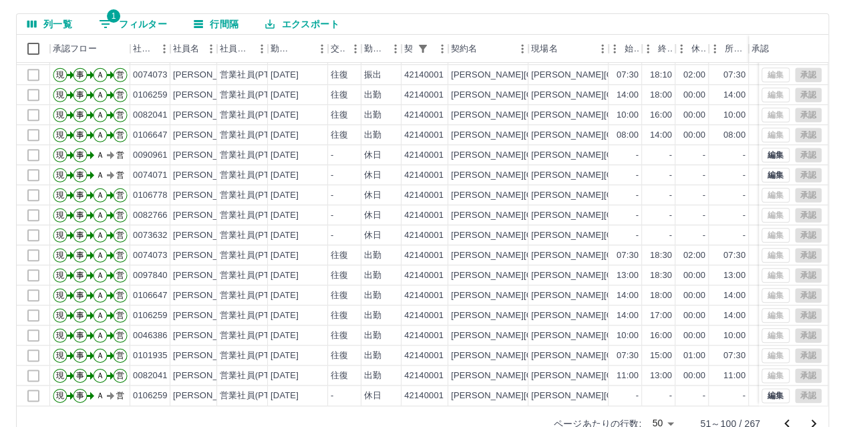
scroll to position [138, 0]
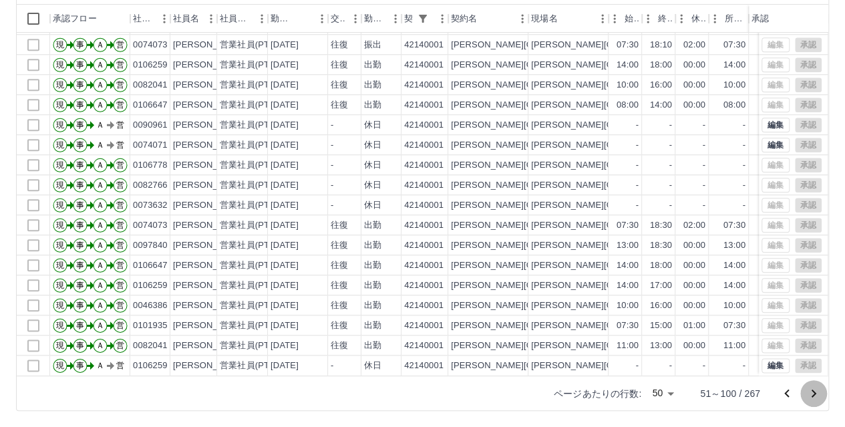
click at [816, 393] on icon "次のページへ" at bounding box center [814, 393] width 5 height 8
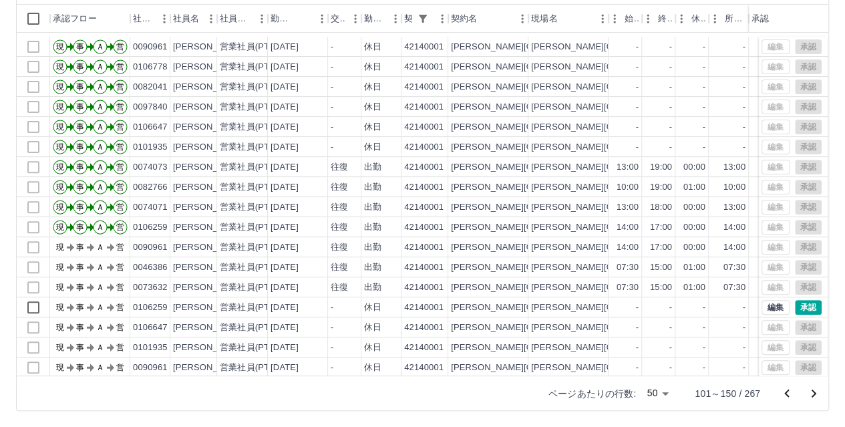
scroll to position [267, 0]
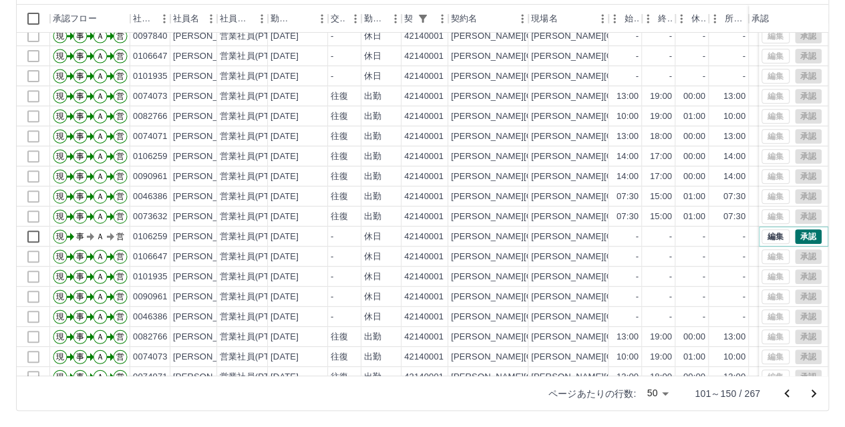
click at [795, 237] on button "承認" at bounding box center [808, 236] width 27 height 15
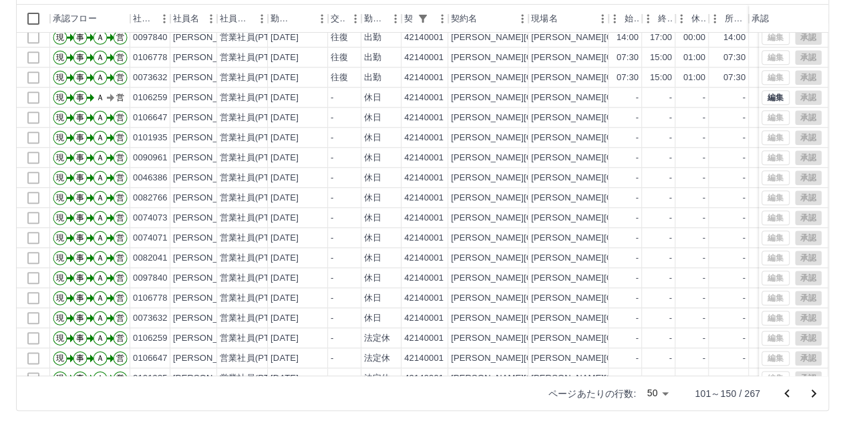
scroll to position [669, 0]
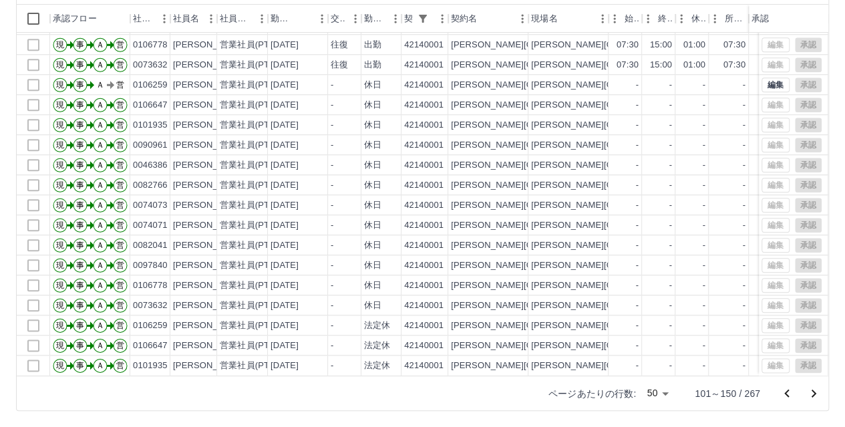
click at [471, 393] on div "ページあたりの行数: 50 ** 101～150 / 267" at bounding box center [423, 392] width 812 height 35
click at [817, 391] on icon "次のページへ" at bounding box center [814, 393] width 16 height 16
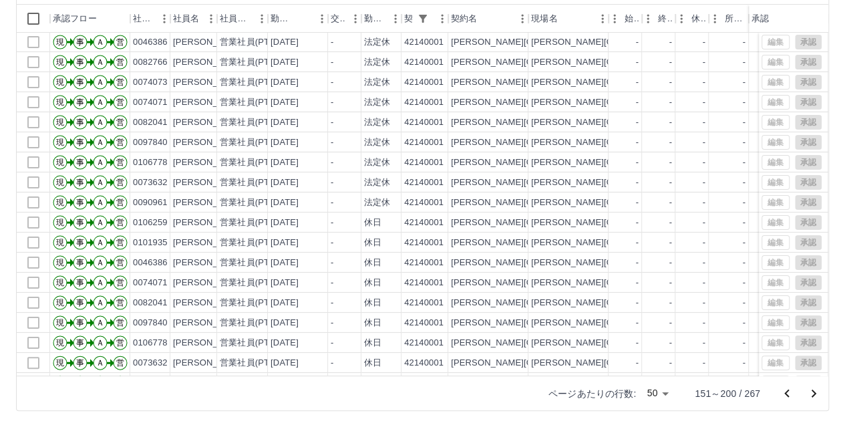
scroll to position [0, 0]
click at [810, 393] on icon "次のページへ" at bounding box center [814, 393] width 16 height 16
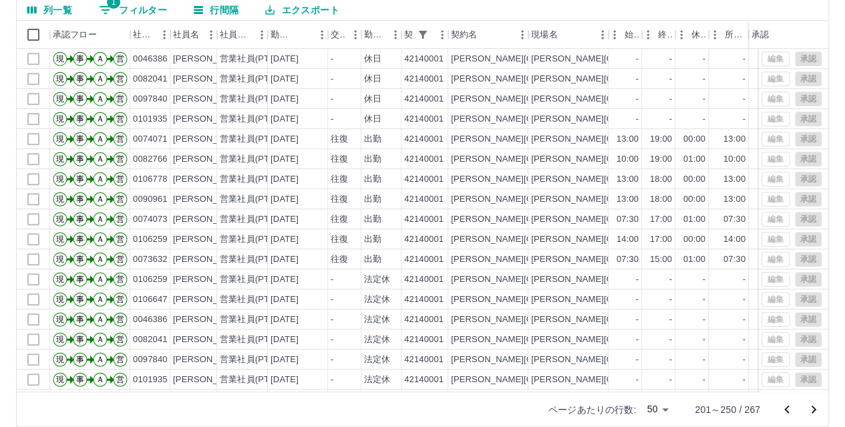
scroll to position [138, 0]
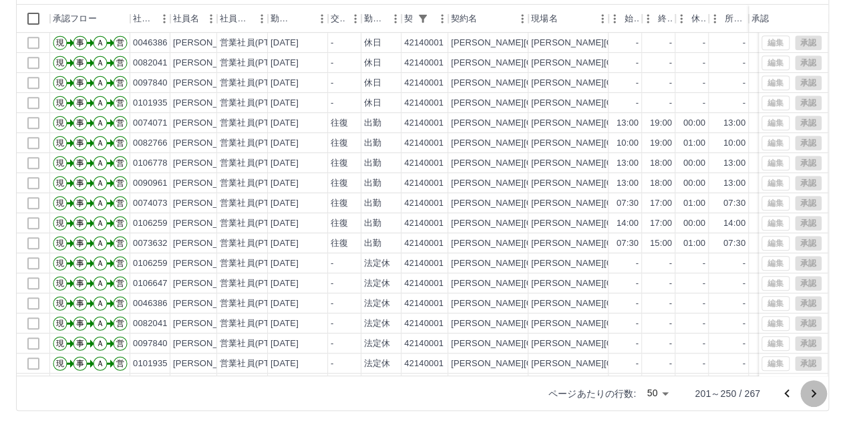
click at [816, 392] on icon "次のページへ" at bounding box center [814, 393] width 16 height 16
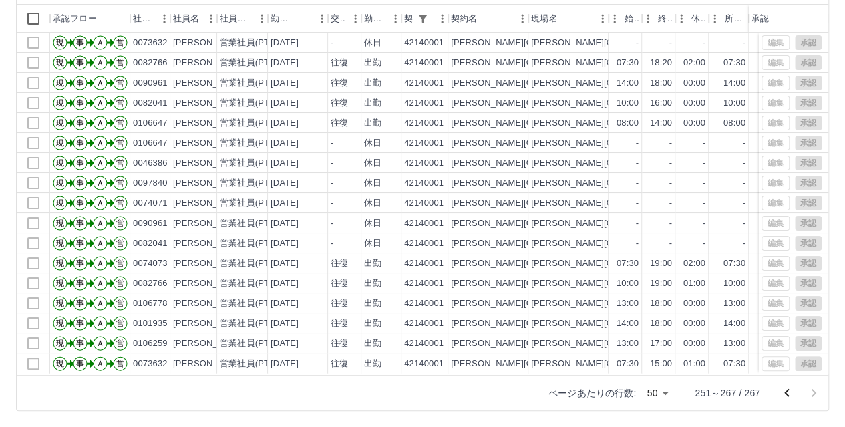
click at [290, 383] on div "ページあたりの行数: 50 ** 251～267 / 267" at bounding box center [423, 392] width 812 height 35
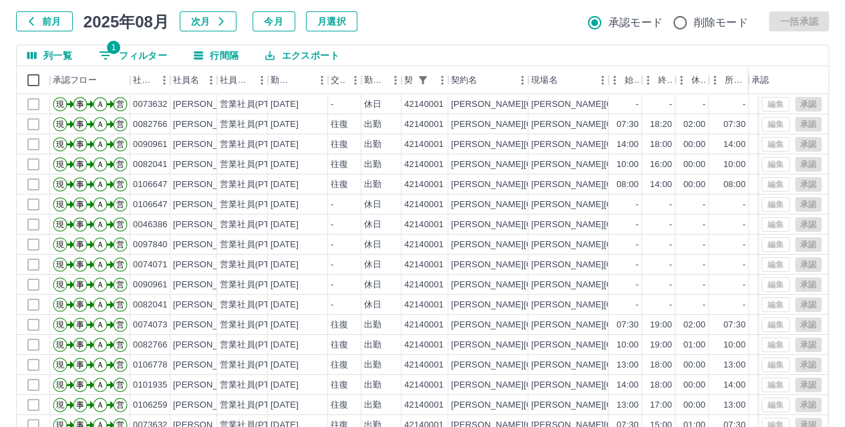
scroll to position [4, 0]
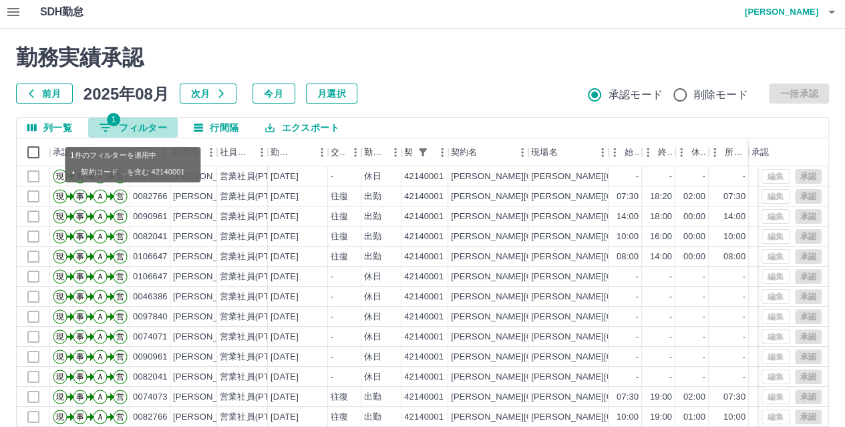
click at [110, 124] on span "1" at bounding box center [113, 119] width 13 height 13
select select "**********"
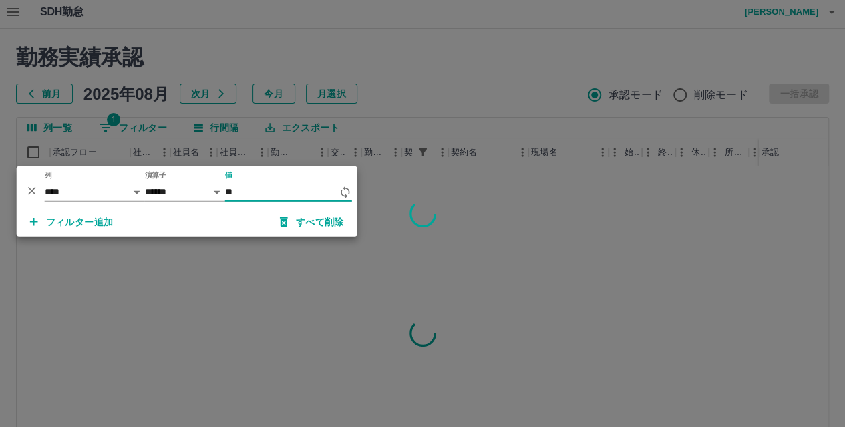
type input "*"
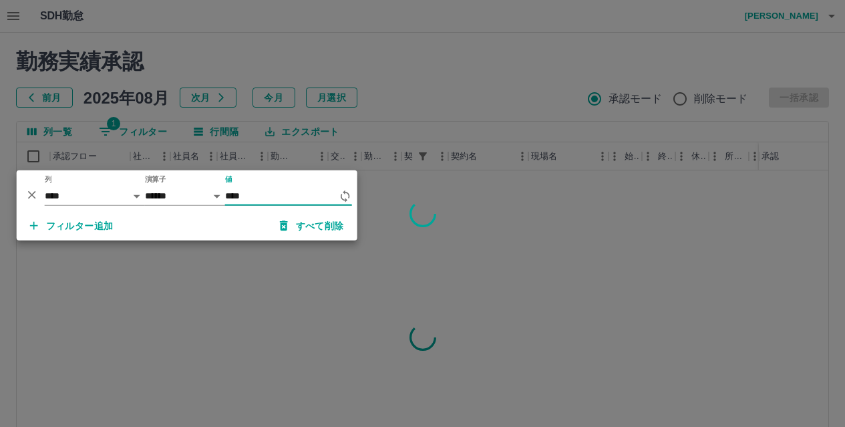
select select "**********"
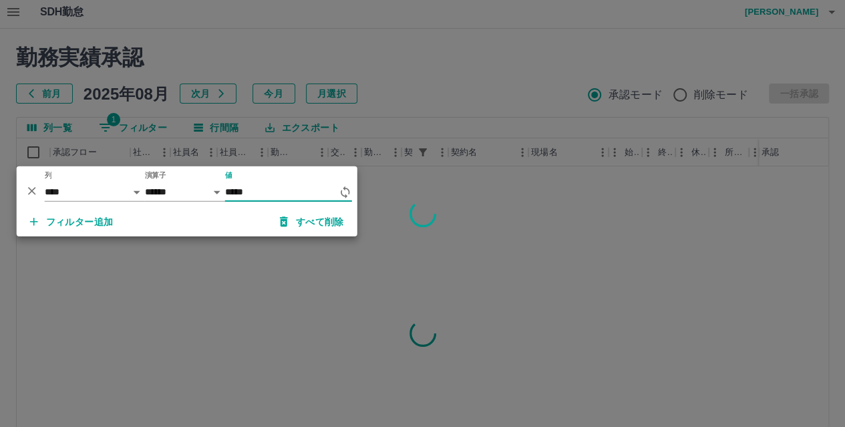
scroll to position [4, 0]
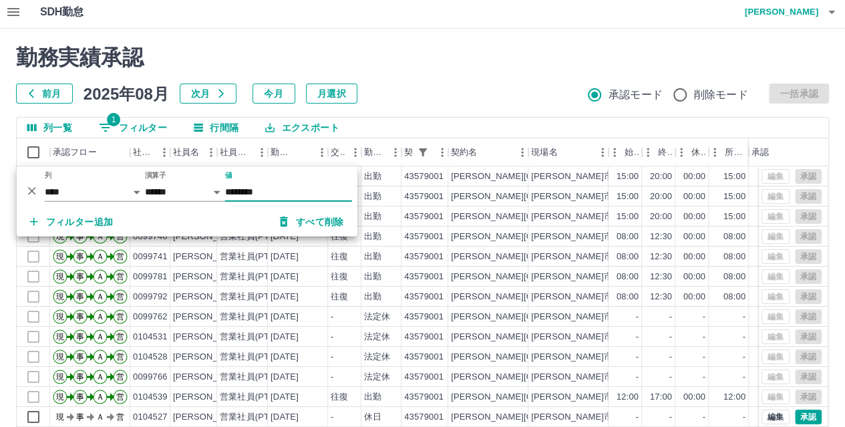
type input "********"
click at [363, 57] on h2 "勤務実績承認" at bounding box center [422, 57] width 813 height 25
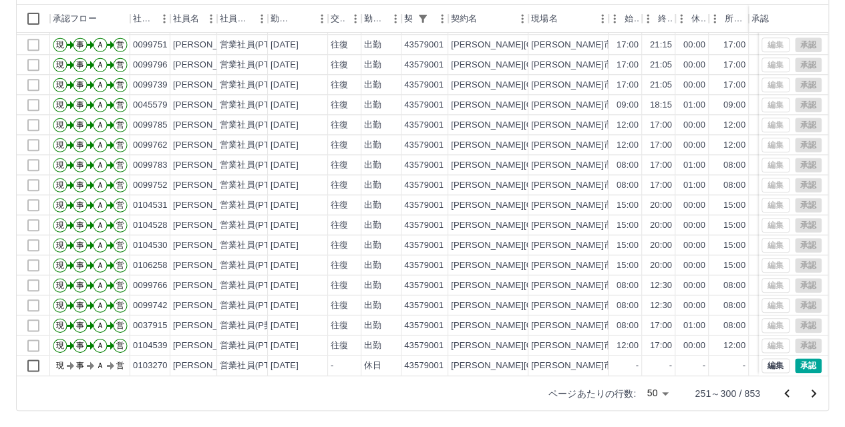
scroll to position [669, 0]
click at [780, 385] on icon "前のページへ" at bounding box center [787, 393] width 16 height 16
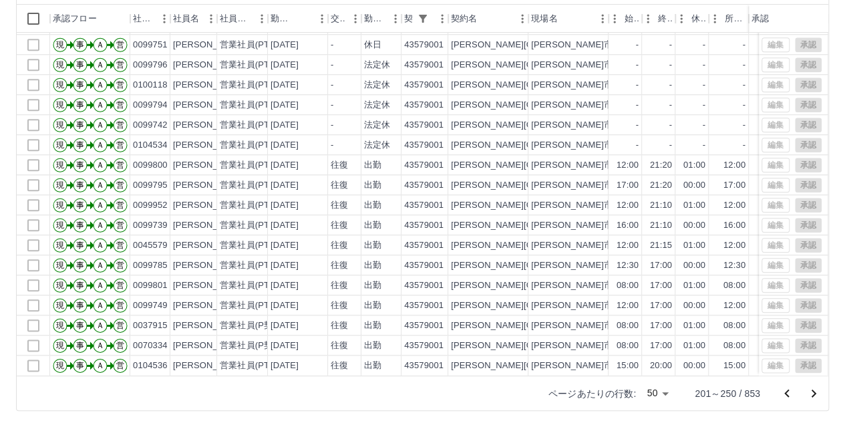
click at [786, 392] on icon "前のページへ" at bounding box center [786, 393] width 5 height 8
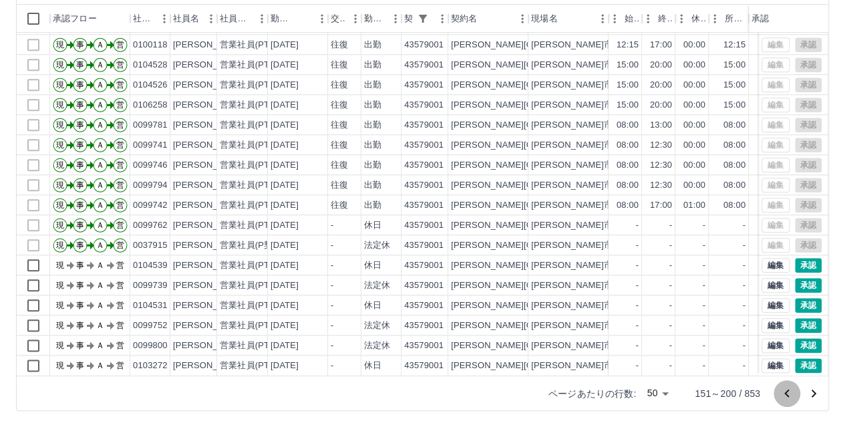
click at [787, 393] on icon "前のページへ" at bounding box center [787, 393] width 16 height 16
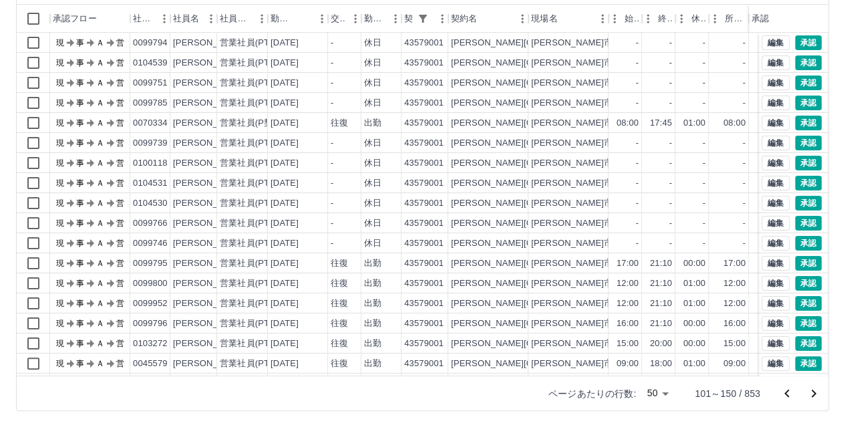
scroll to position [0, 0]
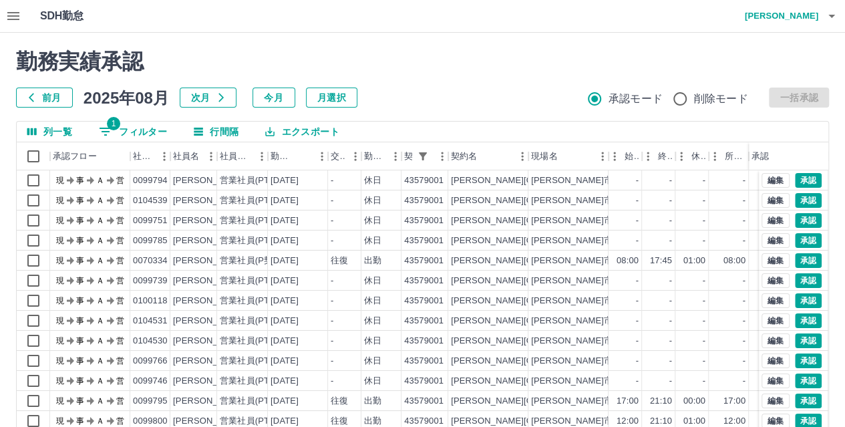
click at [119, 130] on button "1 フィルター" at bounding box center [133, 132] width 90 height 20
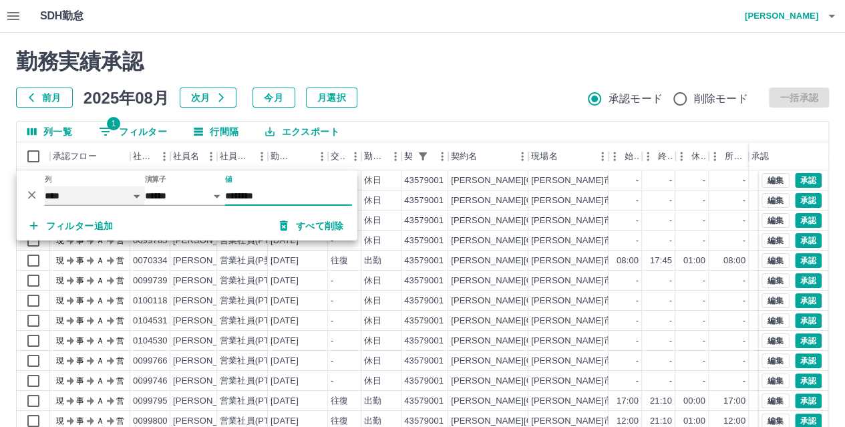
click at [65, 196] on select "**** *** **** *** *** **** ***** *** *** ** ** ** **** **** **** ** ** *** ****…" at bounding box center [95, 195] width 100 height 19
click at [45, 186] on select "**** *** **** *** *** **** ***** *** *** ** ** ** **** **** **** ** ** *** ****…" at bounding box center [95, 195] width 100 height 19
select select "**********"
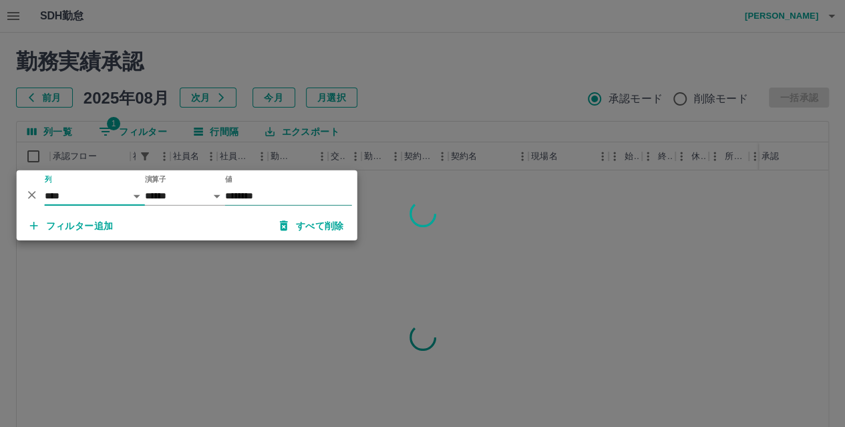
click at [313, 200] on input "********" at bounding box center [288, 195] width 127 height 19
type input "*"
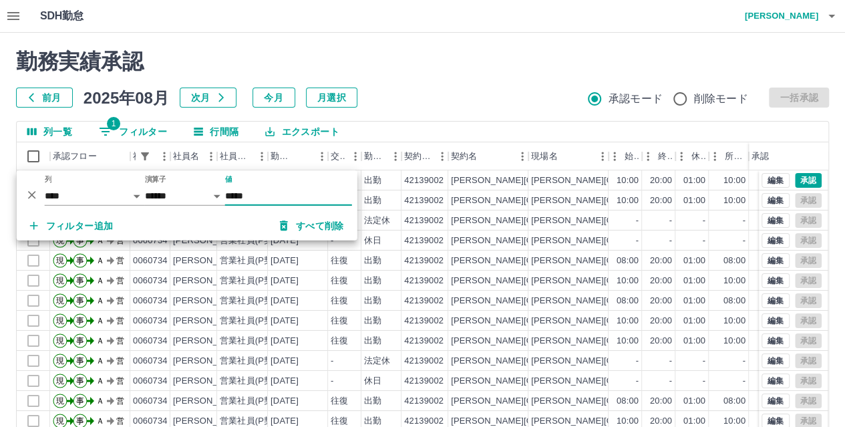
type input "*****"
click at [434, 112] on div "勤務実績承認 前月 2025年08月 次月 今月 月選択 承認モード 削除モード 一括承認 列一覧 1 フィルター 行間隔 エクスポート 承認フロー 社員番号…" at bounding box center [422, 299] width 845 height 532
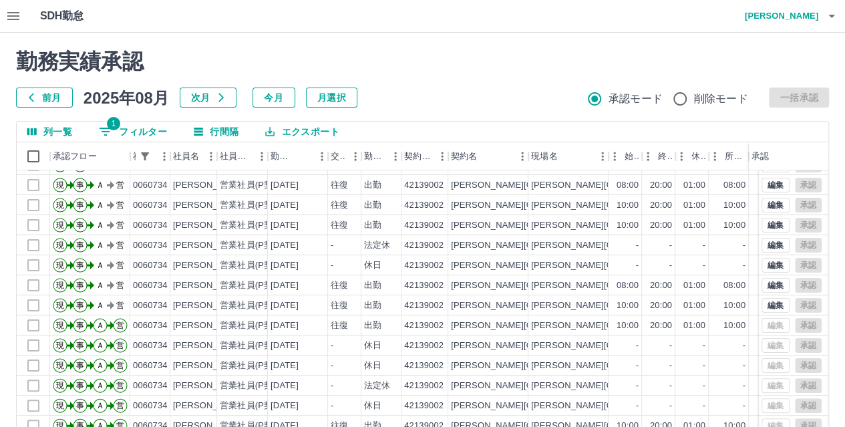
scroll to position [134, 0]
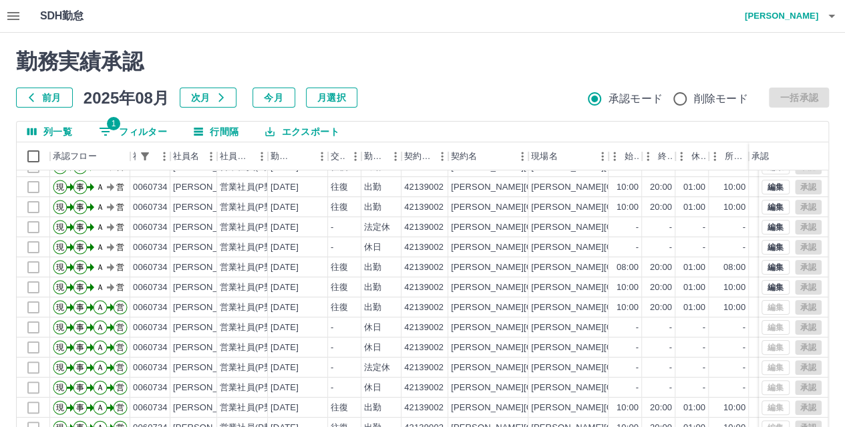
click at [444, 57] on h2 "勤務実績承認" at bounding box center [422, 61] width 813 height 25
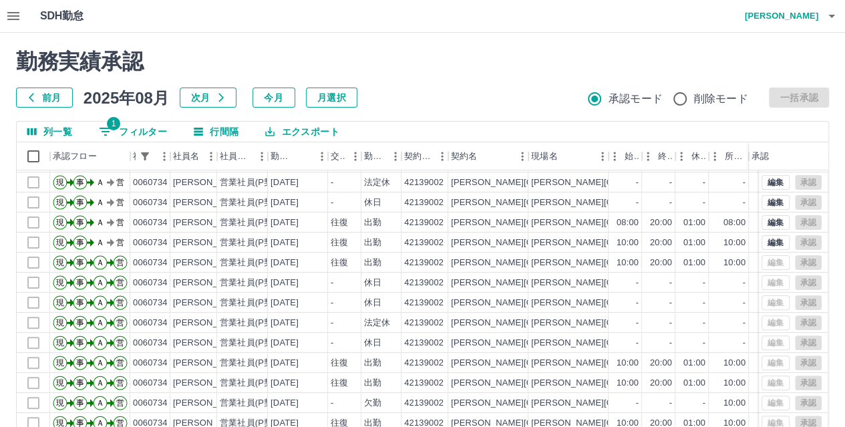
scroll to position [67, 0]
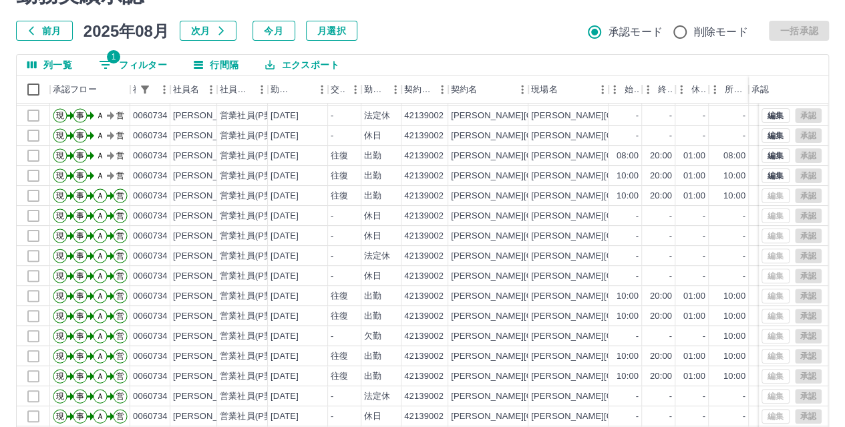
click at [430, 31] on div "前月 2025年08月 次月 今月 月選択 承認モード 削除モード 一括承認" at bounding box center [422, 31] width 813 height 20
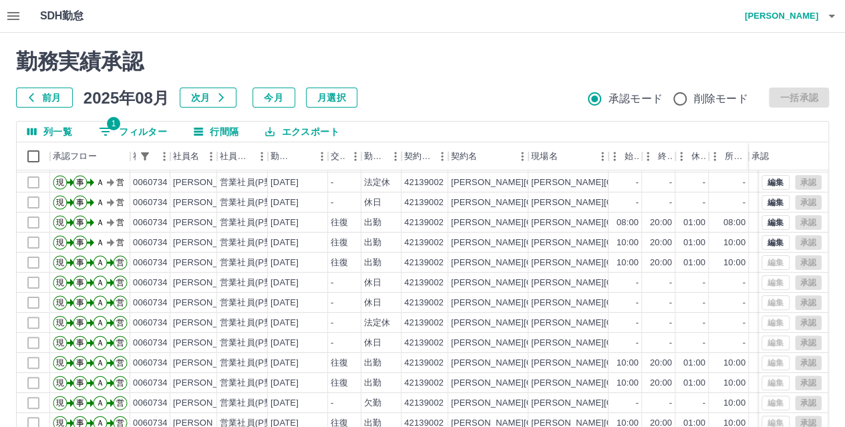
scroll to position [0, 0]
click at [139, 130] on button "1 フィルター" at bounding box center [133, 132] width 90 height 20
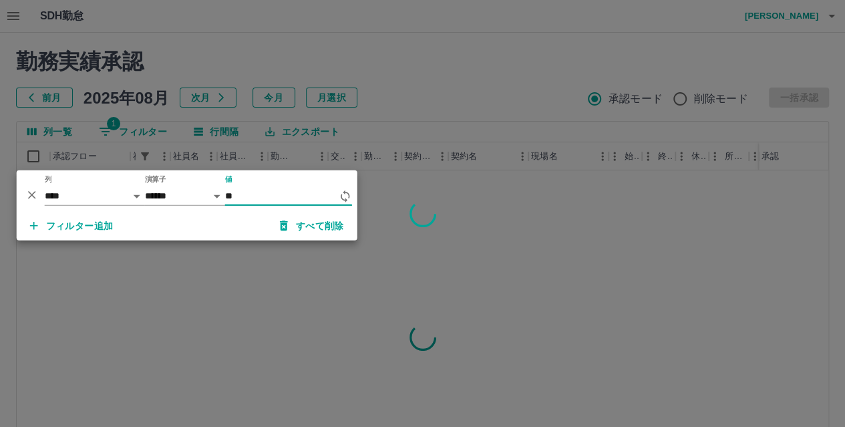
type input "*"
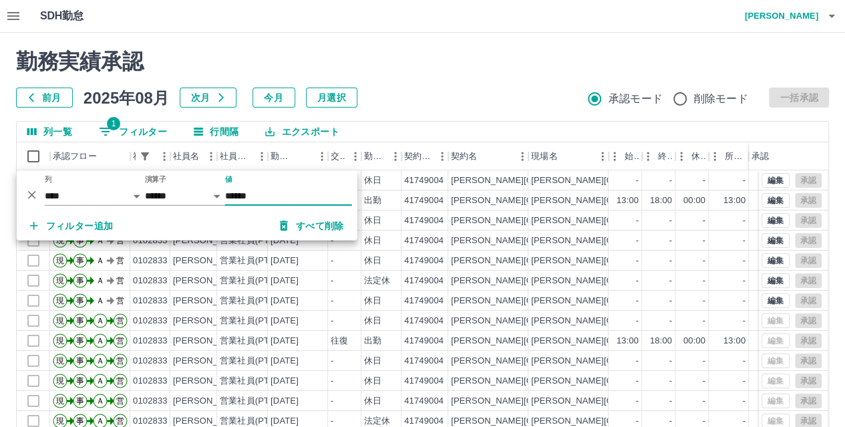
type input "******"
click at [429, 89] on div "前月 2025年08月 次月 今月 月選択 承認モード 削除モード 一括承認" at bounding box center [422, 98] width 813 height 20
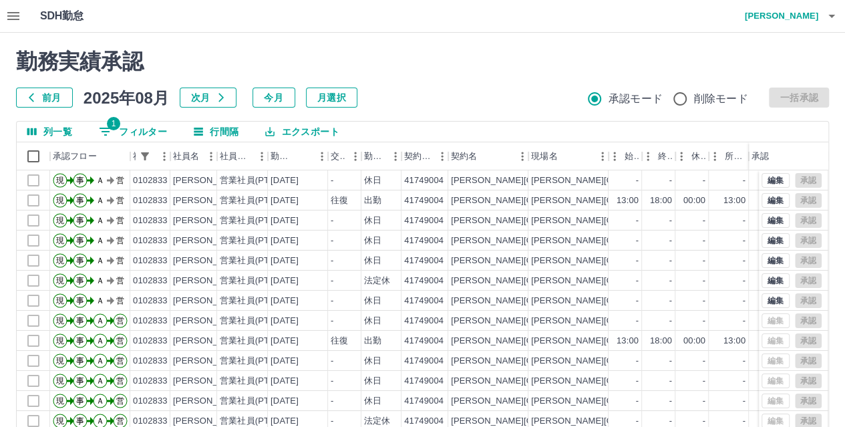
click at [477, 54] on h2 "勤務実績承認" at bounding box center [422, 61] width 813 height 25
click at [764, 200] on button "編集" at bounding box center [776, 200] width 28 height 15
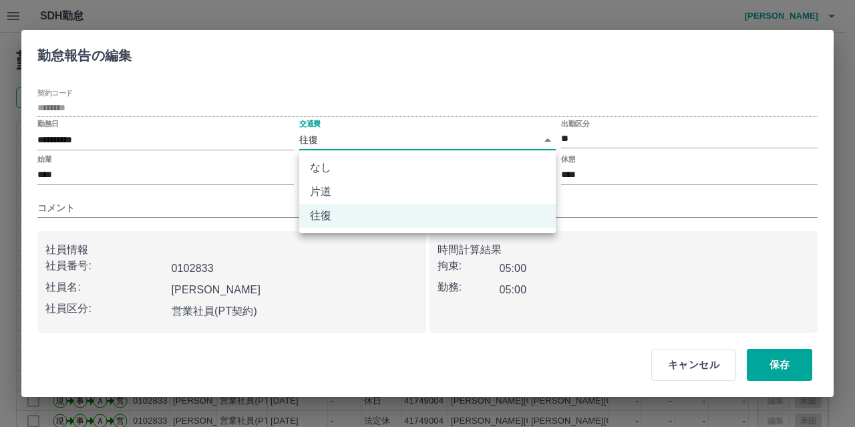
click at [345, 141] on body "SDH勤怠 川口　照子 勤務実績承認 前月 2025年08月 次月 今月 月選択 承認モード 削除モード 一括承認 列一覧 1 フィルター 行間隔 エクスポー…" at bounding box center [427, 282] width 855 height 564
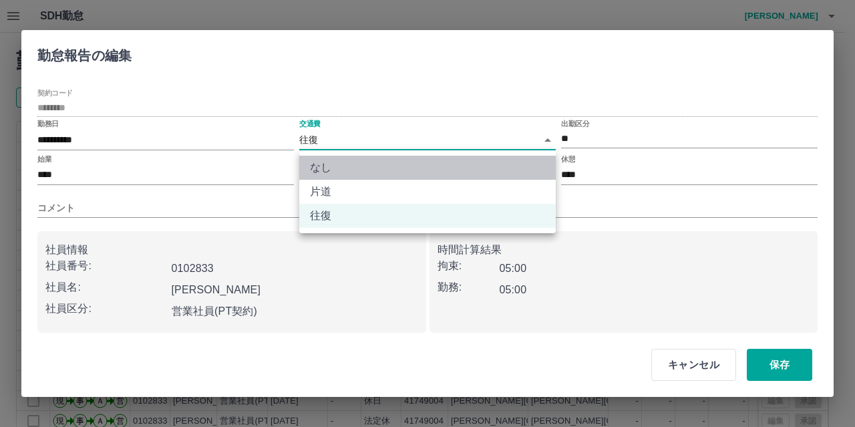
click at [322, 165] on li "なし" at bounding box center [427, 168] width 257 height 24
type input "****"
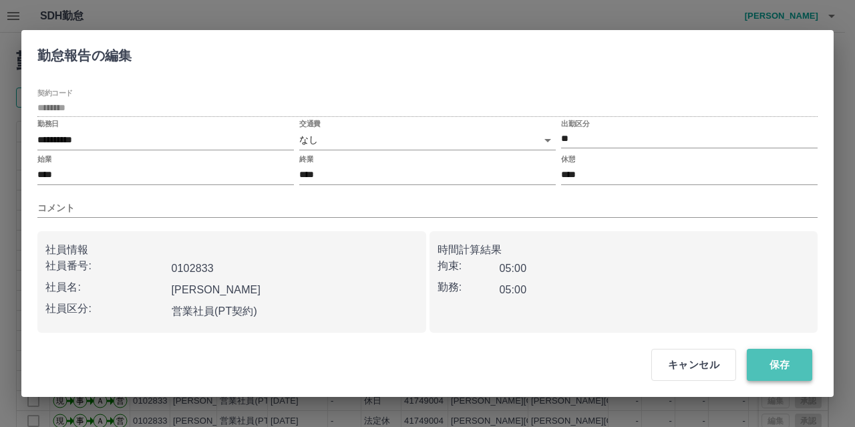
click at [771, 375] on button "保存" at bounding box center [779, 365] width 65 height 32
